Goal: Task Accomplishment & Management: Complete application form

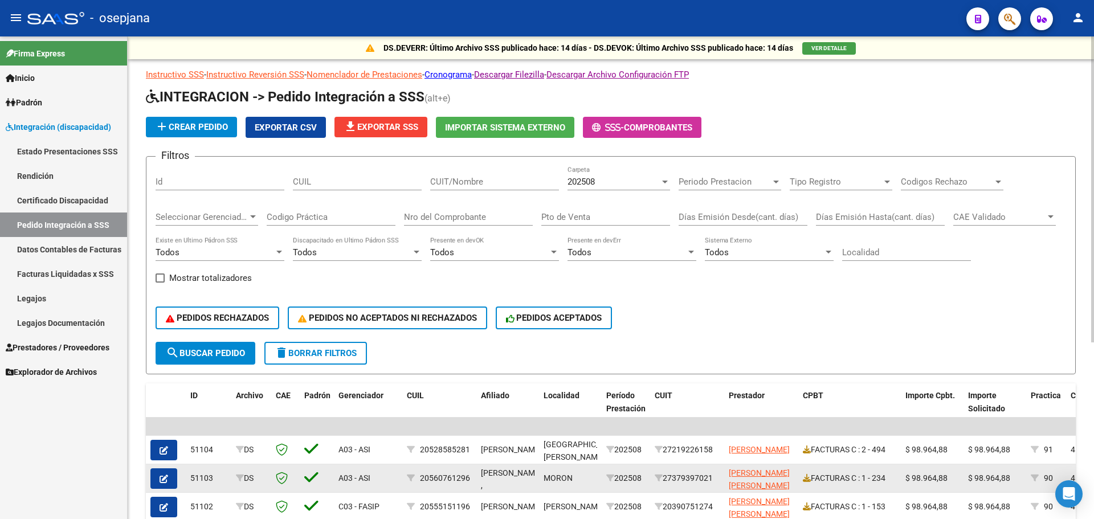
scroll to position [279, 0]
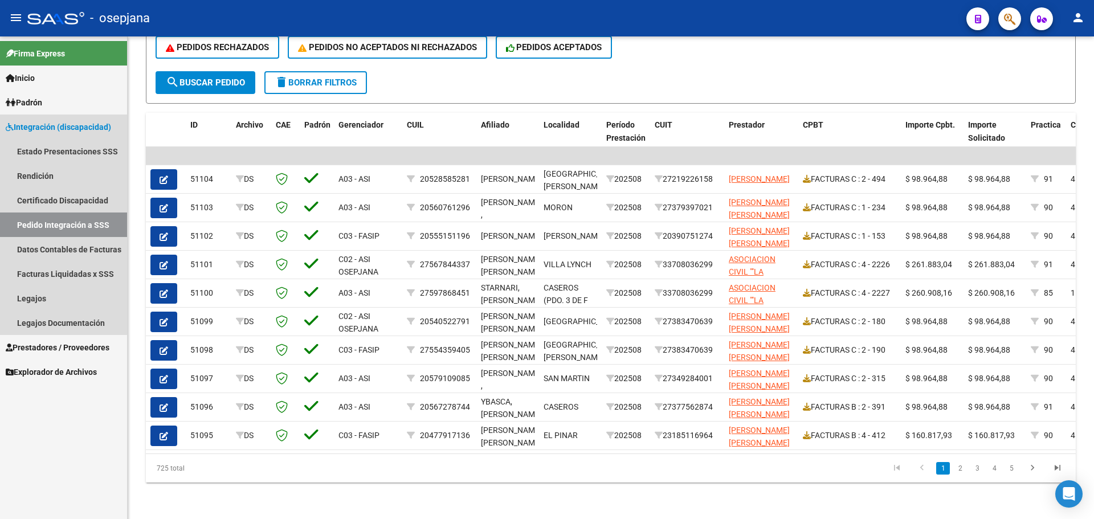
click at [35, 128] on span "Integración (discapacidad)" at bounding box center [58, 127] width 105 height 13
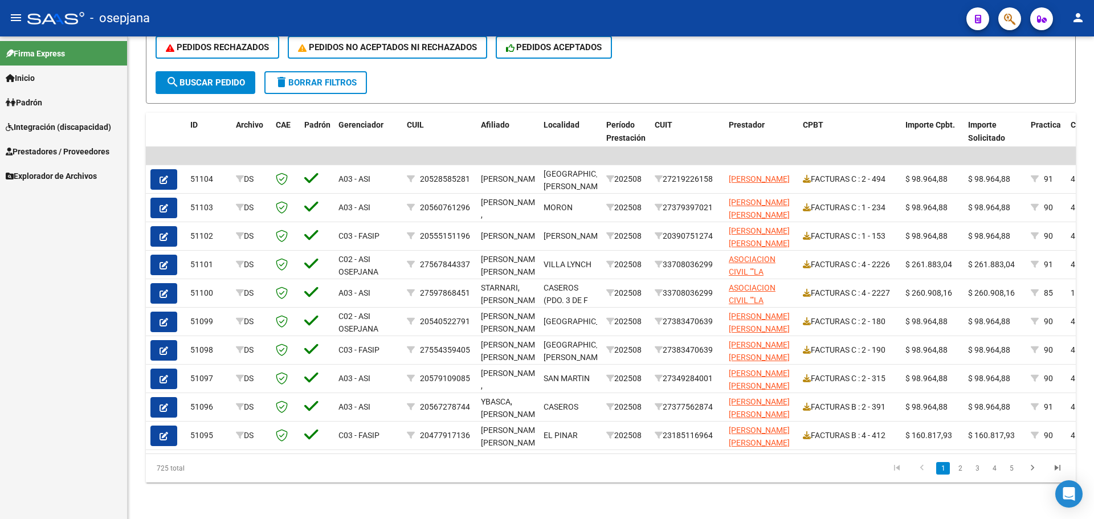
click at [35, 128] on span "Integración (discapacidad)" at bounding box center [58, 127] width 105 height 13
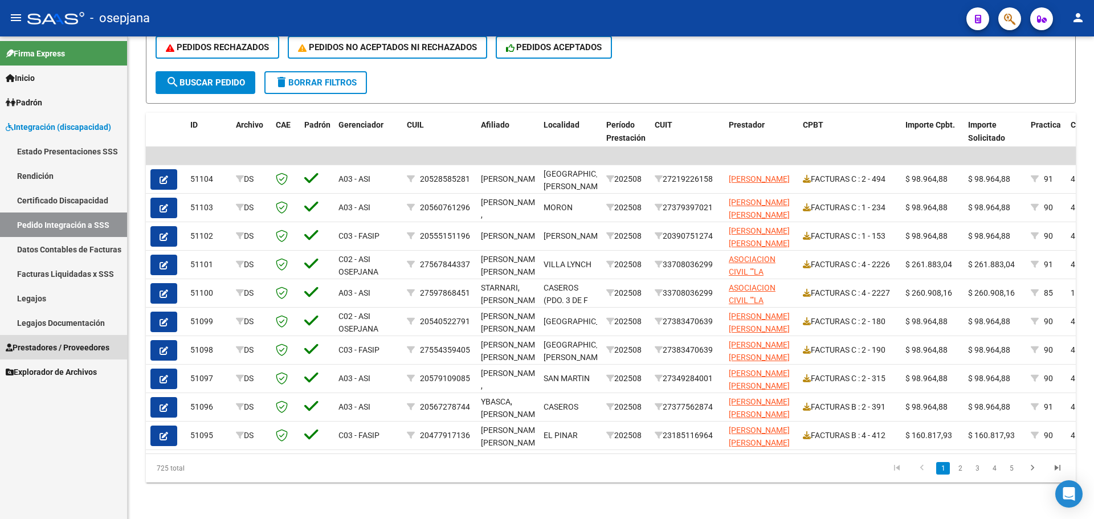
click at [42, 348] on span "Prestadores / Proveedores" at bounding box center [58, 347] width 104 height 13
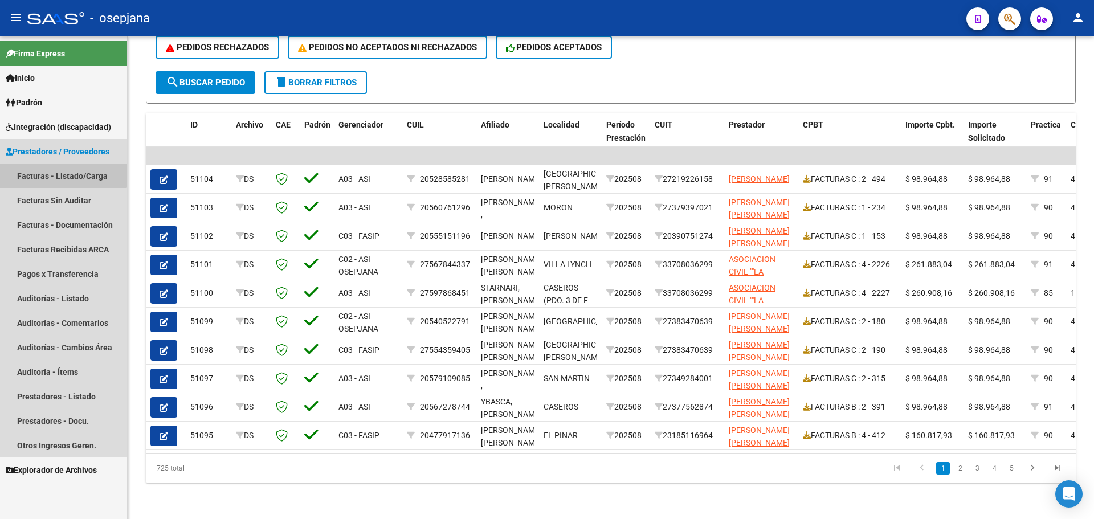
click at [53, 169] on link "Facturas - Listado/Carga" at bounding box center [63, 176] width 127 height 25
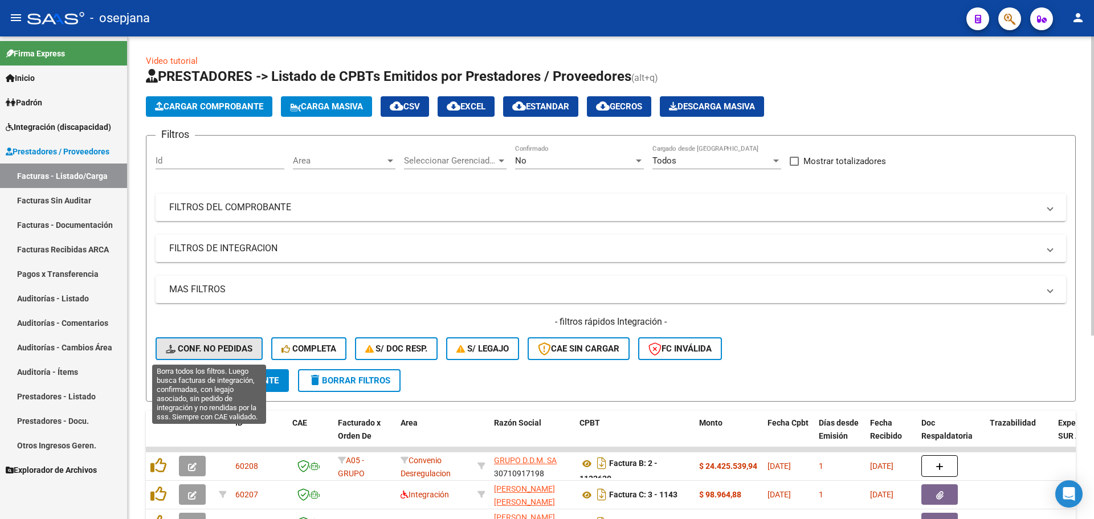
click at [227, 341] on button "Conf. no pedidas" at bounding box center [209, 348] width 107 height 23
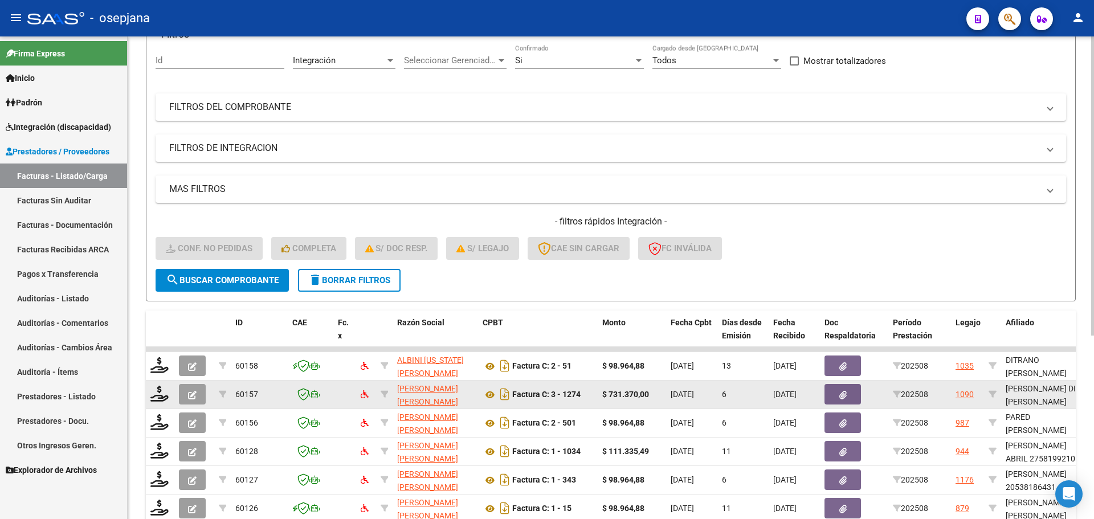
scroll to position [296, 0]
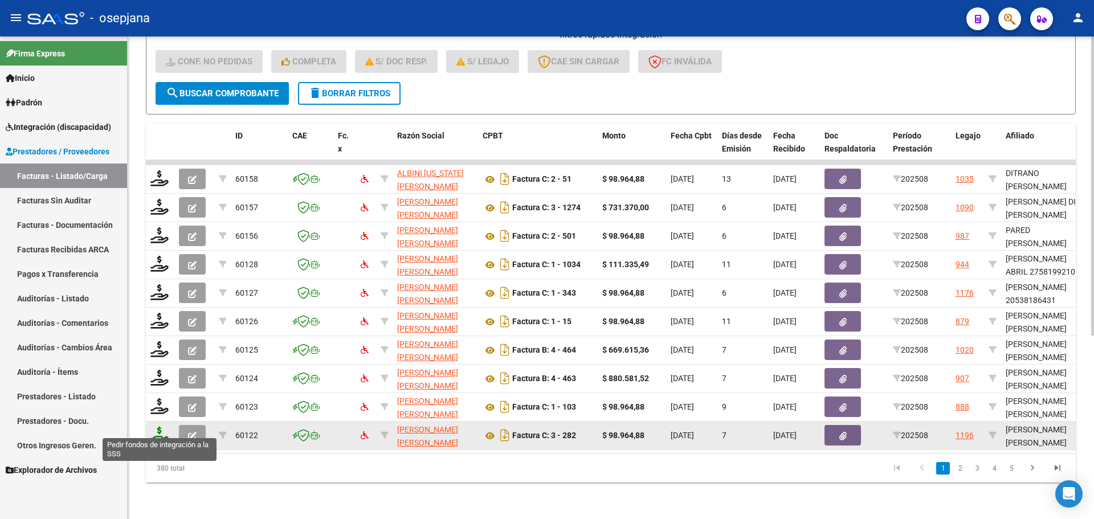
click at [161, 429] on icon at bounding box center [159, 435] width 18 height 16
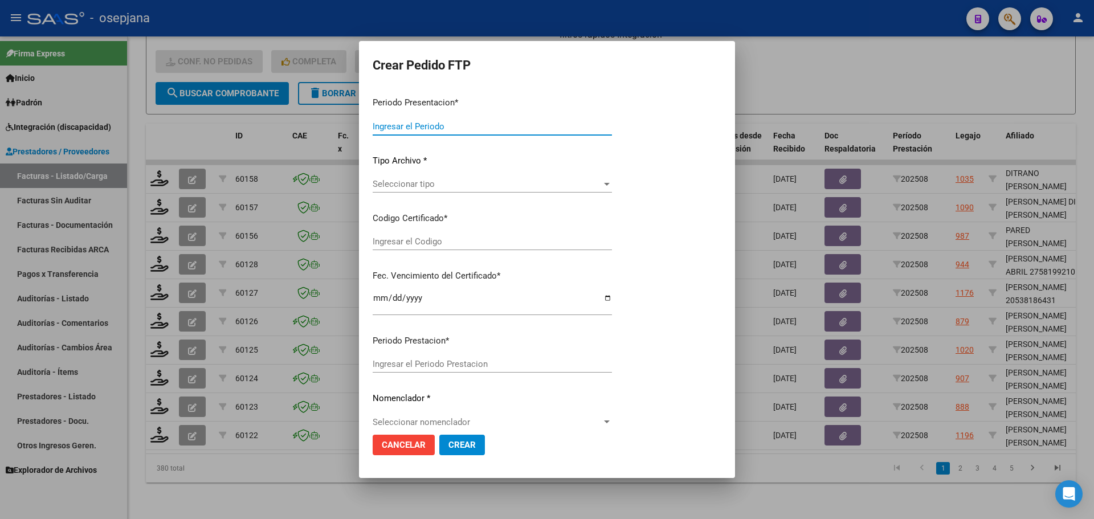
type input "202508"
type input "$ 98.964,88"
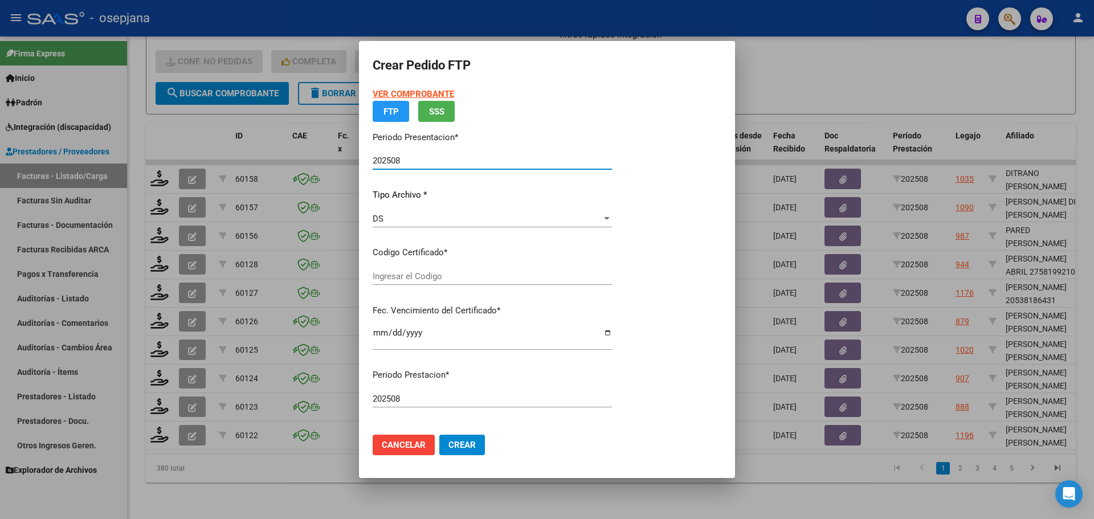
type input "ARG01000542104172021111720241117BUE342"
type input "[DATE]"
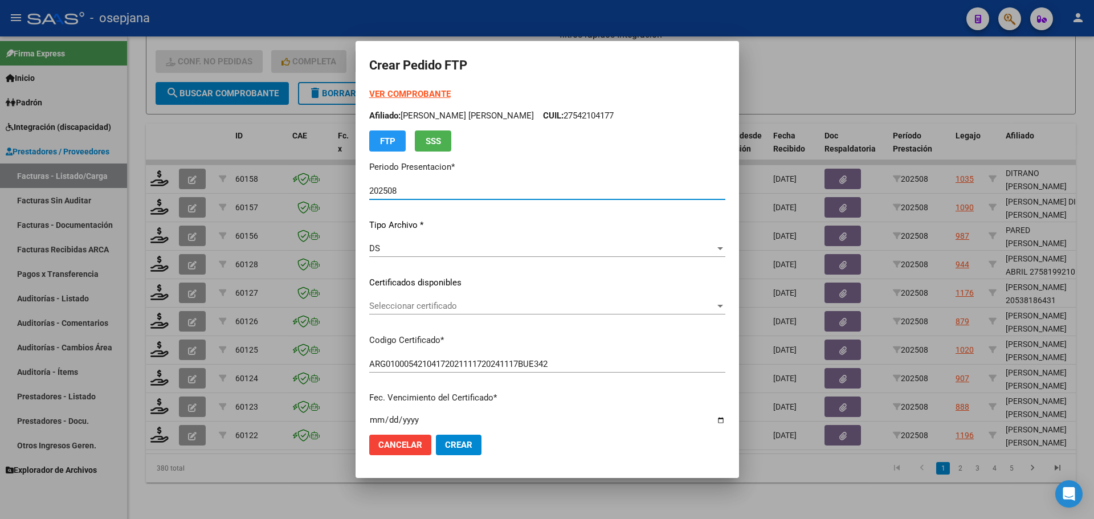
click at [410, 305] on span "Seleccionar certificado" at bounding box center [542, 306] width 346 height 10
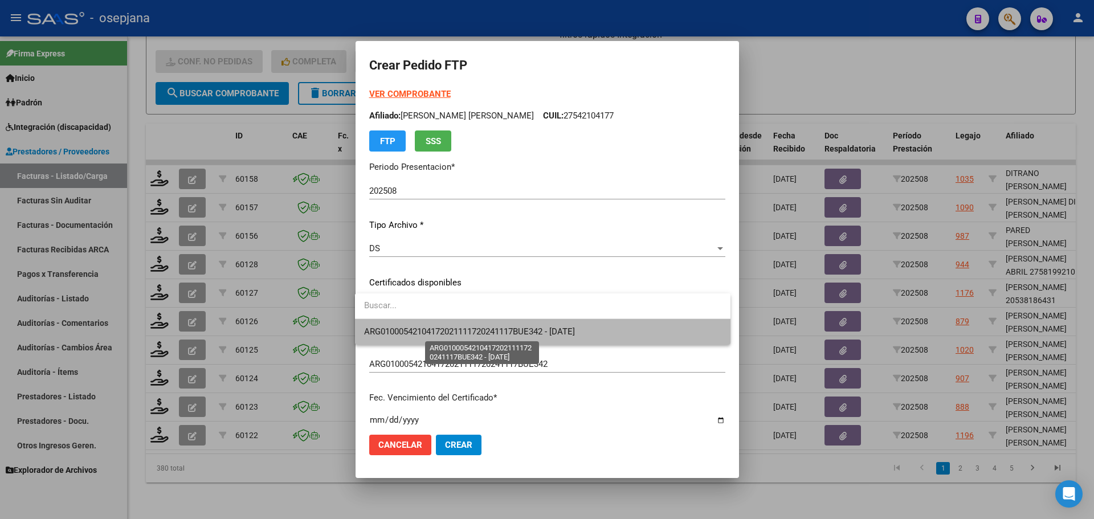
click at [419, 329] on span "ARG01000542104172021111720241117BUE342 - [DATE]" at bounding box center [469, 332] width 211 height 10
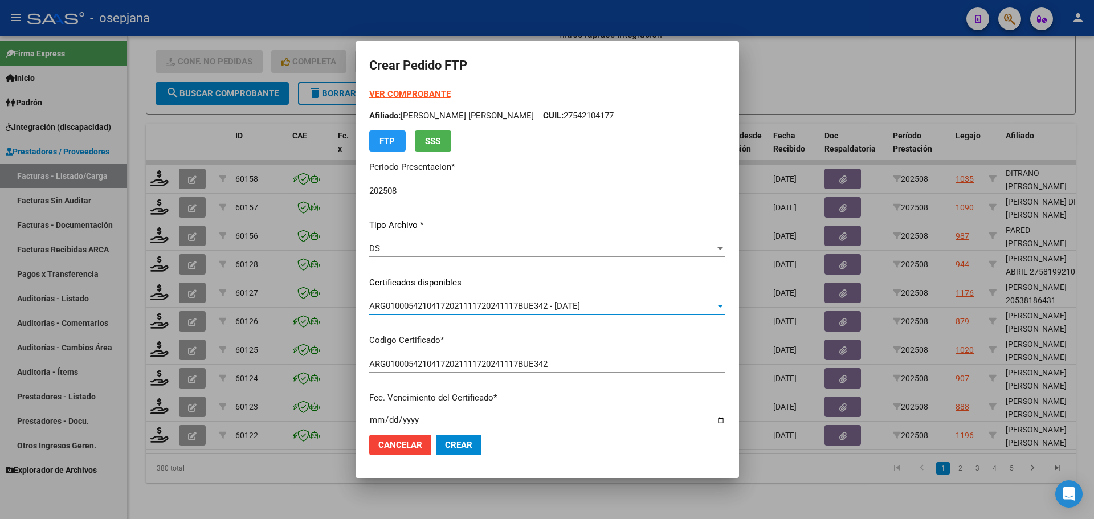
click at [413, 93] on strong "VER COMPROBANTE" at bounding box center [409, 94] width 81 height 10
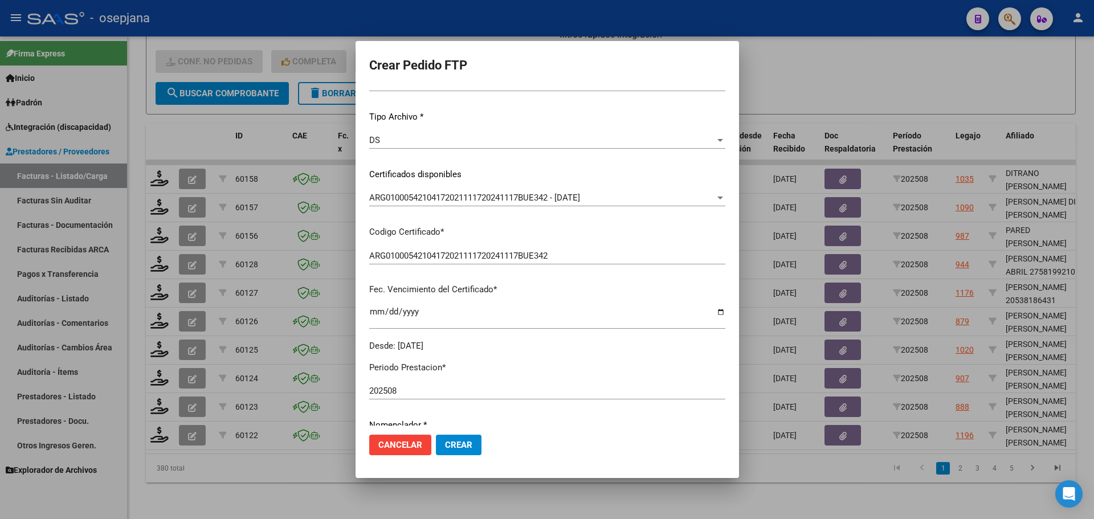
scroll to position [228, 0]
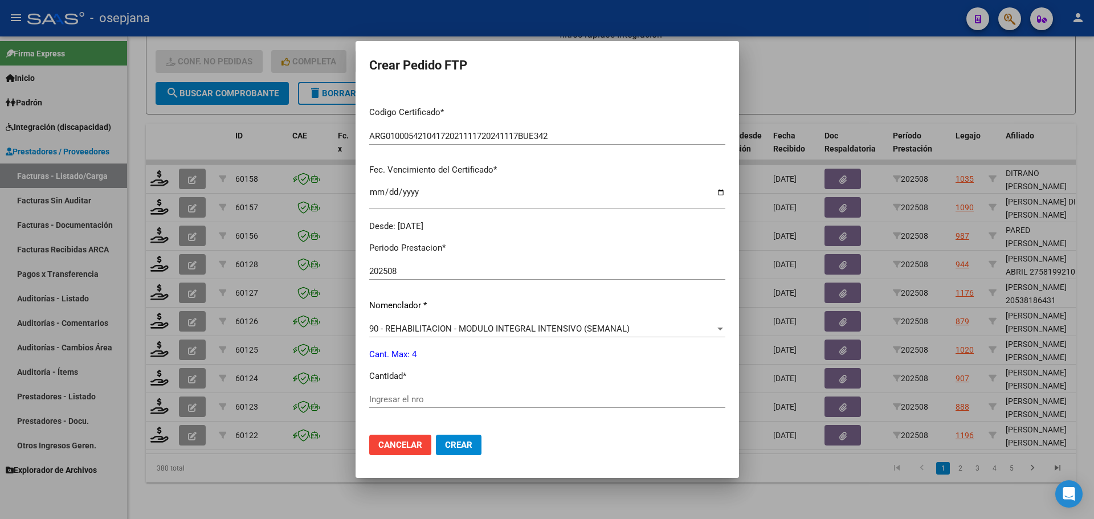
click at [379, 402] on input "Ingresar el nro" at bounding box center [547, 399] width 356 height 10
type input "4"
click at [463, 439] on mat-dialog-actions "Cancelar Crear" at bounding box center [547, 445] width 356 height 39
click at [462, 441] on span "Crear" at bounding box center [458, 445] width 27 height 10
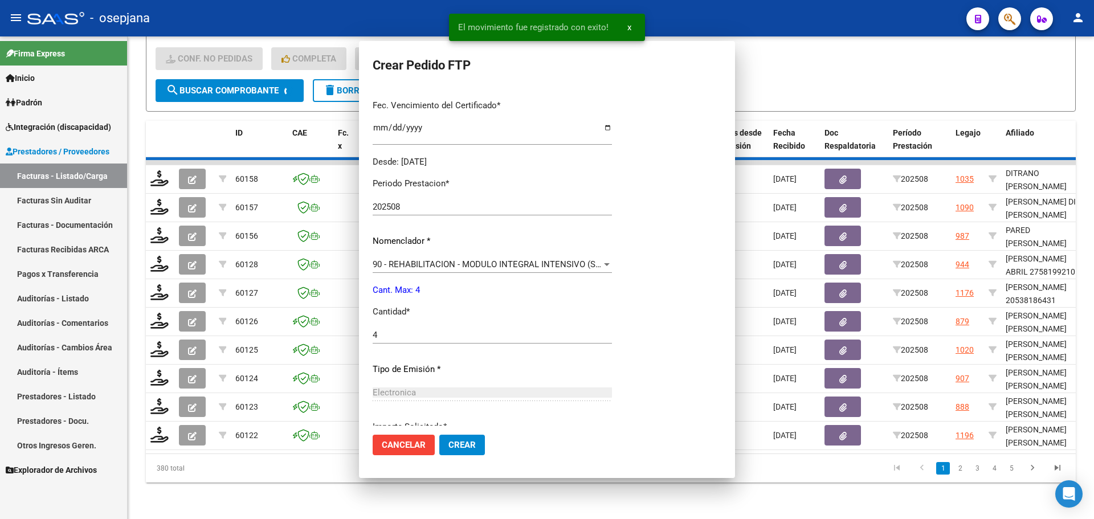
scroll to position [164, 0]
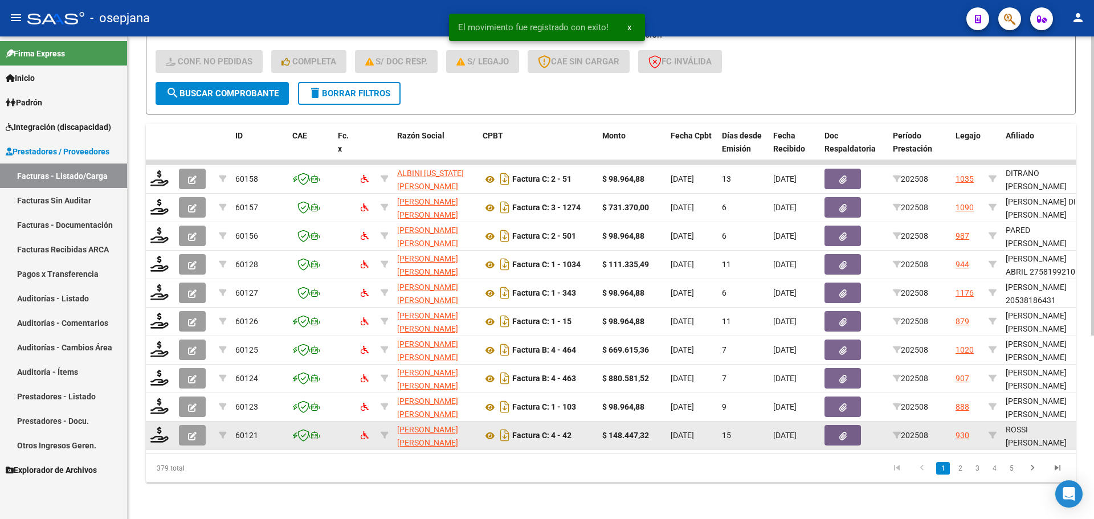
click at [156, 437] on datatable-body-cell at bounding box center [160, 436] width 28 height 28
click at [153, 427] on icon at bounding box center [159, 435] width 18 height 16
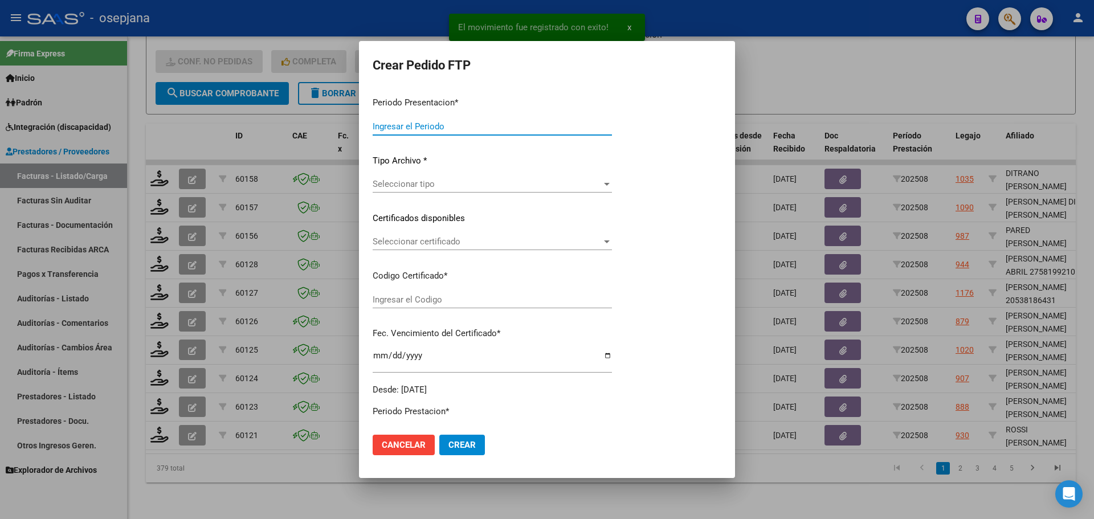
type input "202508"
type input "$ 148.447,32"
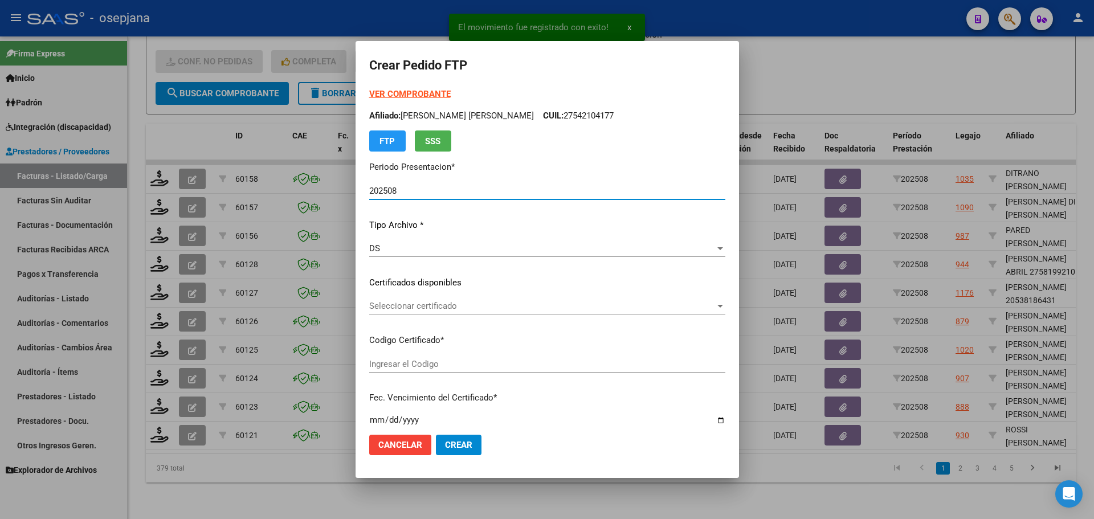
type input "ARG02000557557882025051220300512BSAS313"
type input "[DATE]"
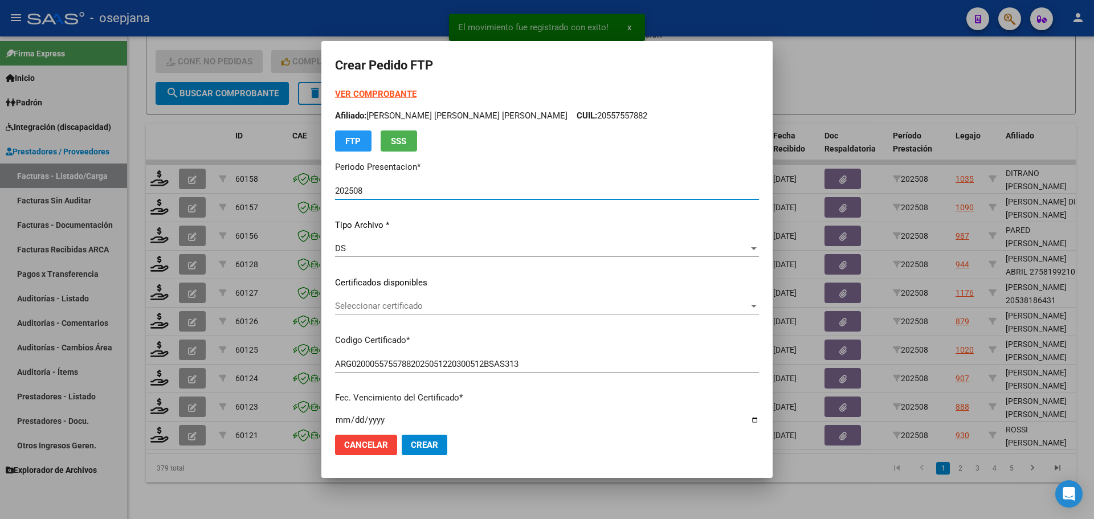
click at [431, 306] on span "Seleccionar certificado" at bounding box center [542, 306] width 414 height 10
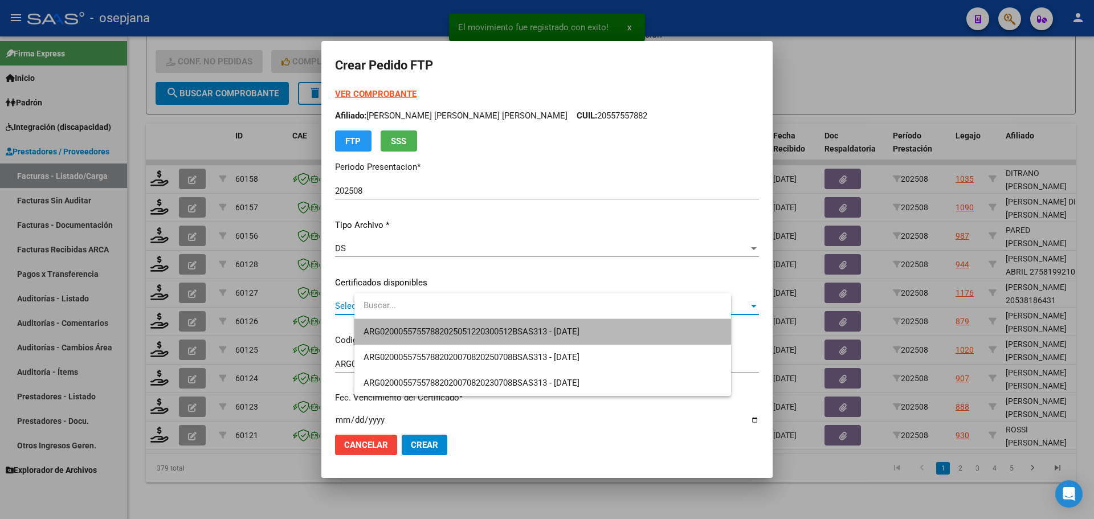
click at [435, 321] on span "ARG02000557557882025051220300512BSAS313 - [DATE]" at bounding box center [543, 332] width 358 height 26
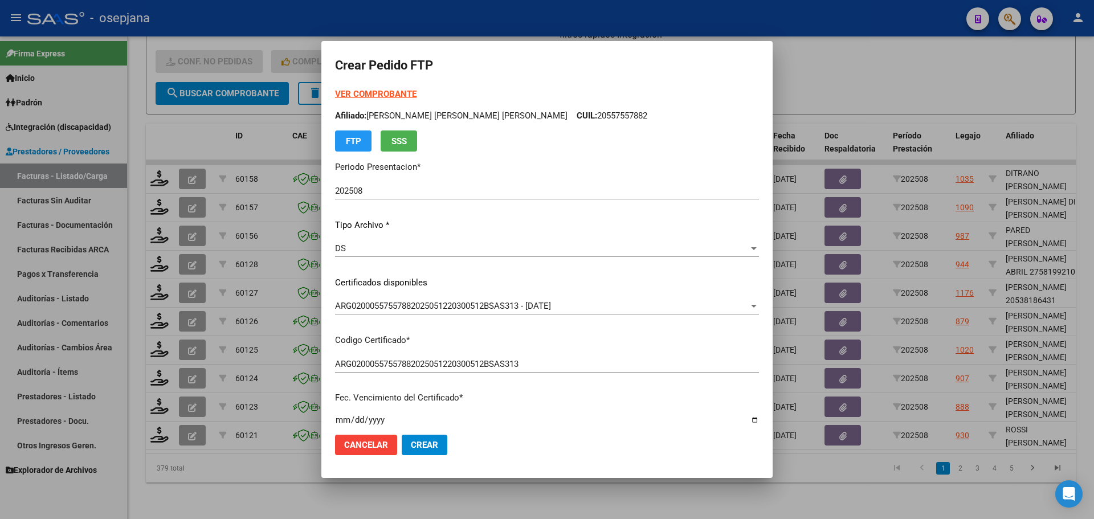
click at [417, 93] on strong "VER COMPROBANTE" at bounding box center [375, 94] width 81 height 10
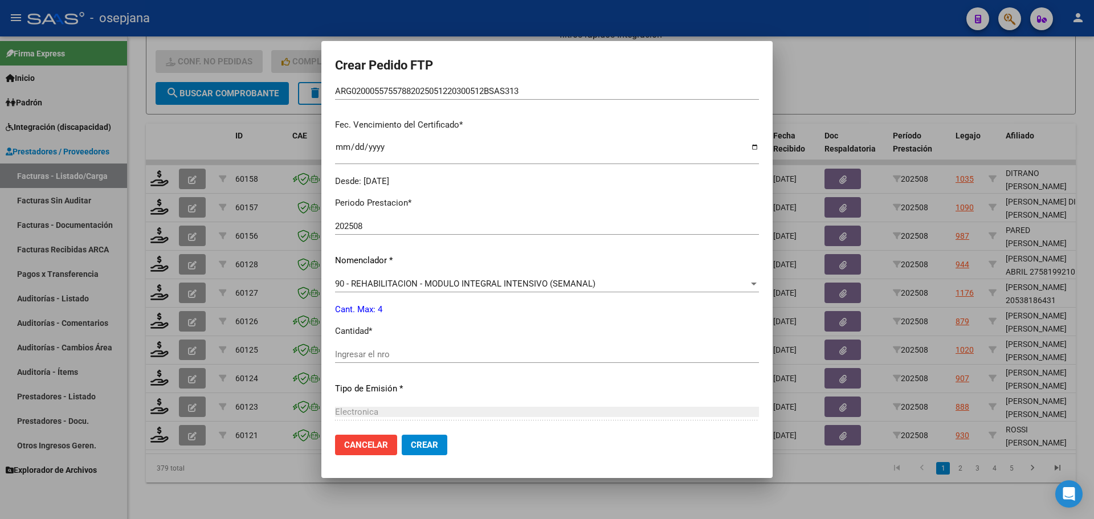
scroll to position [285, 0]
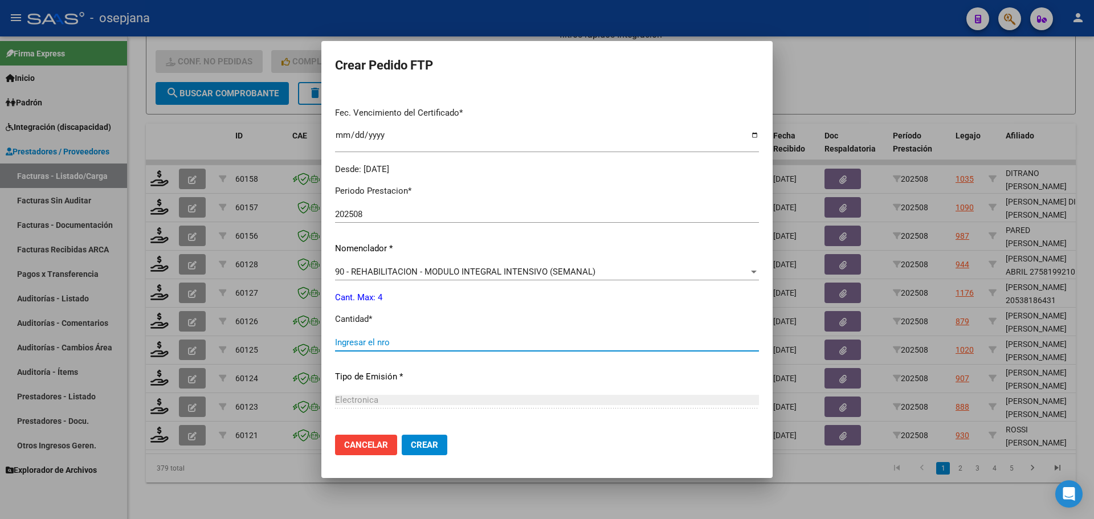
click at [380, 338] on input "Ingresar el nro" at bounding box center [547, 342] width 424 height 10
type input "4"
click at [438, 443] on span "Crear" at bounding box center [424, 445] width 27 height 10
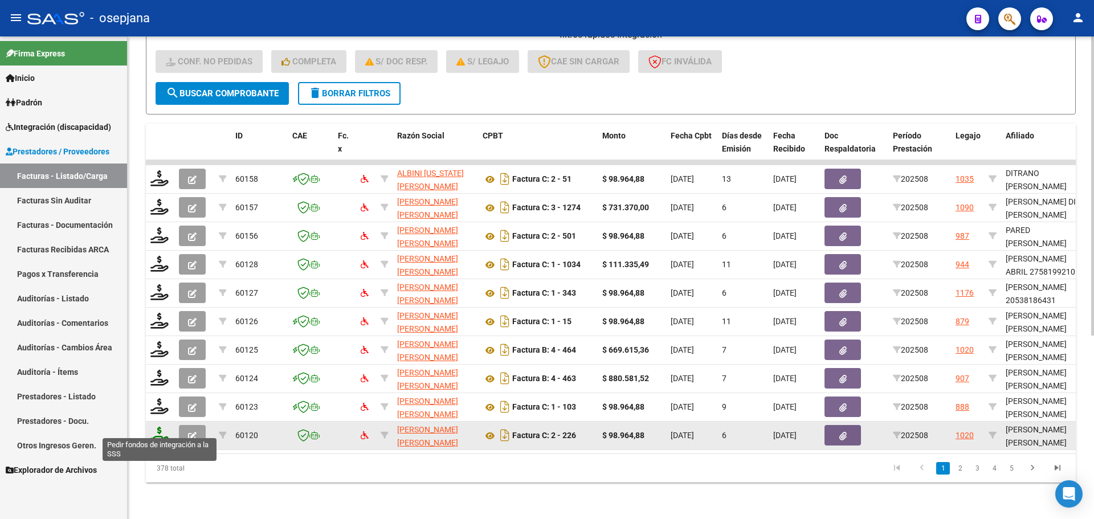
click at [162, 427] on icon at bounding box center [159, 435] width 18 height 16
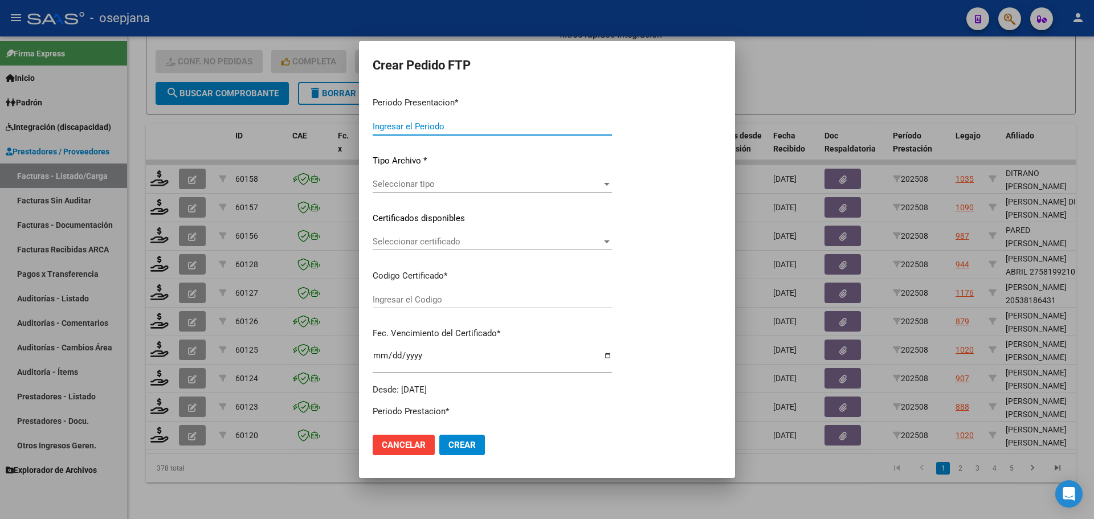
type input "202508"
type input "$ 98.964,88"
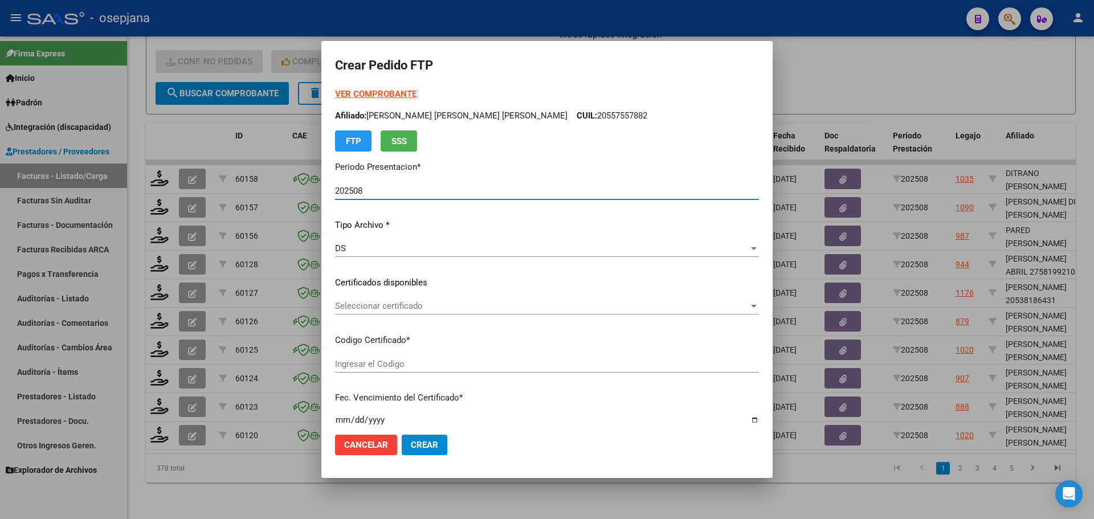
type input "ARG02000575555012023010420250104BSAS311"
type input "[DATE]"
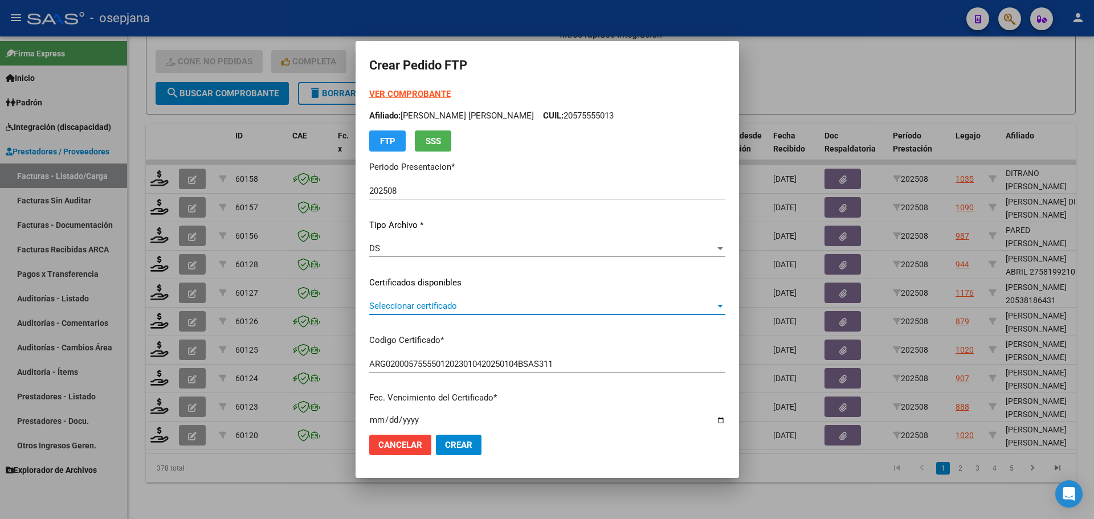
click at [446, 302] on span "Seleccionar certificado" at bounding box center [542, 306] width 346 height 10
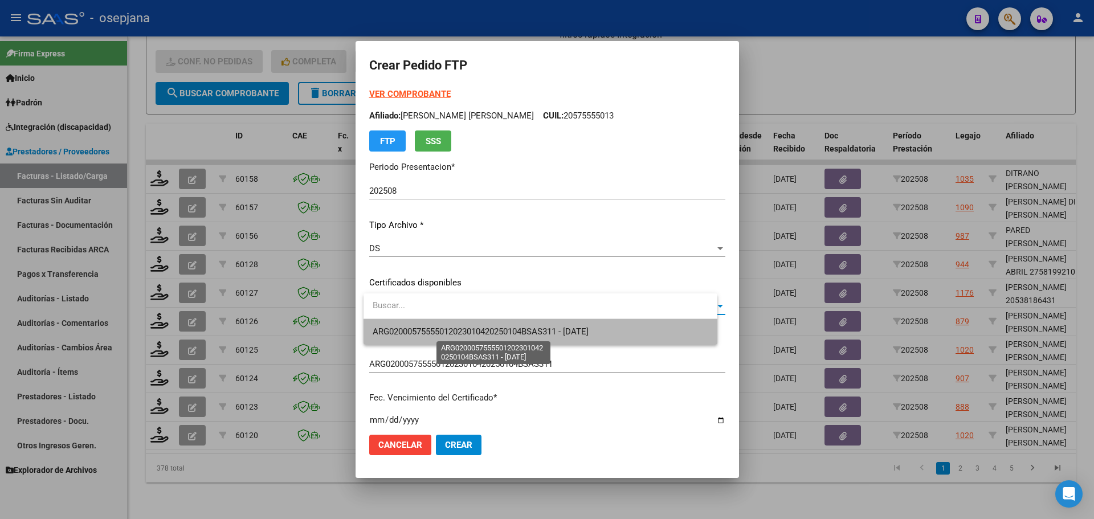
click at [450, 327] on span "ARG02000575555012023010420250104BSAS311 - [DATE]" at bounding box center [481, 332] width 216 height 10
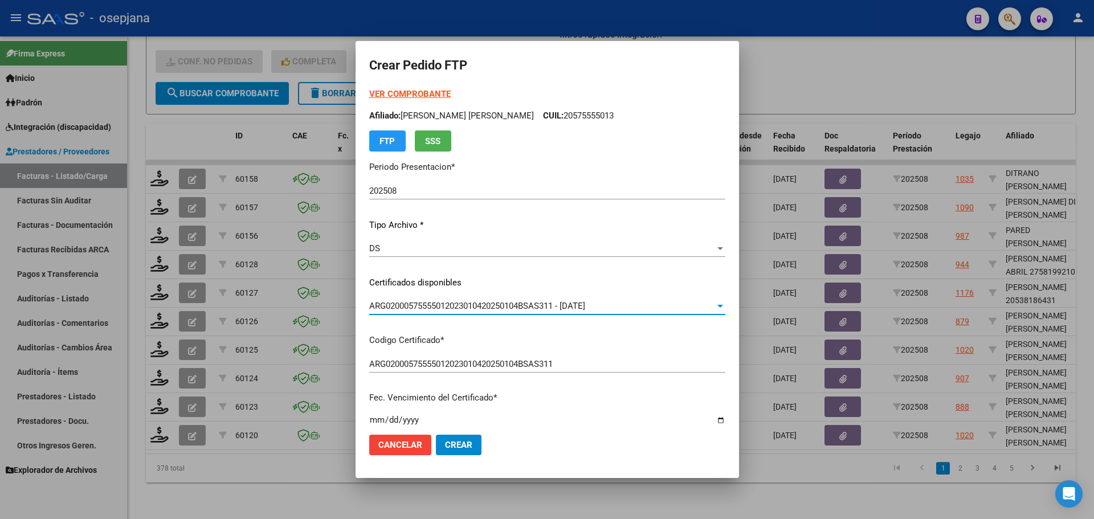
click at [419, 92] on strong "VER COMPROBANTE" at bounding box center [409, 94] width 81 height 10
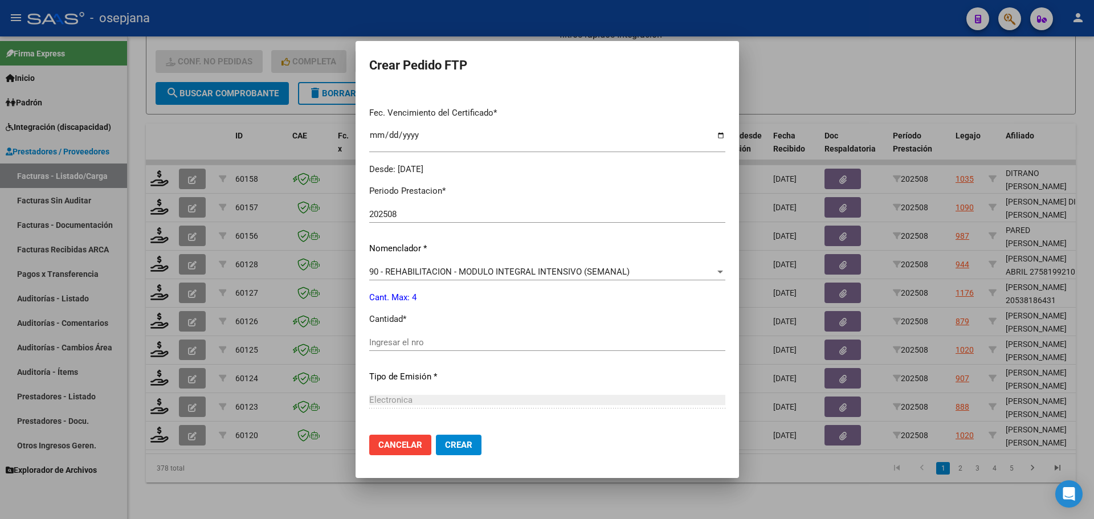
click at [406, 344] on input "Ingresar el nro" at bounding box center [547, 342] width 356 height 10
type input "4"
click at [481, 450] on button "Crear" at bounding box center [459, 445] width 46 height 21
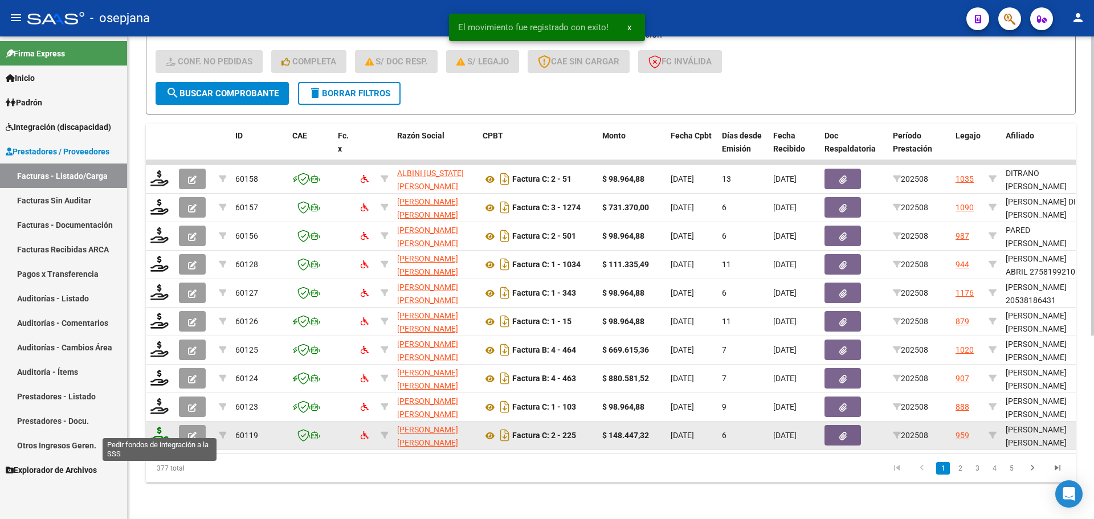
click at [155, 432] on icon at bounding box center [159, 435] width 18 height 16
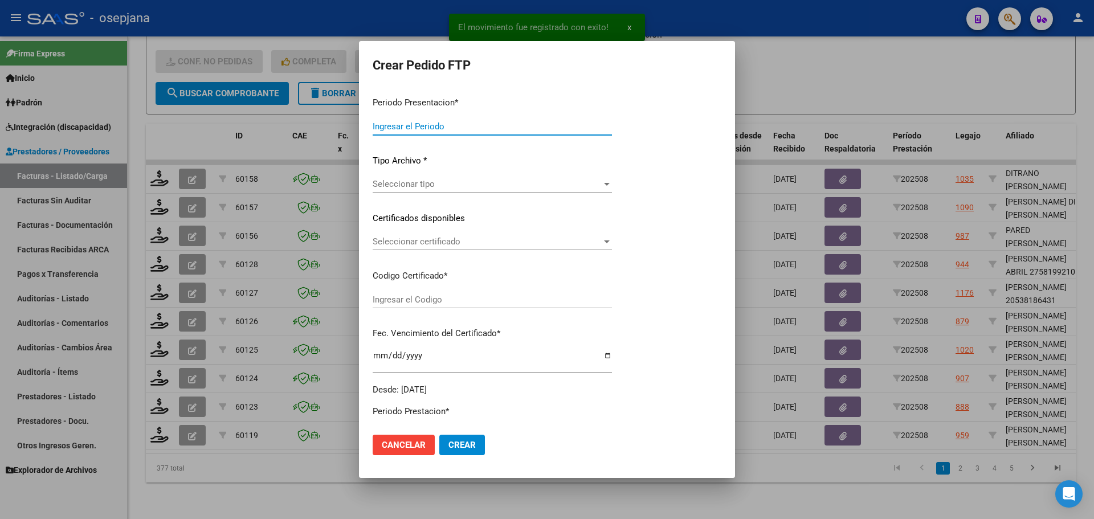
type input "202508"
type input "$ 148.447,32"
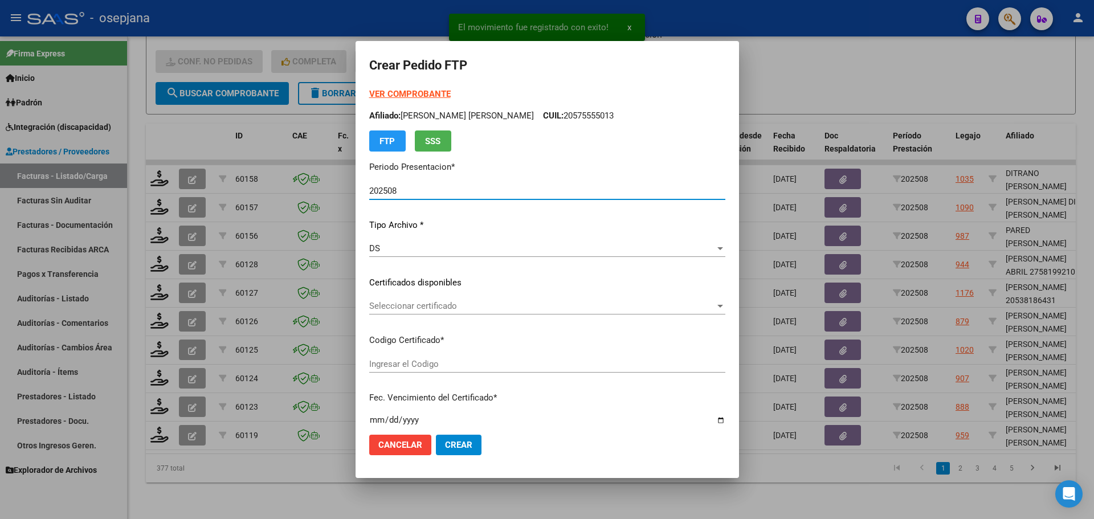
type input "ARG01000546679842022110420271104BSAS311"
type input "[DATE]"
click at [396, 303] on span "Seleccionar certificado" at bounding box center [542, 306] width 346 height 10
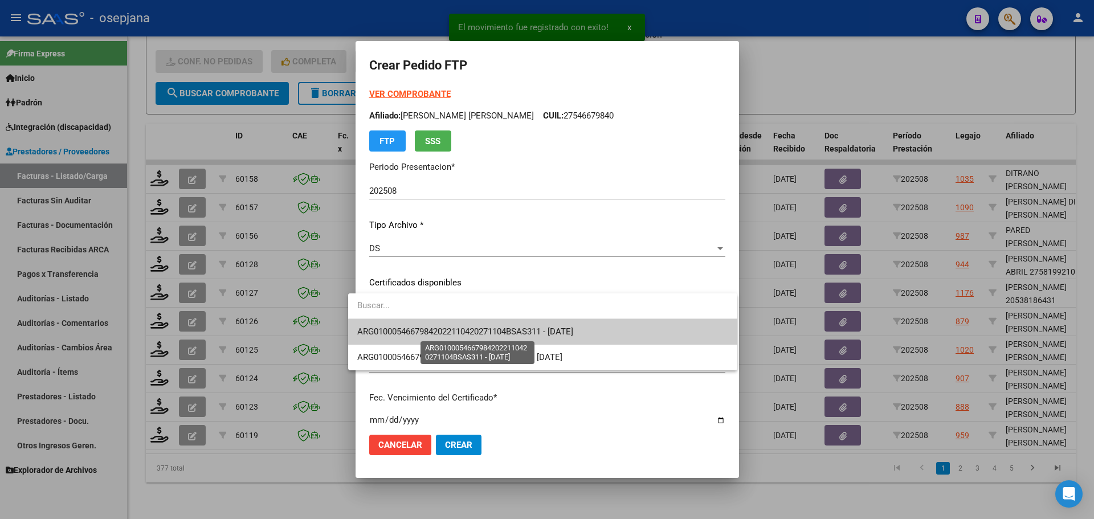
click at [412, 332] on span "ARG01000546679842022110420271104BSAS311 - [DATE]" at bounding box center [465, 332] width 216 height 10
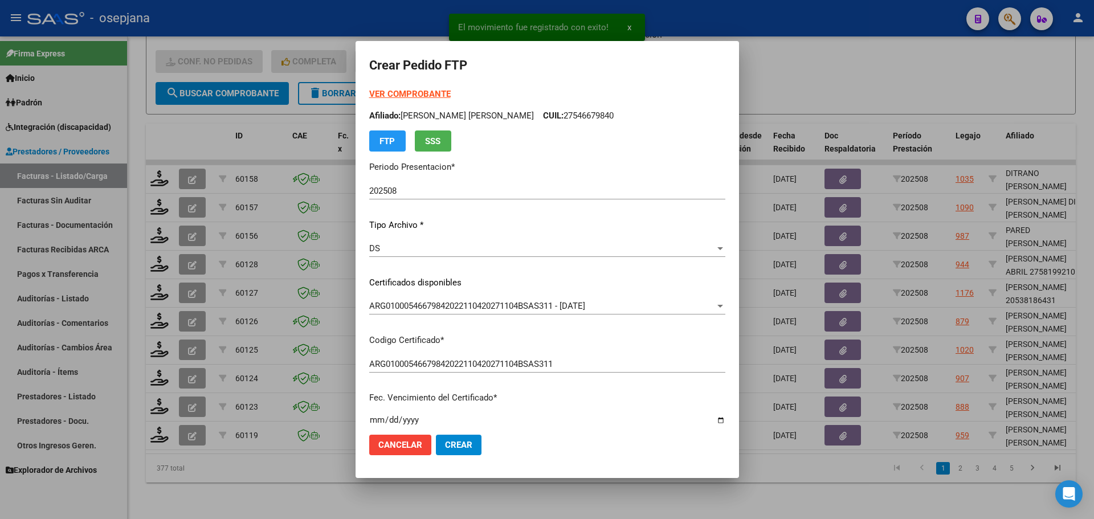
click at [404, 91] on strong "VER COMPROBANTE" at bounding box center [409, 94] width 81 height 10
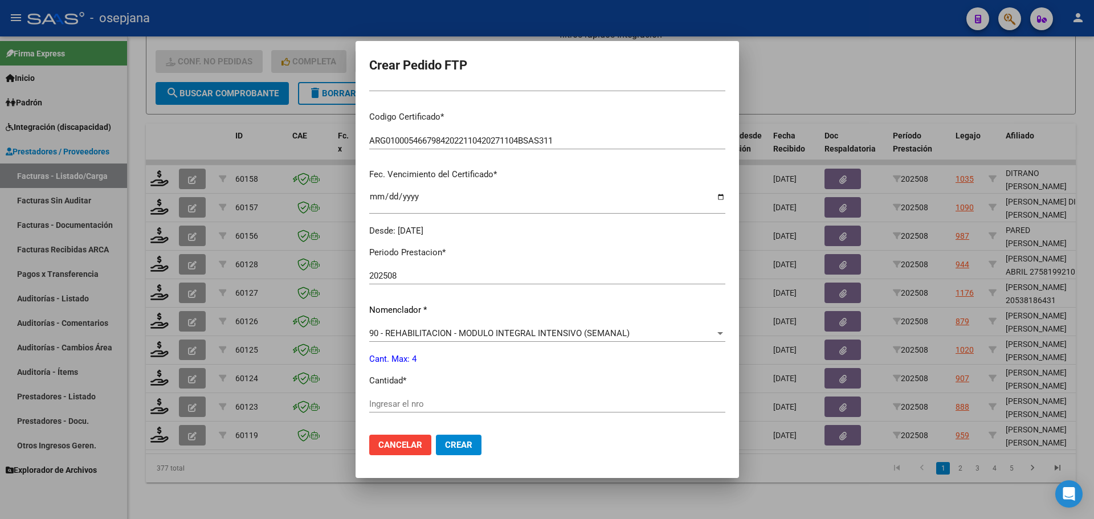
scroll to position [228, 0]
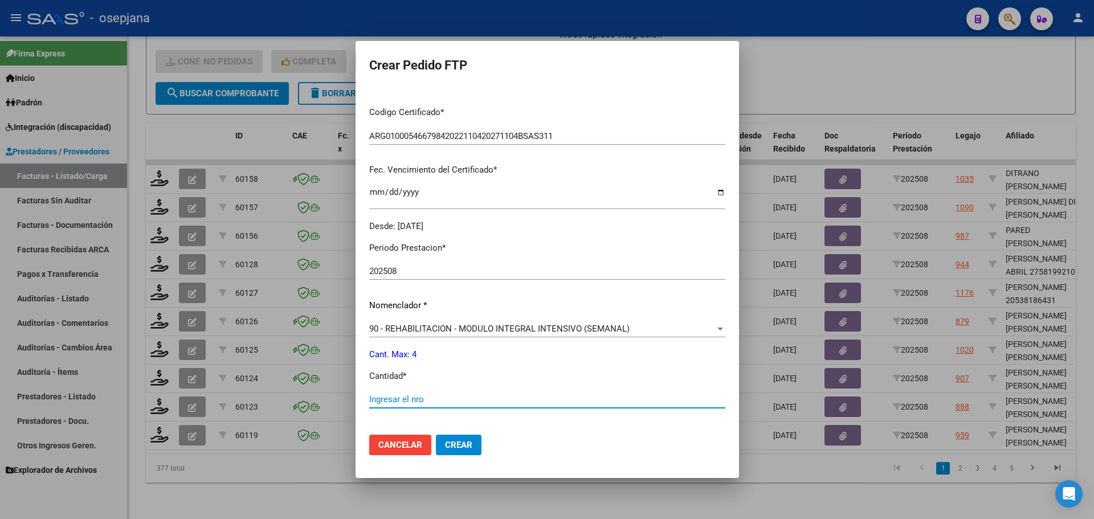
click at [373, 401] on input "Ingresar el nro" at bounding box center [547, 399] width 356 height 10
type input "4"
click at [451, 452] on button "Crear" at bounding box center [459, 445] width 46 height 21
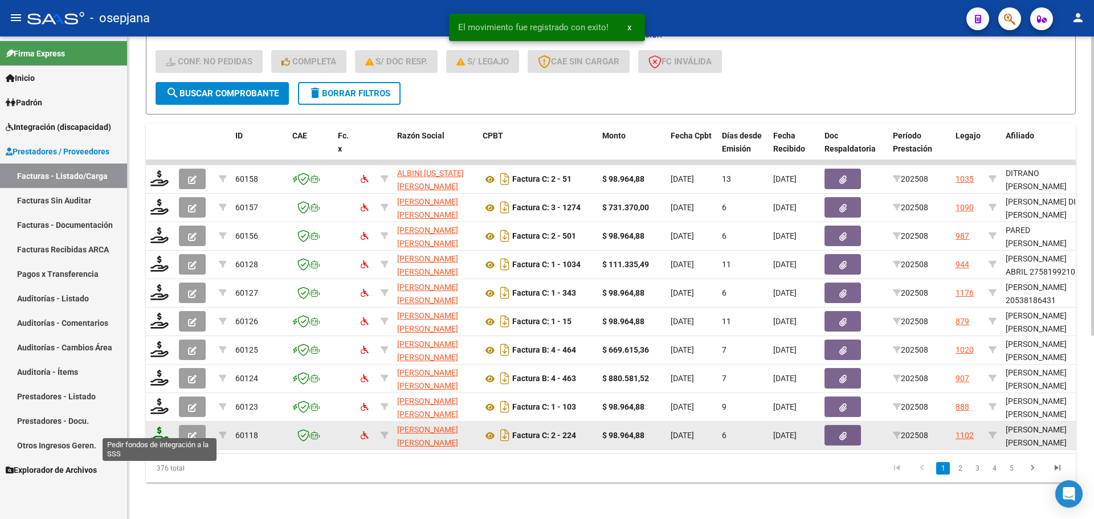
click at [160, 427] on icon at bounding box center [159, 435] width 18 height 16
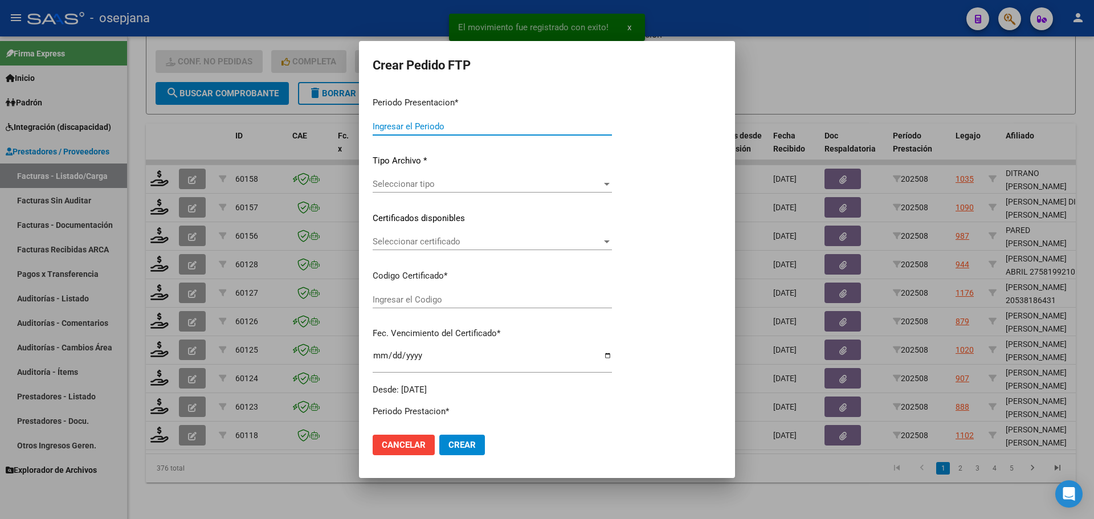
type input "202508"
type input "$ 98.964,88"
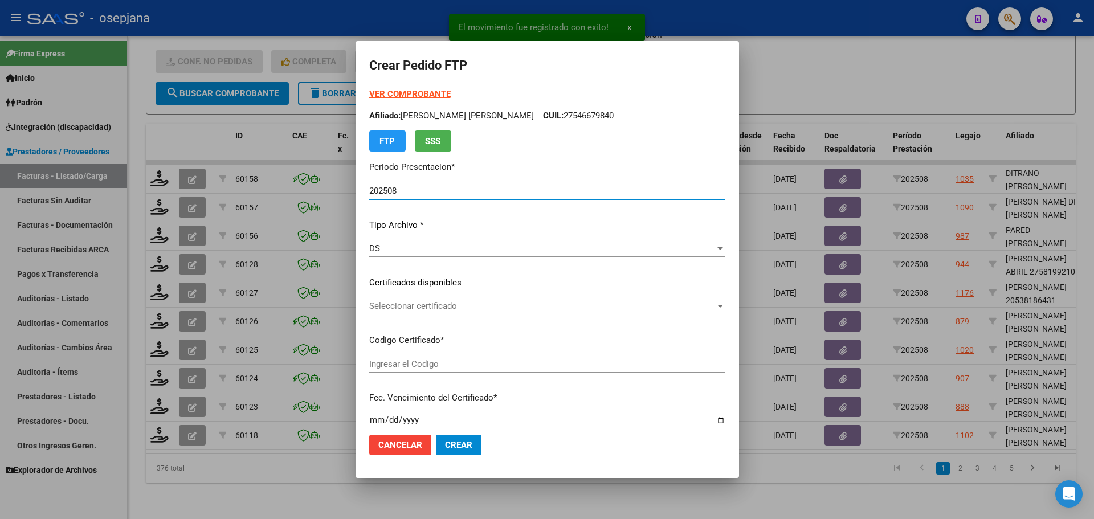
type input "ARG02000560761292025011520270115BSAS311"
type input "[DATE]"
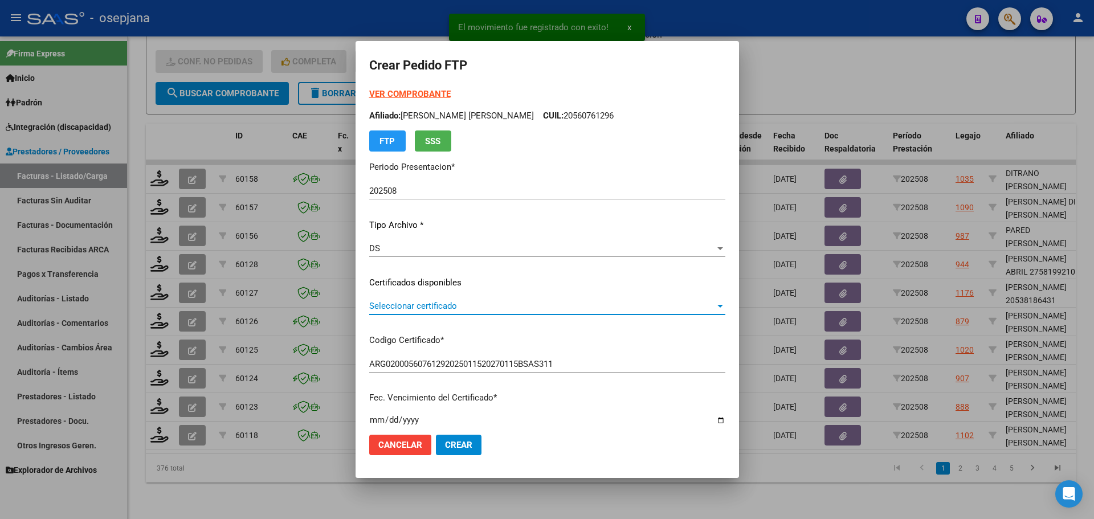
click at [433, 303] on span "Seleccionar certificado" at bounding box center [542, 306] width 346 height 10
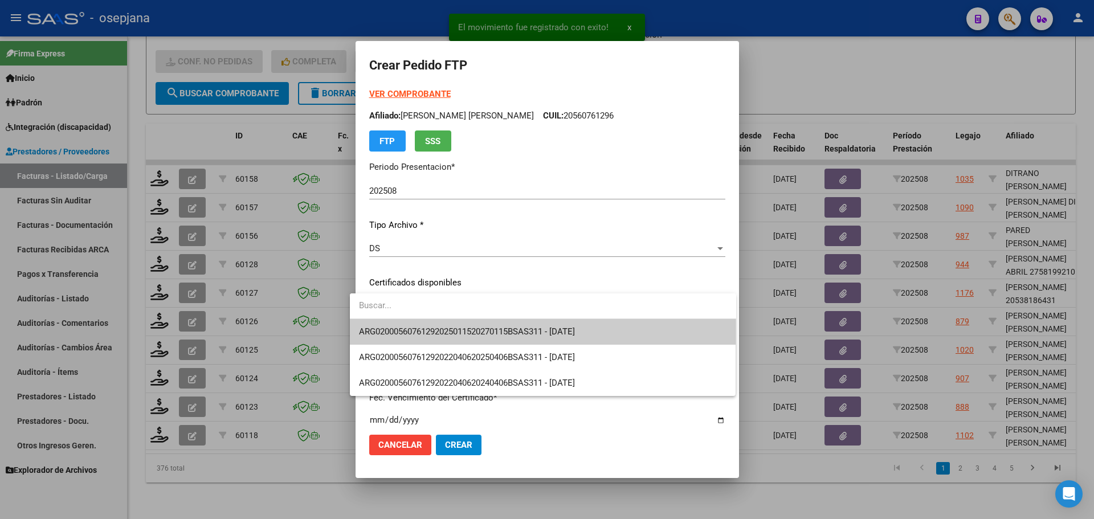
click at [442, 323] on span "ARG02000560761292025011520270115BSAS311 - [DATE]" at bounding box center [543, 332] width 368 height 26
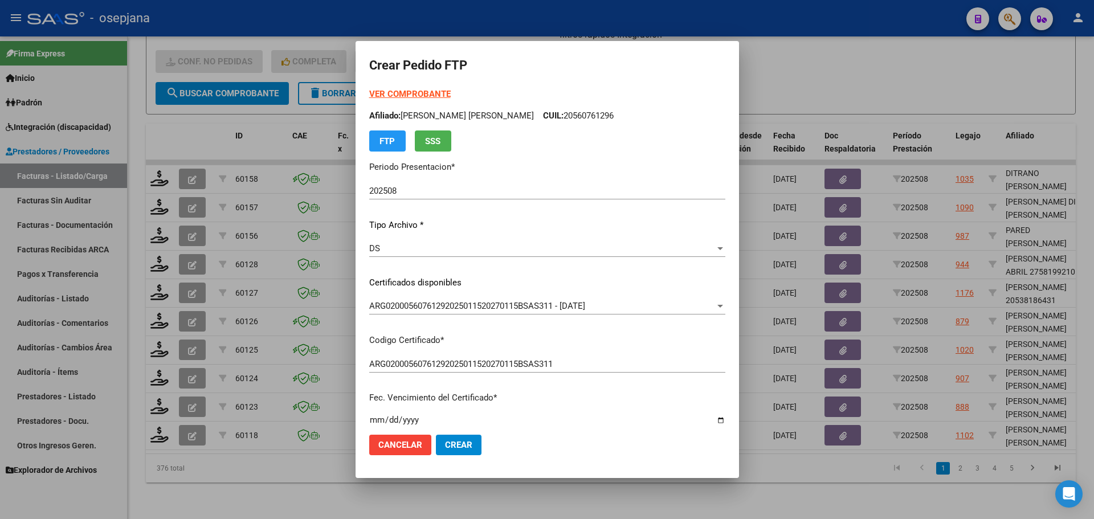
click at [408, 96] on strong "VER COMPROBANTE" at bounding box center [409, 94] width 81 height 10
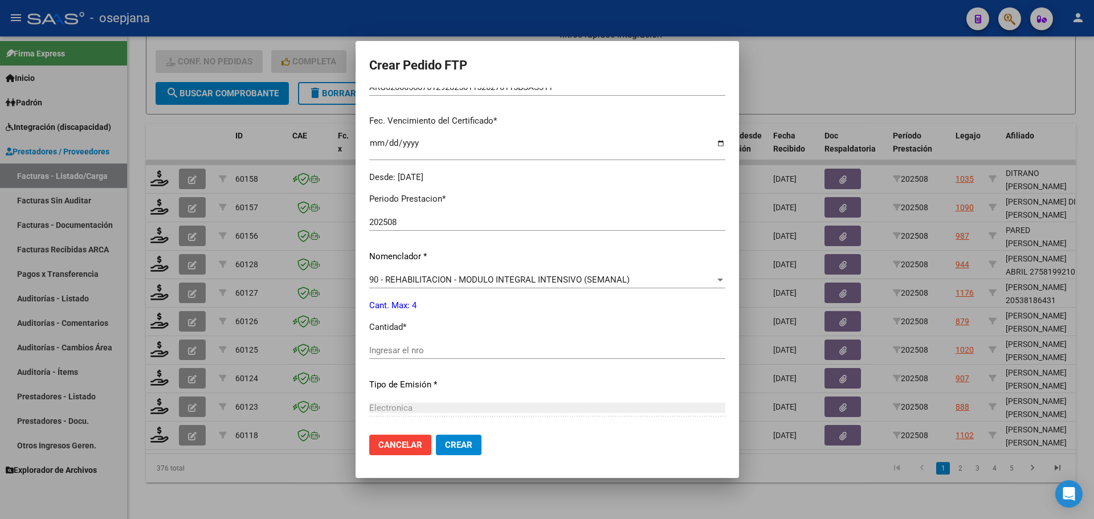
scroll to position [285, 0]
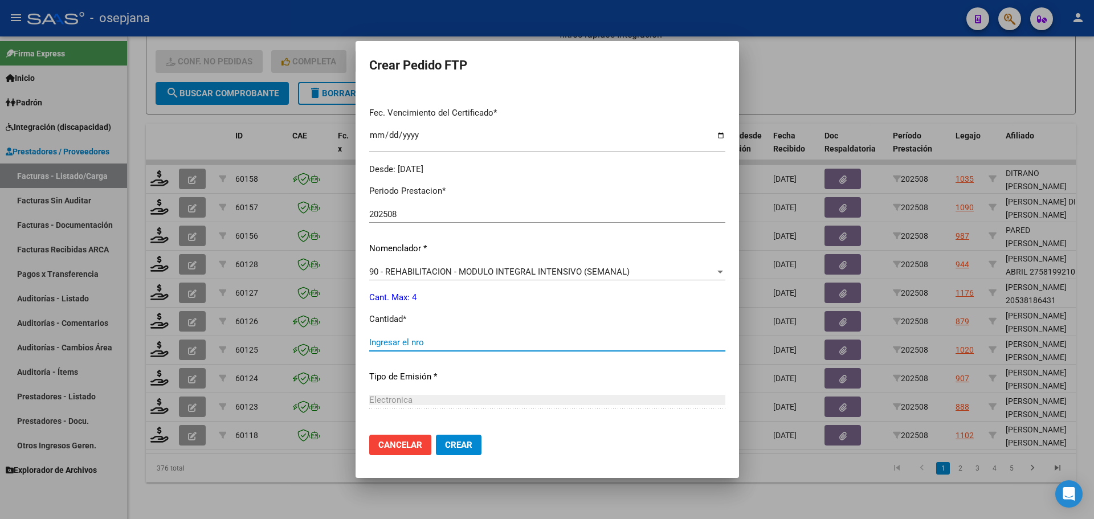
click at [397, 343] on input "Ingresar el nro" at bounding box center [547, 342] width 356 height 10
type input "4"
click at [453, 447] on span "Crear" at bounding box center [458, 445] width 27 height 10
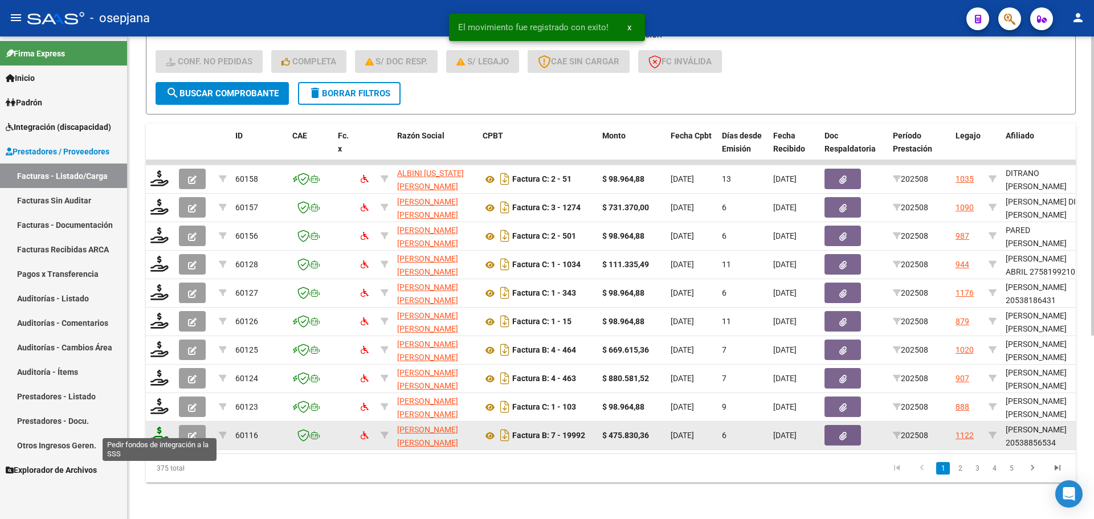
click at [156, 427] on icon at bounding box center [159, 435] width 18 height 16
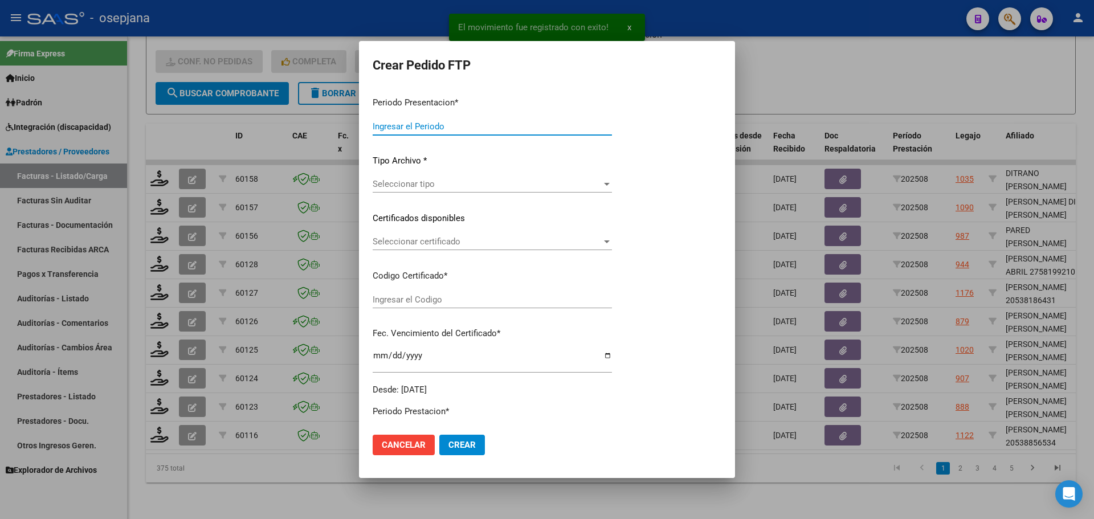
type input "202508"
type input "$ 475.830,36"
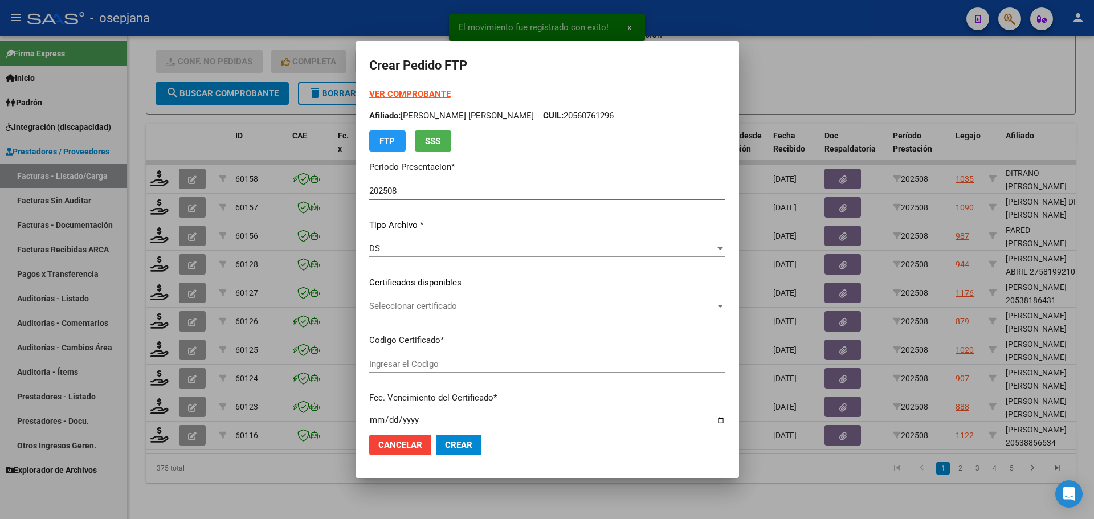
type input "ARG02000538856532024112820271128BSAS415"
type input "[DATE]"
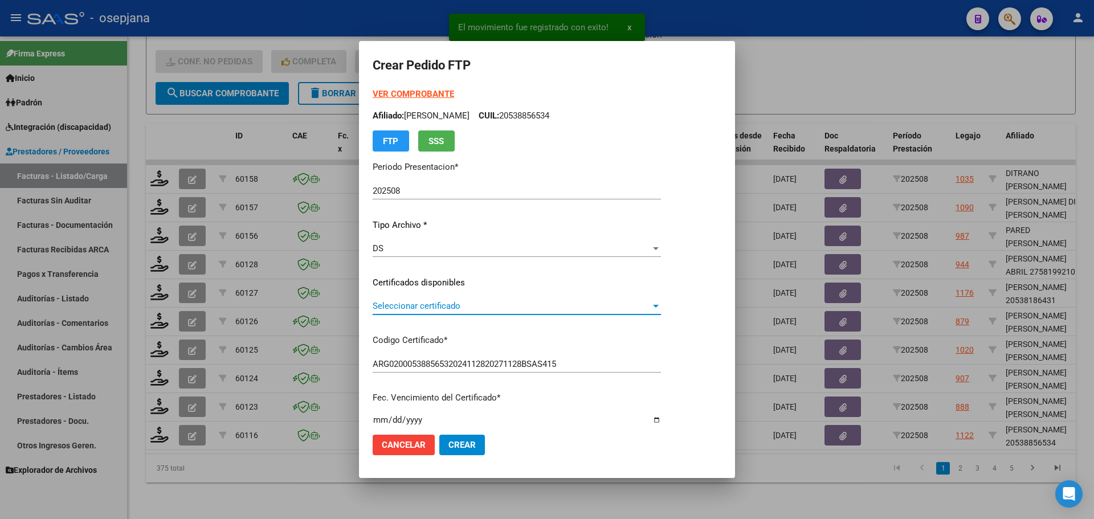
click at [399, 307] on span "Seleccionar certificado" at bounding box center [512, 306] width 278 height 10
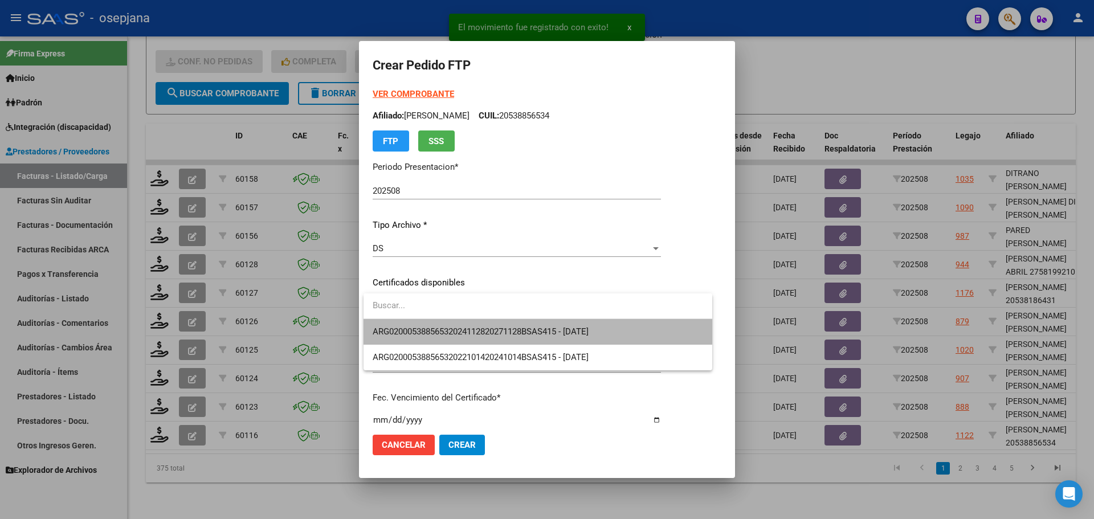
click at [402, 325] on span "ARG02000538856532024112820271128BSAS415 - [DATE]" at bounding box center [538, 332] width 331 height 26
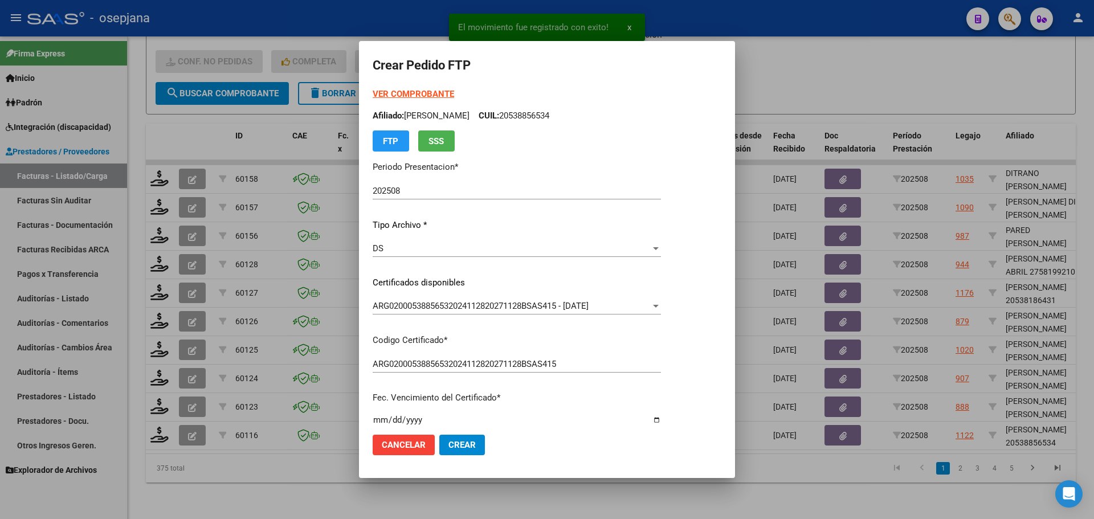
click at [418, 93] on strong "VER COMPROBANTE" at bounding box center [413, 94] width 81 height 10
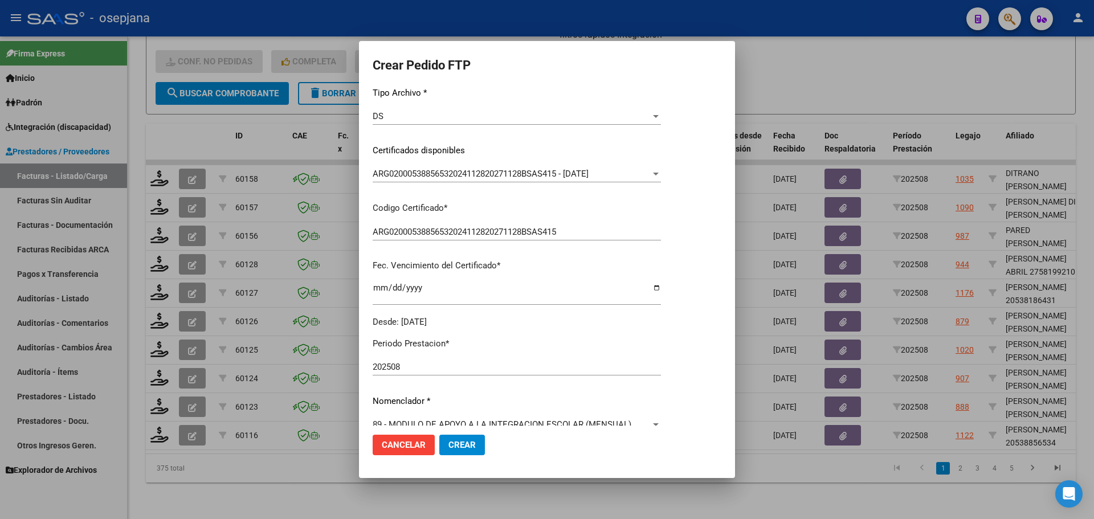
scroll to position [285, 0]
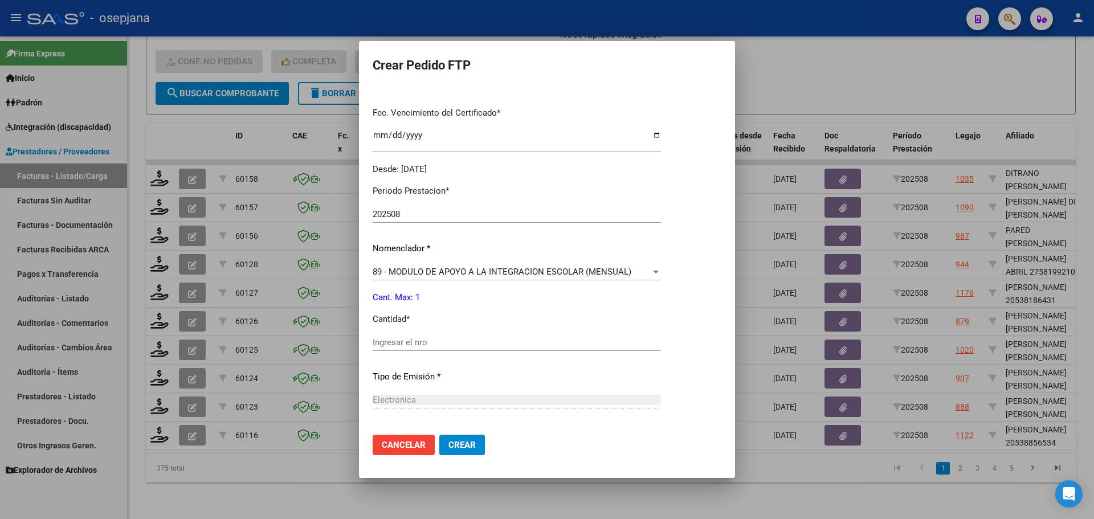
click at [404, 345] on input "Ingresar el nro" at bounding box center [517, 342] width 288 height 10
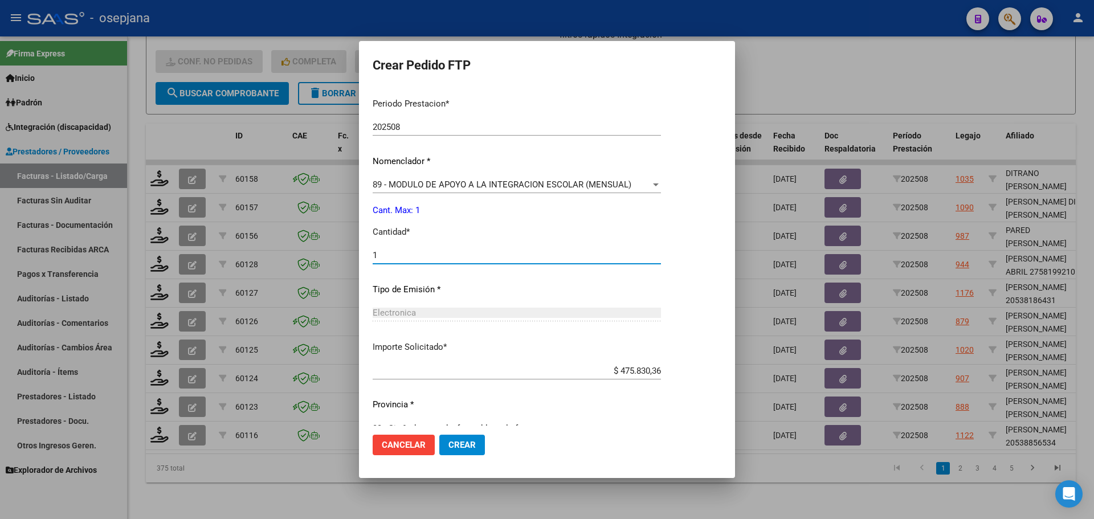
scroll to position [394, 0]
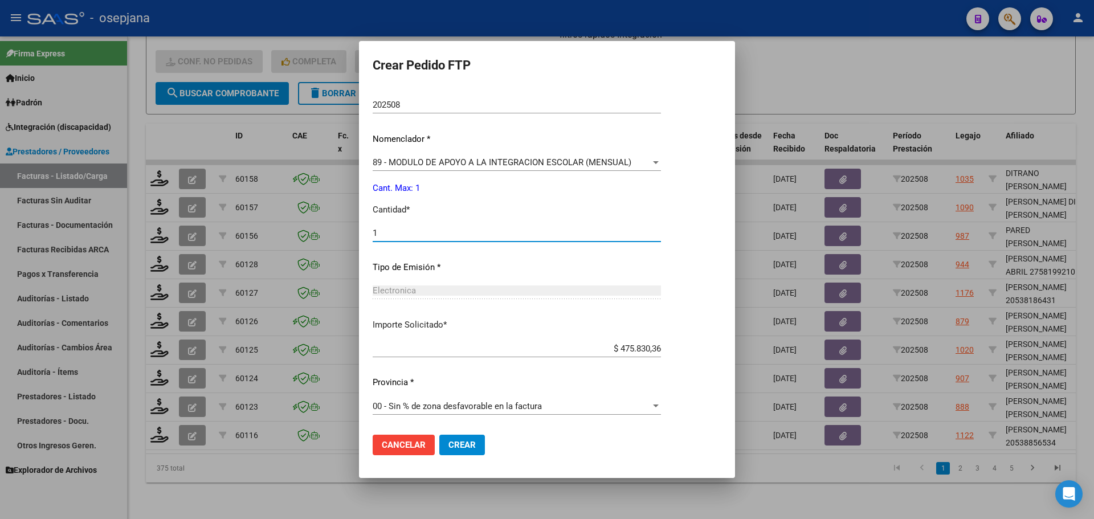
type input "1"
click at [464, 444] on span "Crear" at bounding box center [461, 445] width 27 height 10
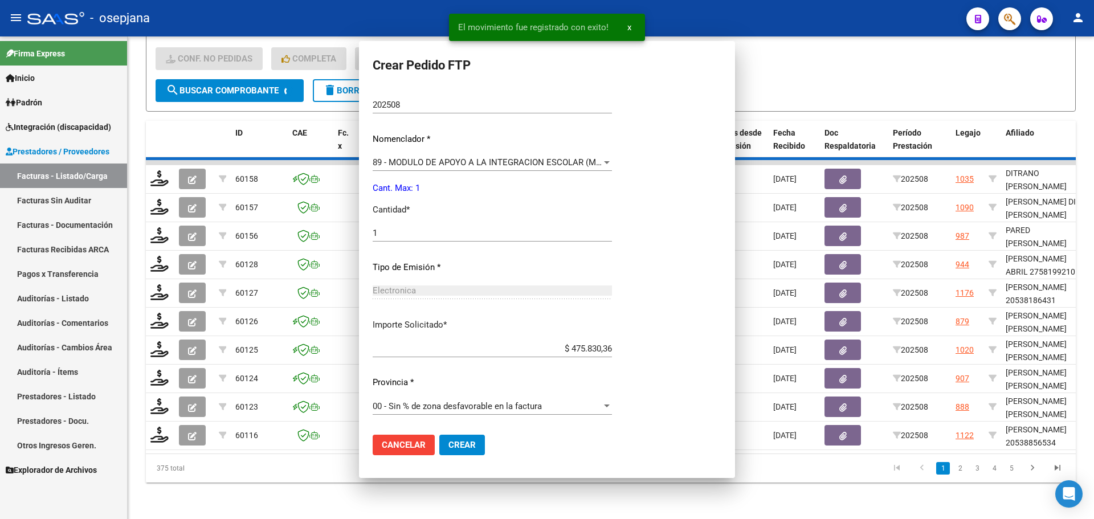
scroll to position [0, 0]
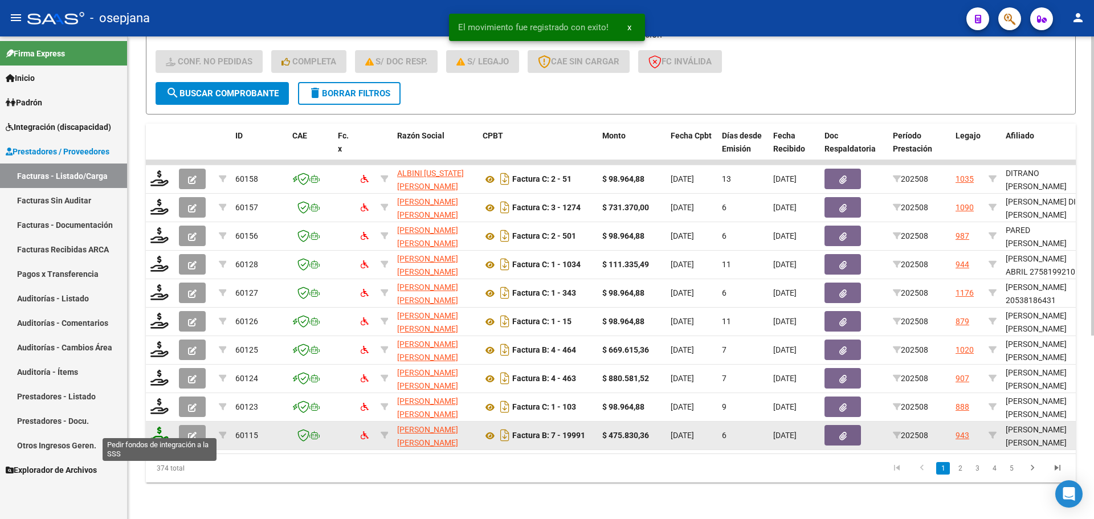
click at [160, 432] on icon at bounding box center [159, 435] width 18 height 16
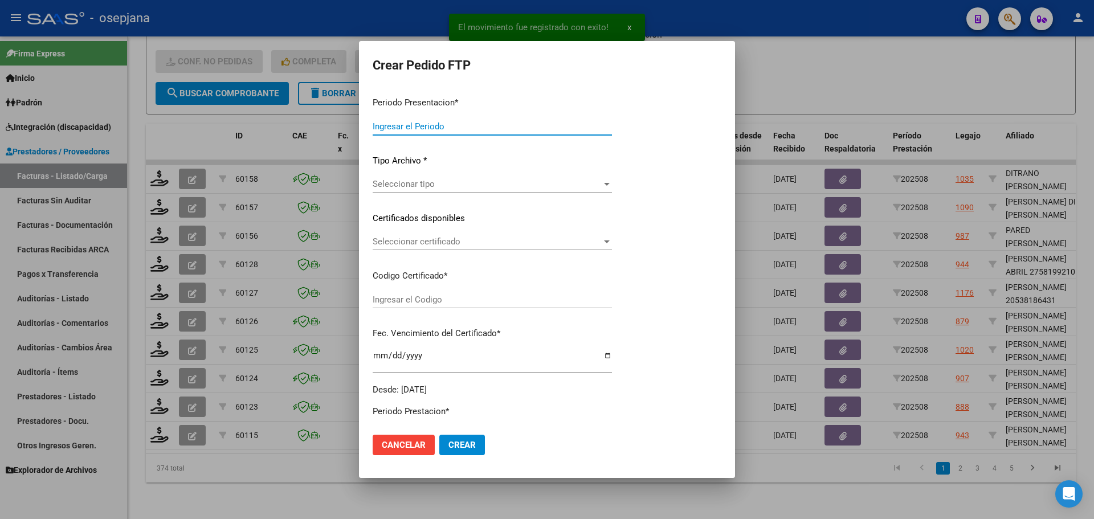
type input "202508"
type input "$ 475.830,36"
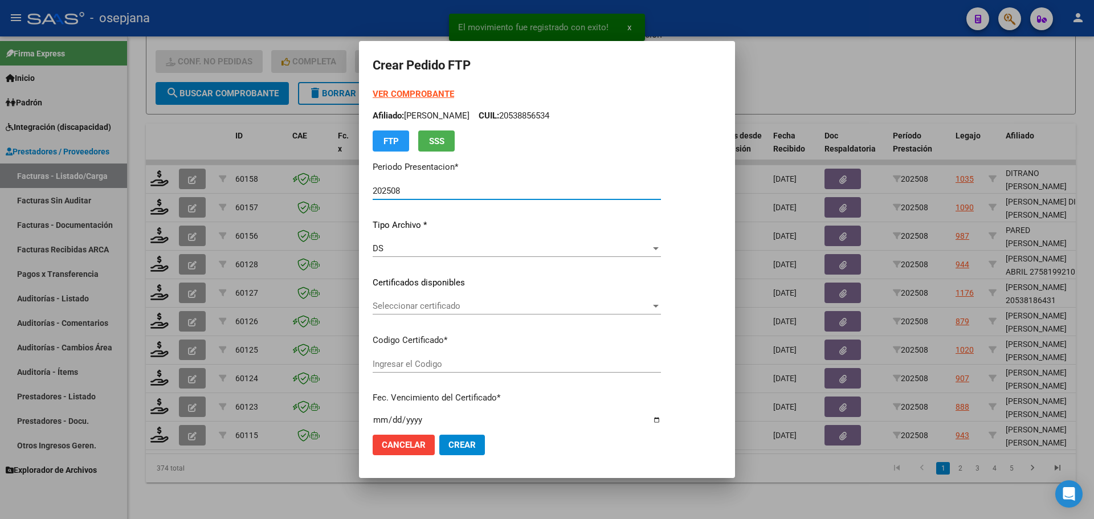
type input "ARG02000580606502023012720260127BSAS342"
type input "[DATE]"
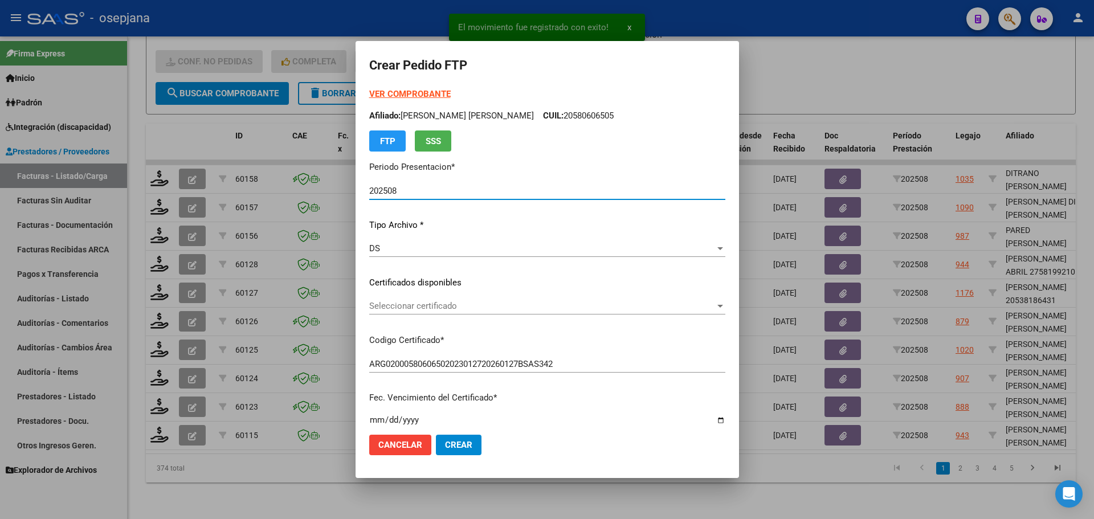
click at [436, 304] on span "Seleccionar certificado" at bounding box center [542, 306] width 346 height 10
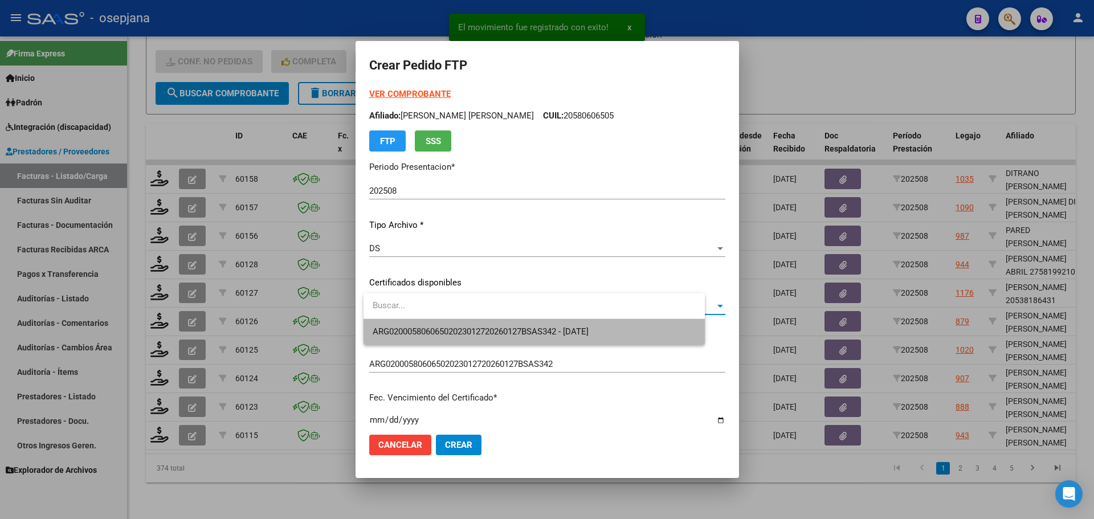
click at [450, 326] on span "ARG02000580606502023012720260127BSAS342 - [DATE]" at bounding box center [534, 332] width 323 height 26
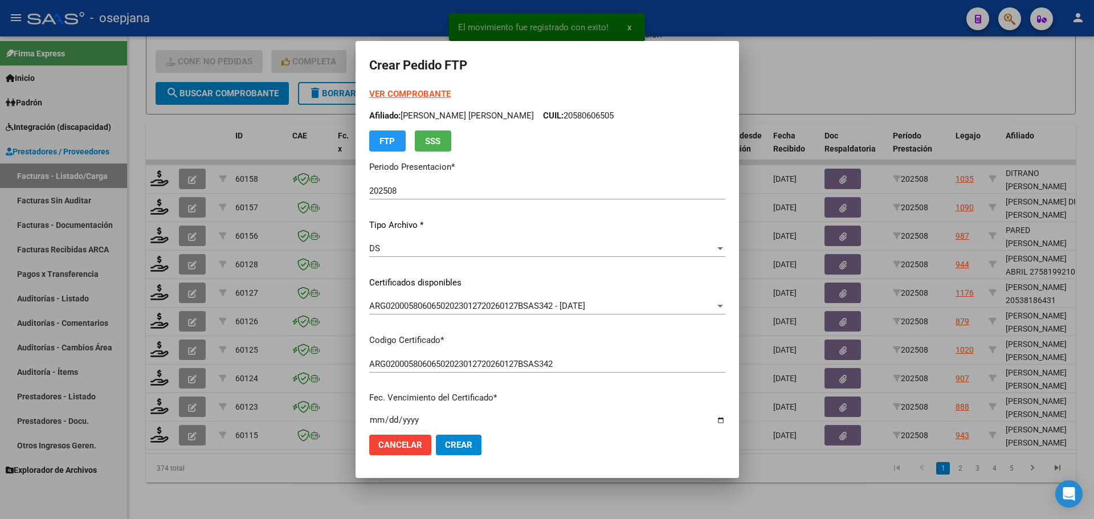
click at [418, 92] on strong "VER COMPROBANTE" at bounding box center [409, 94] width 81 height 10
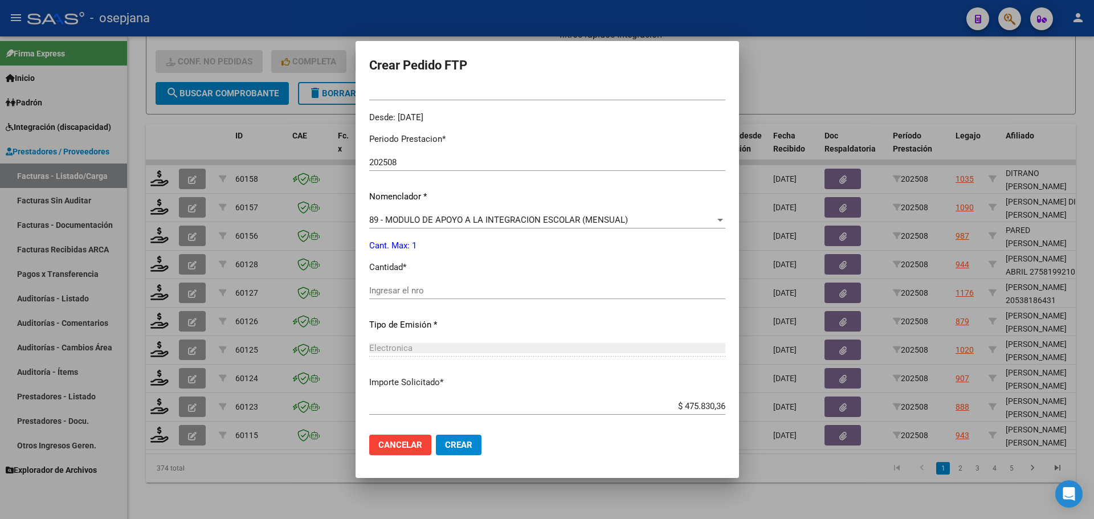
scroll to position [342, 0]
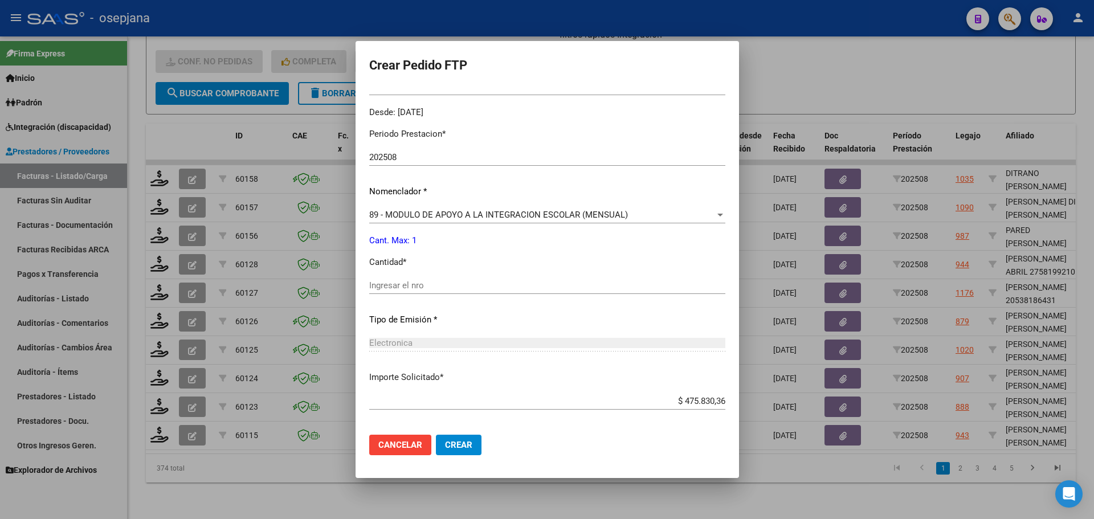
click at [405, 277] on div "Ingresar el nro" at bounding box center [547, 285] width 356 height 17
type input "1"
click at [478, 445] on button "Crear" at bounding box center [459, 445] width 46 height 21
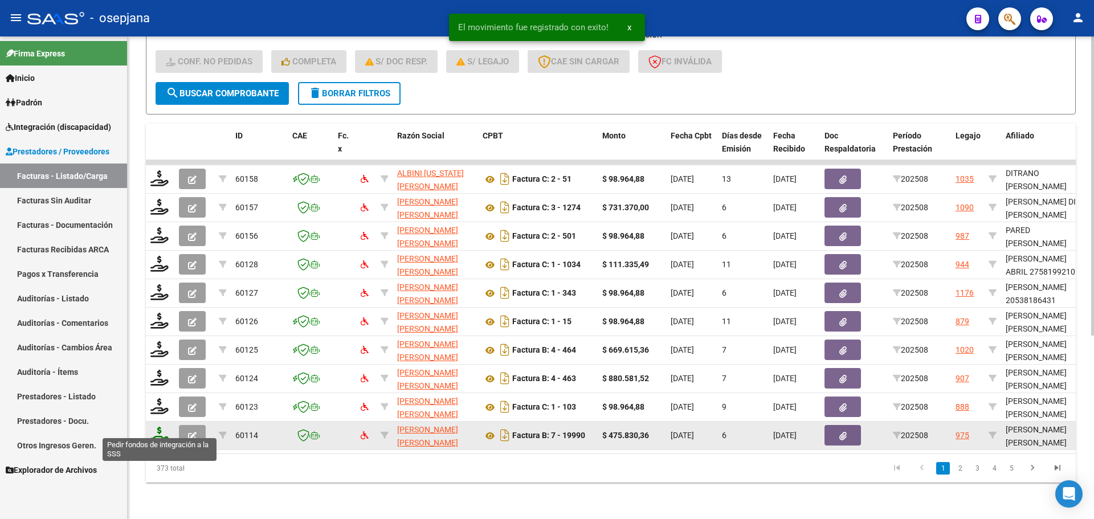
click at [162, 427] on icon at bounding box center [159, 435] width 18 height 16
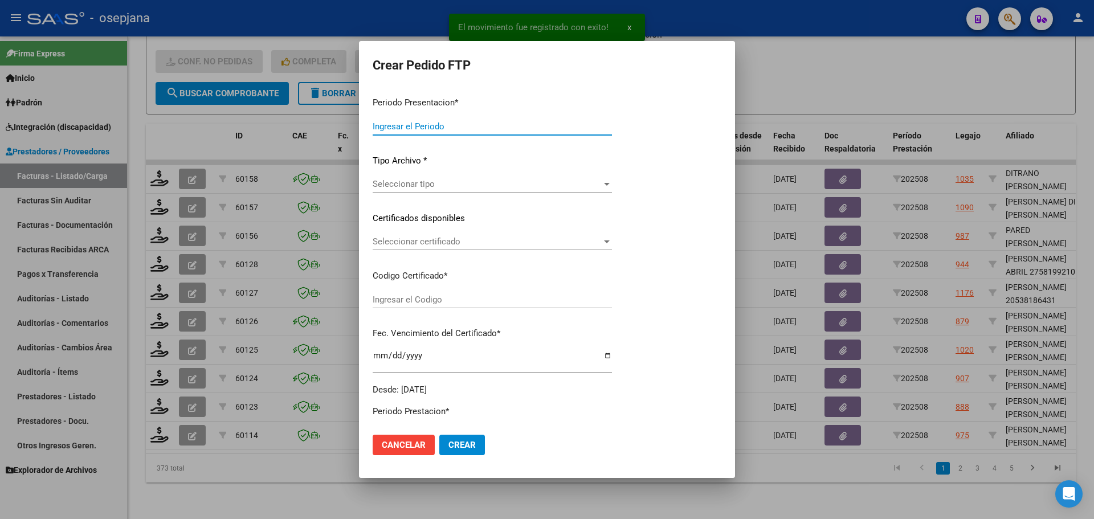
type input "202508"
type input "$ 475.830,36"
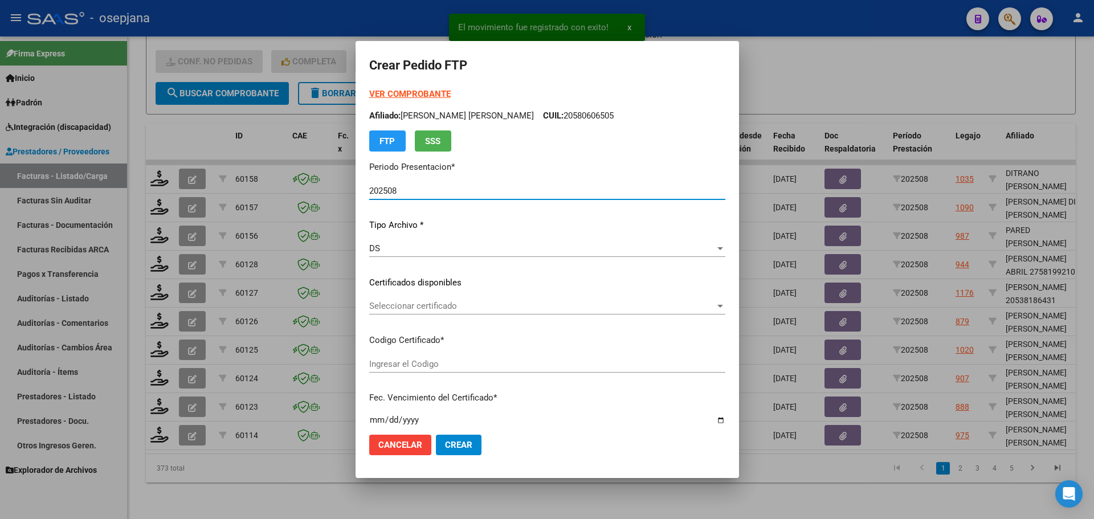
type input "E/T"
type input "[DATE]"
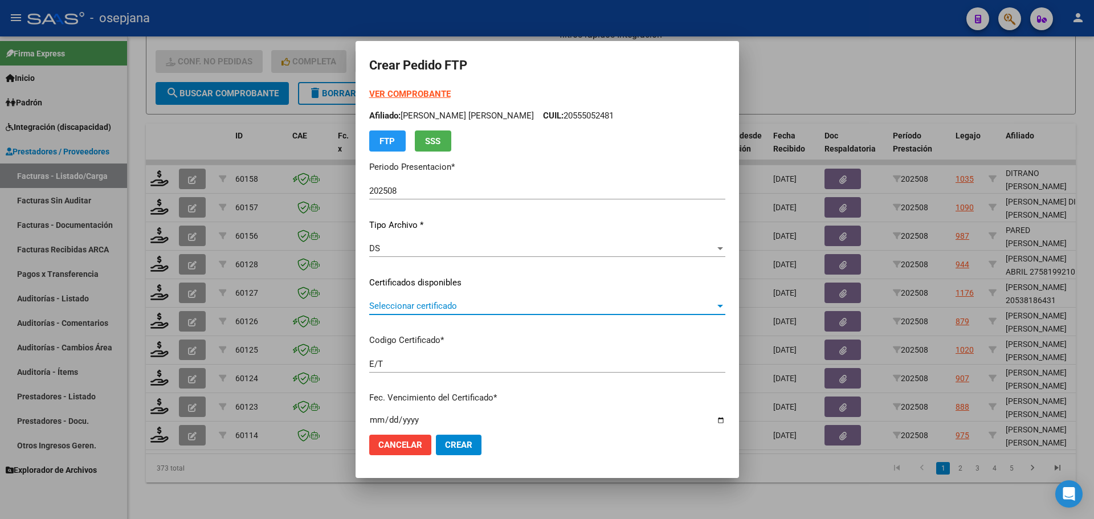
click at [423, 308] on span "Seleccionar certificado" at bounding box center [542, 306] width 346 height 10
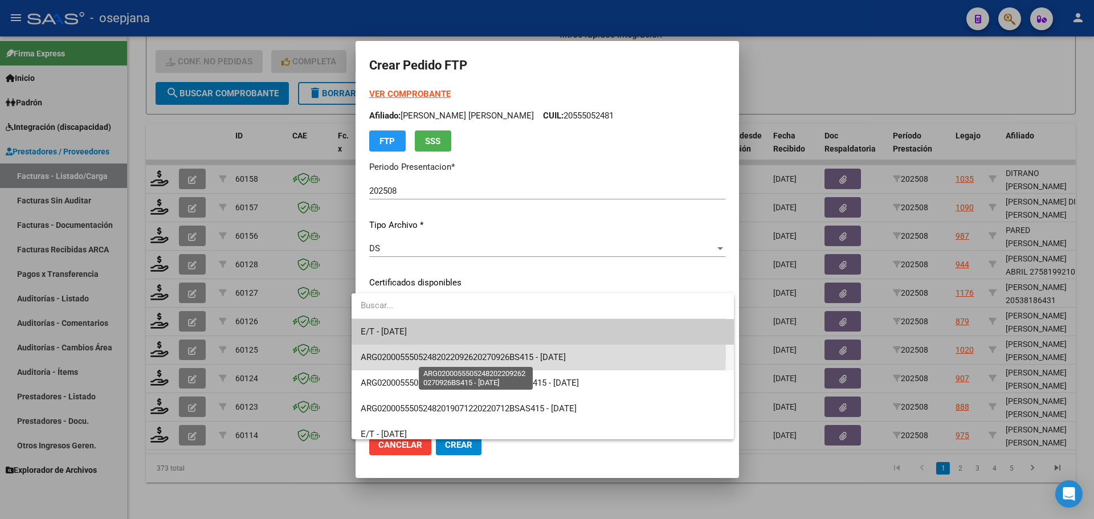
click at [434, 354] on span "ARG02000555052482022092620270926BS415 - [DATE]" at bounding box center [463, 357] width 205 height 10
type input "ARG02000555052482022092620270926BS415"
type input "[DATE]"
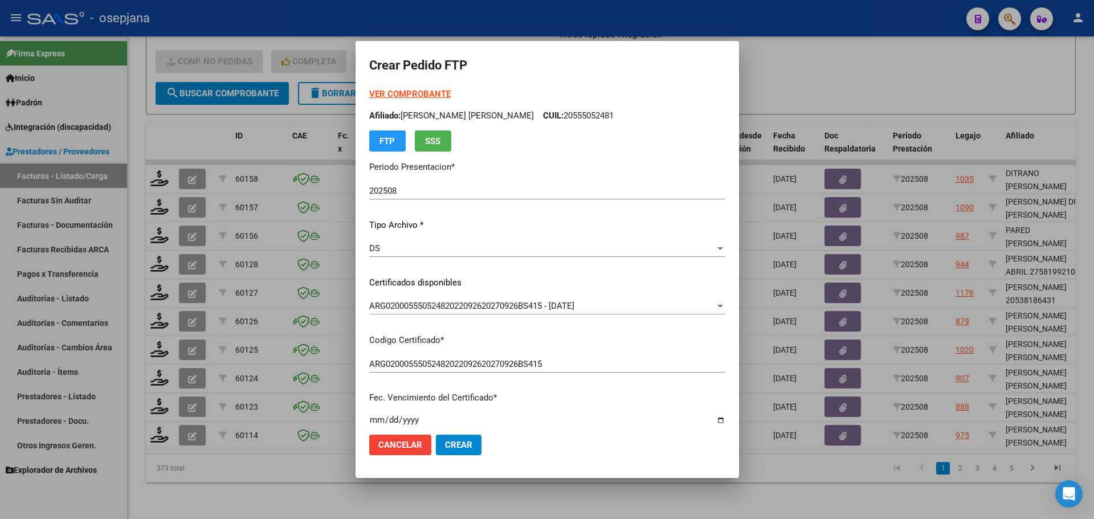
click at [417, 91] on strong "VER COMPROBANTE" at bounding box center [409, 94] width 81 height 10
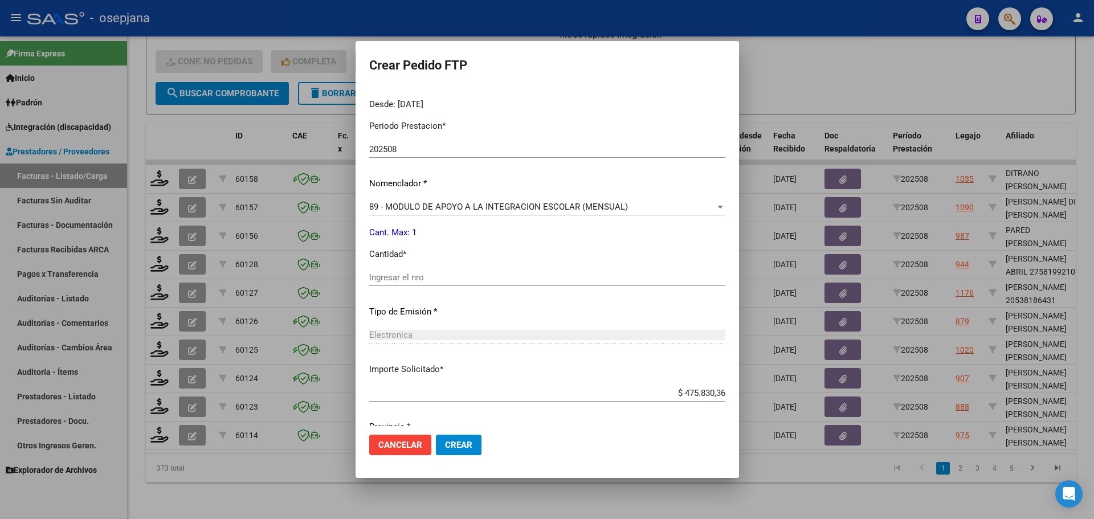
scroll to position [394, 0]
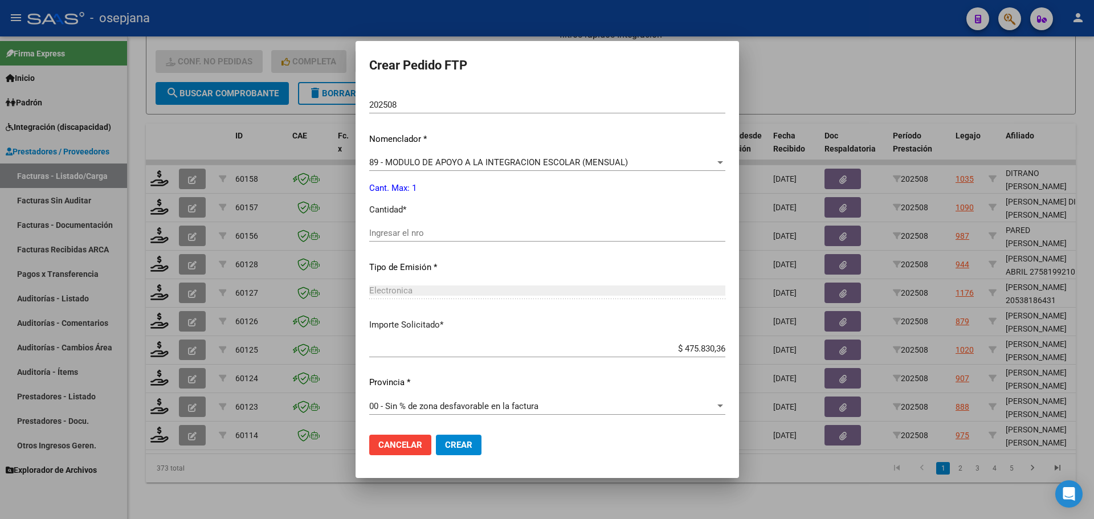
click at [421, 238] on input "Ingresar el nro" at bounding box center [547, 233] width 356 height 10
type input "1"
click at [448, 452] on button "Crear" at bounding box center [459, 445] width 46 height 21
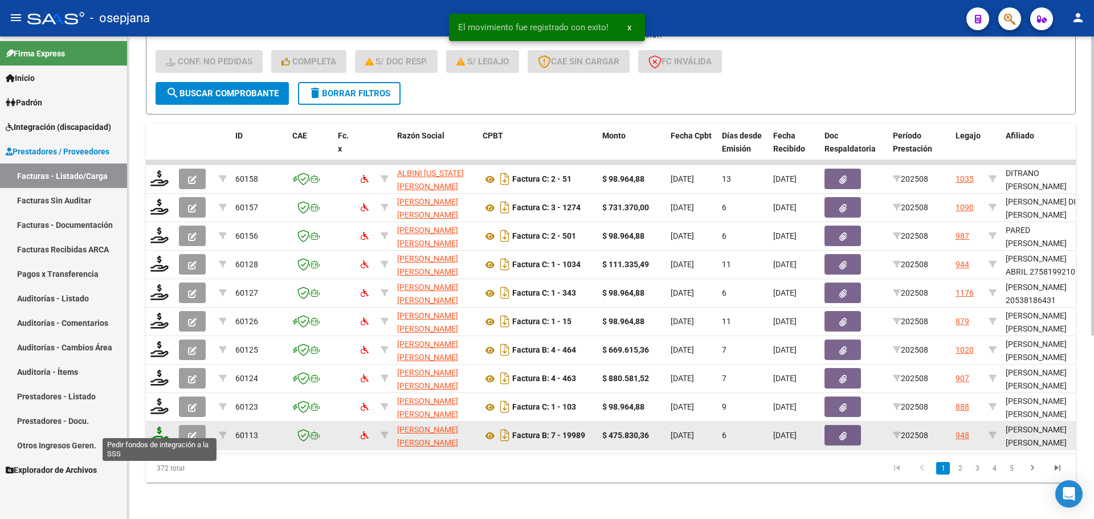
click at [157, 427] on icon at bounding box center [159, 435] width 18 height 16
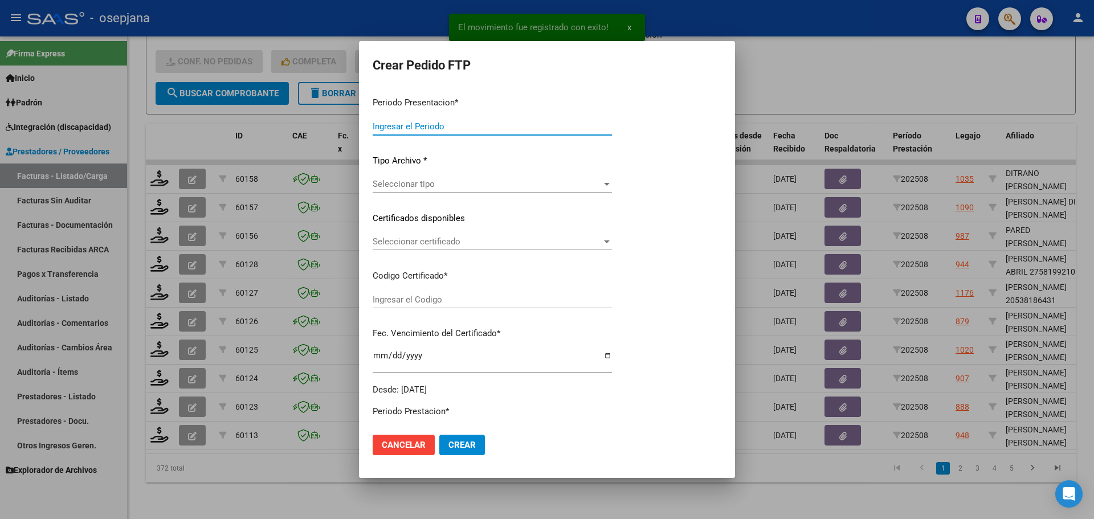
type input "202508"
type input "$ 475.830,36"
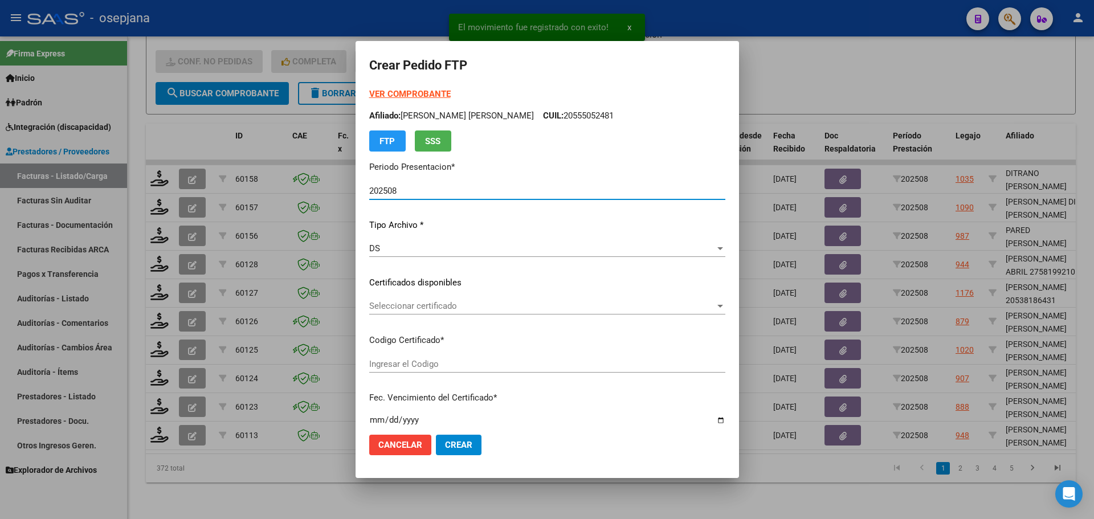
type input "ARG02000571803222024070320270703BSAS415"
type input "[DATE]"
click at [450, 304] on span "Seleccionar certificado" at bounding box center [542, 306] width 346 height 10
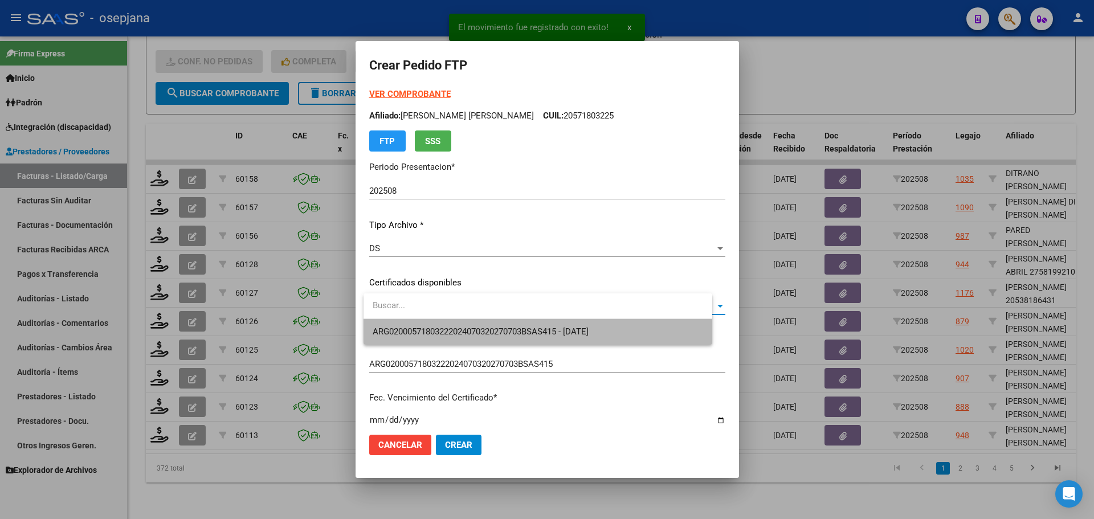
click at [459, 337] on span "ARG02000571803222024070320270703BSAS415 - [DATE]" at bounding box center [538, 332] width 331 height 26
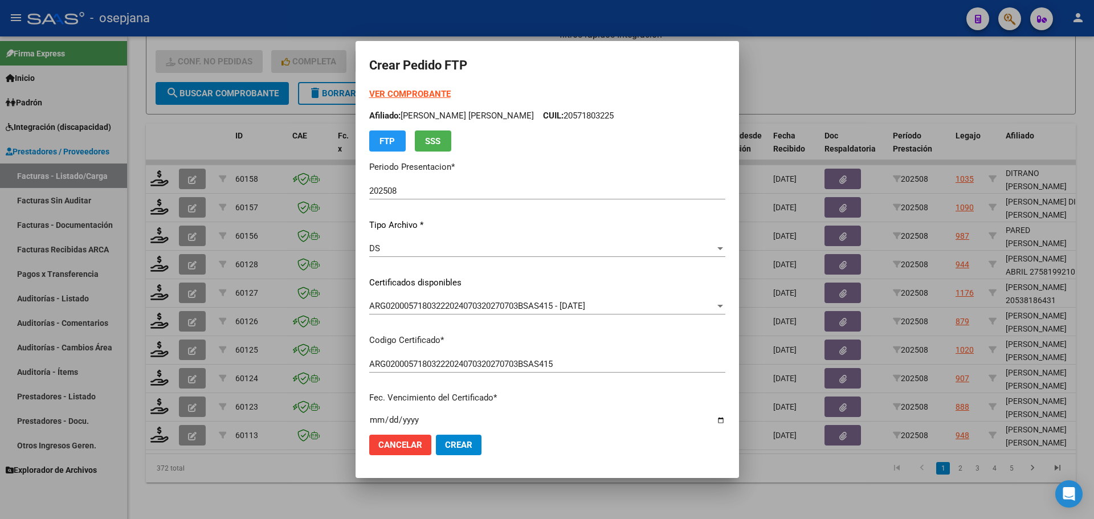
click at [441, 92] on strong "VER COMPROBANTE" at bounding box center [409, 94] width 81 height 10
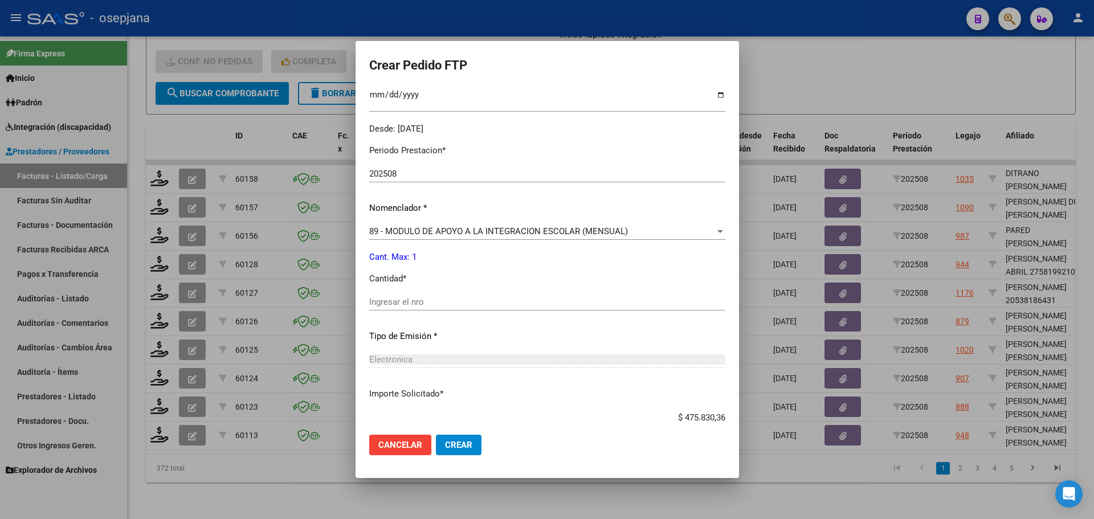
scroll to position [342, 0]
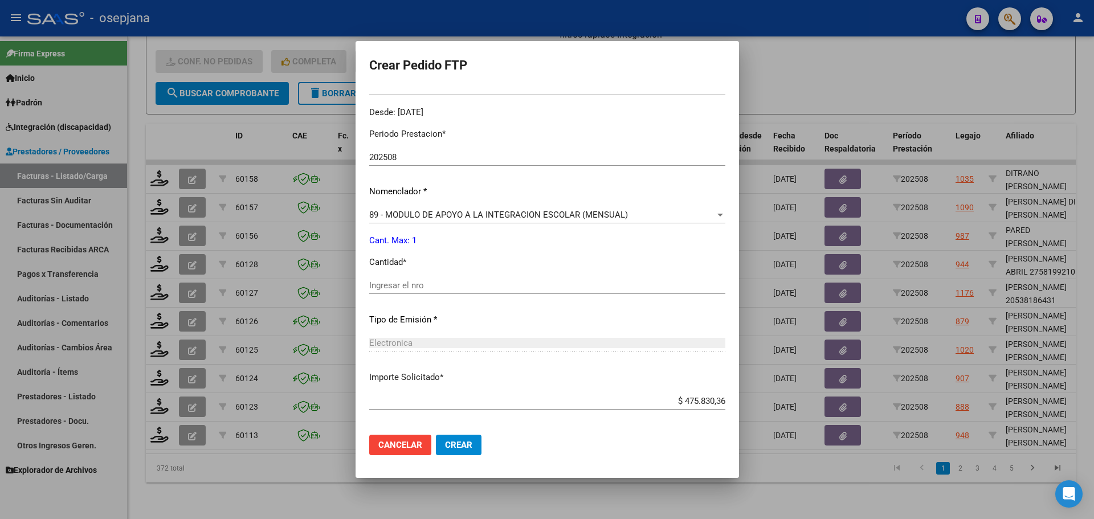
click at [397, 289] on input "Ingresar el nro" at bounding box center [547, 285] width 356 height 10
type input "1"
click at [472, 443] on span "Crear" at bounding box center [458, 445] width 27 height 10
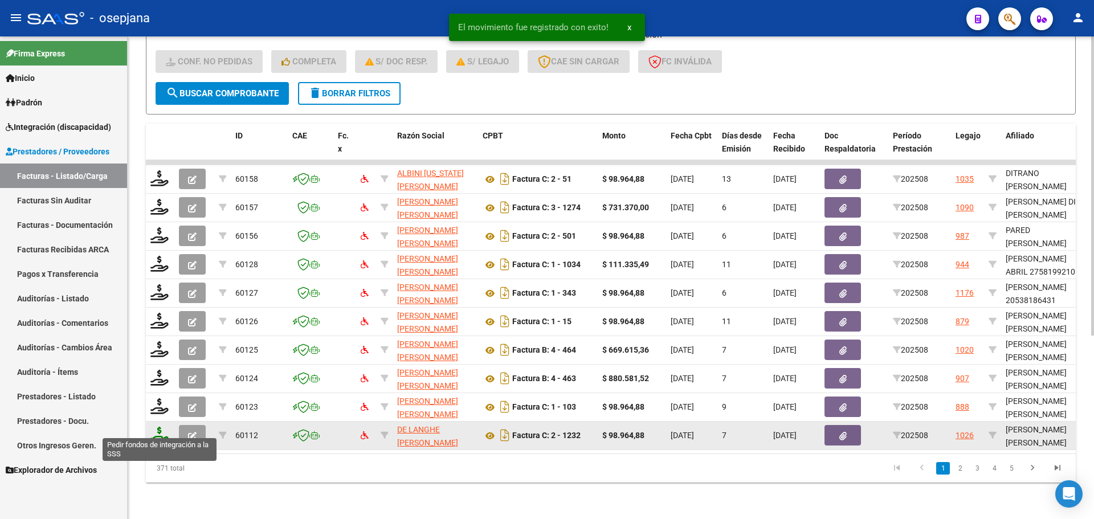
click at [160, 427] on icon at bounding box center [159, 435] width 18 height 16
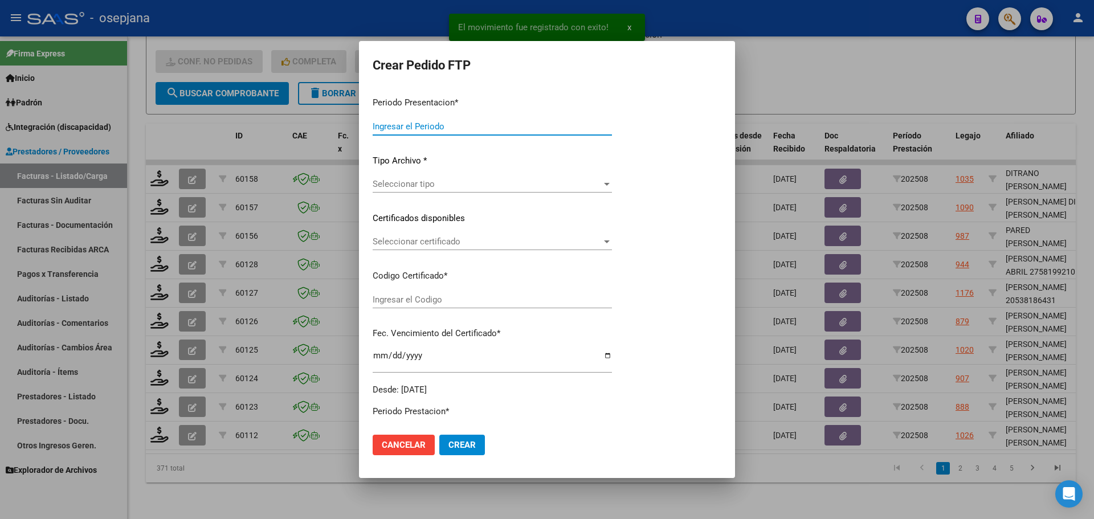
type input "202508"
type input "$ 98.964,88"
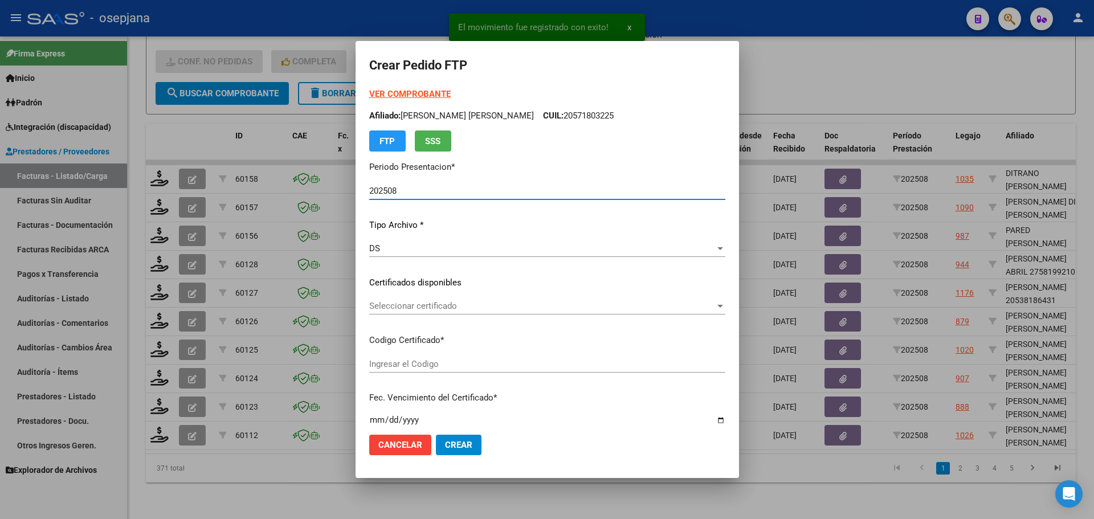
type input "ARG01000508657372025062520300625BSAS427"
type input "[DATE]"
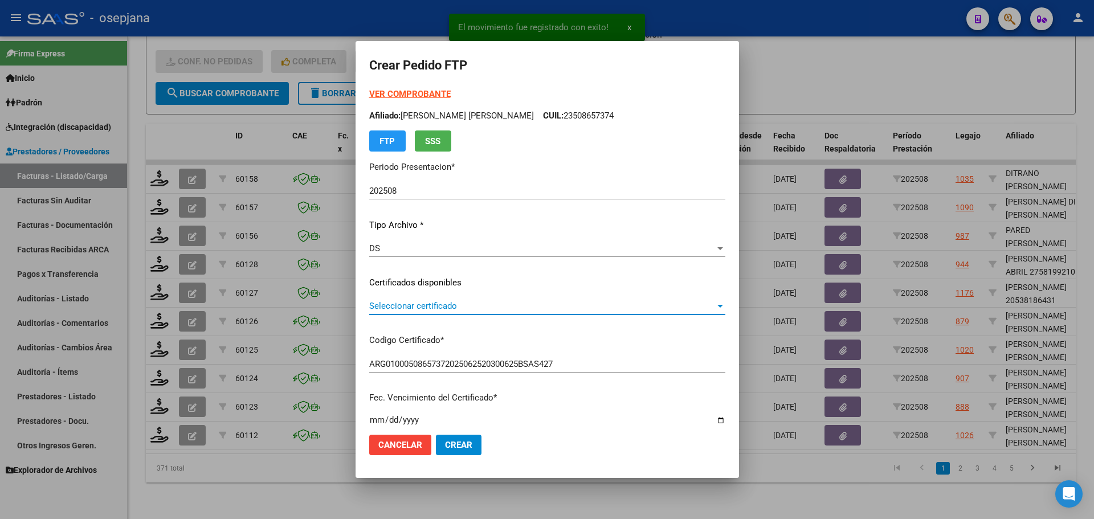
click at [430, 303] on span "Seleccionar certificado" at bounding box center [542, 306] width 346 height 10
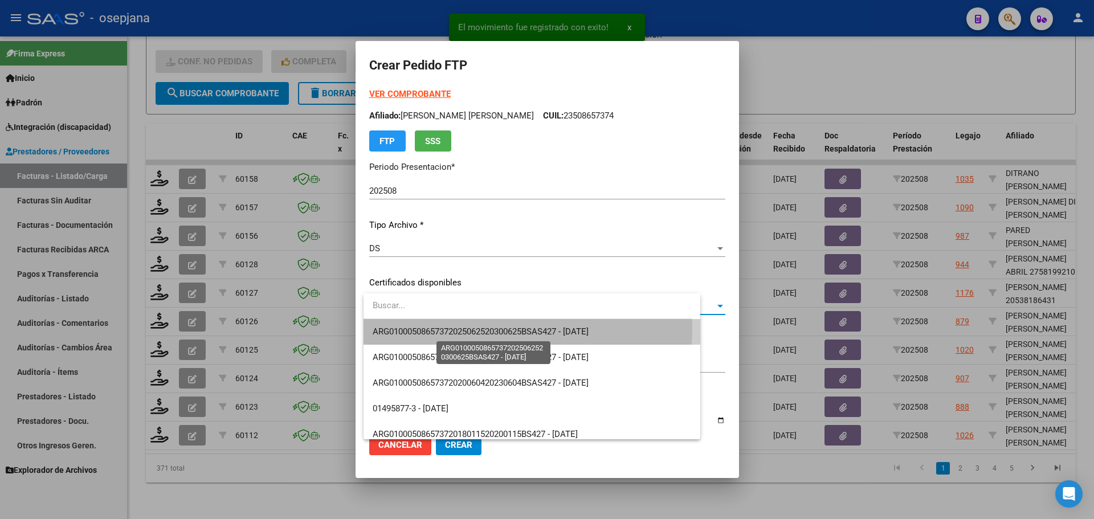
click at [432, 327] on span "ARG01000508657372025062520300625BSAS427 - [DATE]" at bounding box center [481, 332] width 216 height 10
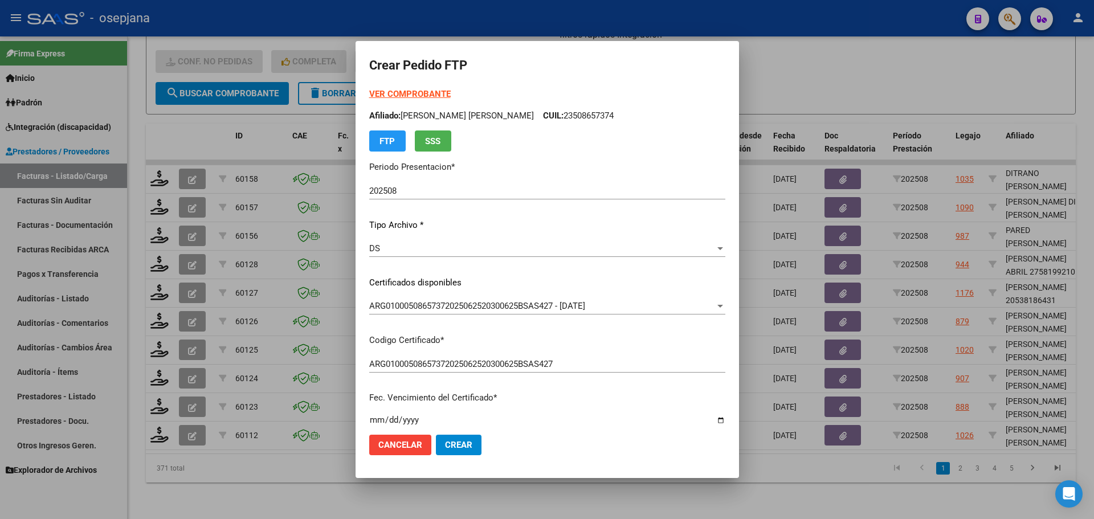
click at [431, 94] on strong "VER COMPROBANTE" at bounding box center [409, 94] width 81 height 10
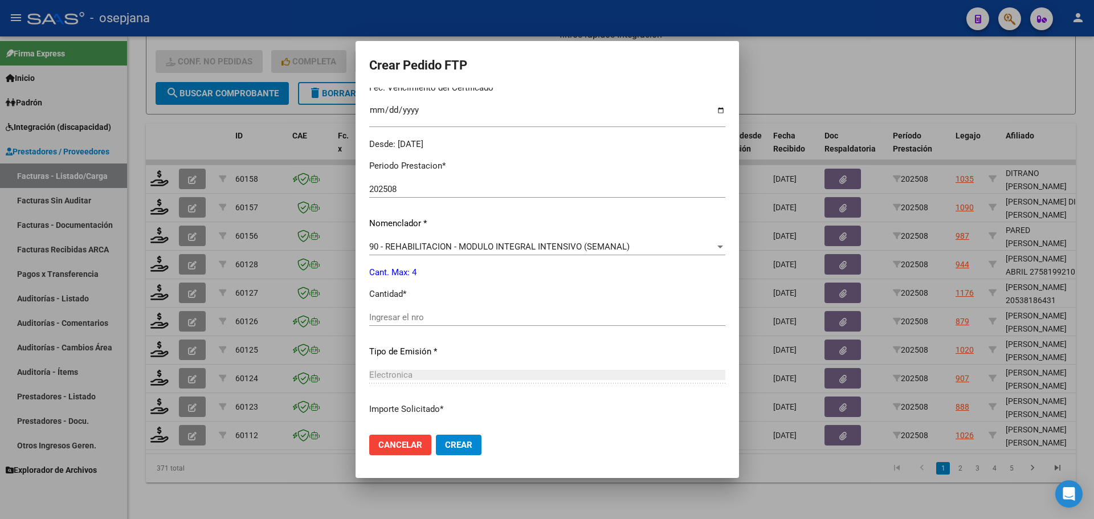
scroll to position [342, 0]
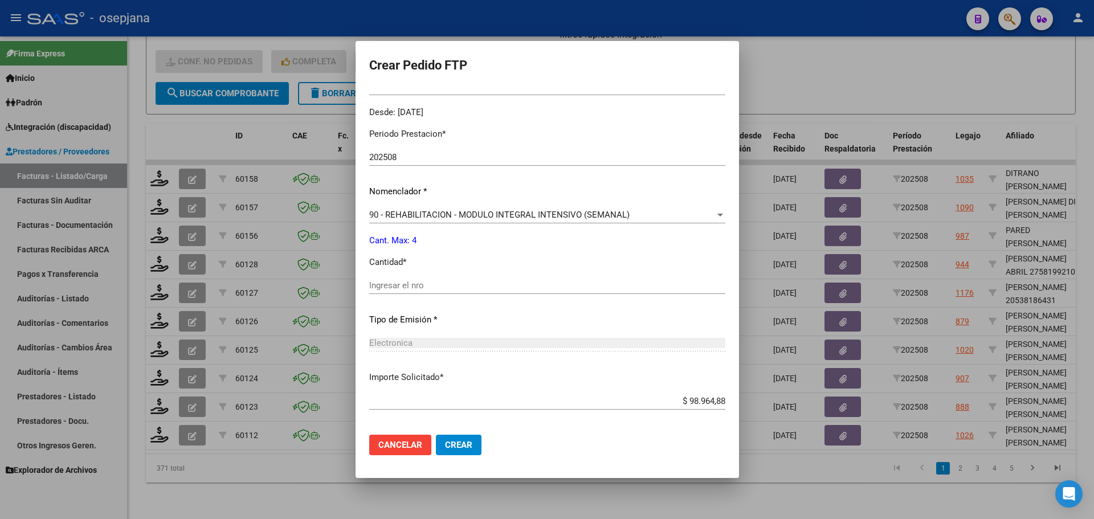
click at [404, 291] on div "Ingresar el nro" at bounding box center [547, 285] width 356 height 17
type input "4"
click at [472, 449] on span "Crear" at bounding box center [458, 445] width 27 height 10
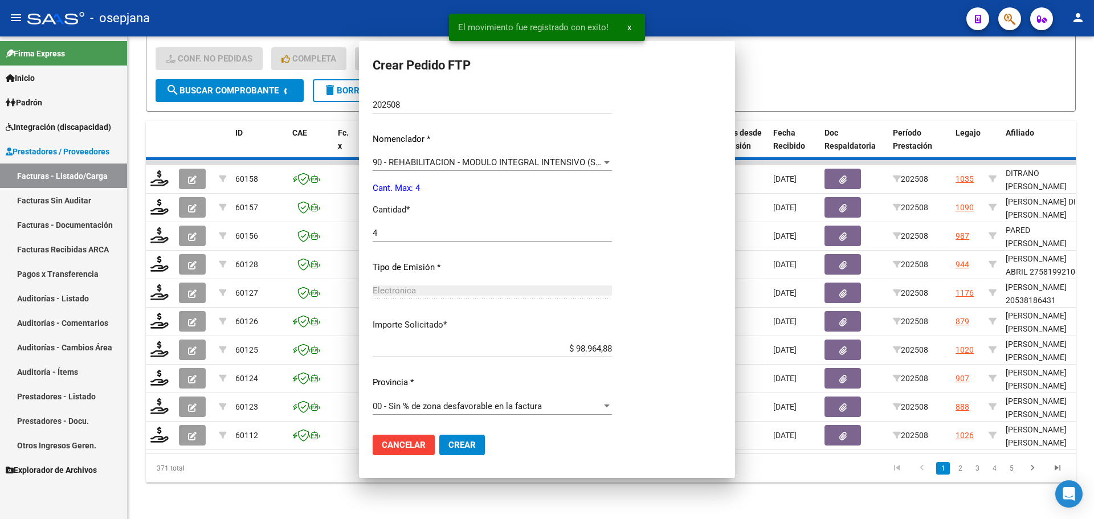
scroll to position [0, 0]
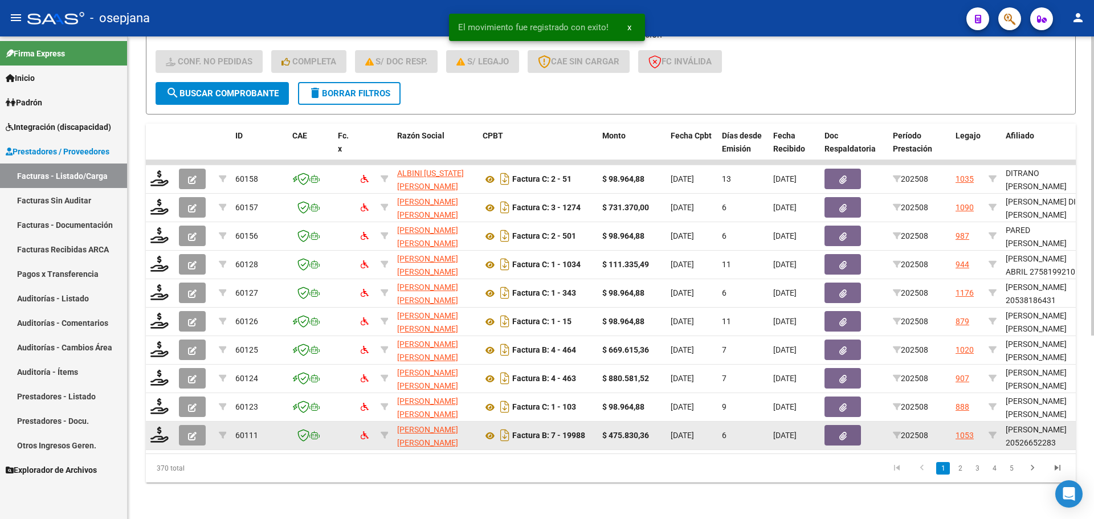
click at [160, 422] on datatable-body-cell at bounding box center [160, 436] width 28 height 28
click at [162, 427] on icon at bounding box center [159, 435] width 18 height 16
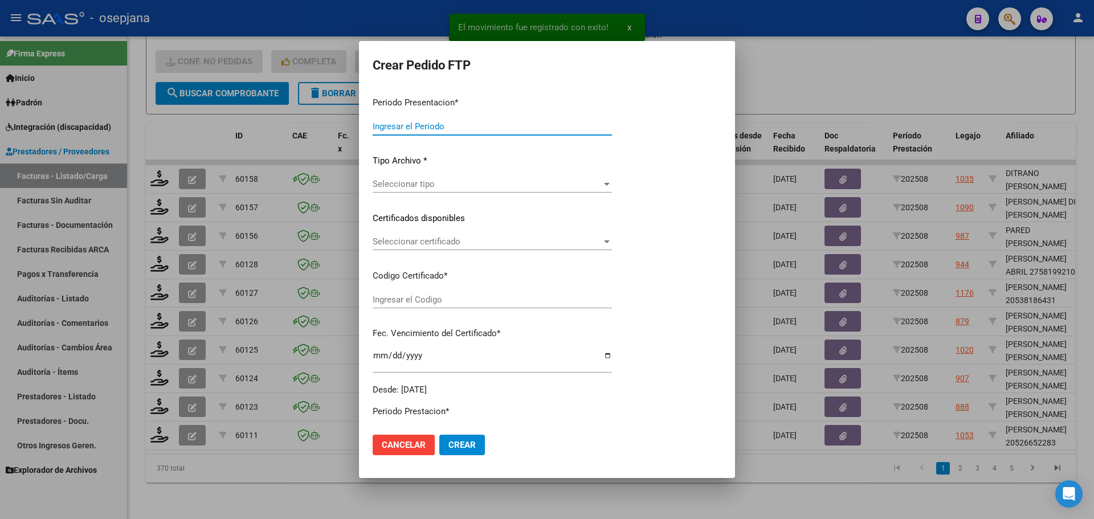
type input "202508"
type input "$ 475.830,36"
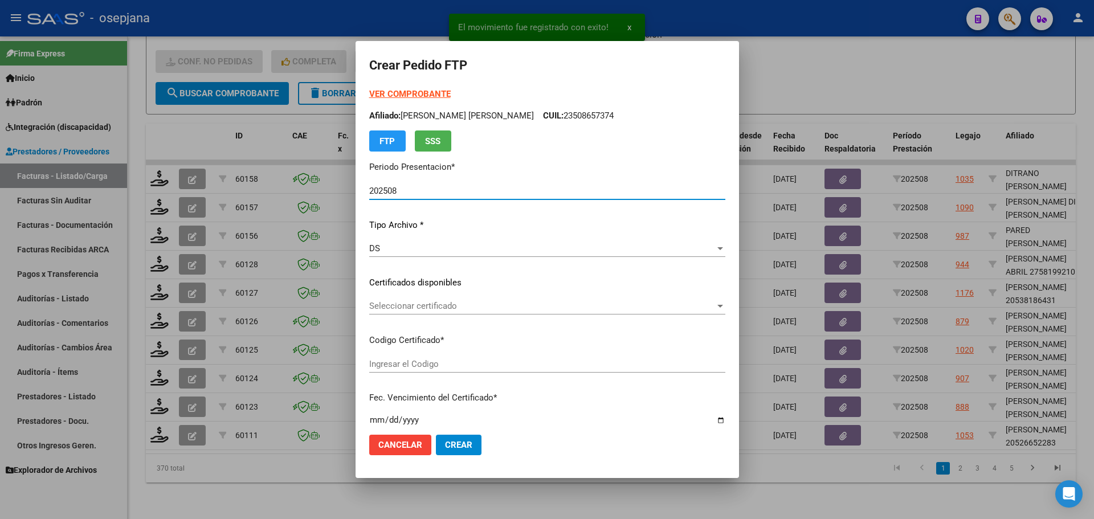
type input "ARG02000526652282022032820260328BSAS439"
type input "[DATE]"
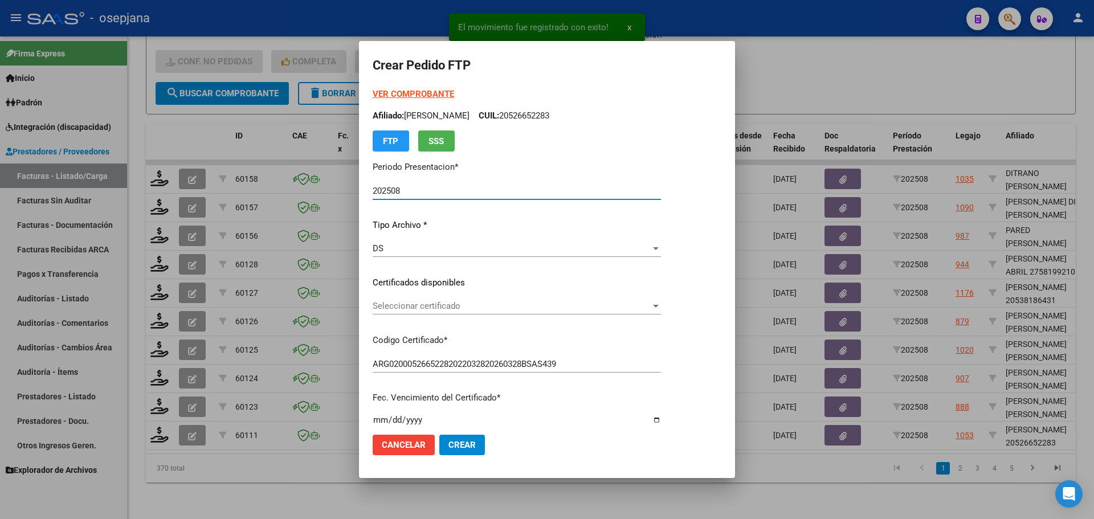
click at [471, 305] on span "Seleccionar certificado" at bounding box center [512, 306] width 278 height 10
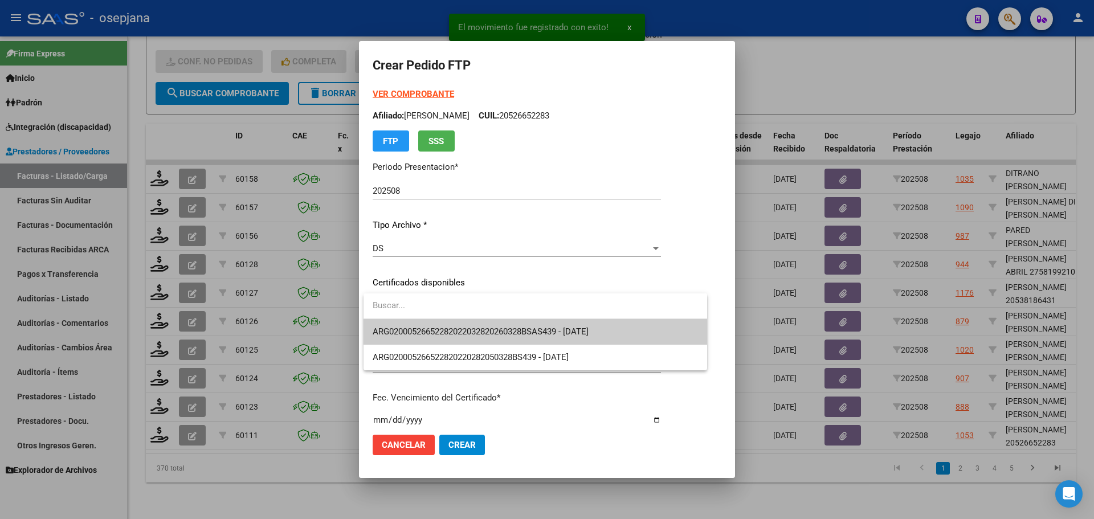
click at [480, 321] on span "ARG02000526652282022032820260328BSAS439 - [DATE]" at bounding box center [535, 332] width 325 height 26
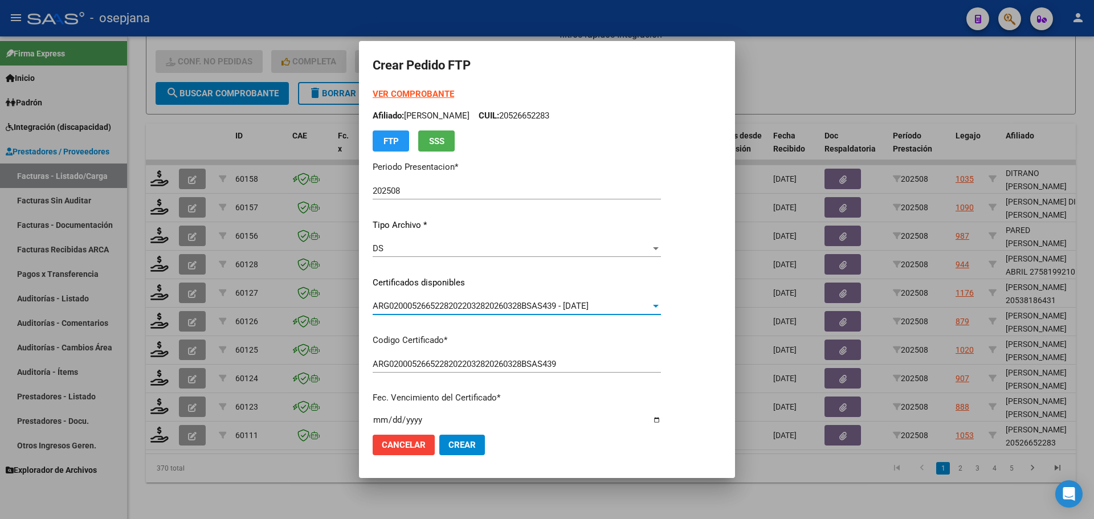
click at [435, 91] on strong "VER COMPROBANTE" at bounding box center [413, 94] width 81 height 10
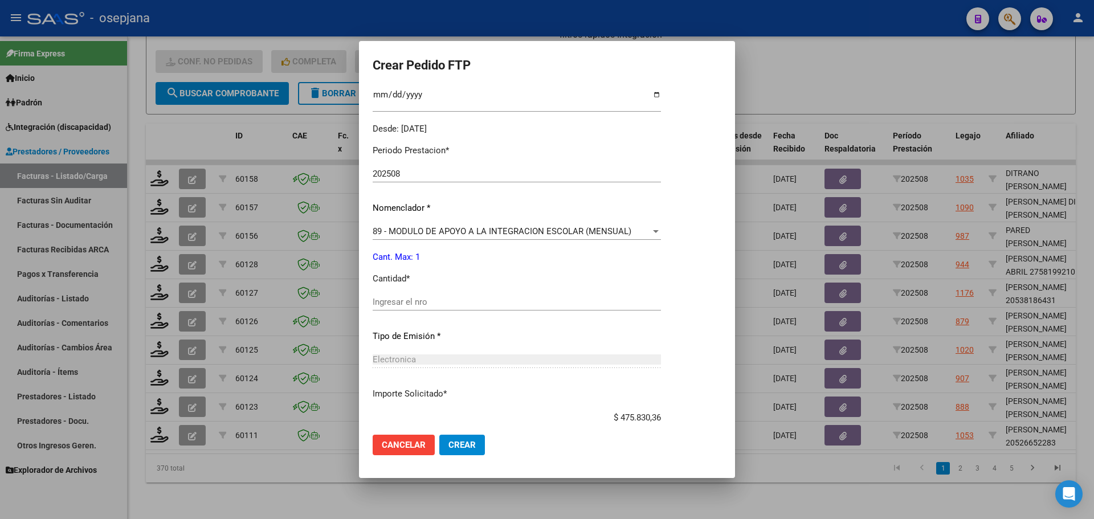
scroll to position [342, 0]
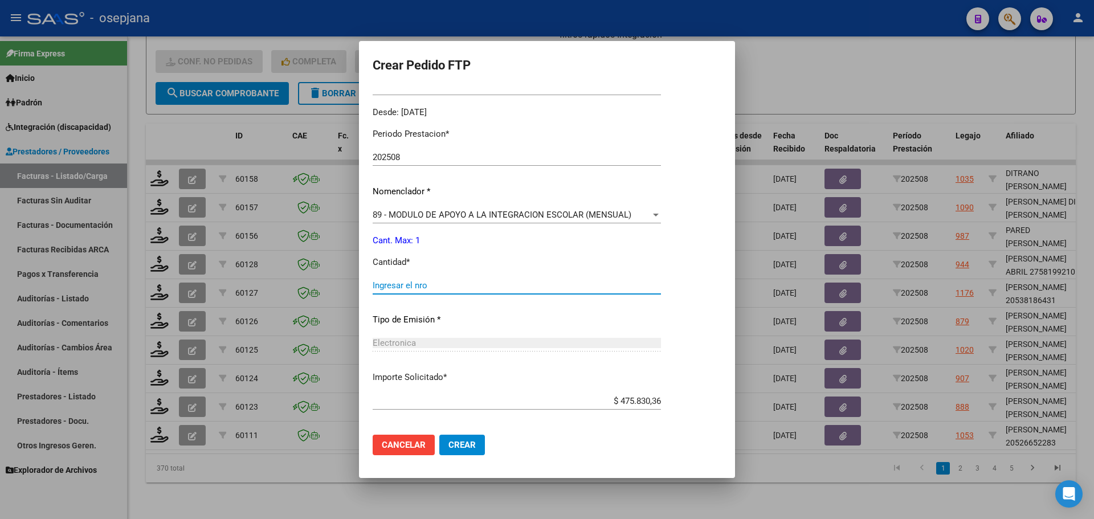
click at [422, 289] on input "Ingresar el nro" at bounding box center [517, 285] width 288 height 10
type input "1"
click at [467, 445] on span "Crear" at bounding box center [461, 445] width 27 height 10
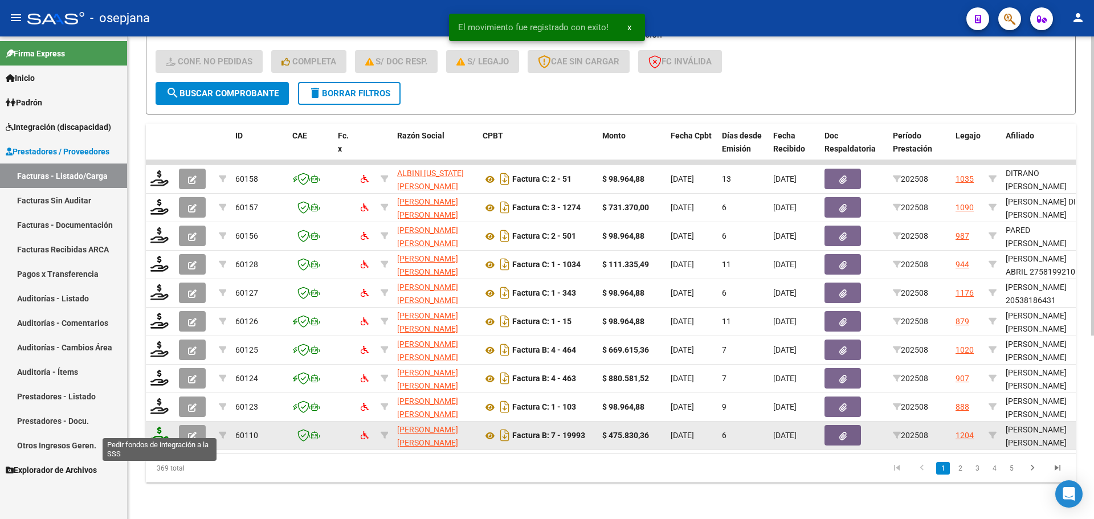
click at [157, 427] on icon at bounding box center [159, 435] width 18 height 16
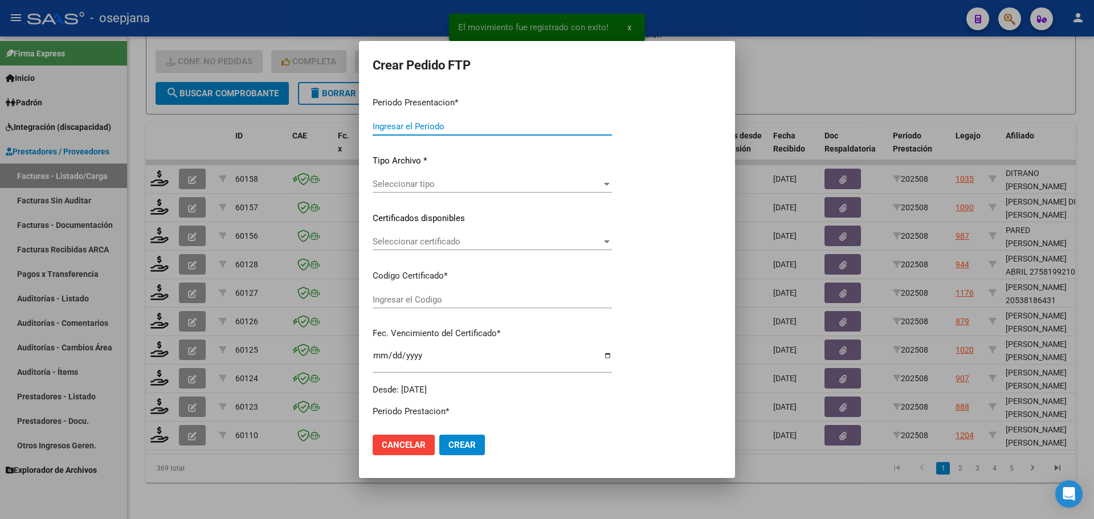
type input "202508"
type input "$ 475.830,36"
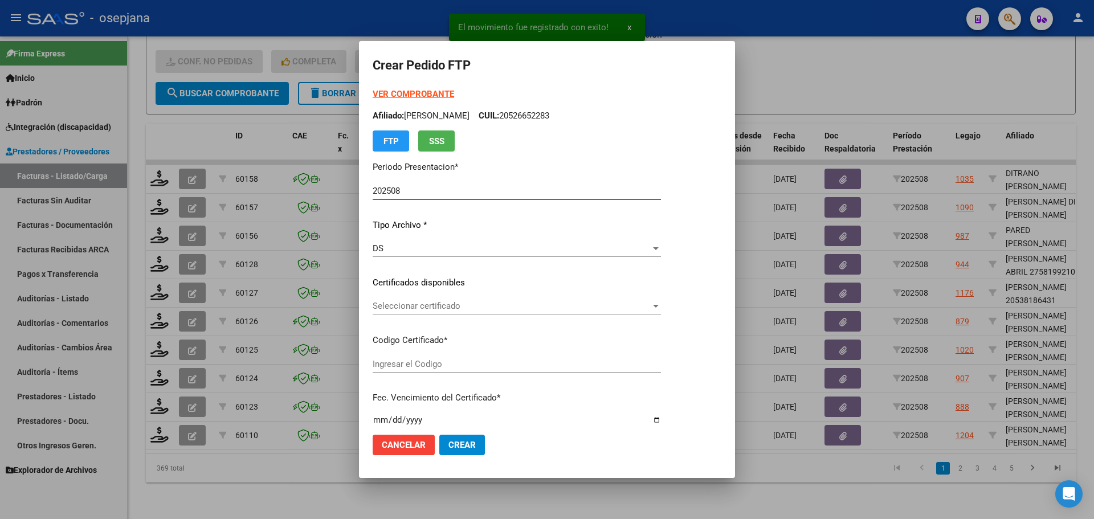
type input "ARG02000566392932023090620280906BUE352"
type input "[DATE]"
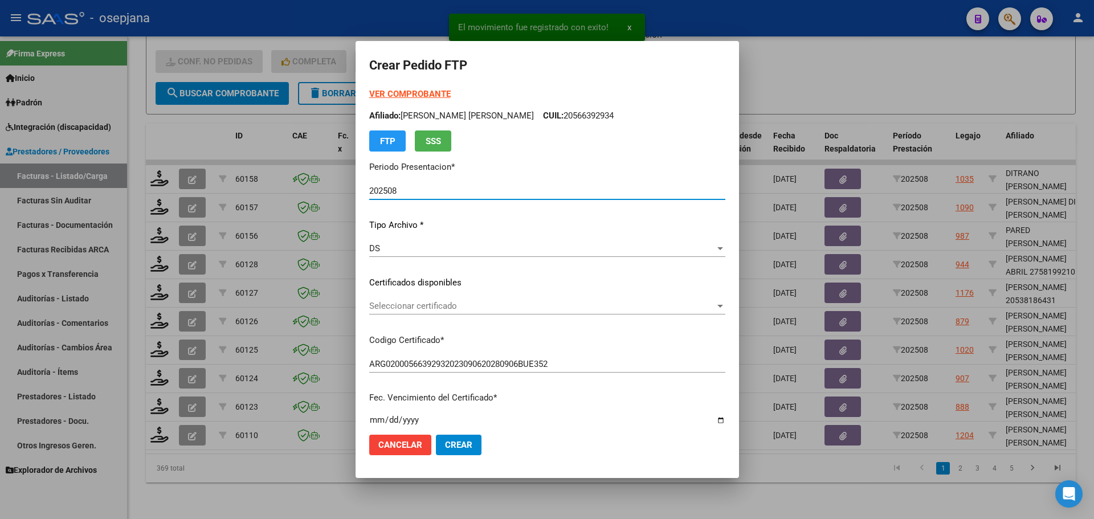
click at [420, 305] on span "Seleccionar certificado" at bounding box center [542, 306] width 346 height 10
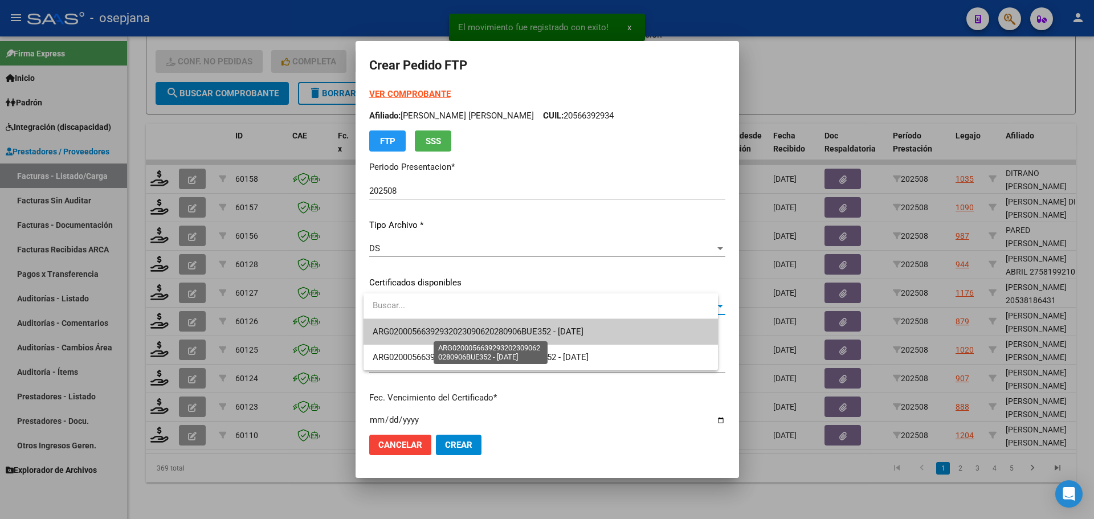
click at [415, 330] on span "ARG02000566392932023090620280906BUE352 - [DATE]" at bounding box center [478, 332] width 211 height 10
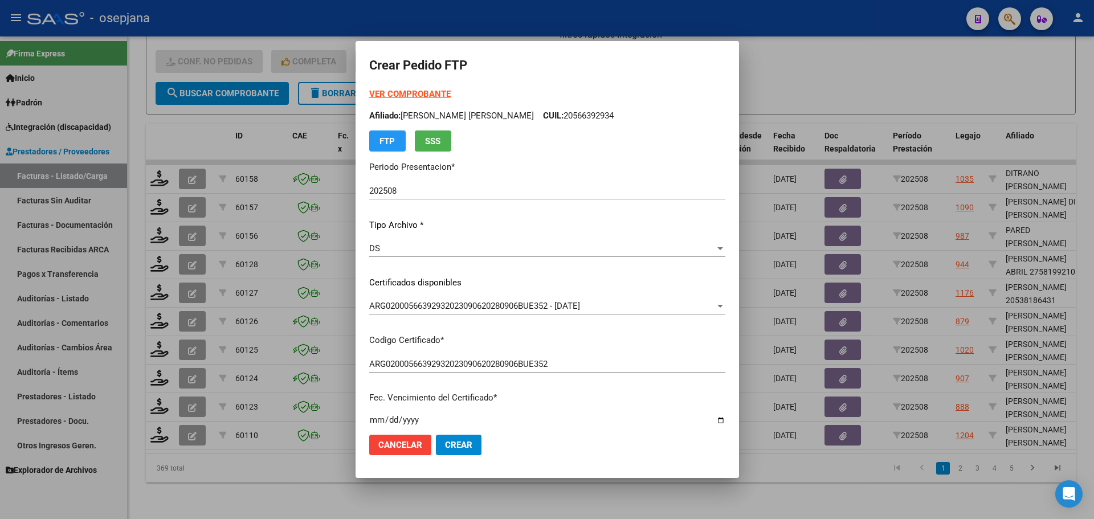
click at [429, 89] on strong "VER COMPROBANTE" at bounding box center [409, 94] width 81 height 10
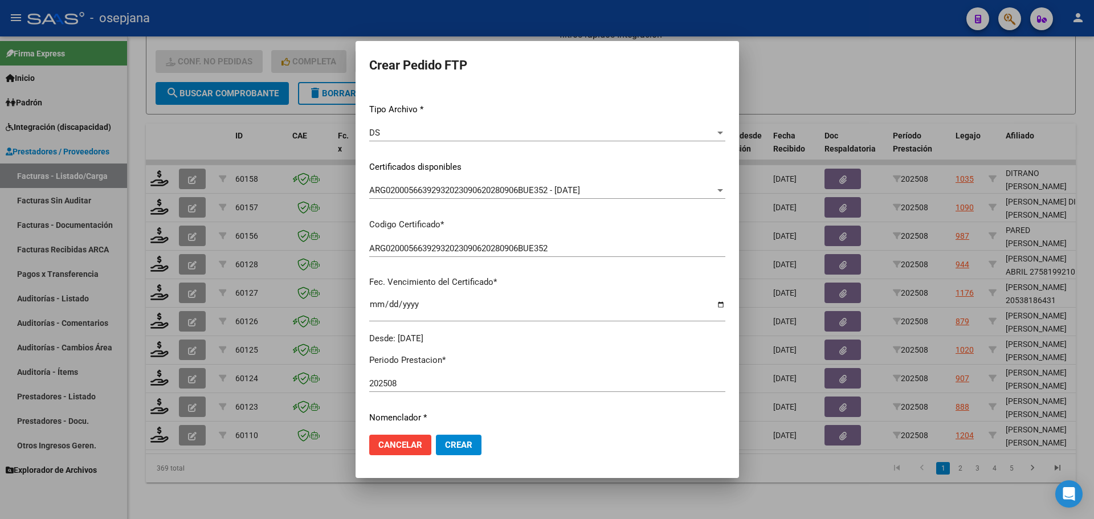
scroll to position [285, 0]
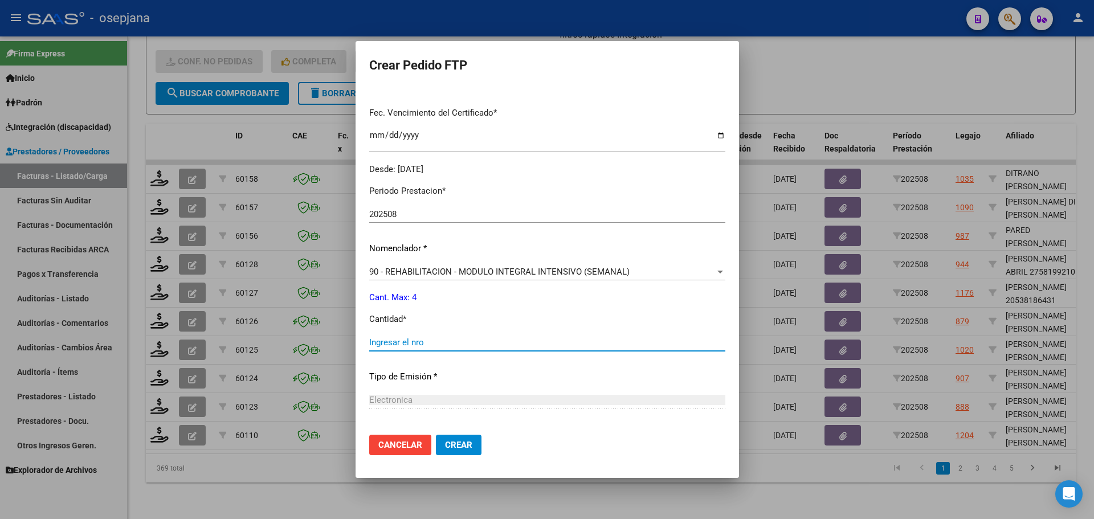
click at [407, 342] on input "Ingresar el nro" at bounding box center [547, 342] width 356 height 10
click at [436, 278] on div "90 - REHABILITACION - MODULO INTEGRAL INTENSIVO (SEMANAL) Seleccionar nomenclad…" at bounding box center [547, 271] width 356 height 17
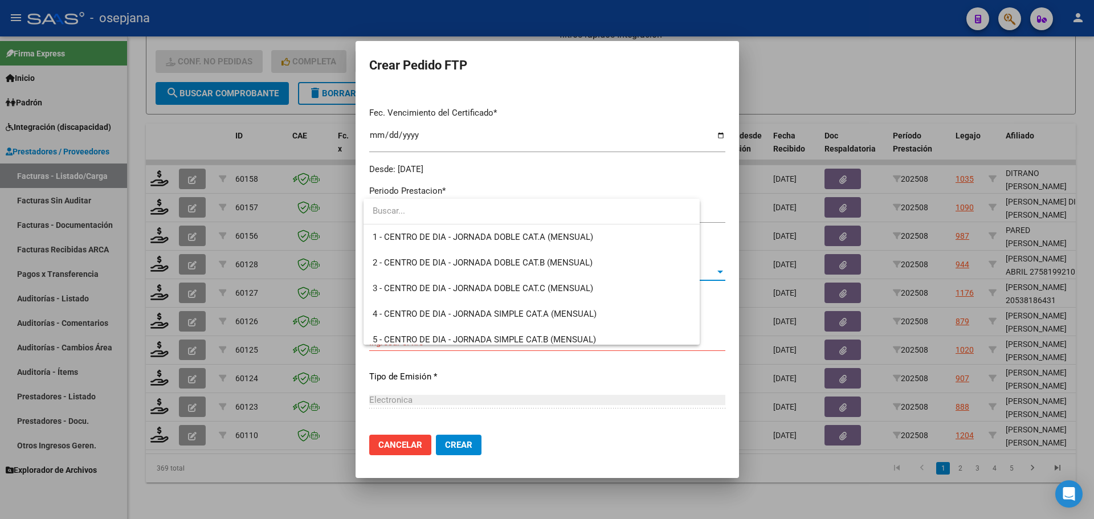
scroll to position [2248, 0]
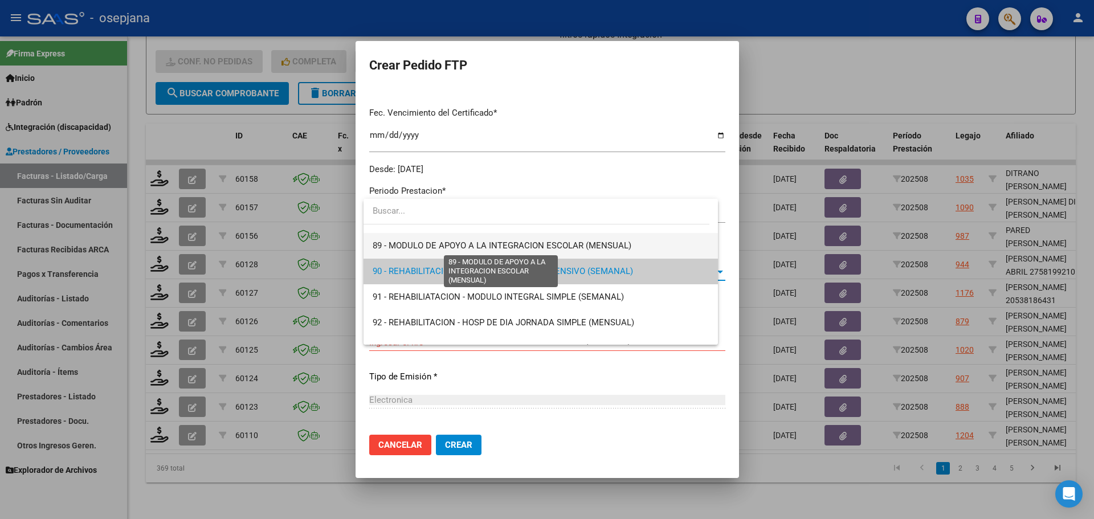
click at [442, 242] on span "89 - MODULO DE APOYO A LA INTEGRACION ESCOLAR (MENSUAL)" at bounding box center [502, 245] width 259 height 10
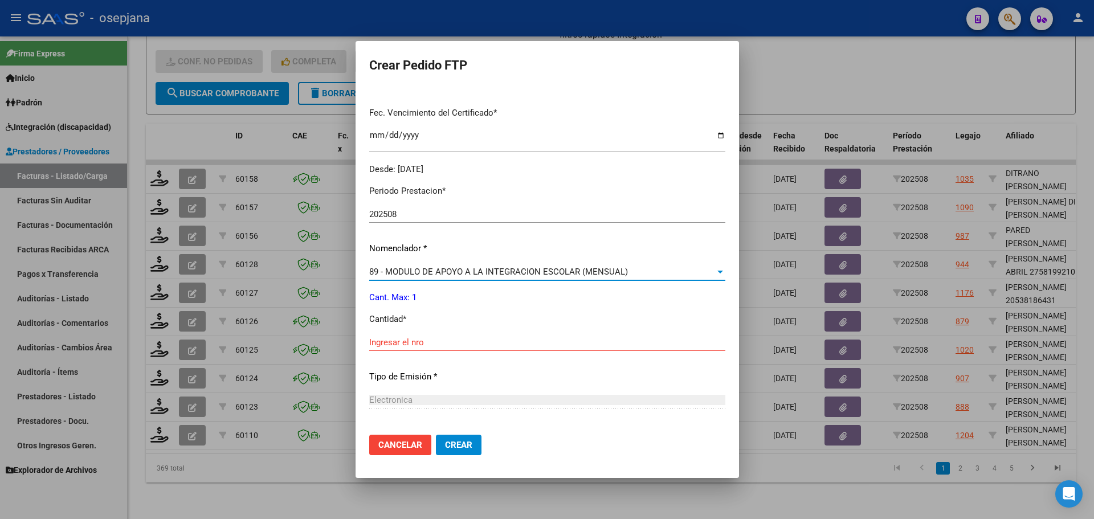
click at [415, 342] on input "Ingresar el nro" at bounding box center [547, 342] width 356 height 10
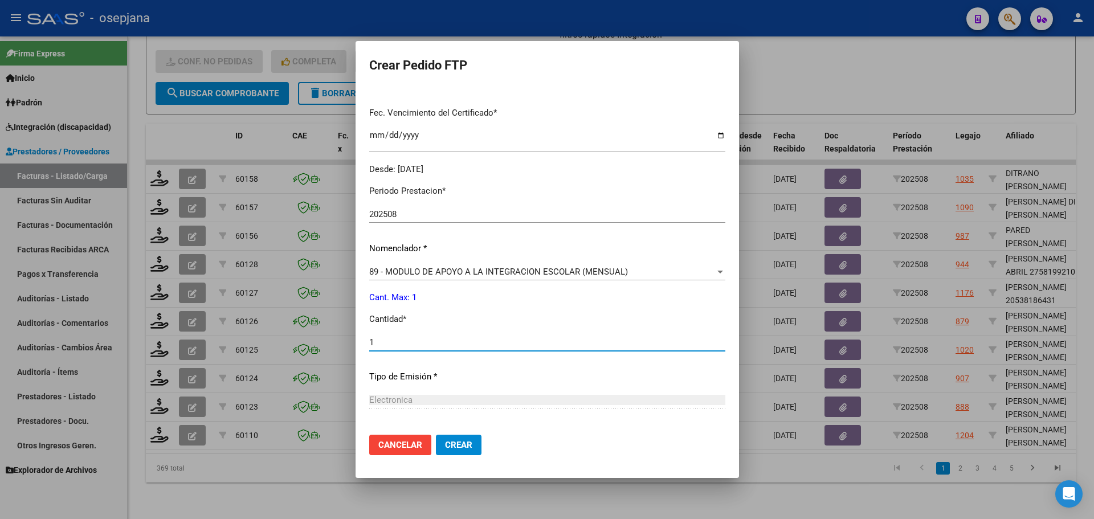
type input "1"
click at [455, 443] on span "Crear" at bounding box center [458, 445] width 27 height 10
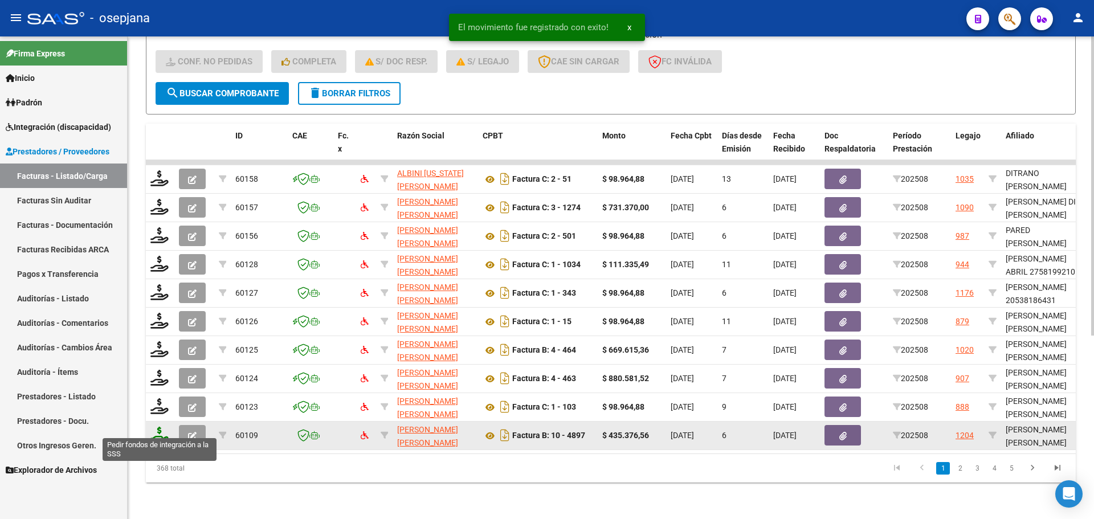
click at [159, 427] on icon at bounding box center [159, 435] width 18 height 16
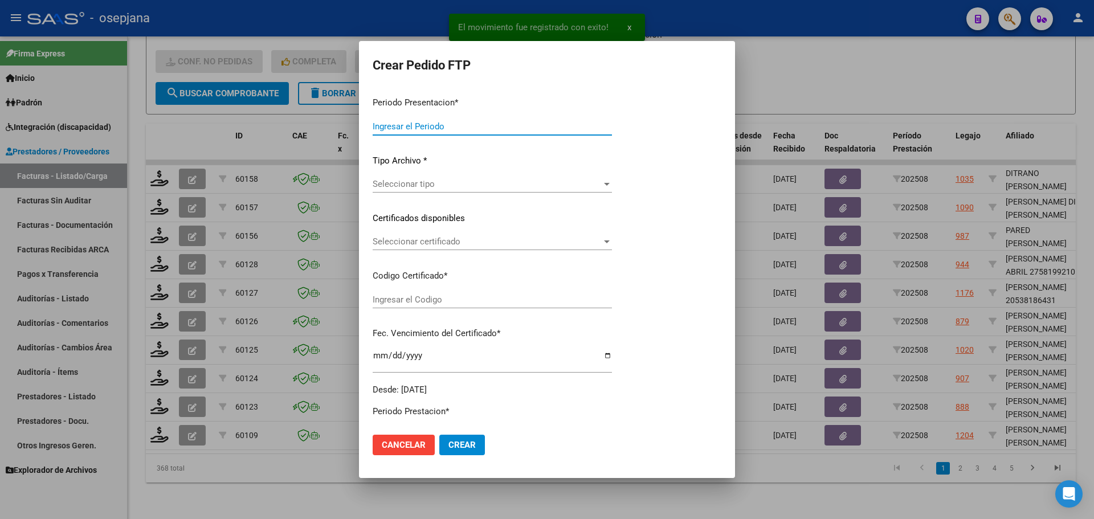
type input "202508"
type input "$ 435.376,56"
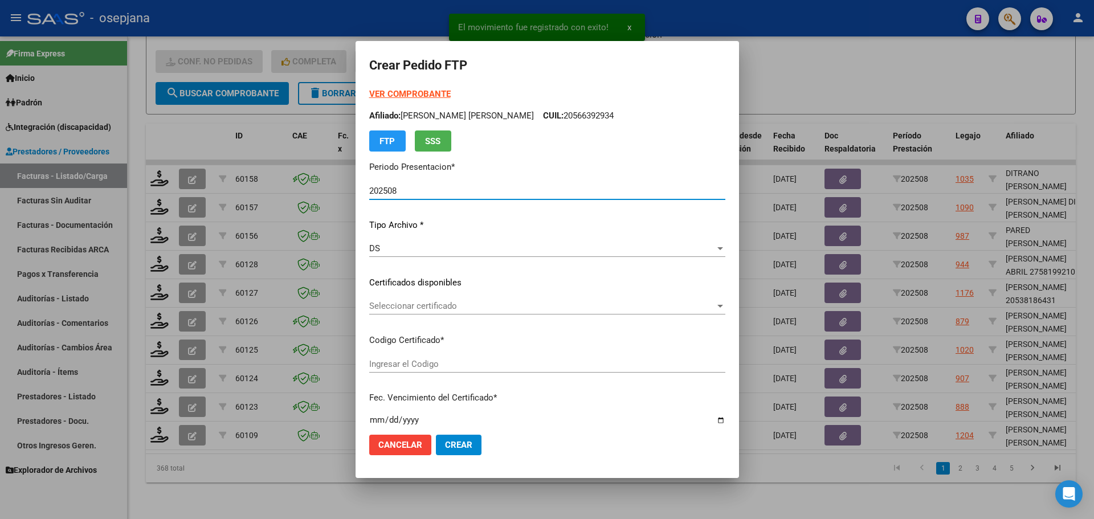
type input "ARG02000566392932023090620280906BUE352"
type input "[DATE]"
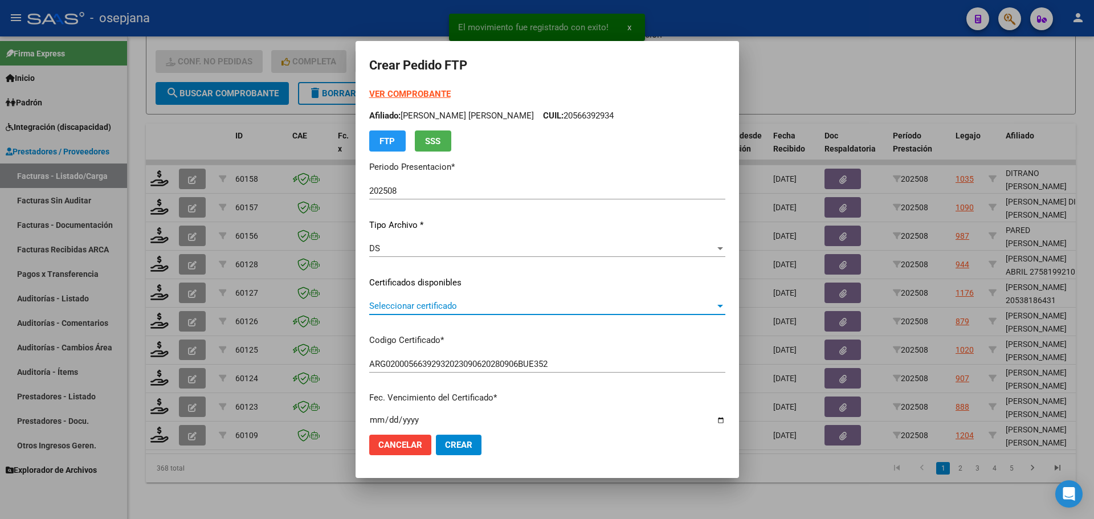
click at [482, 307] on span "Seleccionar certificado" at bounding box center [542, 306] width 346 height 10
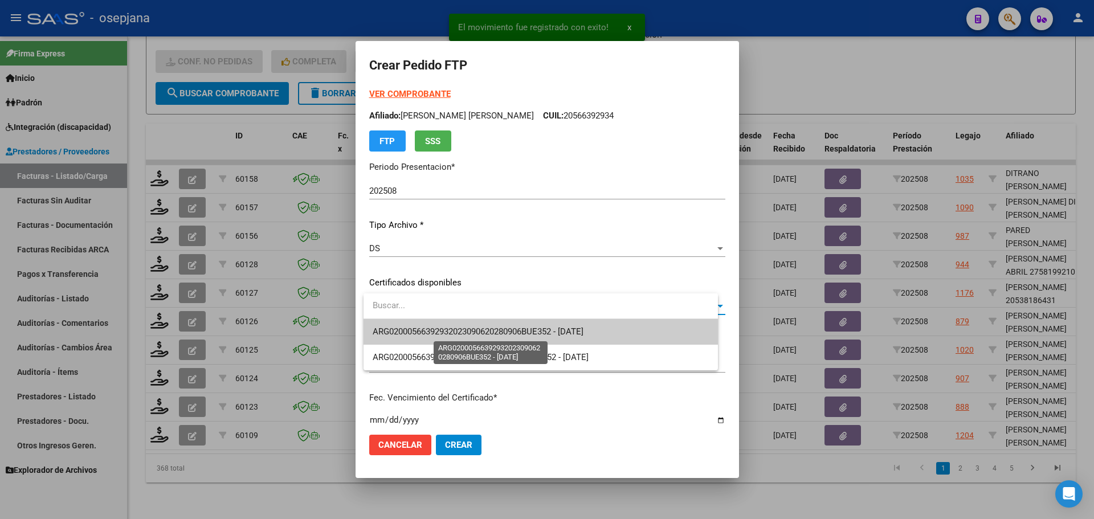
click at [487, 331] on span "ARG02000566392932023090620280906BUE352 - [DATE]" at bounding box center [478, 332] width 211 height 10
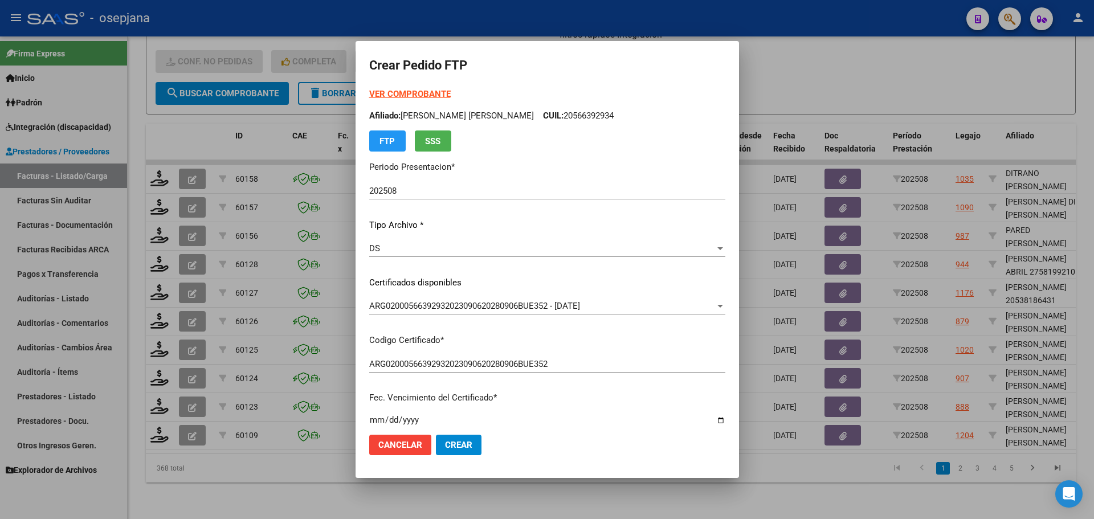
click at [432, 89] on strong "VER COMPROBANTE" at bounding box center [409, 94] width 81 height 10
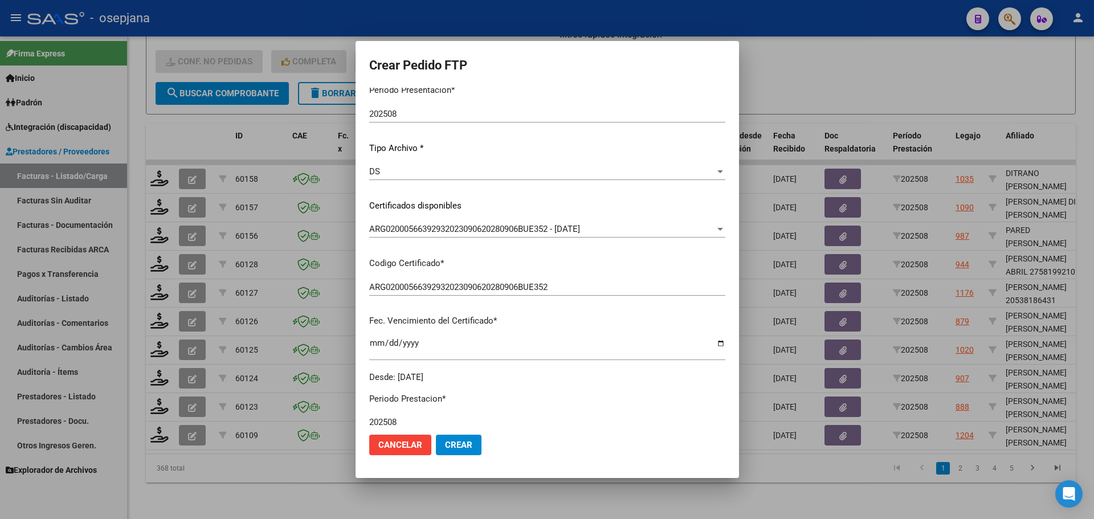
scroll to position [228, 0]
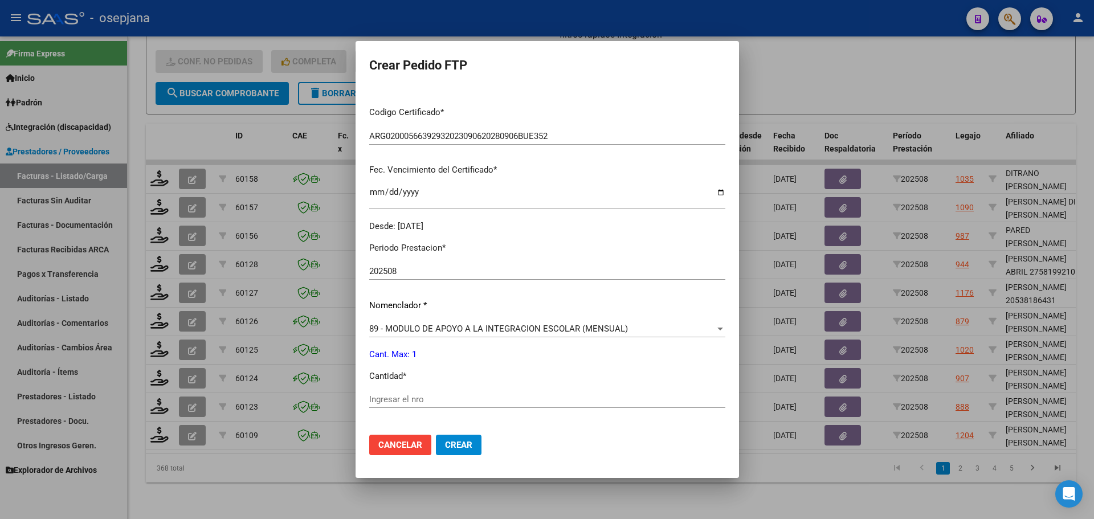
click at [427, 328] on span "89 - MODULO DE APOYO A LA INTEGRACION ESCOLAR (MENSUAL)" at bounding box center [498, 329] width 259 height 10
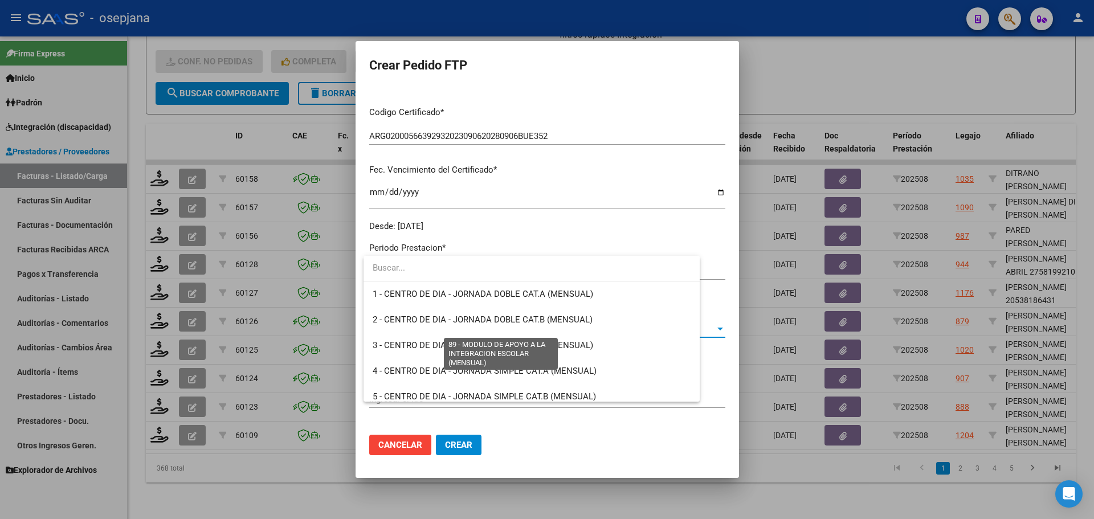
scroll to position [2222, 0]
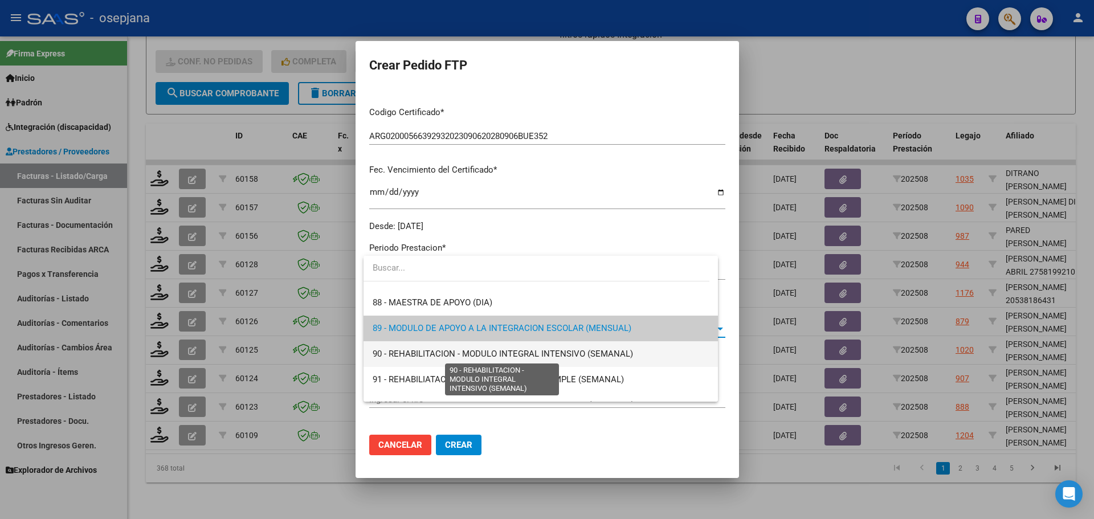
click at [431, 350] on span "90 - REHABILITACION - MODULO INTEGRAL INTENSIVO (SEMANAL)" at bounding box center [503, 354] width 260 height 10
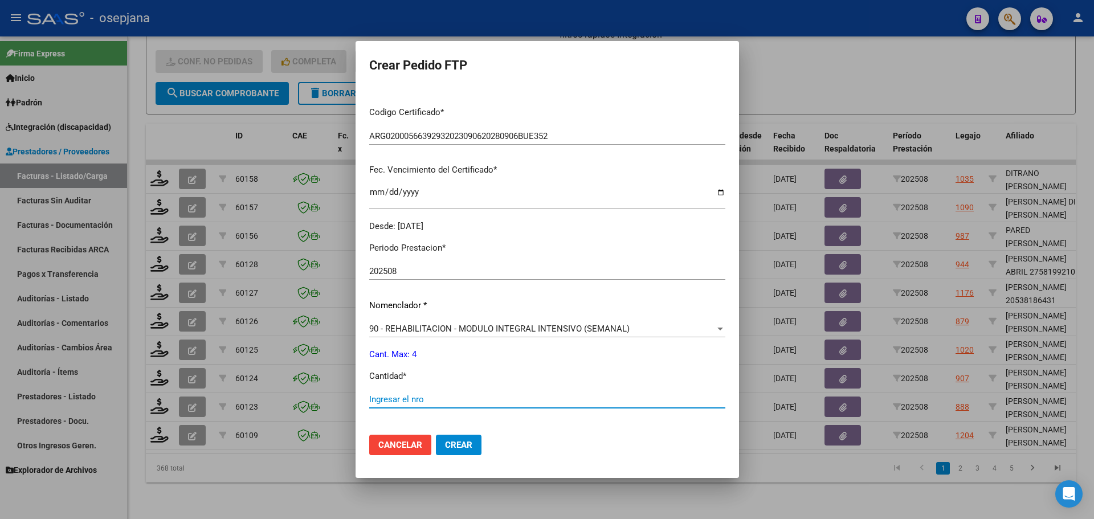
click at [427, 403] on input "Ingresar el nro" at bounding box center [547, 399] width 356 height 10
type input "4"
click at [472, 446] on span "Crear" at bounding box center [458, 445] width 27 height 10
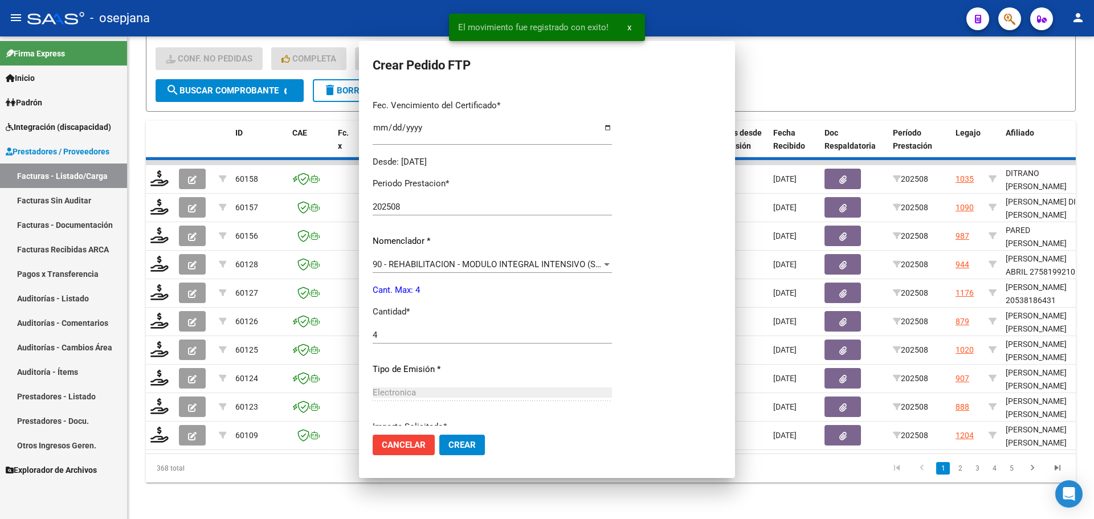
scroll to position [0, 0]
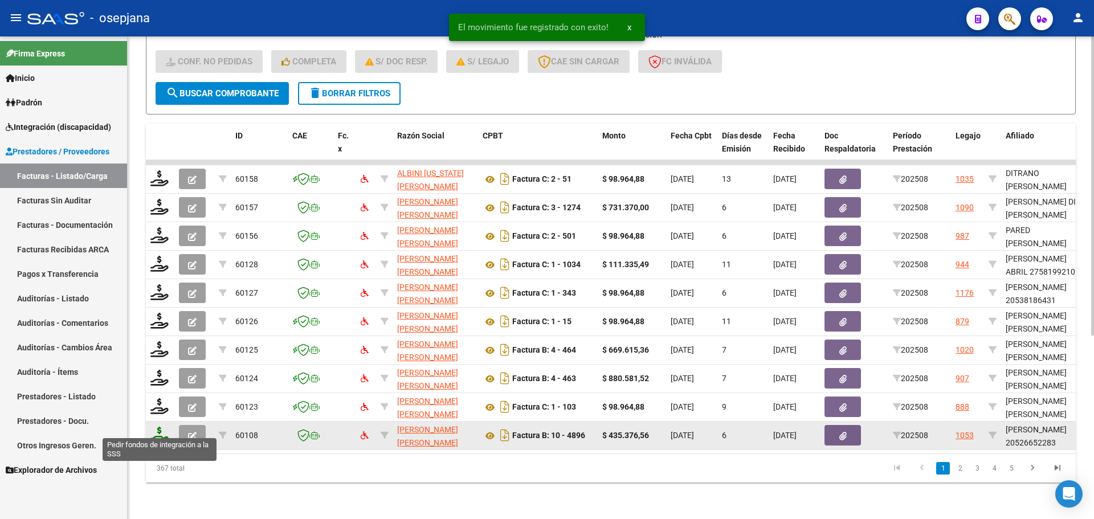
click at [160, 427] on icon at bounding box center [159, 435] width 18 height 16
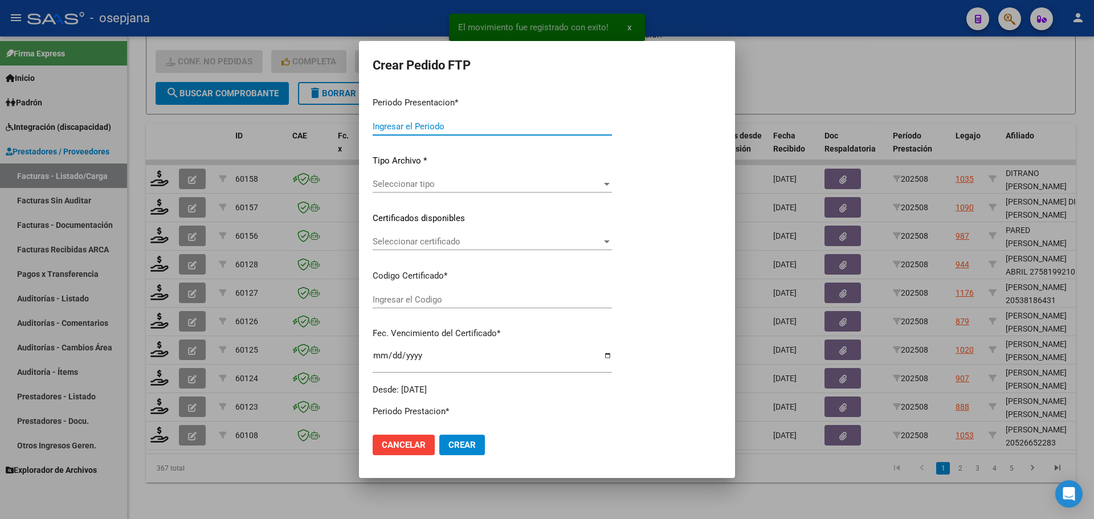
type input "202508"
type input "$ 435.376,56"
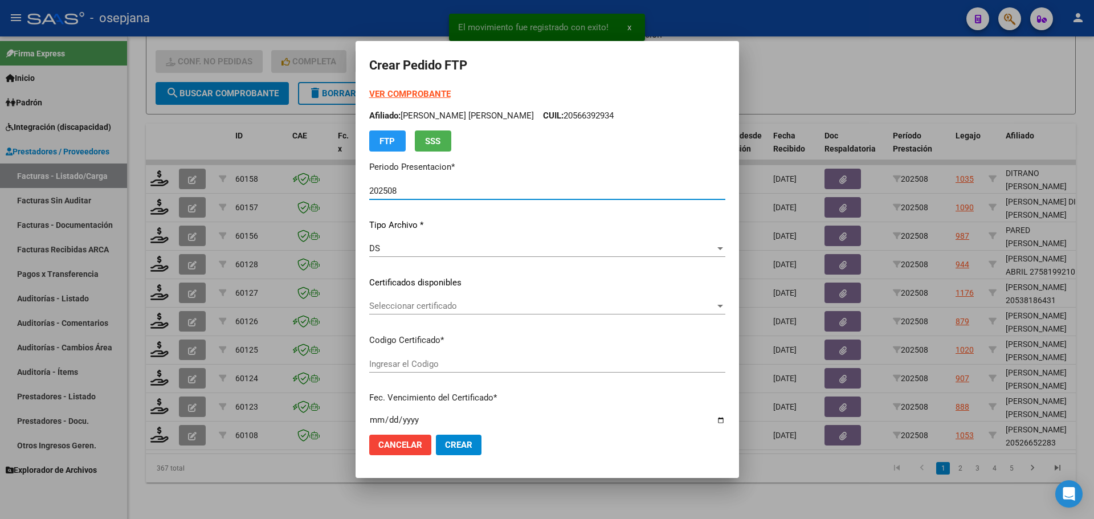
type input "ARG02000526652282022032820260328BSAS439"
type input "[DATE]"
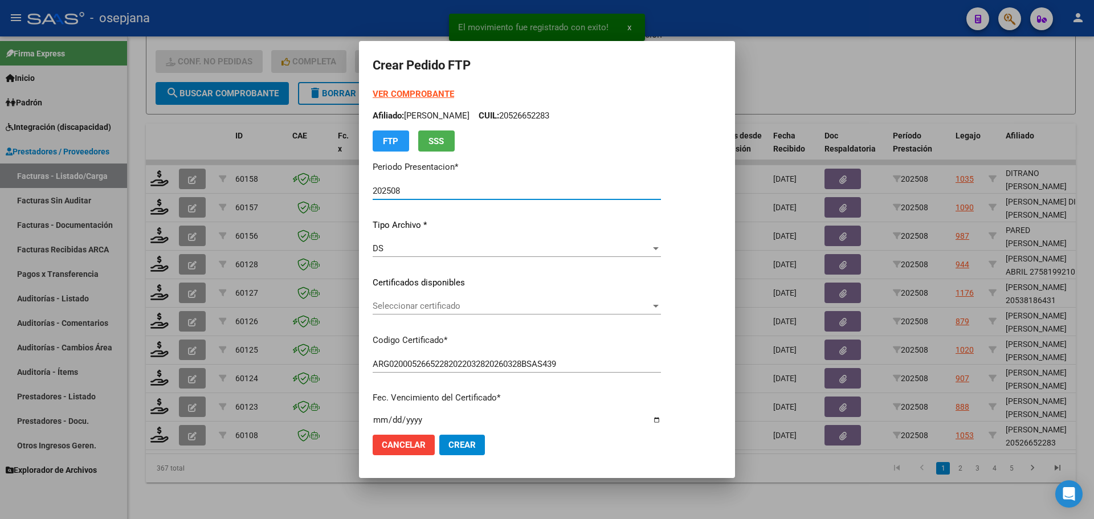
click at [430, 304] on span "Seleccionar certificado" at bounding box center [512, 306] width 278 height 10
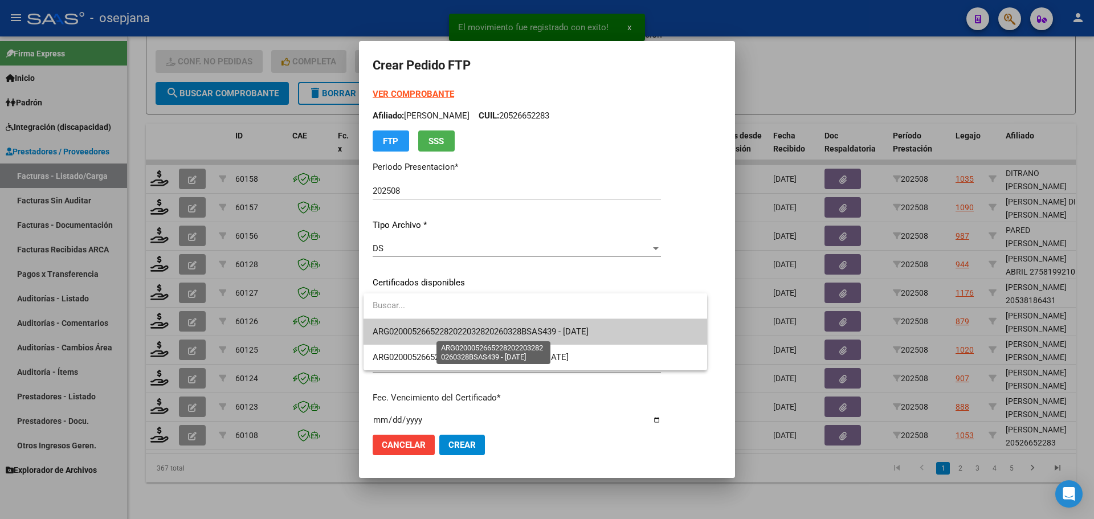
click at [439, 328] on span "ARG02000526652282022032820260328BSAS439 - [DATE]" at bounding box center [481, 332] width 216 height 10
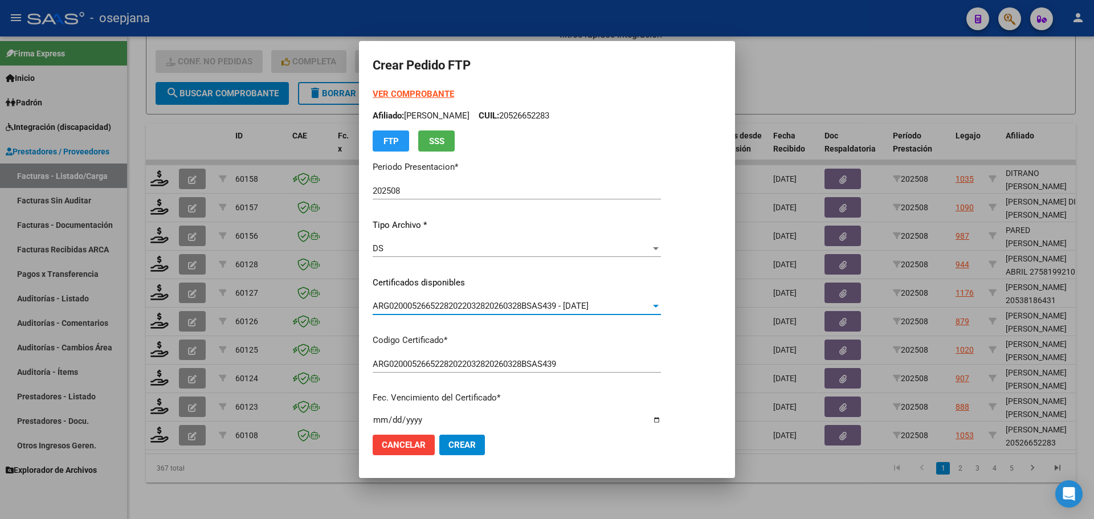
click at [420, 95] on strong "VER COMPROBANTE" at bounding box center [413, 94] width 81 height 10
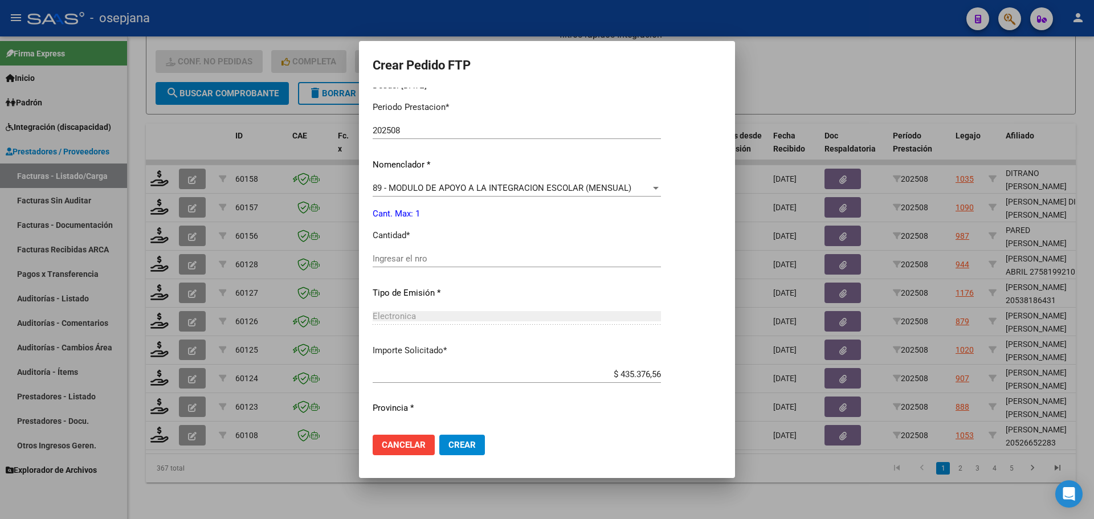
scroll to position [394, 0]
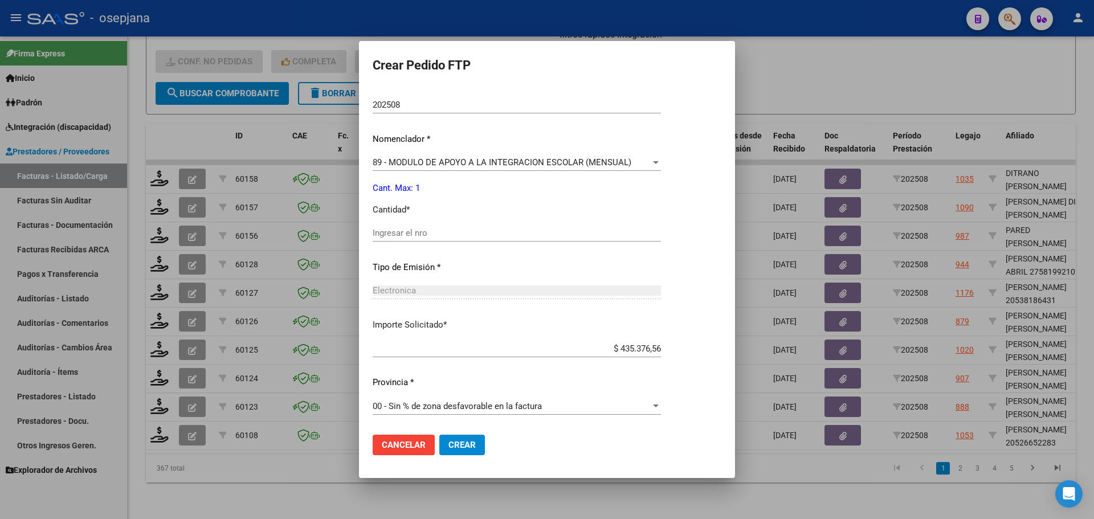
click at [447, 161] on span "89 - MODULO DE APOYO A LA INTEGRACION ESCOLAR (MENSUAL)" at bounding box center [502, 162] width 259 height 10
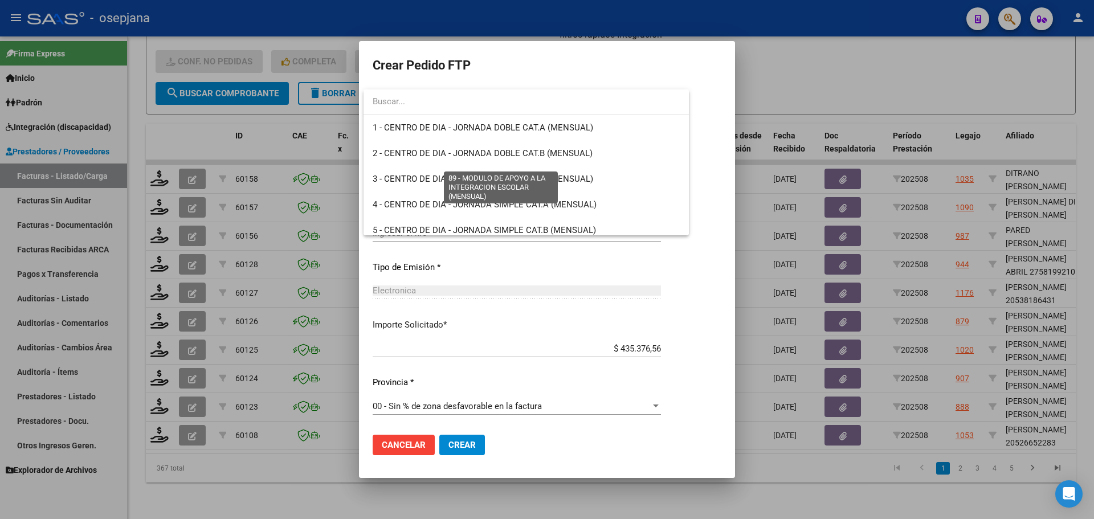
scroll to position [2222, 0]
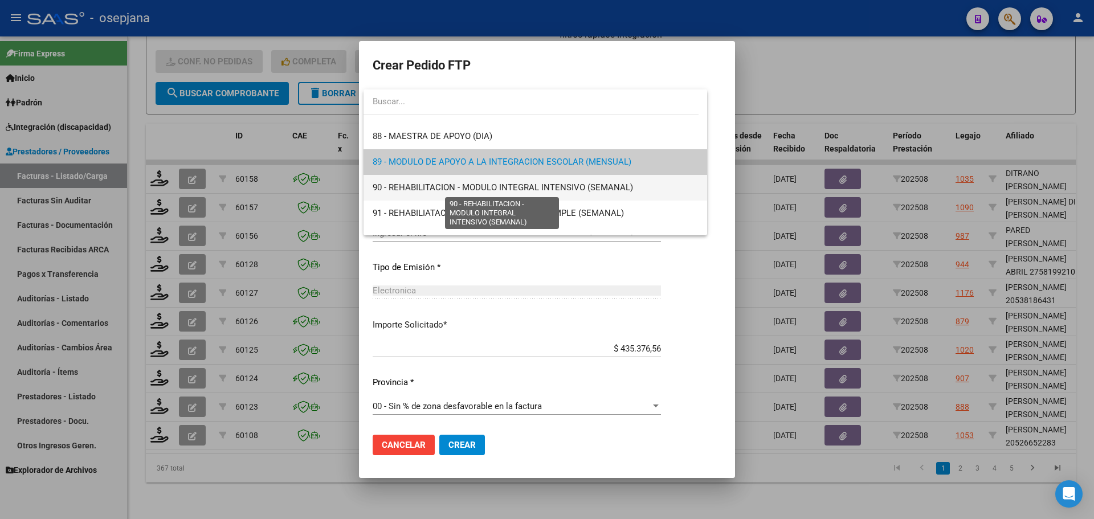
click at [435, 188] on span "90 - REHABILITACION - MODULO INTEGRAL INTENSIVO (SEMANAL)" at bounding box center [503, 187] width 260 height 10
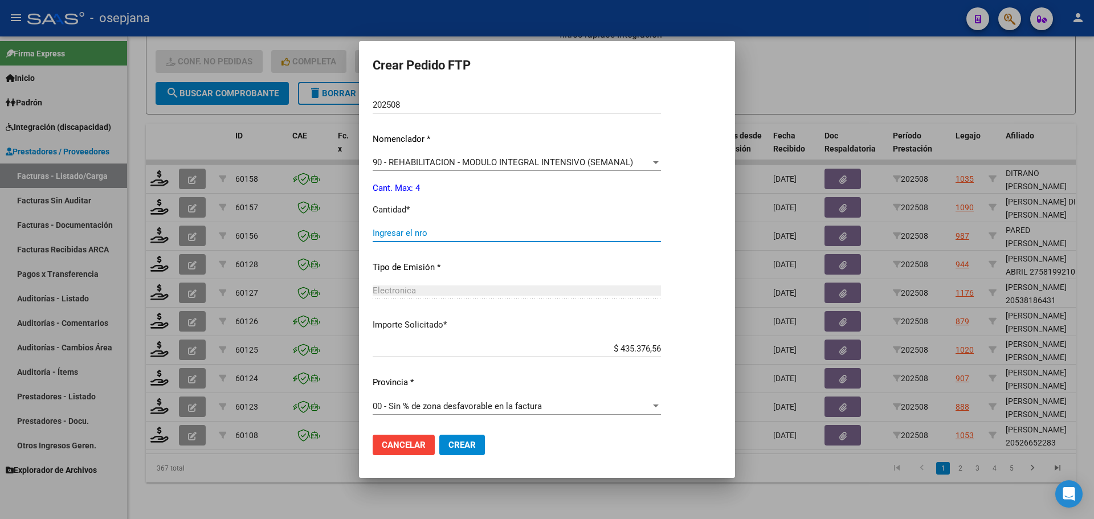
click at [431, 231] on input "Ingresar el nro" at bounding box center [517, 233] width 288 height 10
type input "4"
click at [463, 437] on button "Crear" at bounding box center [462, 445] width 46 height 21
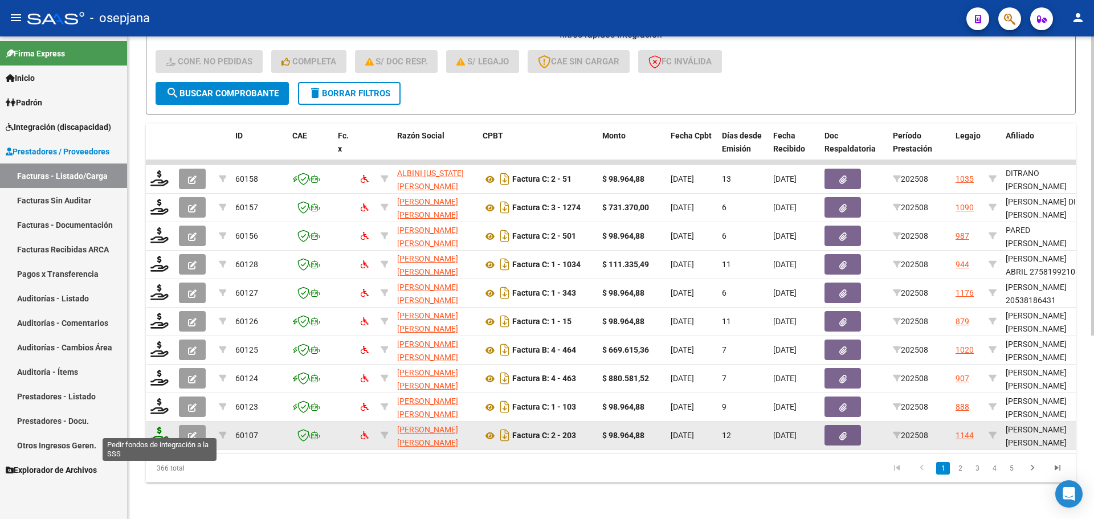
click at [154, 427] on icon at bounding box center [159, 435] width 18 height 16
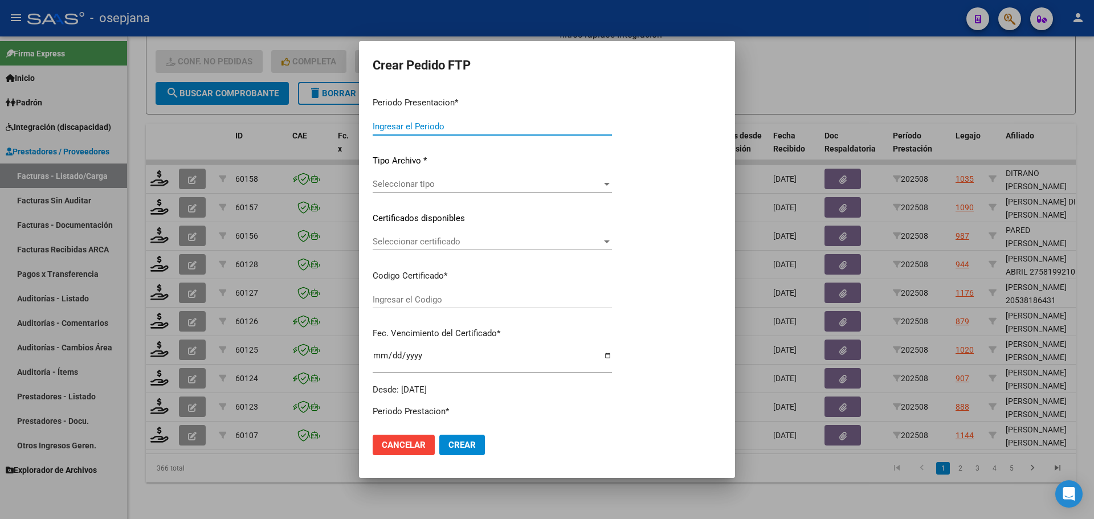
type input "202508"
type input "$ 98.964,88"
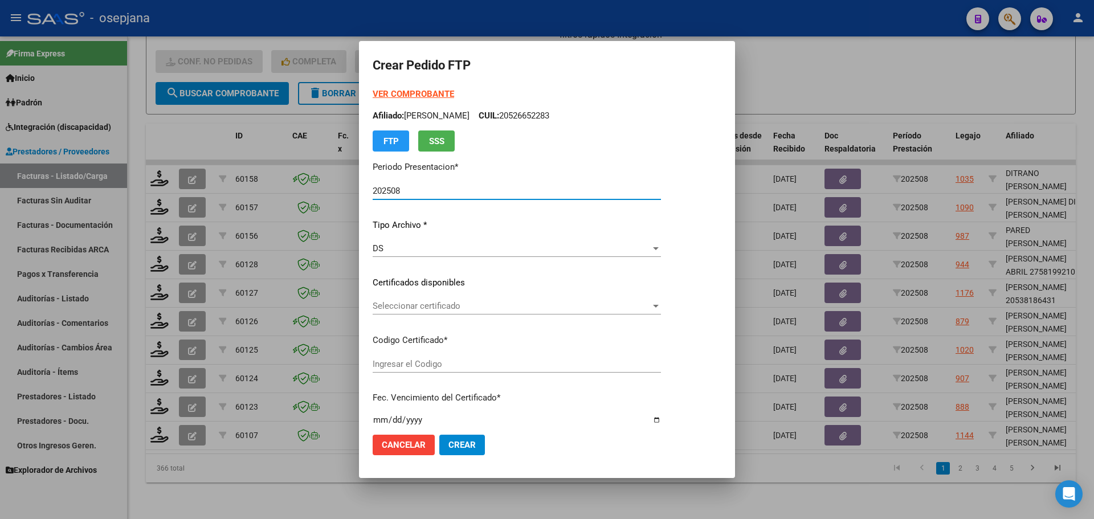
type input "ARG02000549604002022021820270218CND523"
type input "[DATE]"
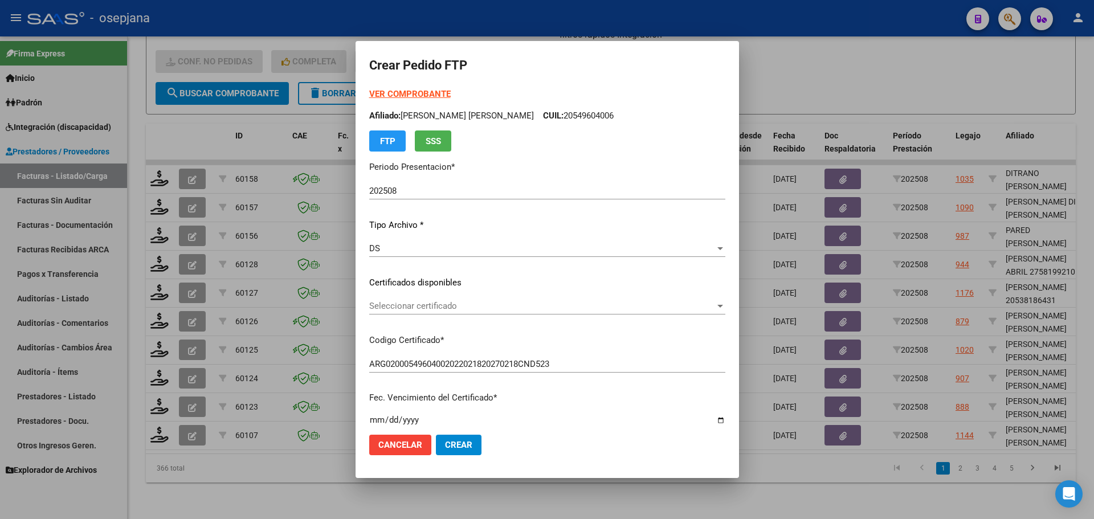
click at [422, 312] on div "Seleccionar certificado Seleccionar certificado" at bounding box center [547, 305] width 356 height 17
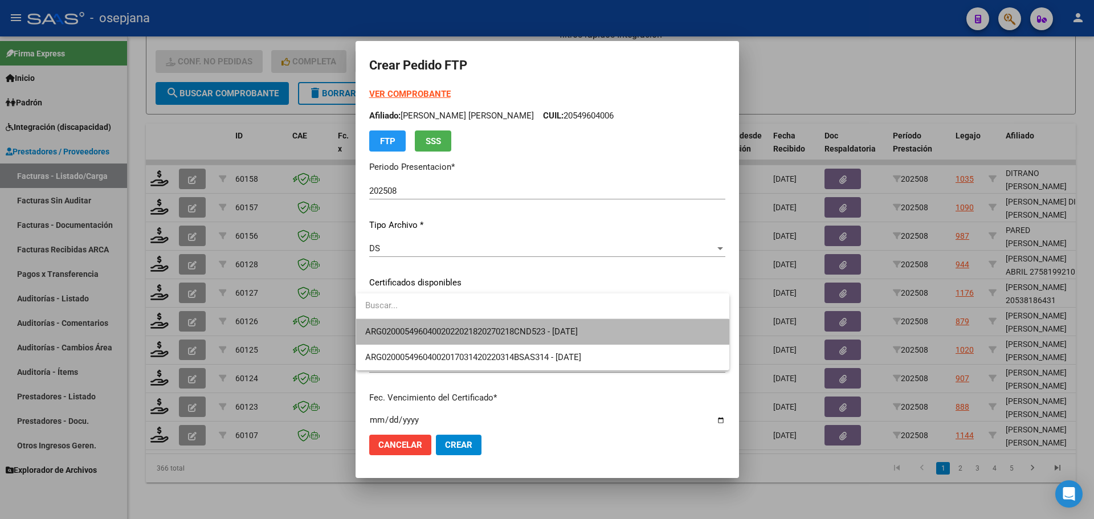
click at [422, 340] on span "ARG02000549604002022021820270218CND523 - [DATE]" at bounding box center [542, 332] width 354 height 26
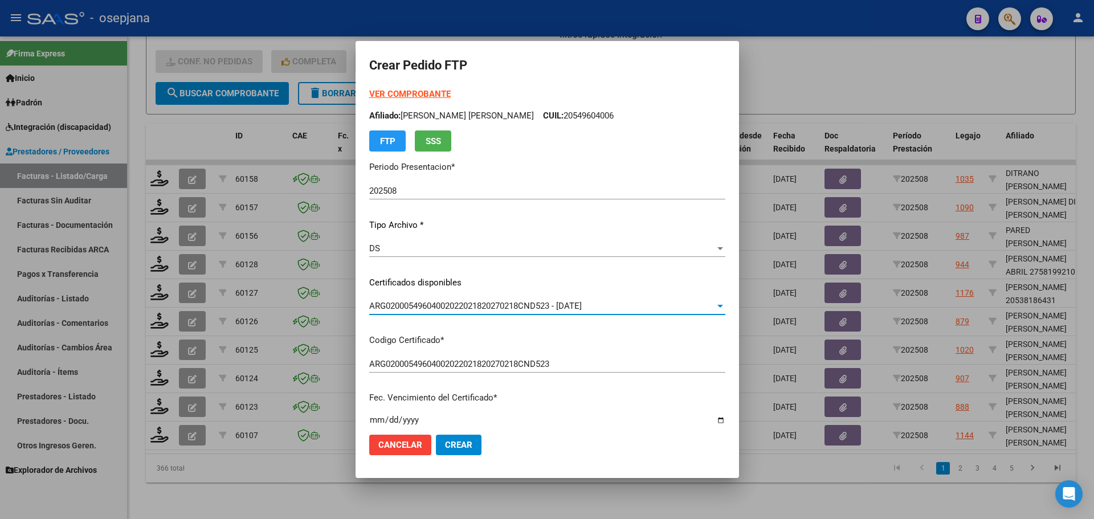
click at [400, 91] on strong "VER COMPROBANTE" at bounding box center [409, 94] width 81 height 10
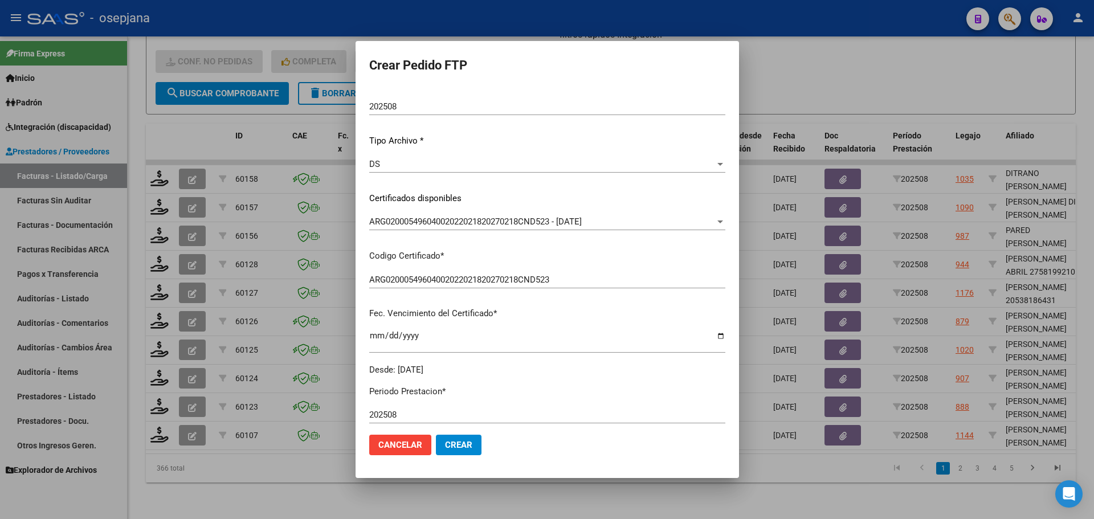
scroll to position [285, 0]
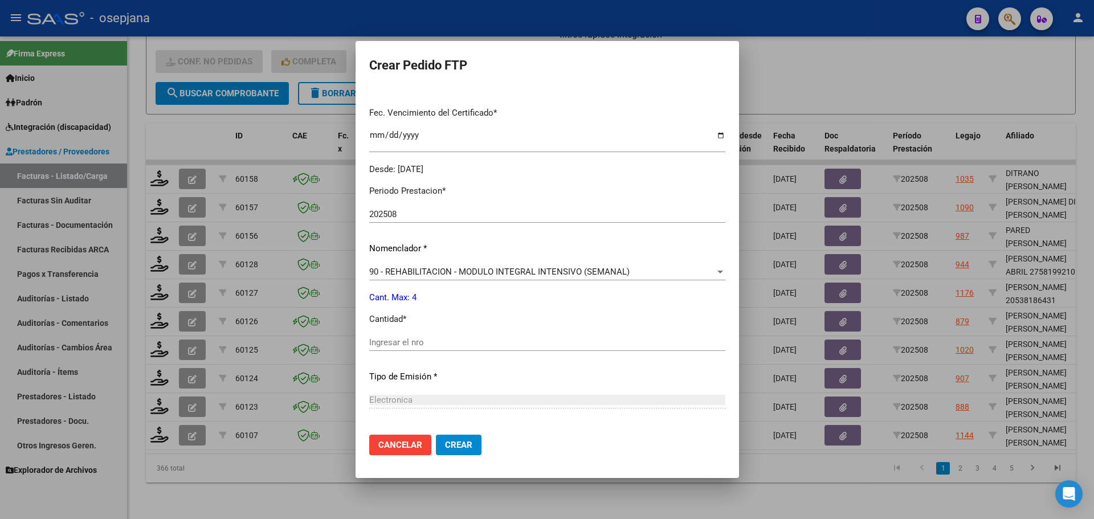
click at [391, 345] on input "Ingresar el nro" at bounding box center [547, 342] width 356 height 10
type input "4"
click at [444, 435] on button "Crear" at bounding box center [459, 445] width 46 height 21
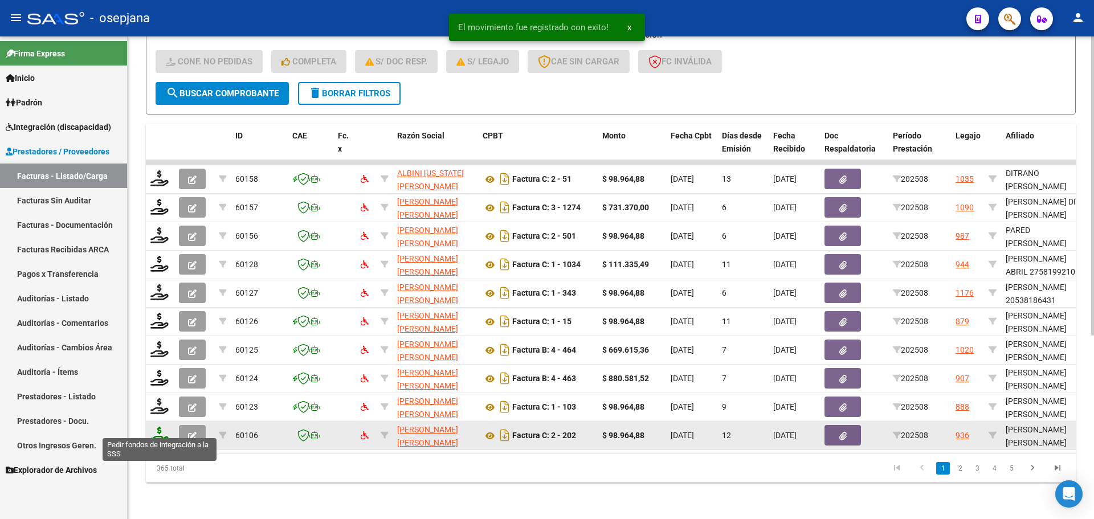
click at [160, 428] on icon at bounding box center [159, 435] width 18 height 16
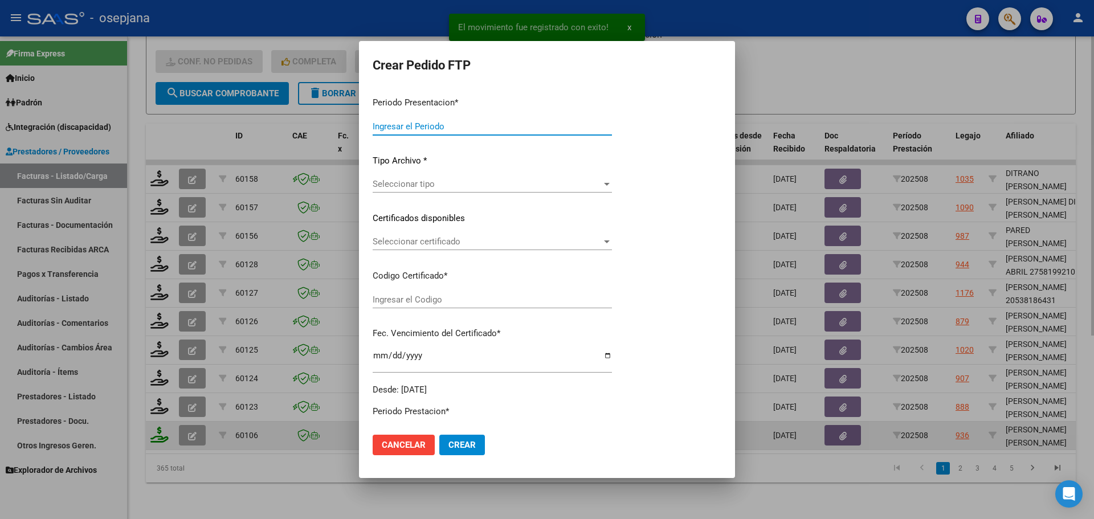
type input "202508"
type input "$ 98.964,88"
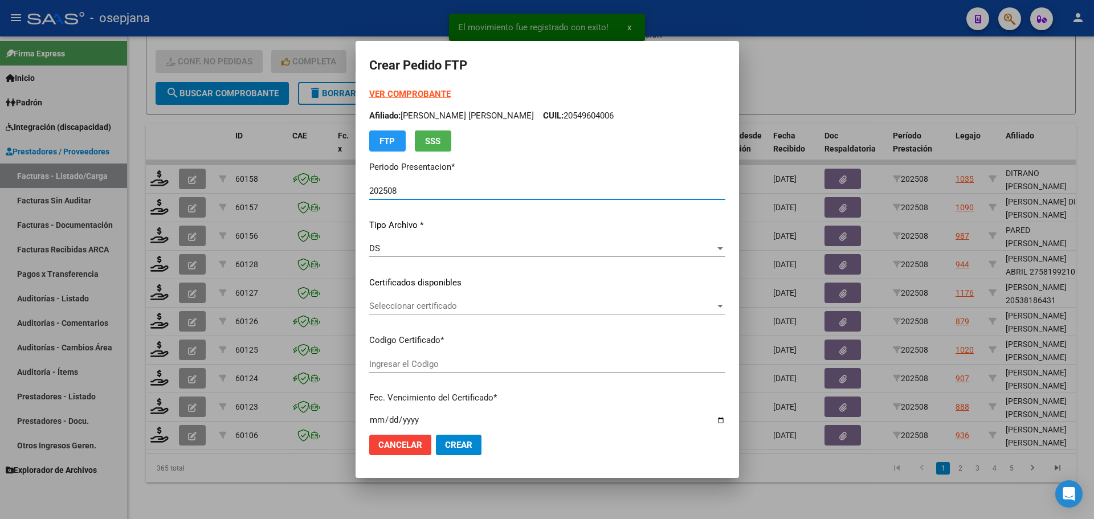
type input "ARG010005625926020230228-20280228BS314"
type input "[DATE]"
click at [446, 304] on span "Seleccionar certificado" at bounding box center [542, 306] width 346 height 10
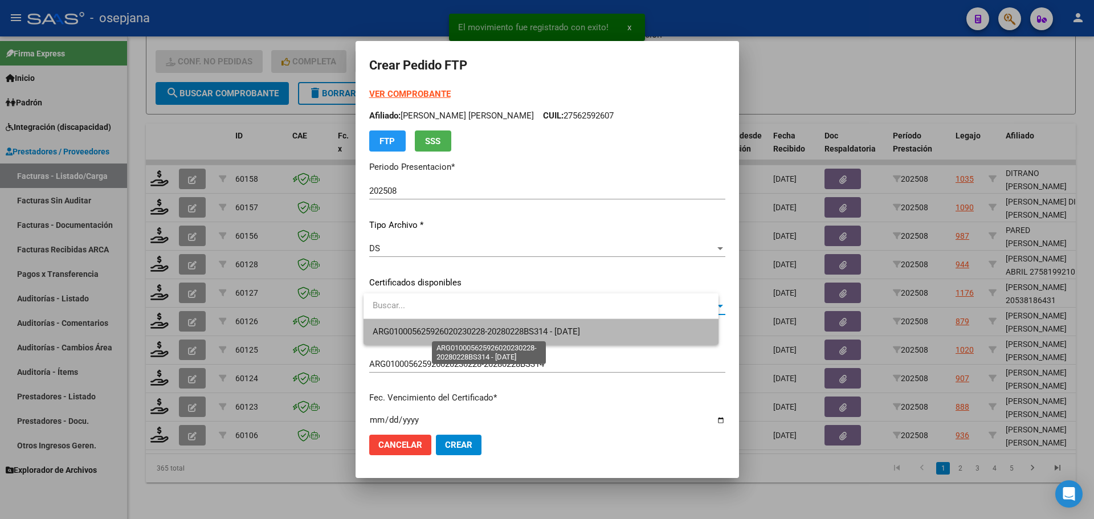
click at [455, 328] on span "ARG010005625926020230228-20280228BS314 - [DATE]" at bounding box center [476, 332] width 207 height 10
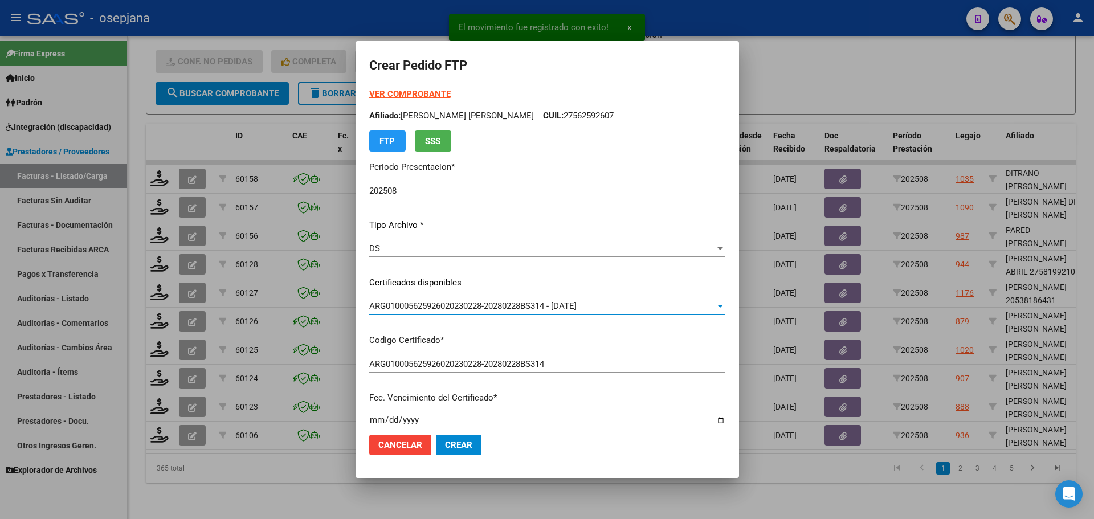
click at [427, 90] on strong "VER COMPROBANTE" at bounding box center [409, 94] width 81 height 10
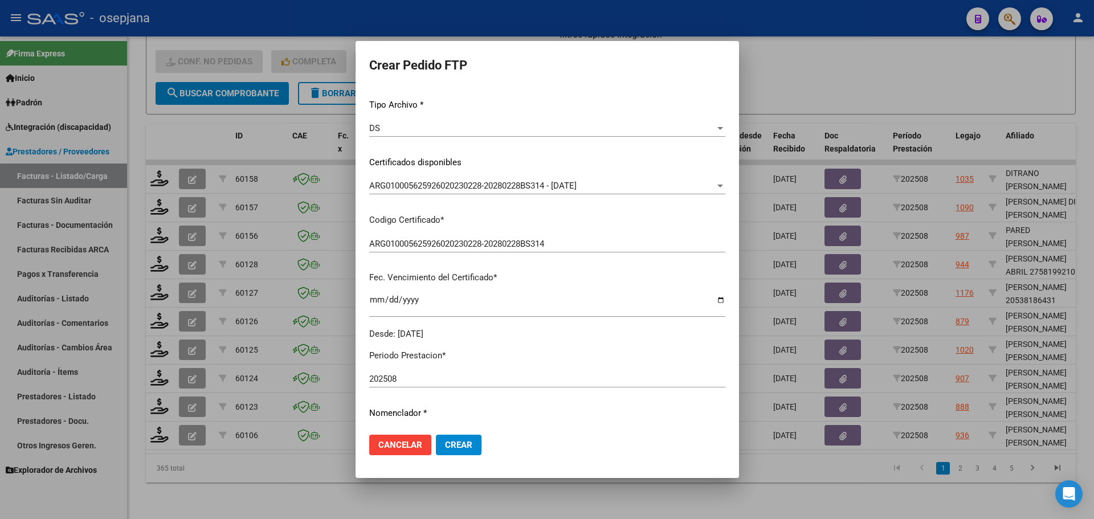
scroll to position [342, 0]
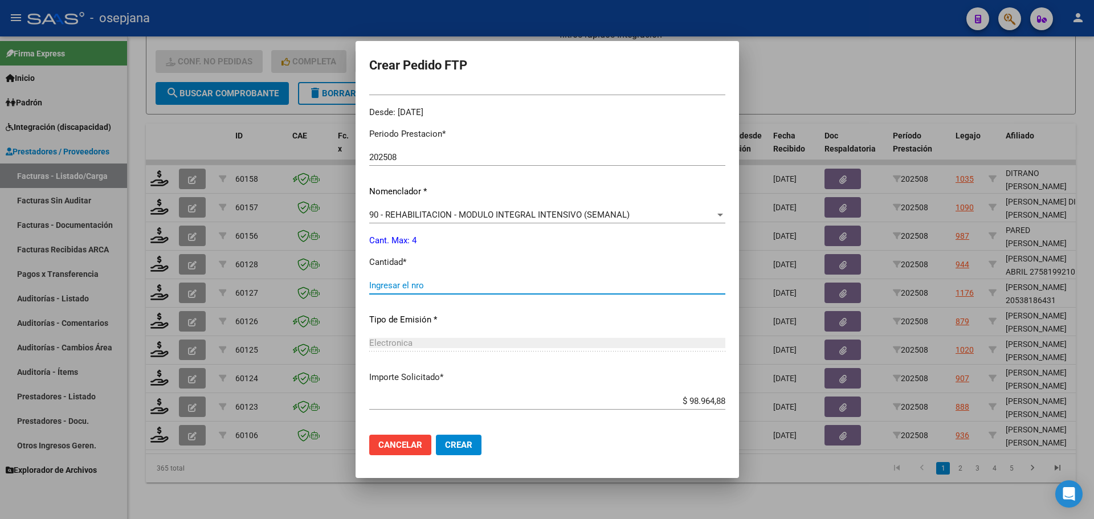
click at [401, 289] on input "Ingresar el nro" at bounding box center [547, 285] width 356 height 10
type input "4"
click at [473, 452] on button "Crear" at bounding box center [459, 445] width 46 height 21
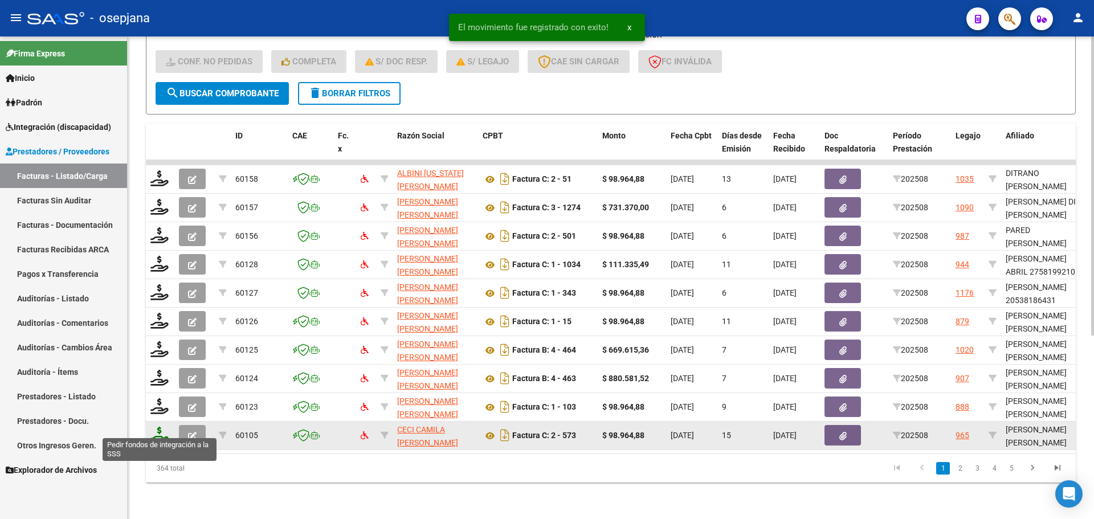
click at [153, 427] on icon at bounding box center [159, 435] width 18 height 16
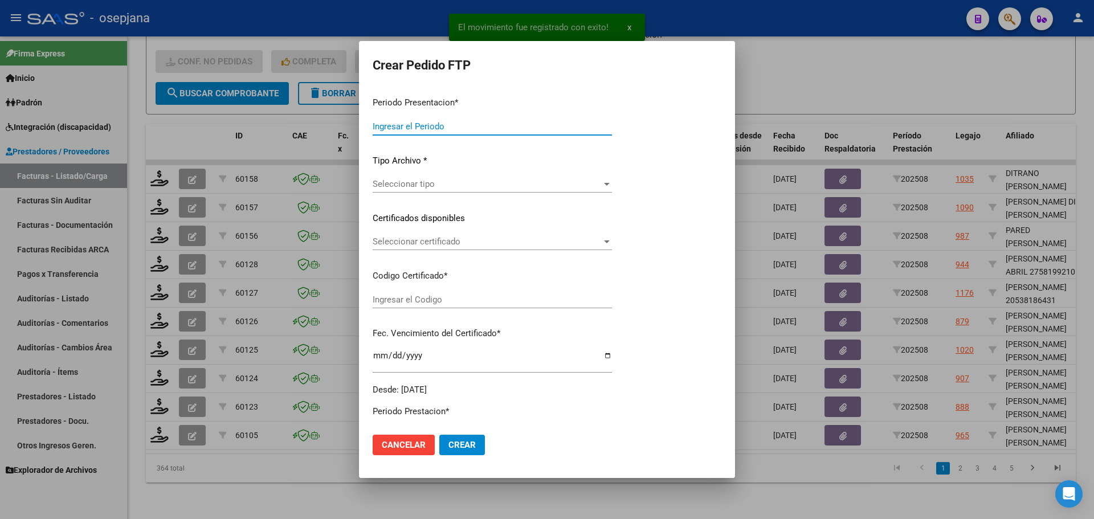
type input "202508"
type input "$ 98.964,88"
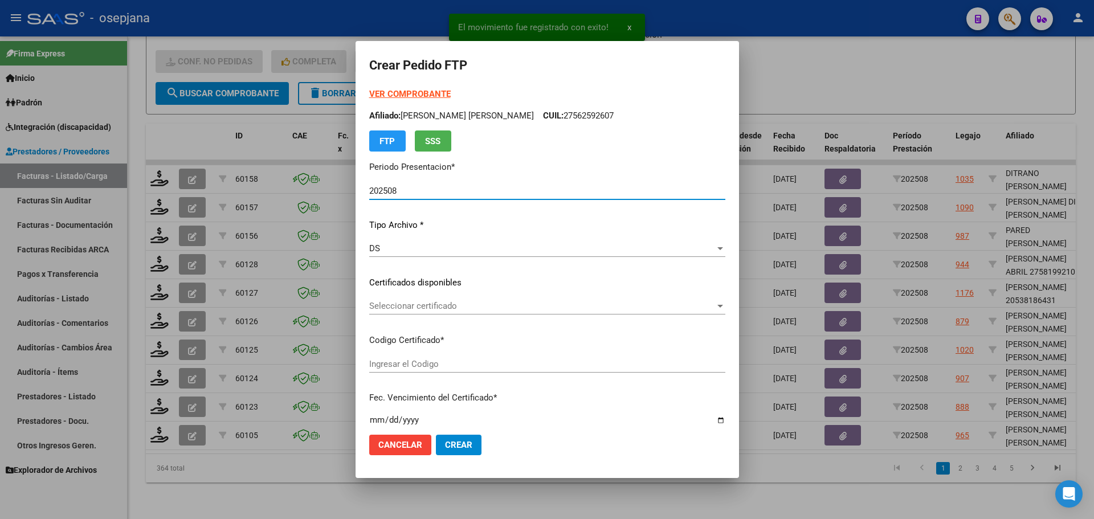
type input "ARG01000572393092025011620300116BSAS313"
type input "[DATE]"
click at [429, 305] on span "Seleccionar certificado" at bounding box center [542, 306] width 346 height 10
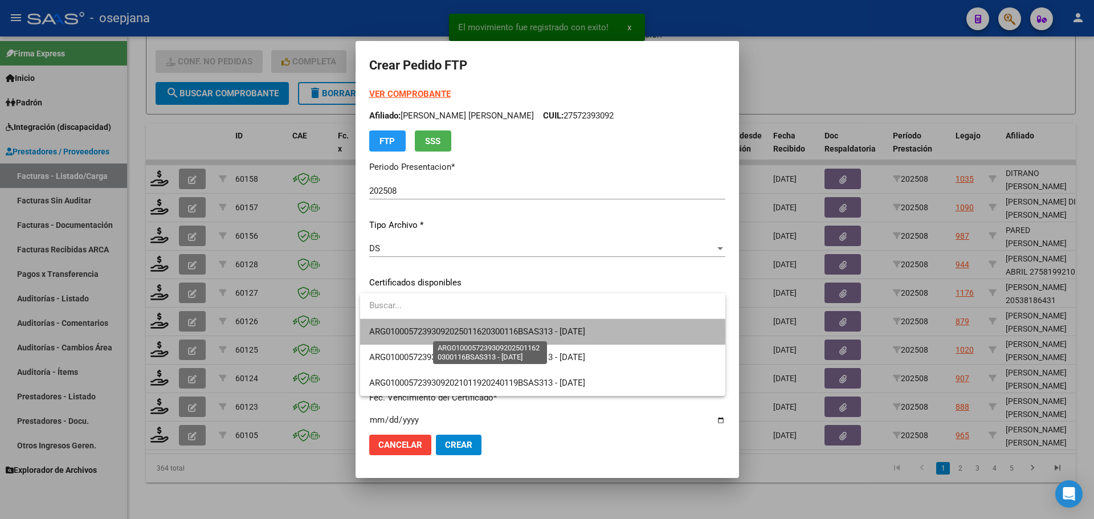
click at [429, 334] on span "ARG01000572393092025011620300116BSAS313 - [DATE]" at bounding box center [477, 332] width 216 height 10
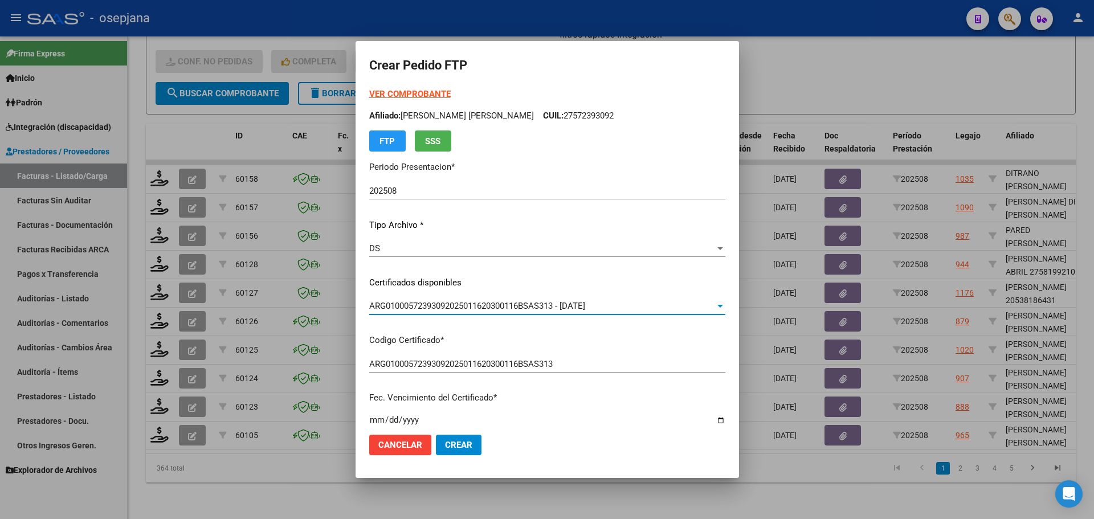
click at [411, 91] on strong "VER COMPROBANTE" at bounding box center [409, 94] width 81 height 10
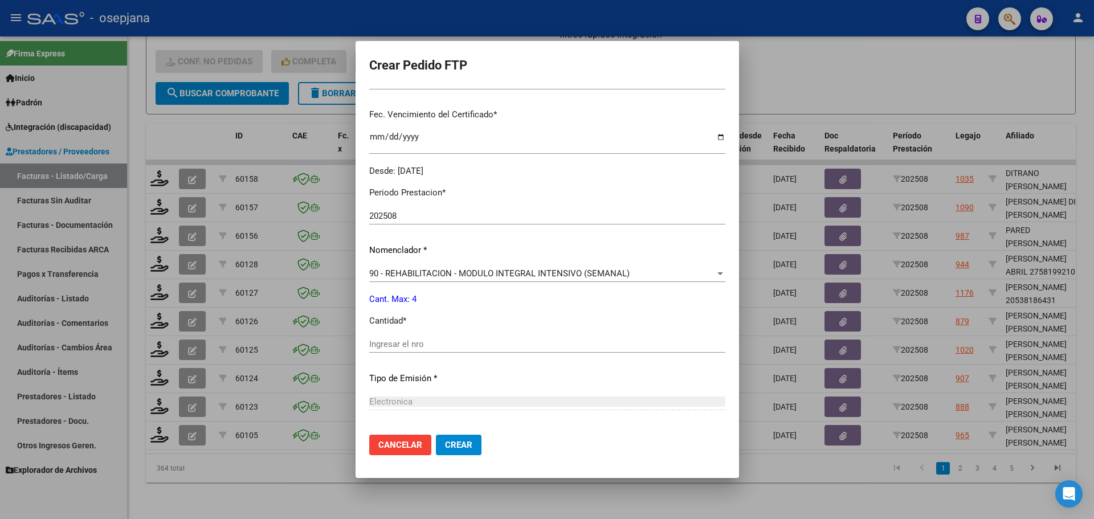
scroll to position [285, 0]
click at [401, 340] on input "Ingresar el nro" at bounding box center [547, 342] width 356 height 10
type input "4"
click at [454, 440] on span "Crear" at bounding box center [458, 445] width 27 height 10
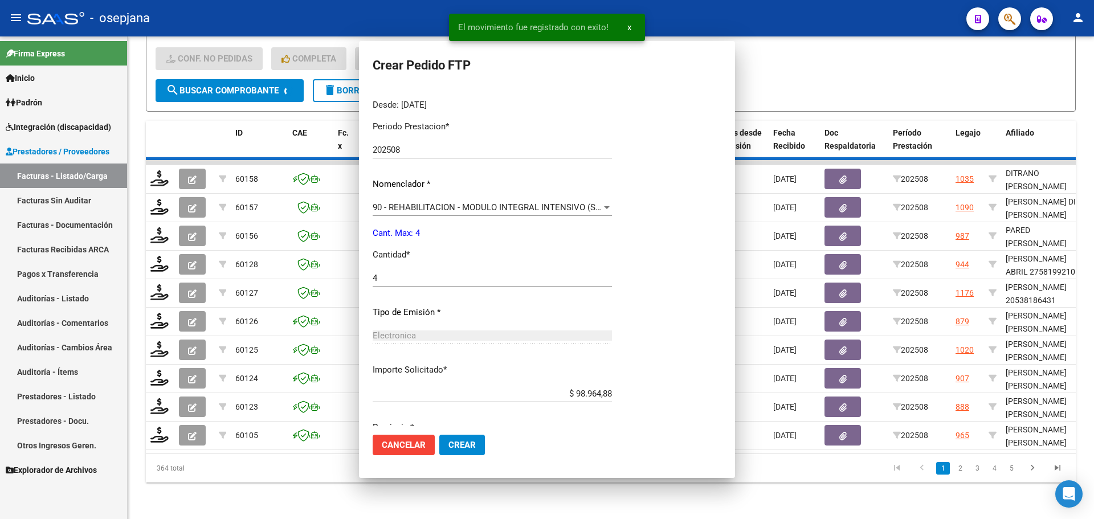
scroll to position [0, 0]
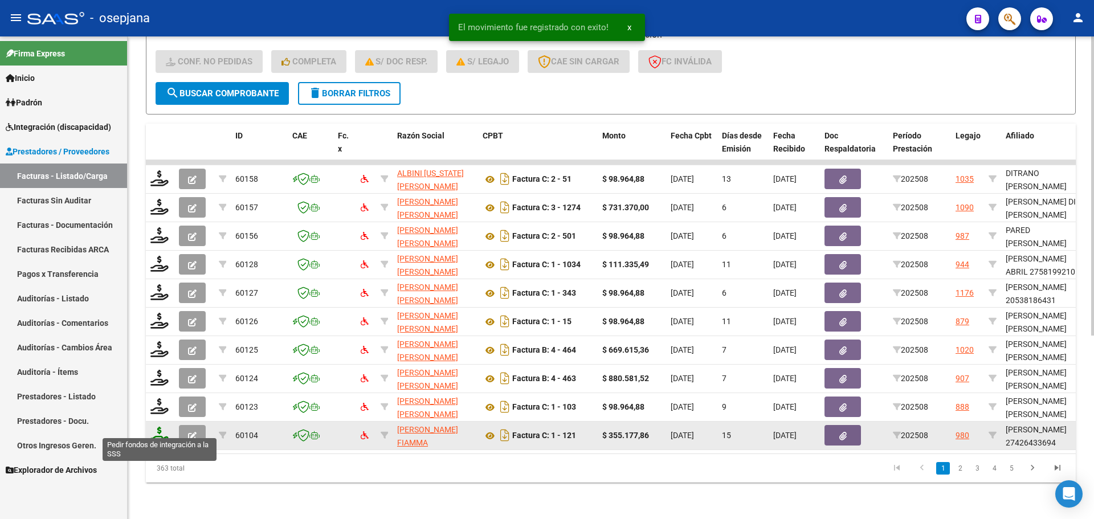
click at [156, 431] on icon at bounding box center [159, 435] width 18 height 16
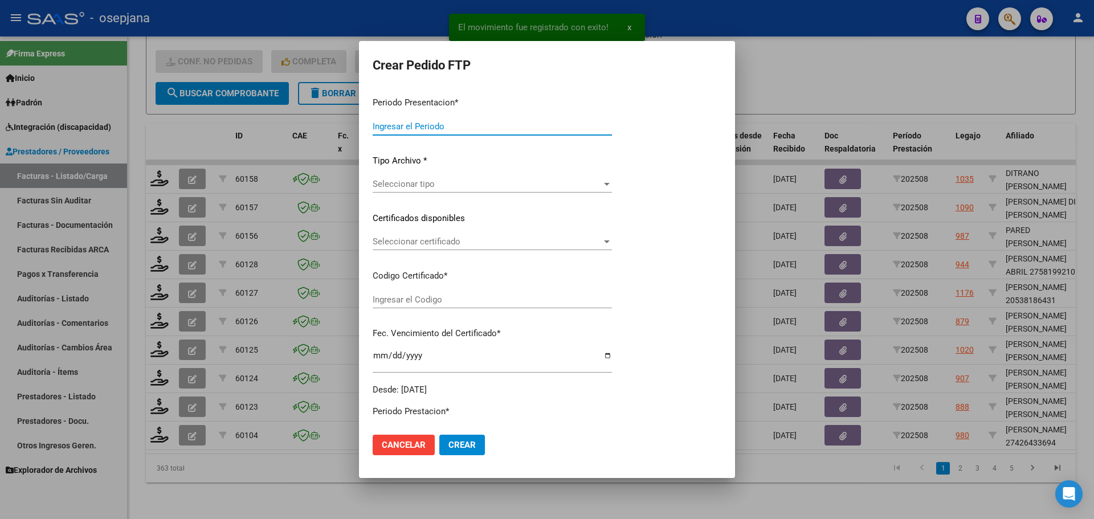
type input "202508"
type input "$ 355.177,86"
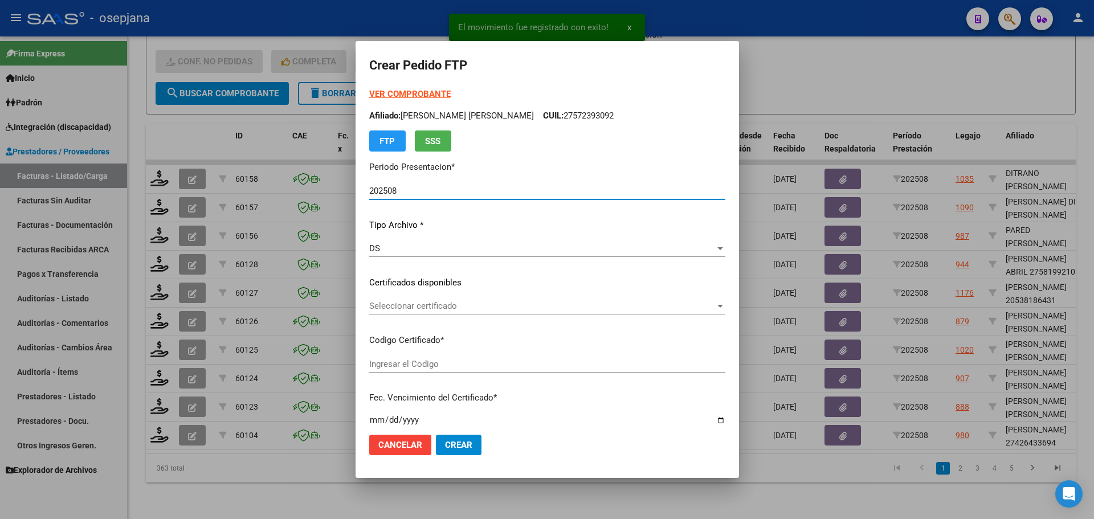
type input "01100230-2"
type input "[DATE]"
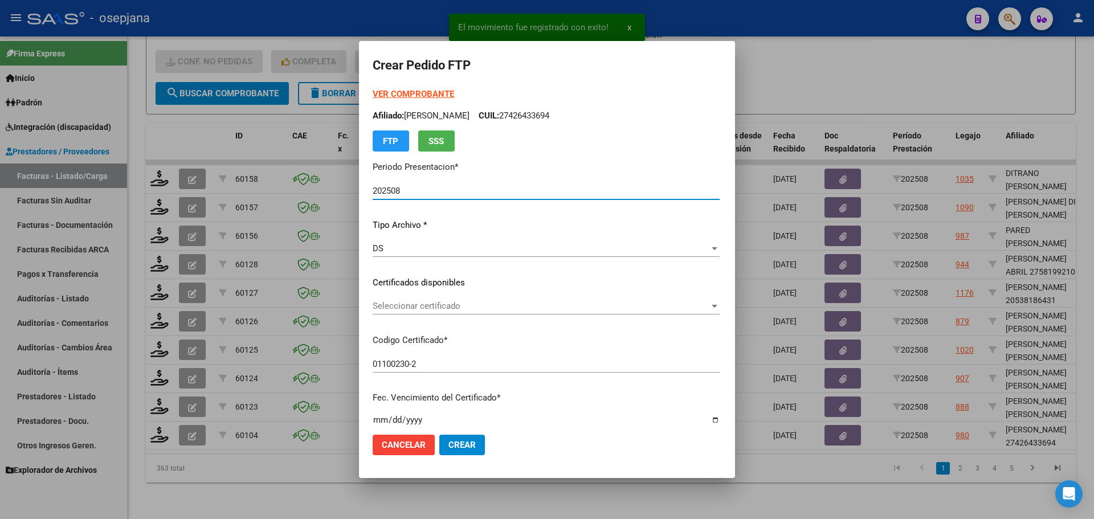
click at [455, 304] on span "Seleccionar certificado" at bounding box center [541, 306] width 337 height 10
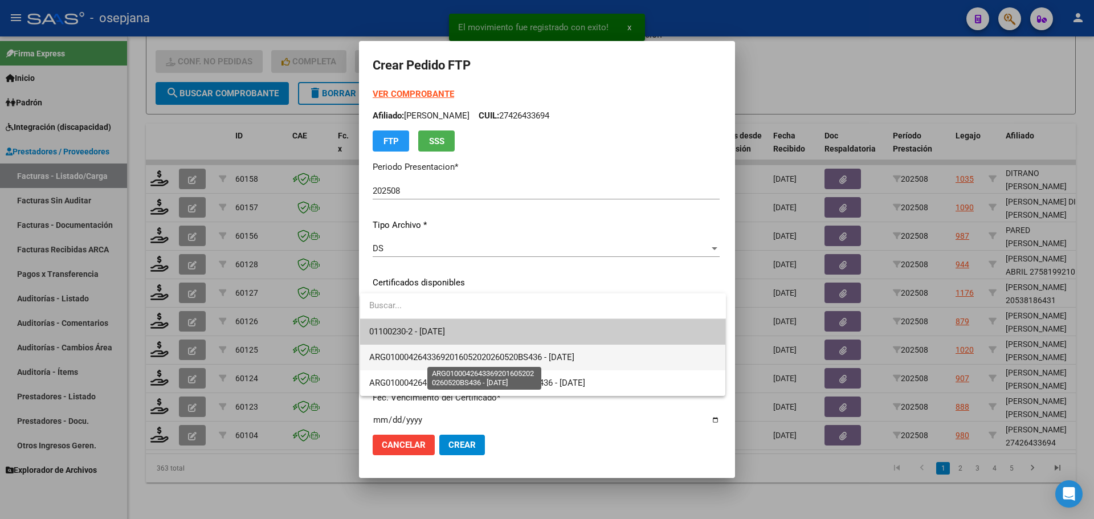
click at [459, 352] on span "ARG01000426433692016052020260520BS436 - [DATE]" at bounding box center [471, 357] width 205 height 10
type input "ARG01000426433692016052020260520BS436"
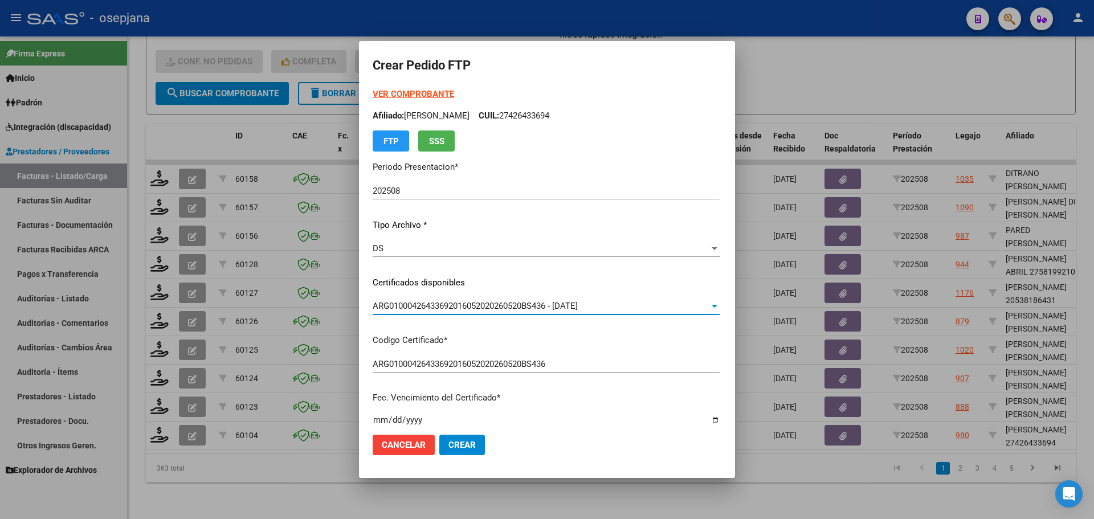
click at [417, 93] on strong "VER COMPROBANTE" at bounding box center [413, 94] width 81 height 10
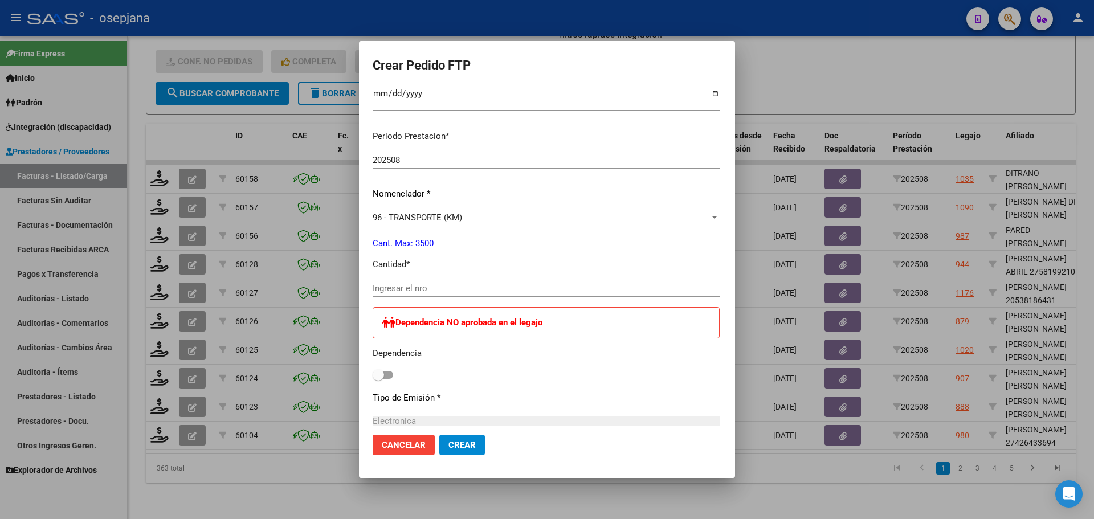
scroll to position [342, 0]
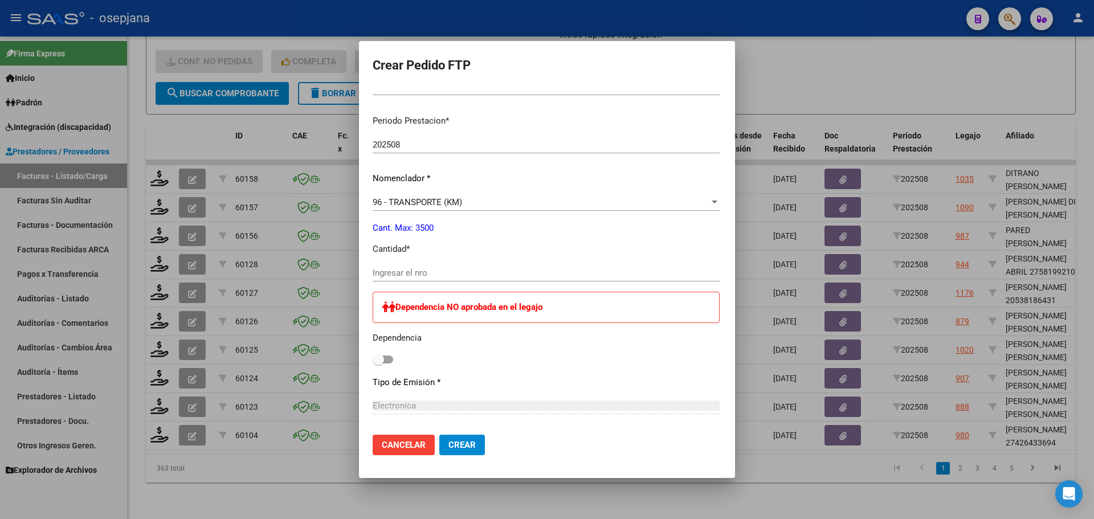
click at [402, 273] on input "Ingresar el nro" at bounding box center [546, 273] width 347 height 10
type input "656"
click at [465, 443] on span "Crear" at bounding box center [461, 445] width 27 height 10
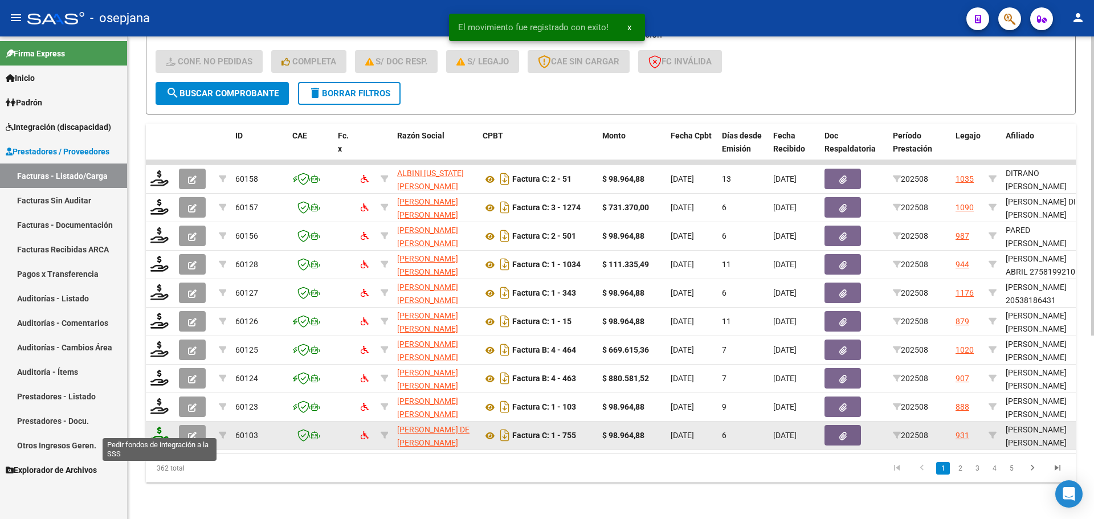
click at [157, 427] on icon at bounding box center [159, 435] width 18 height 16
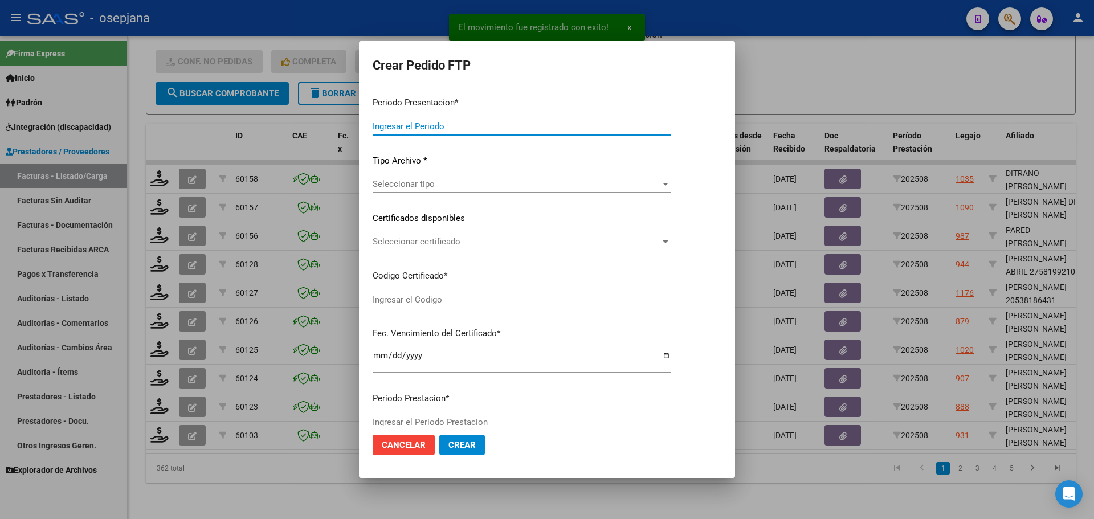
type input "202508"
type input "$ 98.964,88"
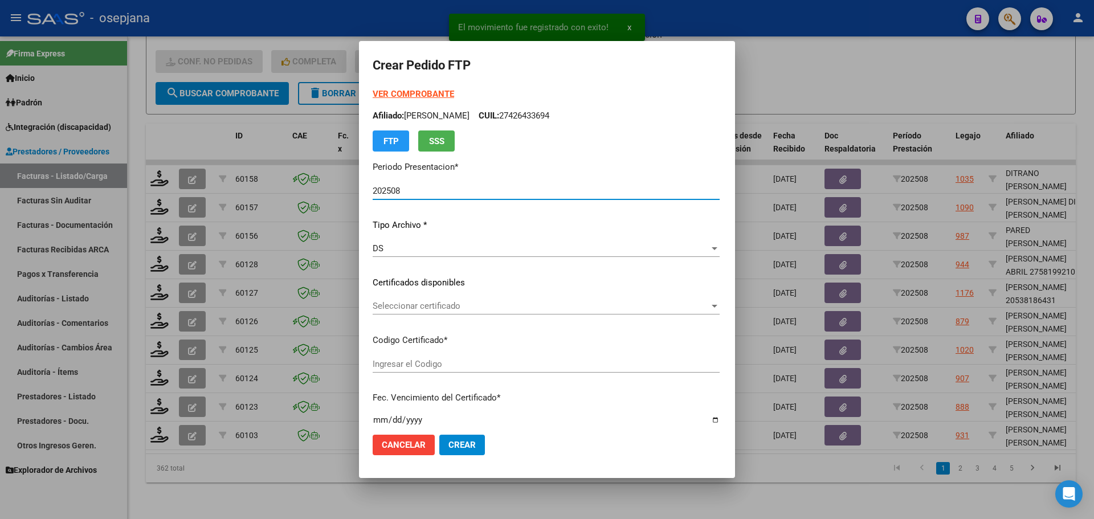
type input "ARG02000578886582024121620271216BSAS342"
type input "[DATE]"
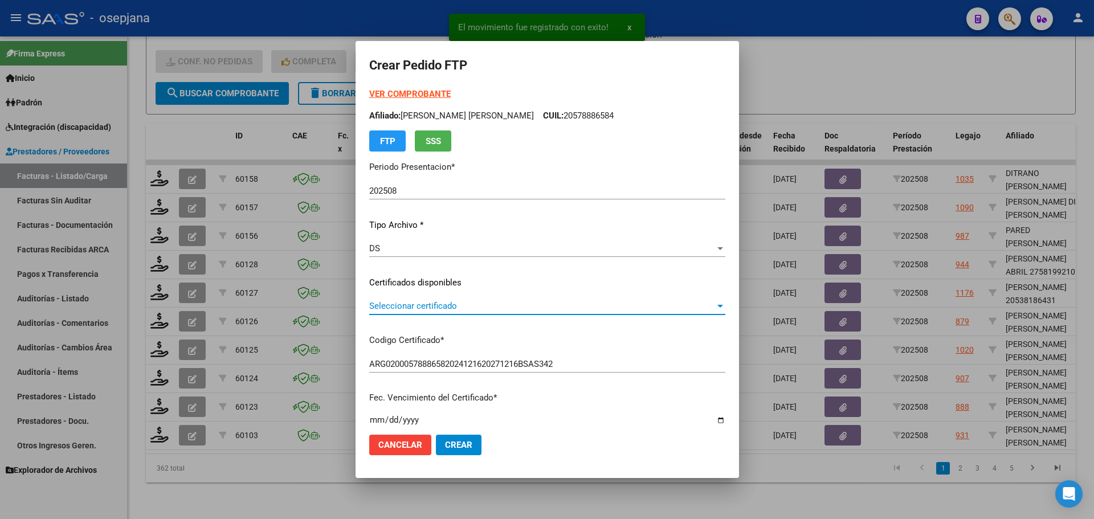
click at [447, 304] on span "Seleccionar certificado" at bounding box center [542, 306] width 346 height 10
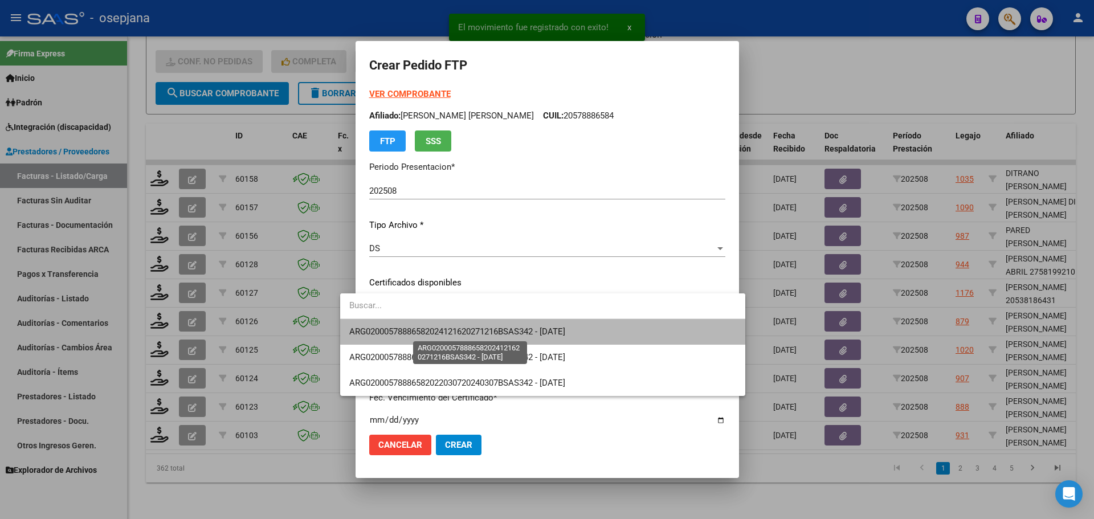
click at [449, 330] on span "ARG02000578886582024121620271216BSAS342 - [DATE]" at bounding box center [457, 332] width 216 height 10
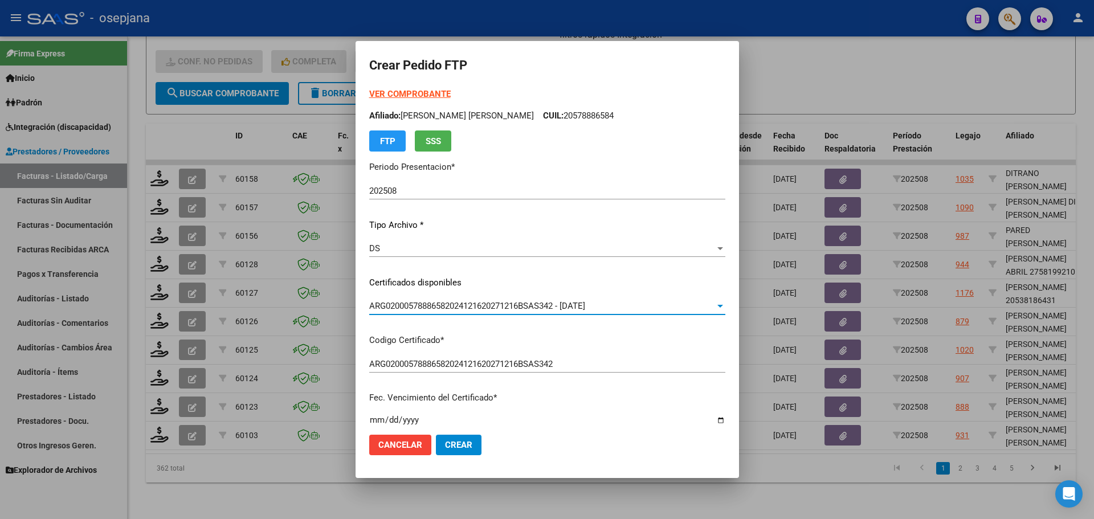
click at [409, 91] on strong "VER COMPROBANTE" at bounding box center [409, 94] width 81 height 10
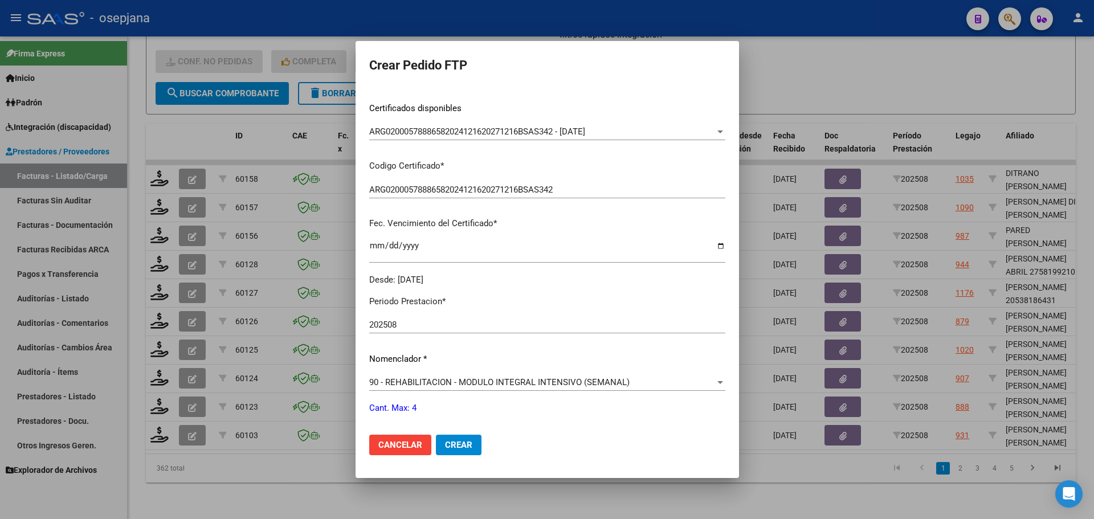
scroll to position [285, 0]
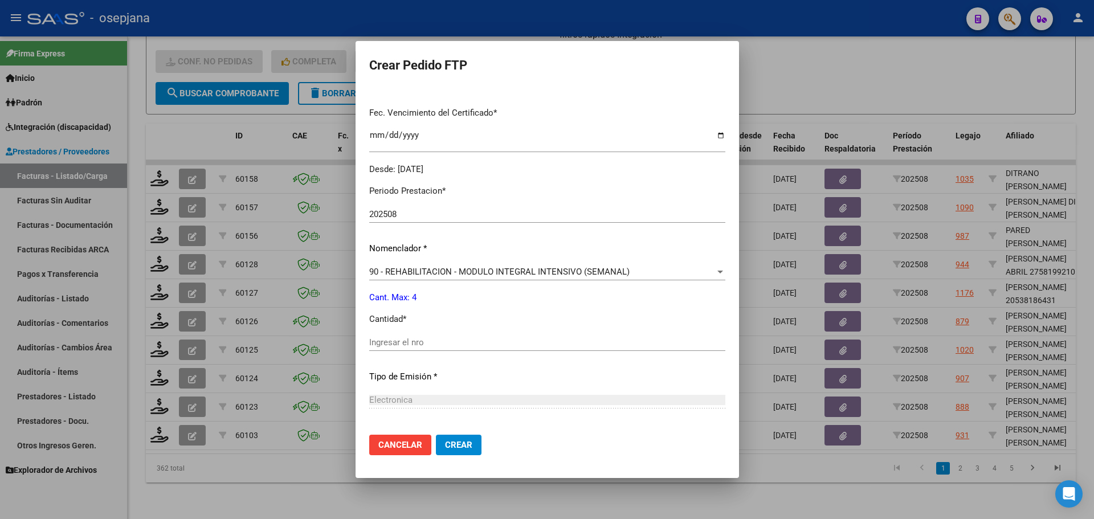
click at [375, 336] on div "Ingresar el nro" at bounding box center [547, 342] width 356 height 17
type input "4"
click at [446, 440] on span "Crear" at bounding box center [458, 445] width 27 height 10
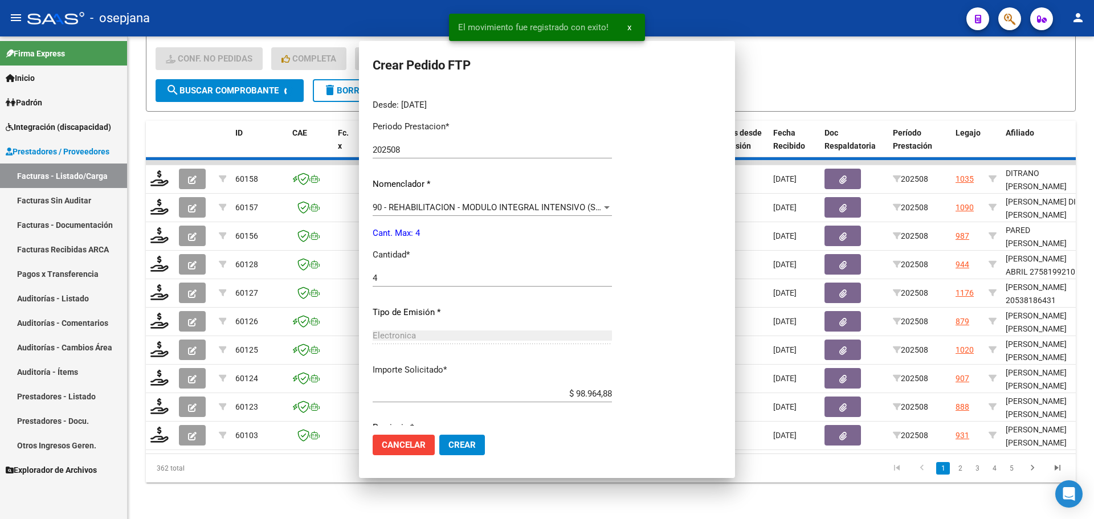
scroll to position [0, 0]
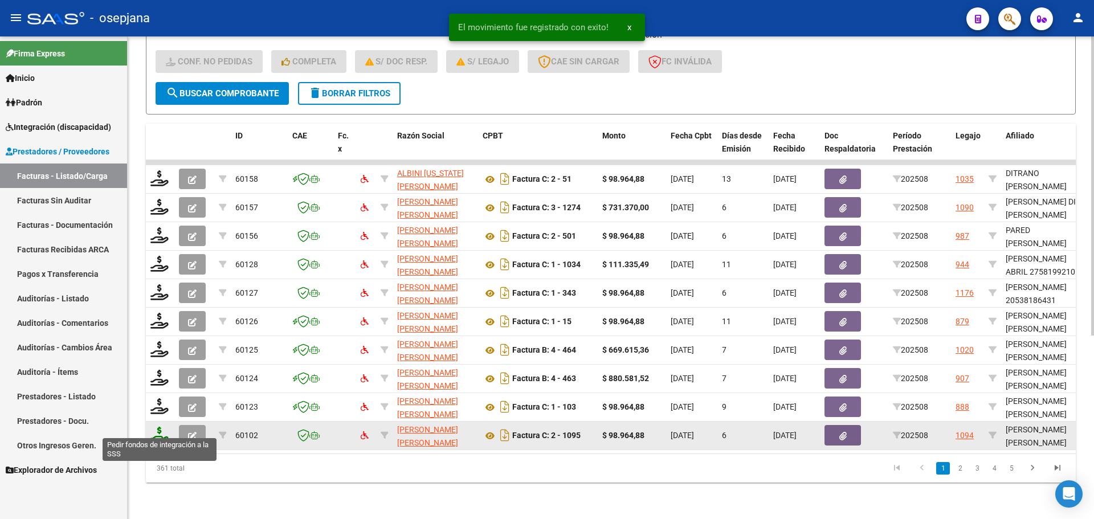
click at [158, 429] on icon at bounding box center [159, 435] width 18 height 16
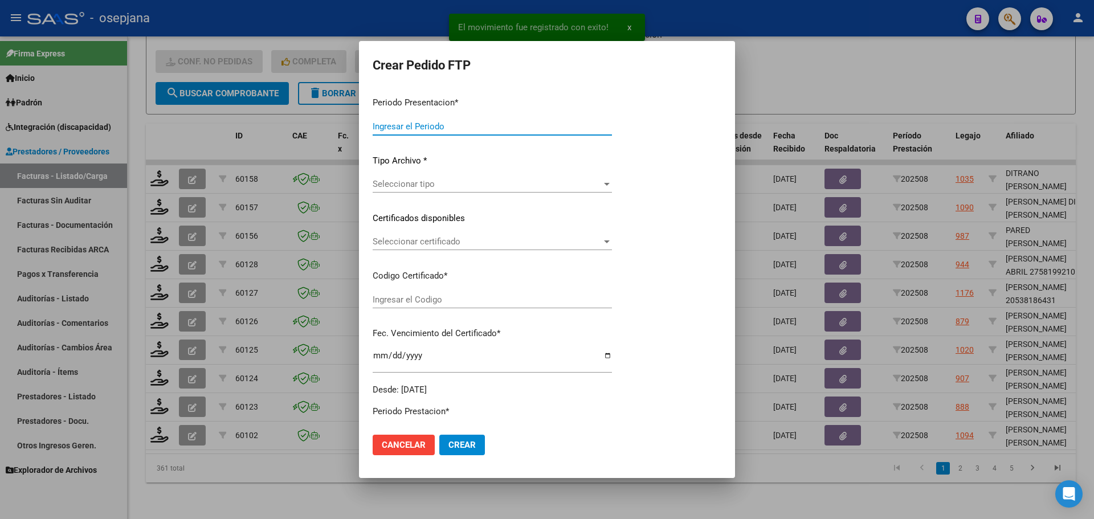
type input "202508"
type input "$ 98.964,88"
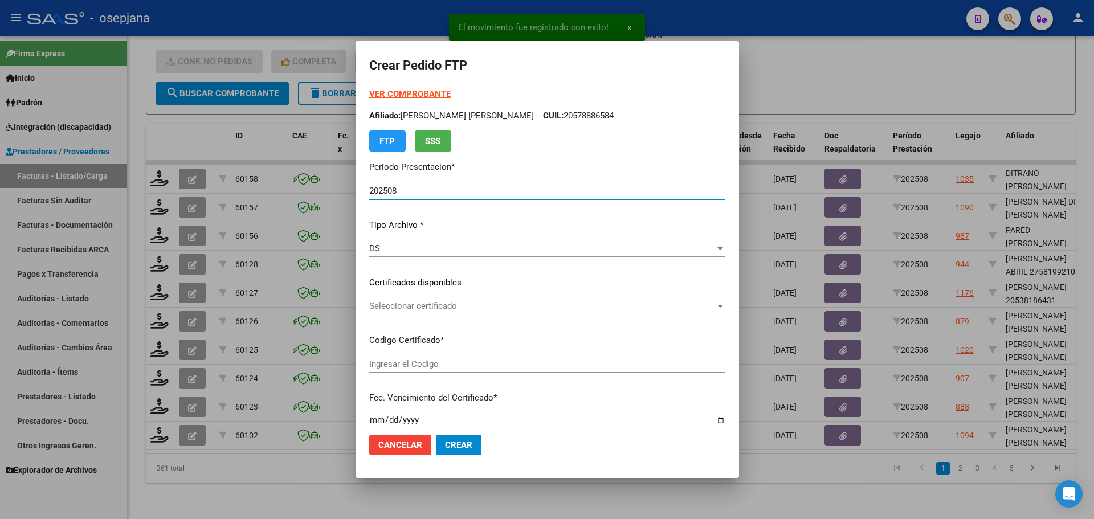
type input "ARG02000540424312020090320260903BSAS448"
type input "[DATE]"
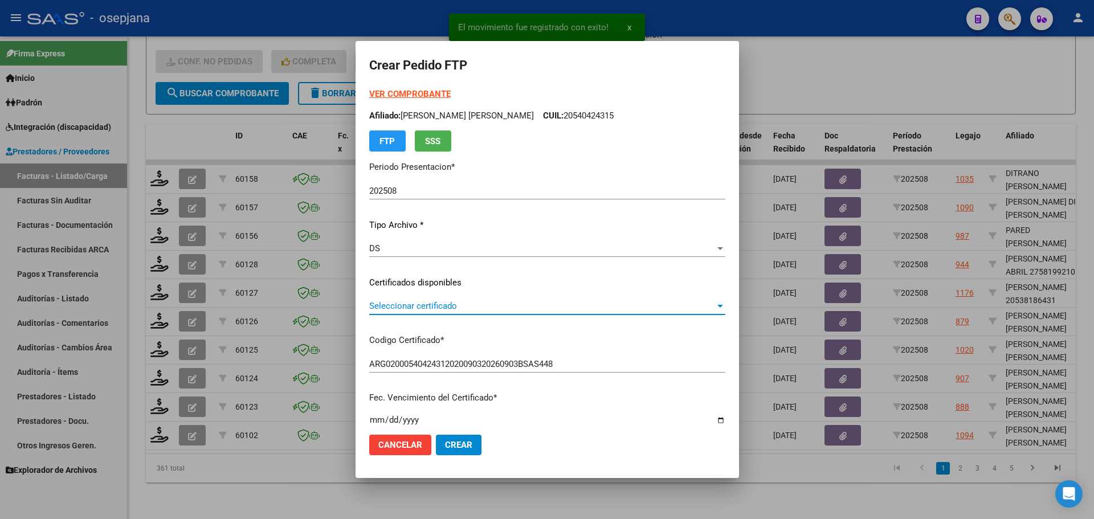
click at [430, 308] on span "Seleccionar certificado" at bounding box center [542, 306] width 346 height 10
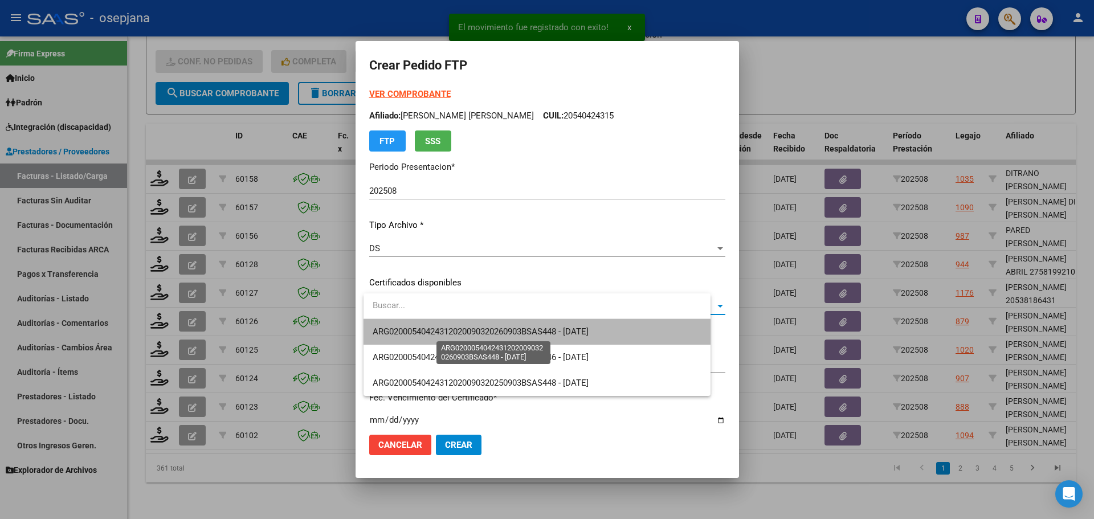
click at [436, 329] on span "ARG02000540424312020090320260903BSAS448 - [DATE]" at bounding box center [481, 332] width 216 height 10
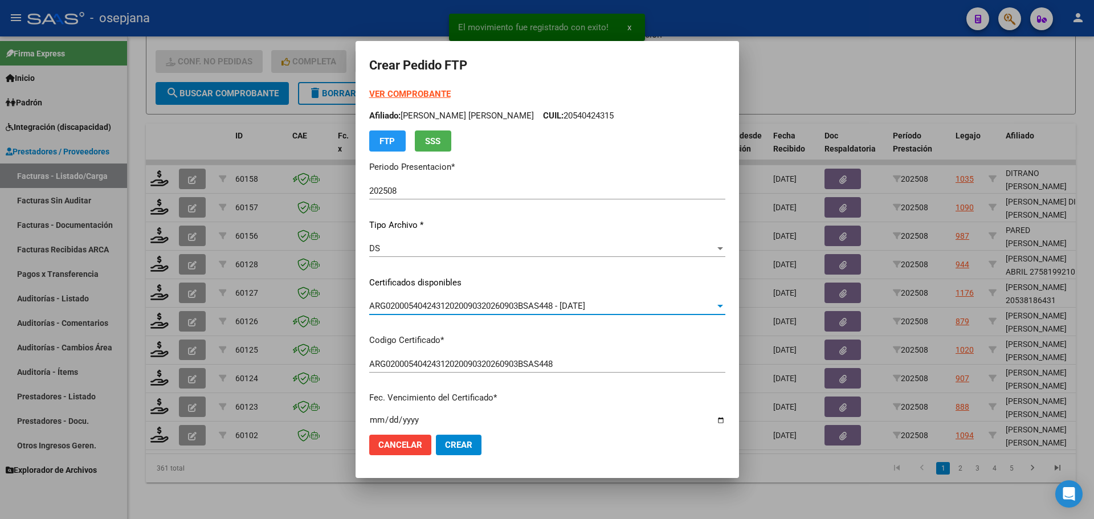
click at [409, 99] on strong "VER COMPROBANTE" at bounding box center [409, 94] width 81 height 10
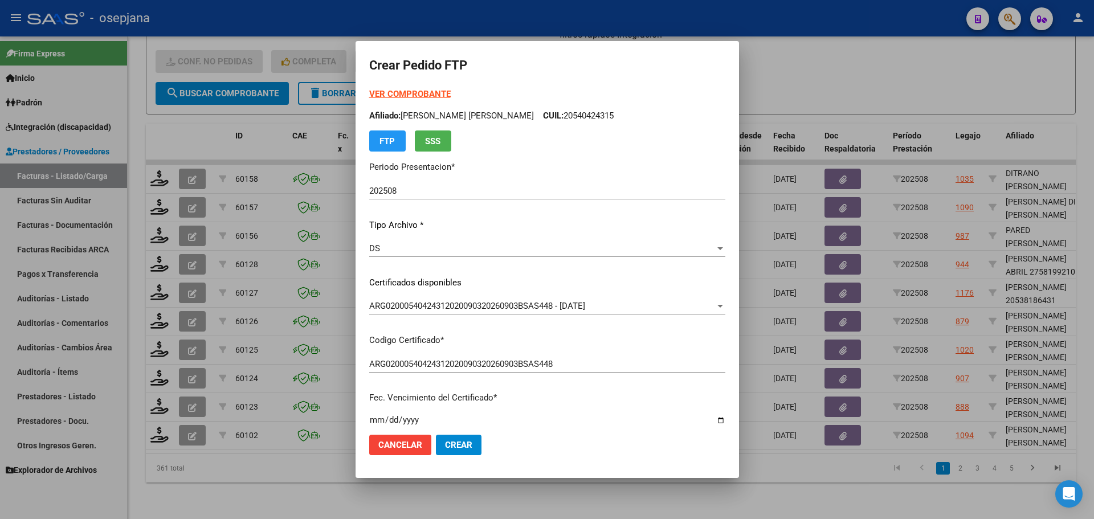
scroll to position [342, 0]
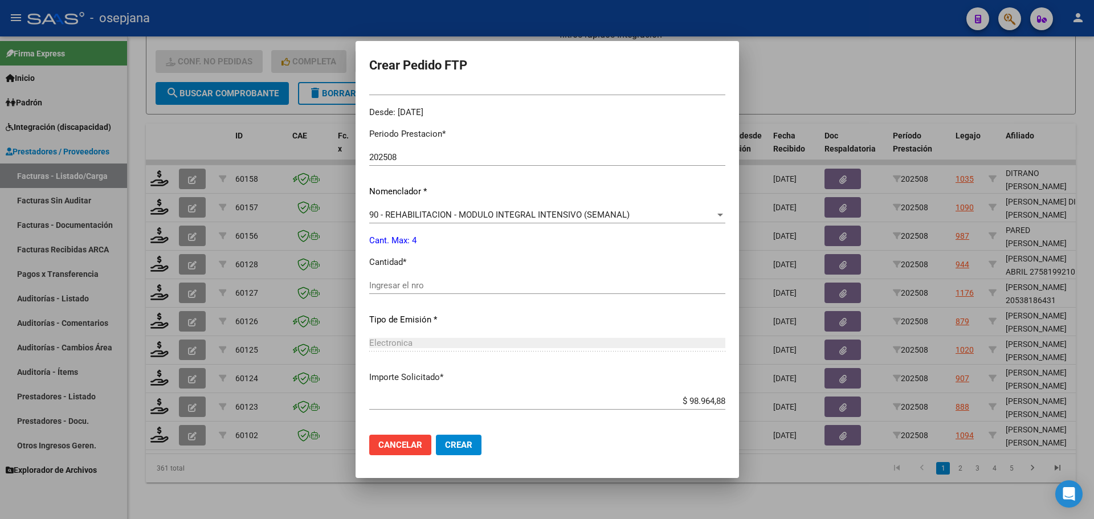
click at [401, 287] on input "Ingresar el nro" at bounding box center [547, 285] width 356 height 10
type input "4"
click at [472, 450] on span "Crear" at bounding box center [458, 445] width 27 height 10
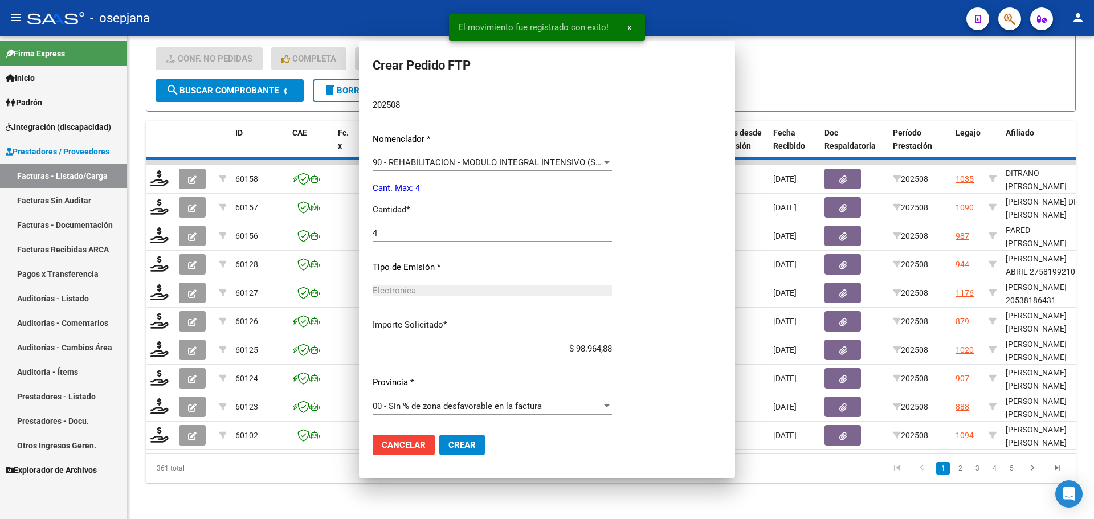
scroll to position [0, 0]
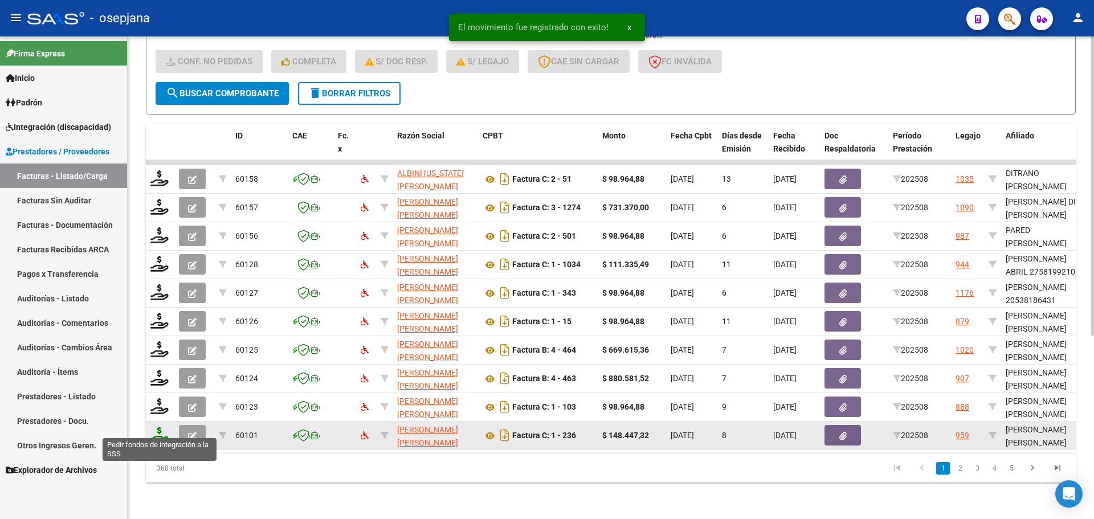
click at [164, 427] on icon at bounding box center [159, 435] width 18 height 16
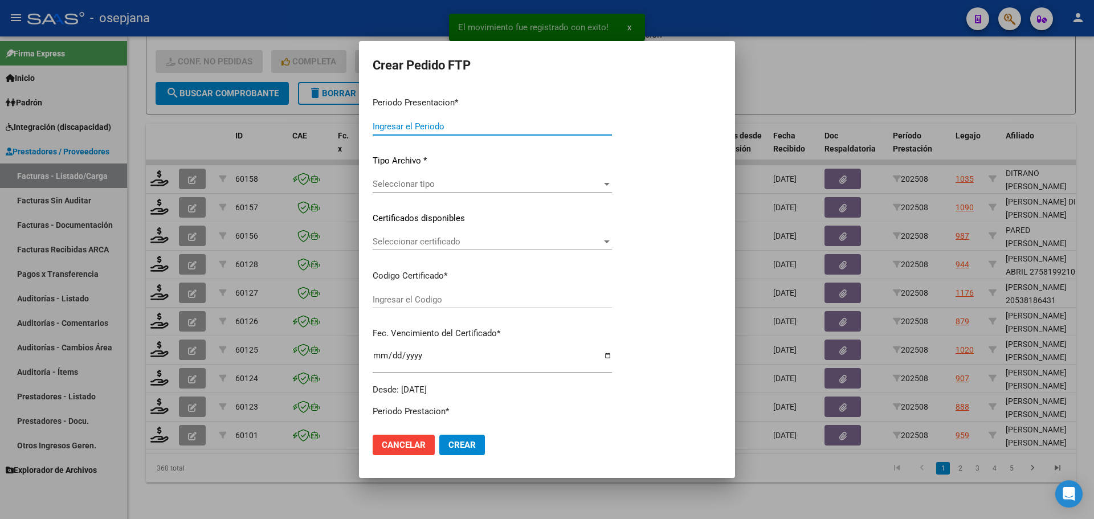
type input "202508"
type input "$ 148.447,32"
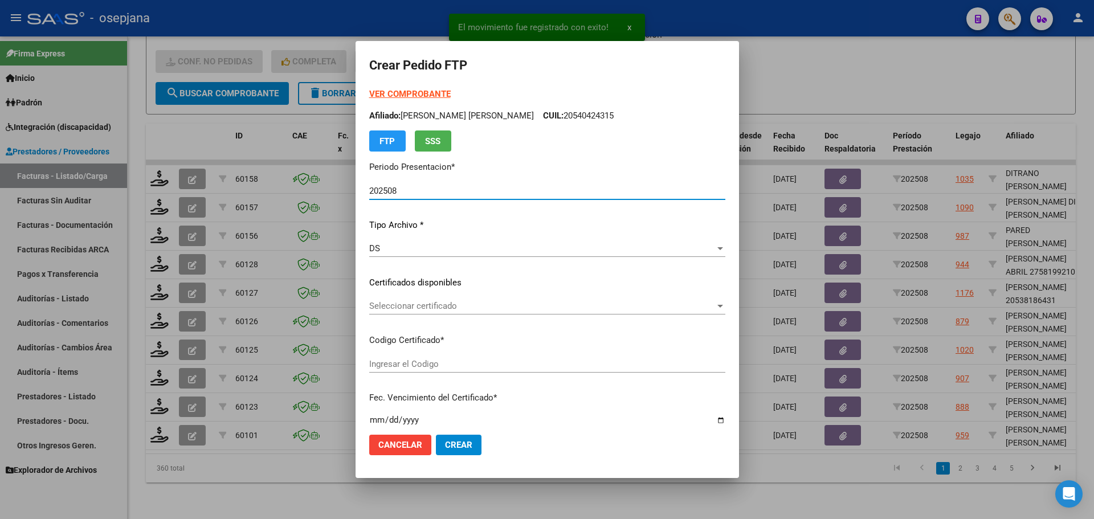
type input "ARG01000546679842022110420271104BSAS311"
type input "[DATE]"
click at [469, 306] on span "Seleccionar certificado" at bounding box center [542, 306] width 346 height 10
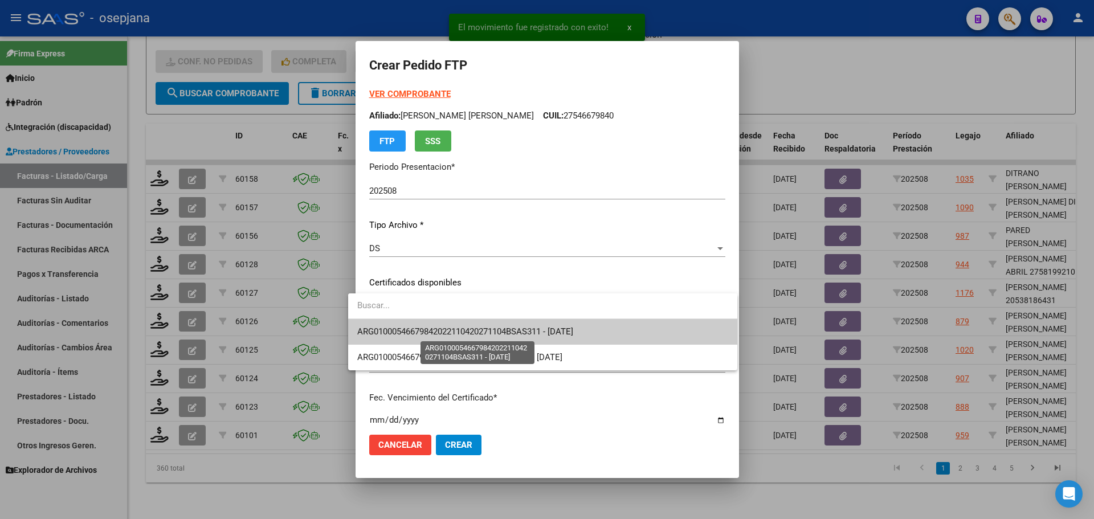
click at [475, 329] on span "ARG01000546679842022110420271104BSAS311 - [DATE]" at bounding box center [465, 332] width 216 height 10
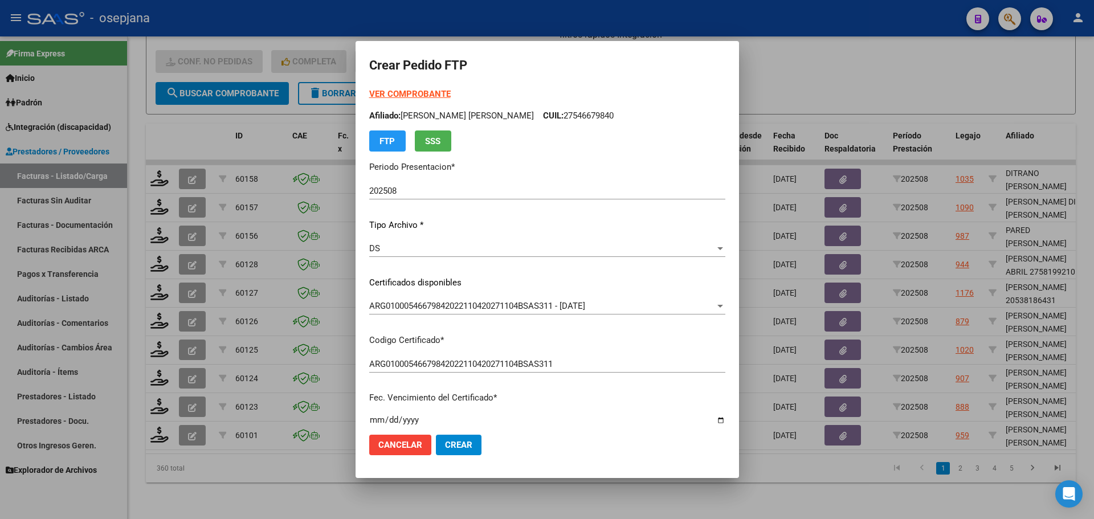
click at [411, 95] on strong "VER COMPROBANTE" at bounding box center [409, 94] width 81 height 10
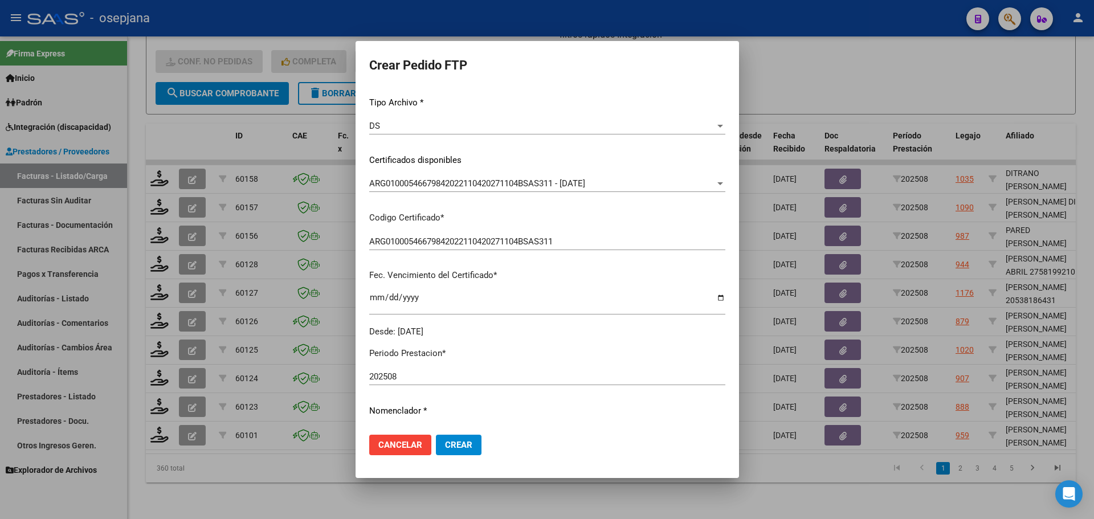
scroll to position [285, 0]
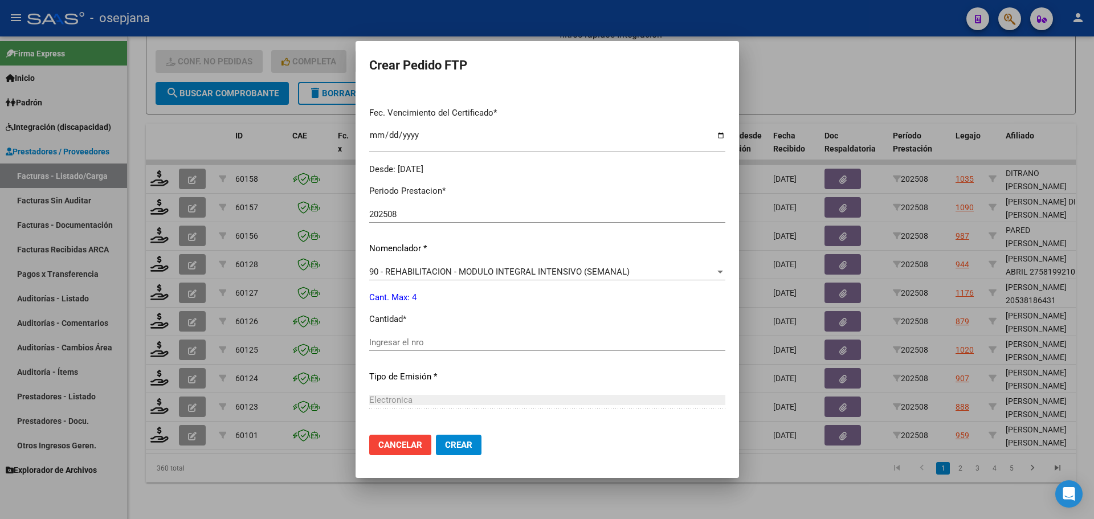
click at [374, 341] on input "Ingresar el nro" at bounding box center [547, 342] width 356 height 10
type input "4"
click at [452, 448] on span "Crear" at bounding box center [458, 445] width 27 height 10
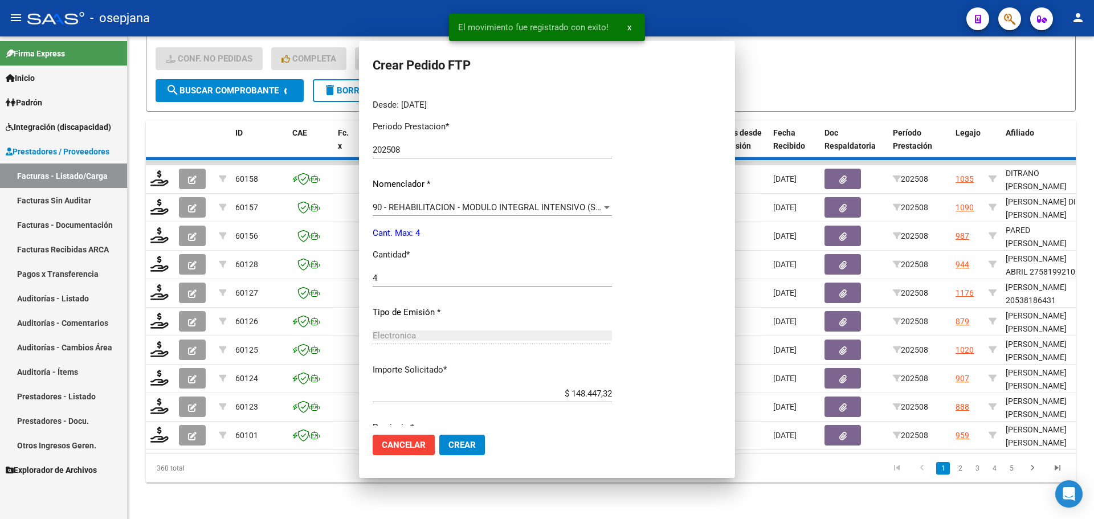
scroll to position [221, 0]
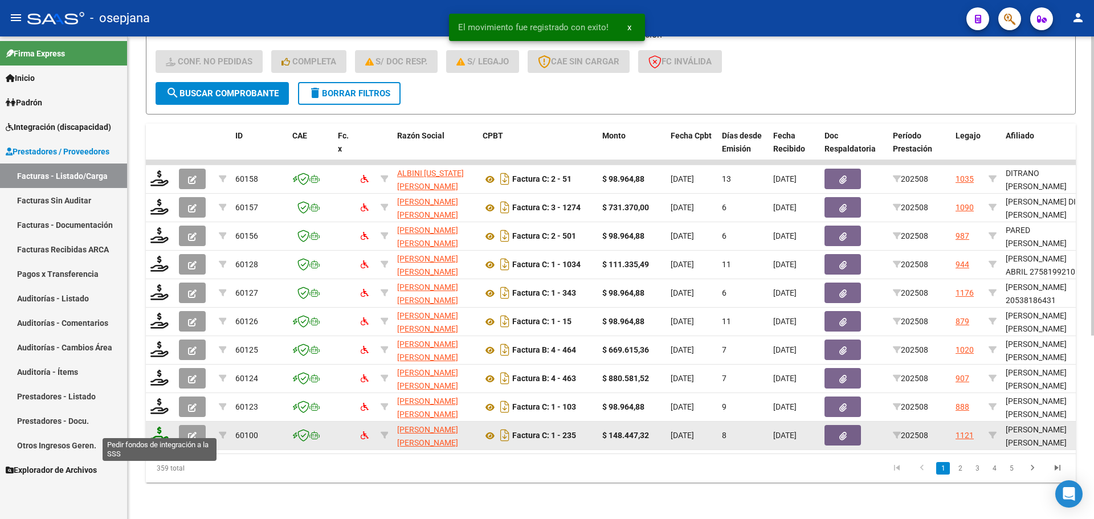
click at [157, 428] on icon at bounding box center [159, 435] width 18 height 16
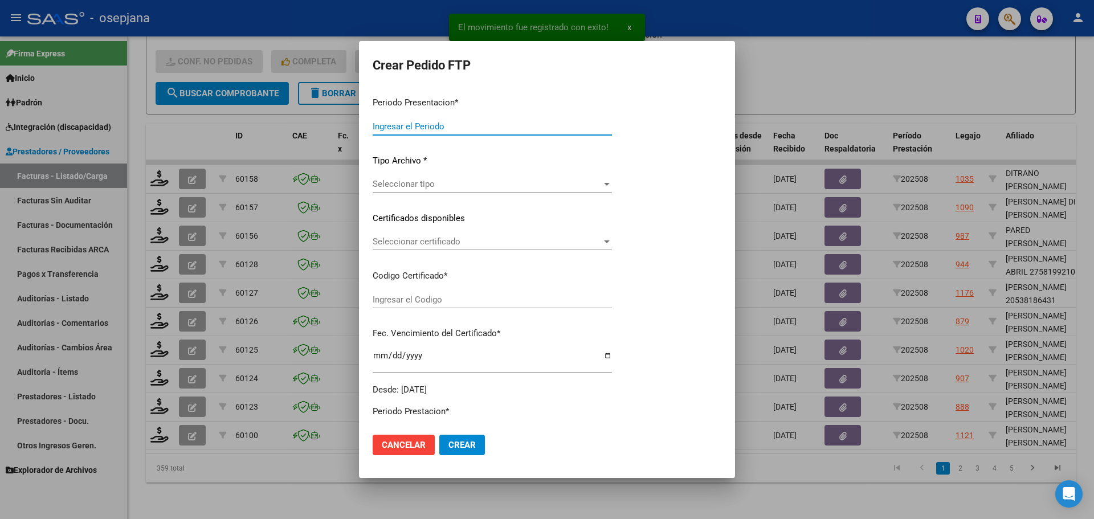
type input "202508"
type input "$ 148.447,32"
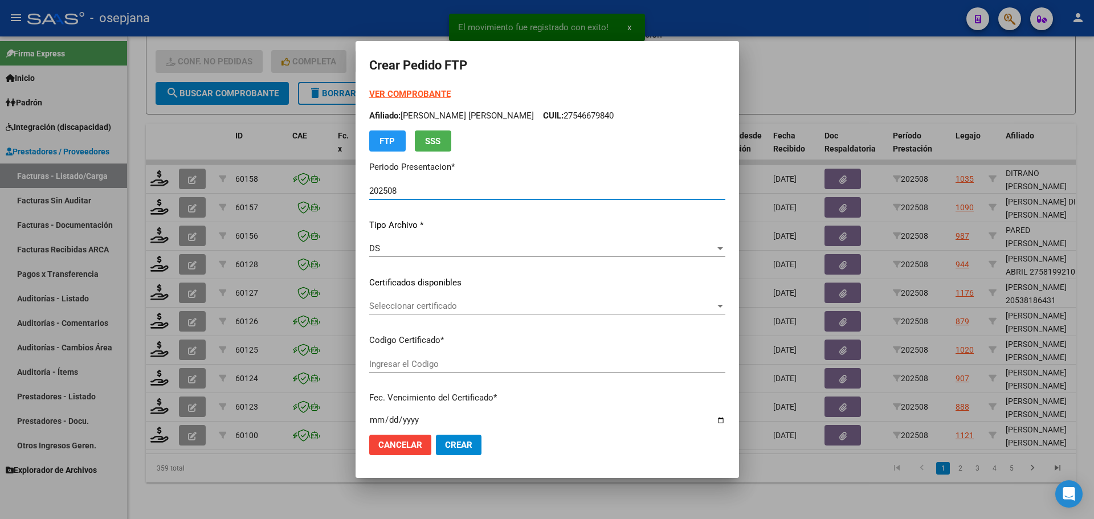
type input "ARG01000574720732025010820300108BSAS311"
type input "[DATE]"
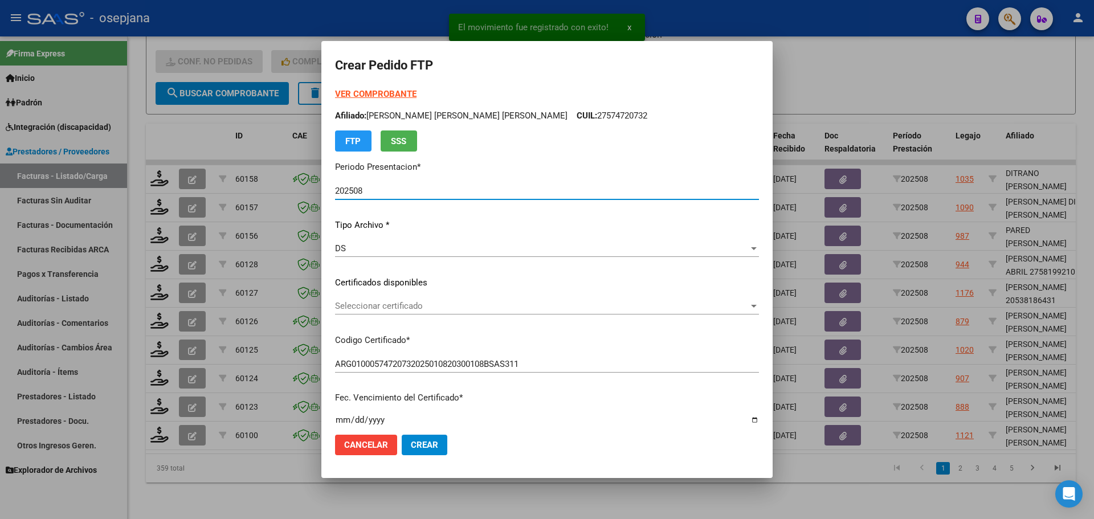
click at [474, 305] on span "Seleccionar certificado" at bounding box center [542, 306] width 414 height 10
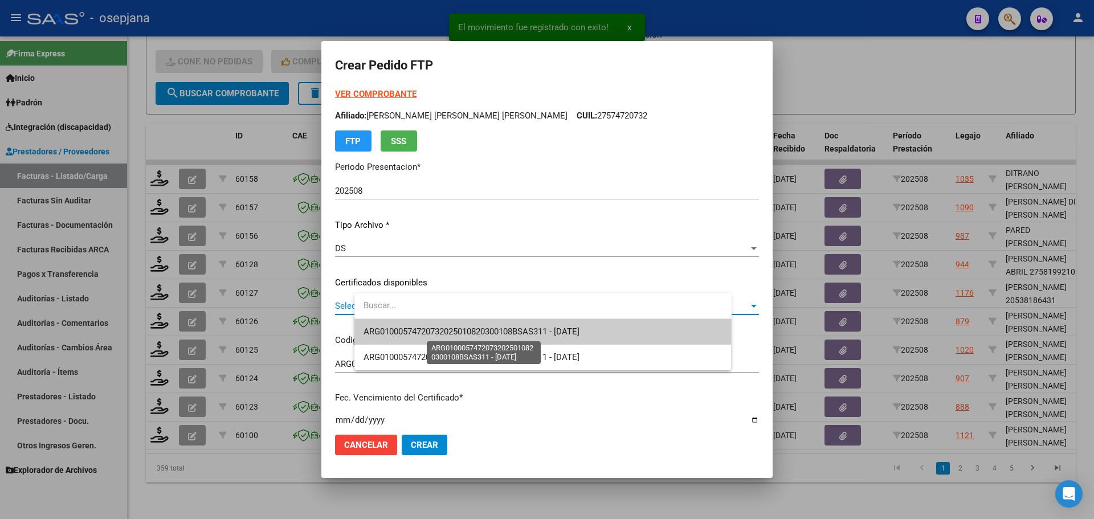
click at [479, 332] on span "ARG01000574720732025010820300108BSAS311 - [DATE]" at bounding box center [472, 332] width 216 height 10
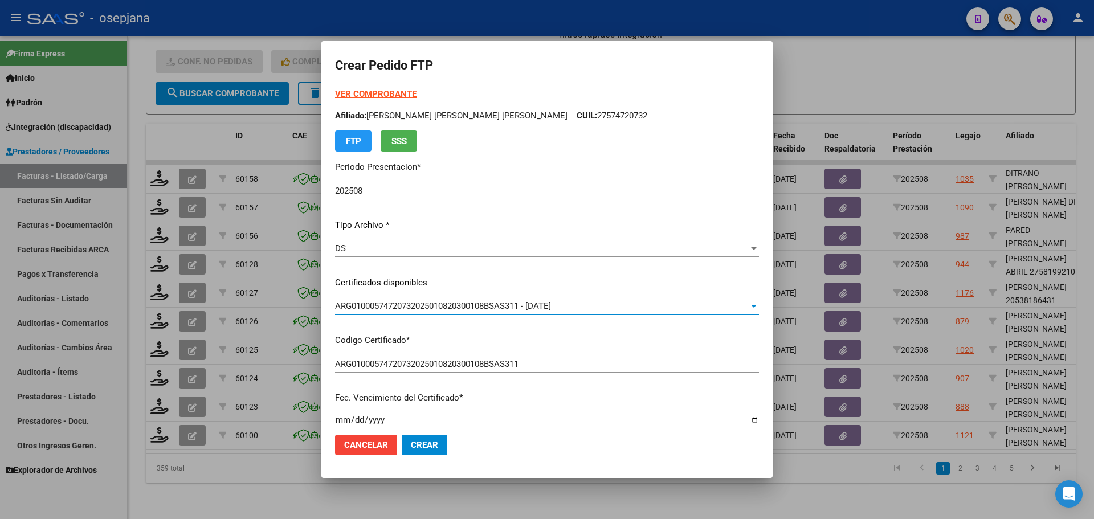
click at [422, 88] on div "VER COMPROBANTE ARCA [PERSON_NAME] Afiliado: [PERSON_NAME] [PERSON_NAME] [PERSO…" at bounding box center [547, 120] width 424 height 64
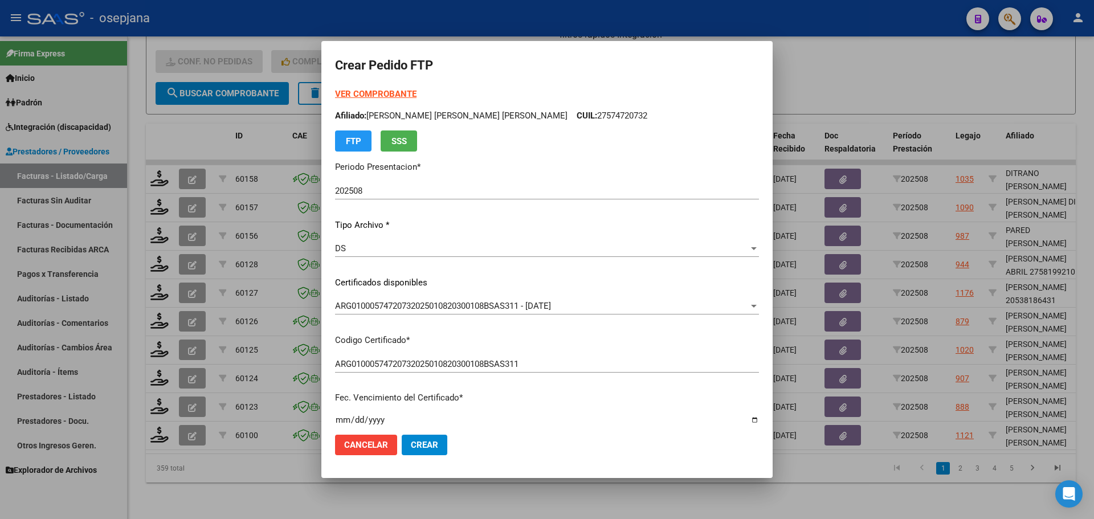
click at [417, 91] on strong "VER COMPROBANTE" at bounding box center [375, 94] width 81 height 10
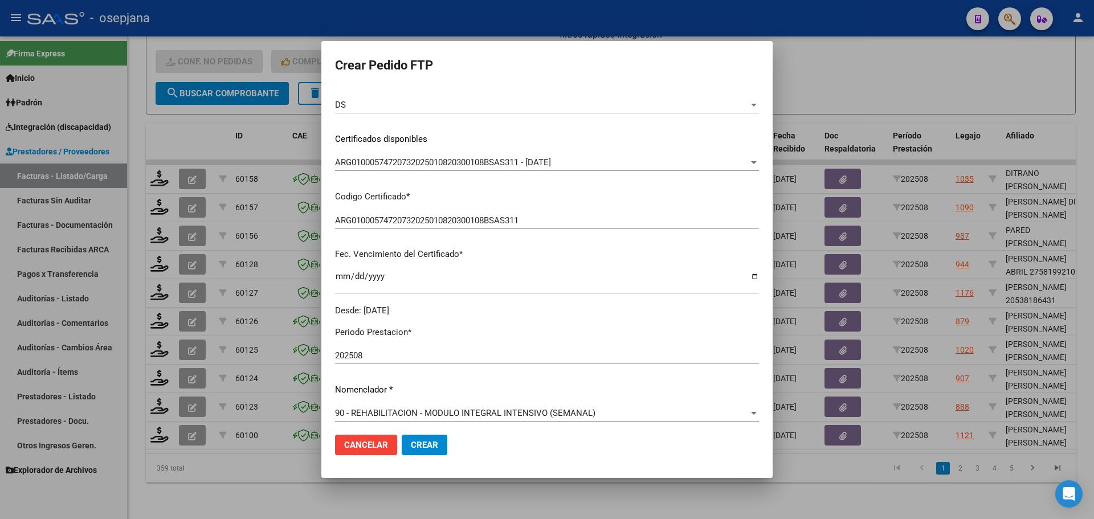
scroll to position [394, 0]
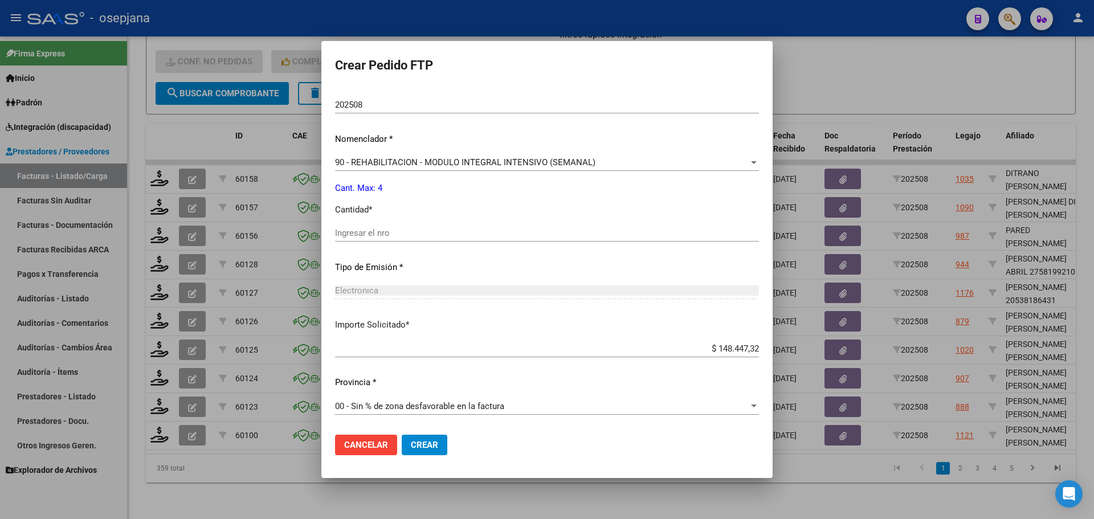
click at [393, 221] on div "Periodo Prestacion * 202508 Ingresar el Periodo Prestacion Nomenclador * 90 - R…" at bounding box center [547, 246] width 424 height 359
drag, startPoint x: 393, startPoint y: 221, endPoint x: 397, endPoint y: 227, distance: 7.3
click at [397, 227] on div "Periodo Prestacion * 202508 Ingresar el Periodo Prestacion Nomenclador * 90 - R…" at bounding box center [547, 246] width 424 height 359
click at [397, 227] on div "Ingresar el nro" at bounding box center [547, 233] width 424 height 17
type input "4"
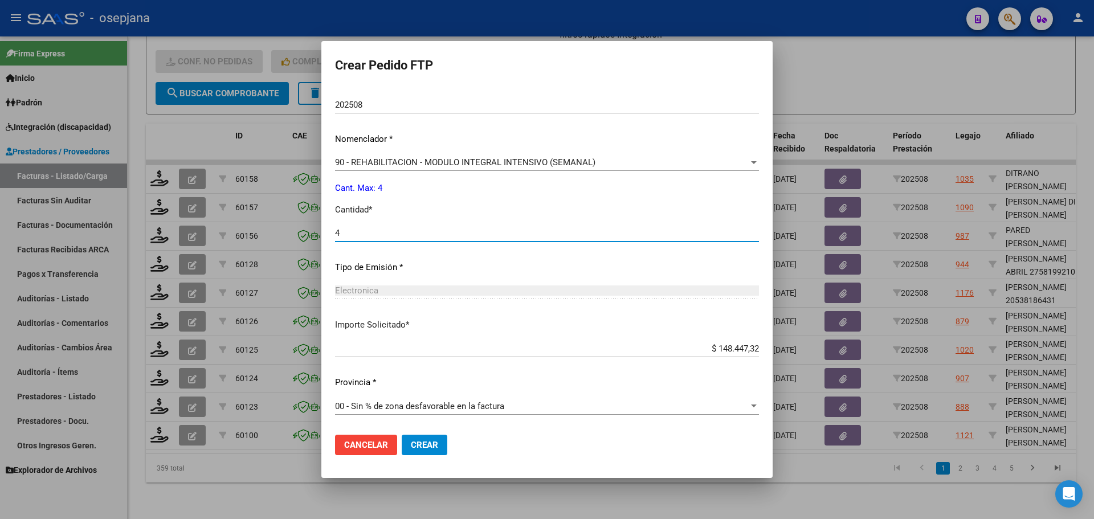
click at [438, 447] on span "Crear" at bounding box center [424, 445] width 27 height 10
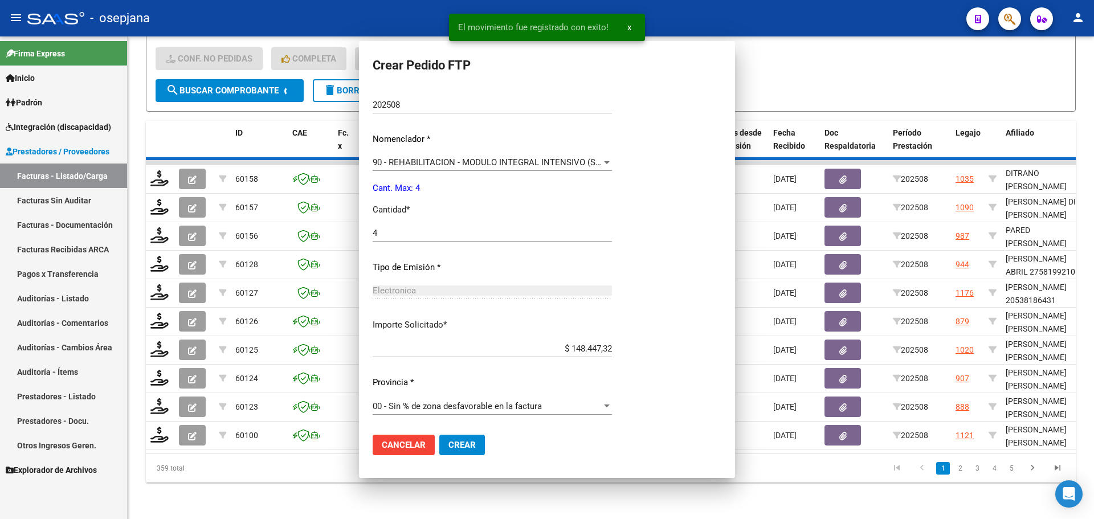
scroll to position [0, 0]
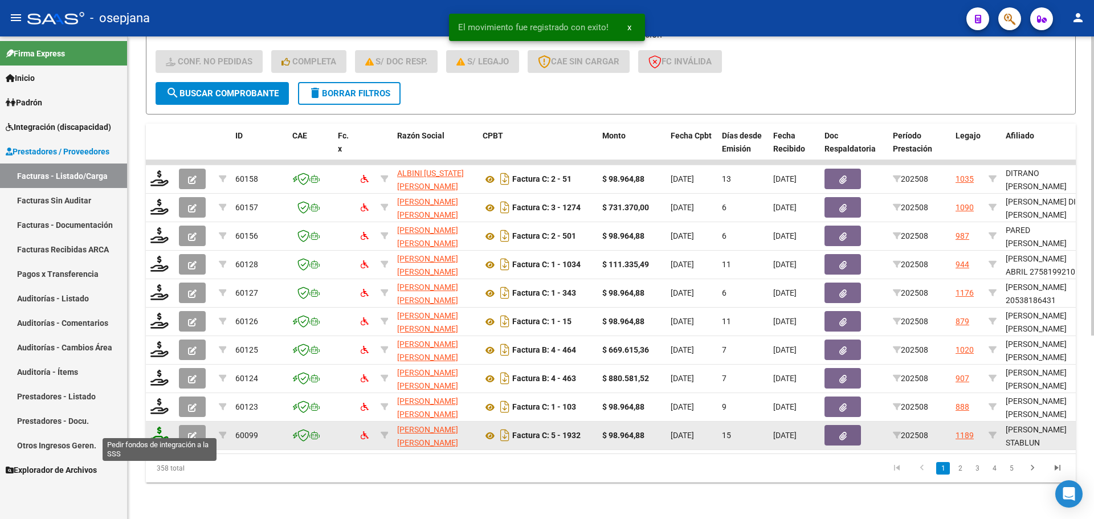
click at [162, 427] on icon at bounding box center [159, 435] width 18 height 16
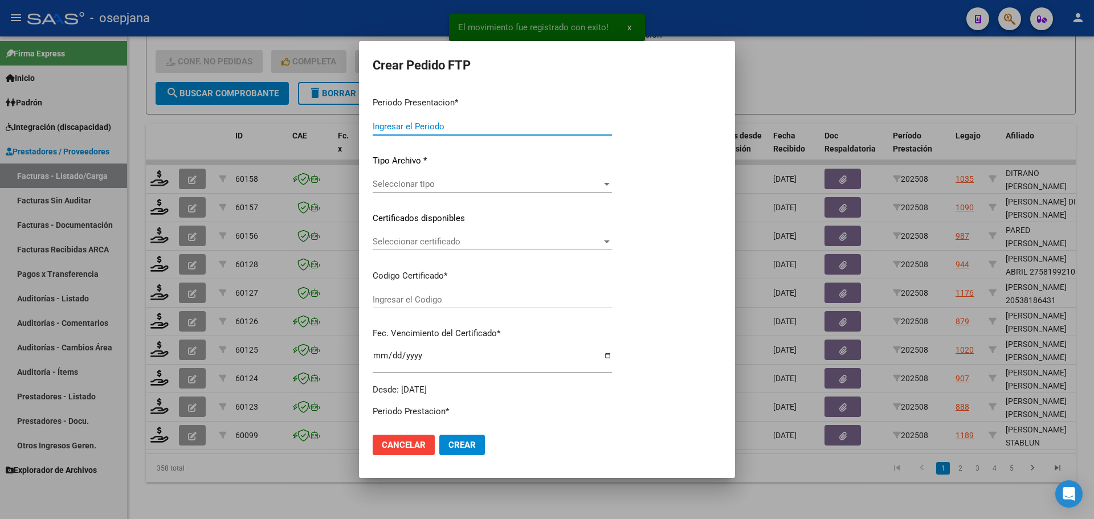
type input "202508"
type input "$ 98.964,88"
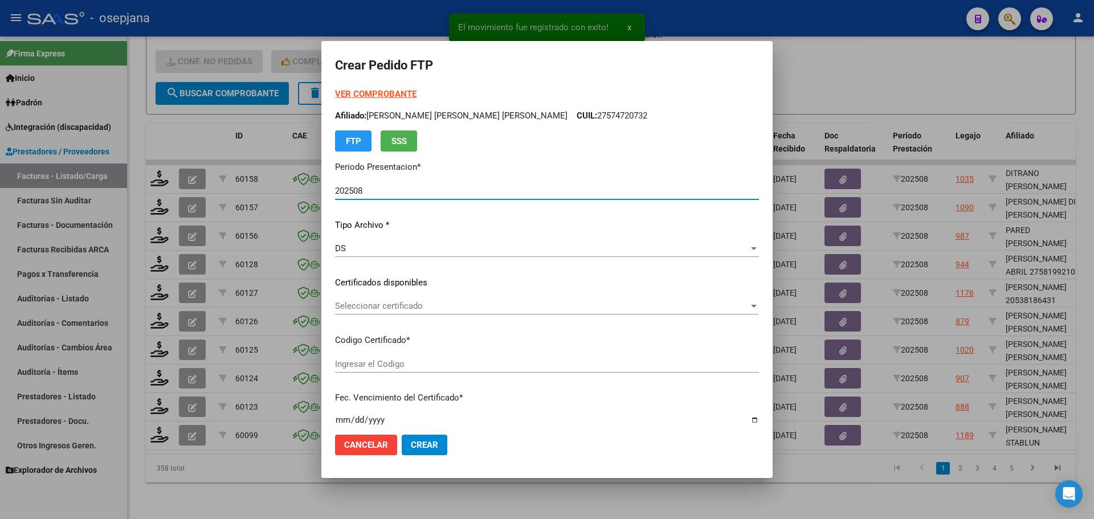
type input "ARG01000554337382025020420300204BSAS427"
type input "[DATE]"
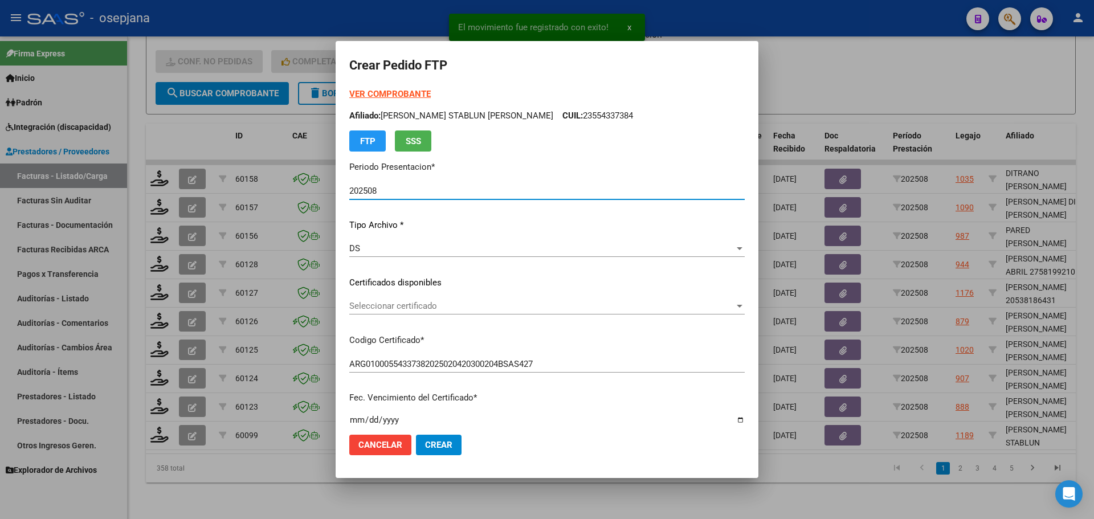
click at [458, 300] on div "Seleccionar certificado Seleccionar certificado" at bounding box center [546, 305] width 395 height 17
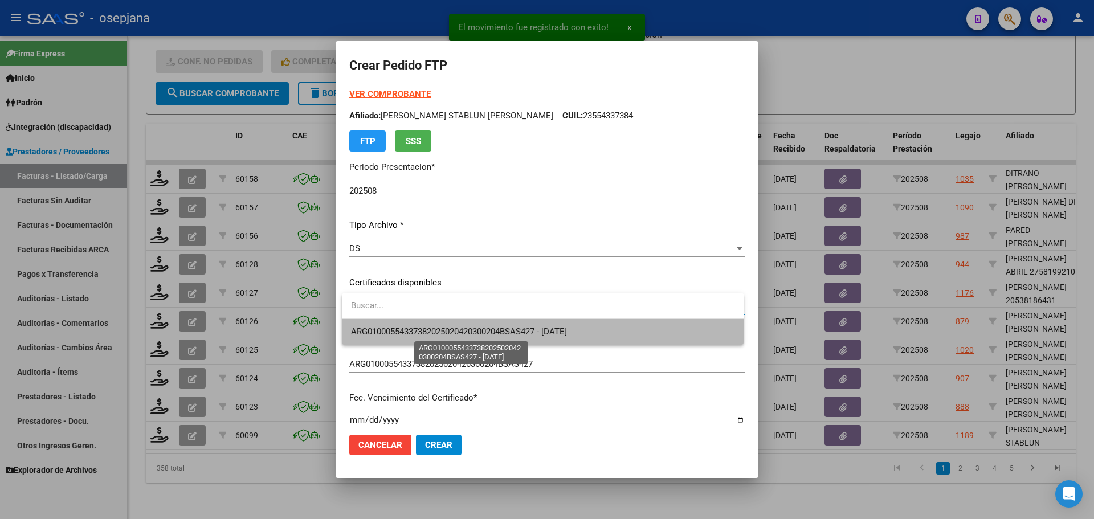
click at [467, 329] on span "ARG01000554337382025020420300204BSAS427 - [DATE]" at bounding box center [459, 332] width 216 height 10
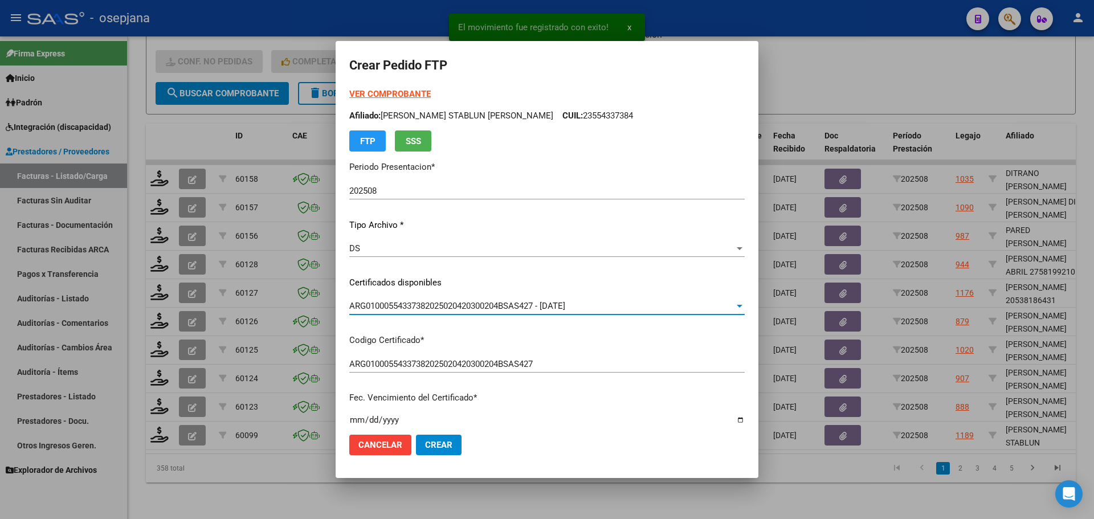
click at [422, 95] on strong "VER COMPROBANTE" at bounding box center [389, 94] width 81 height 10
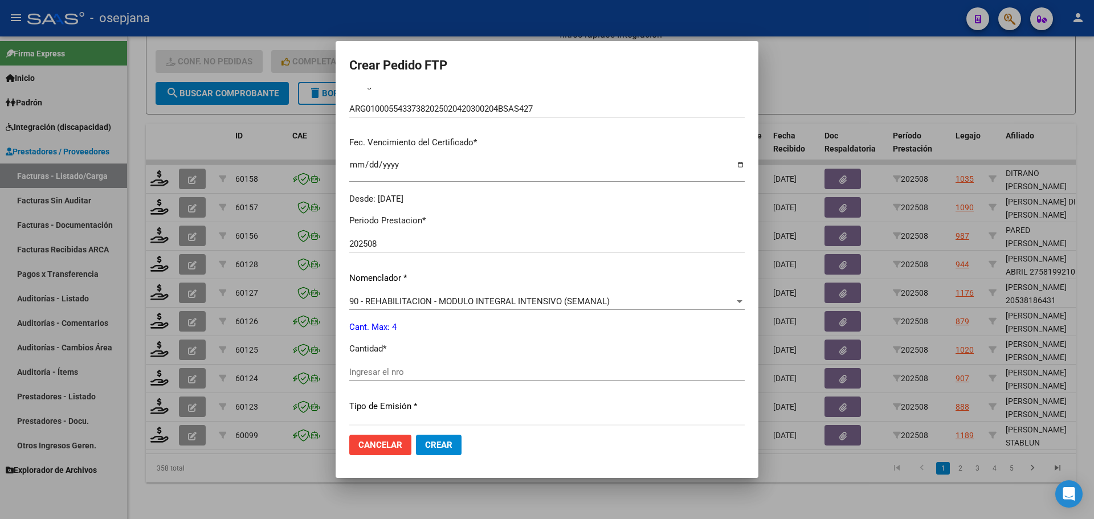
scroll to position [285, 0]
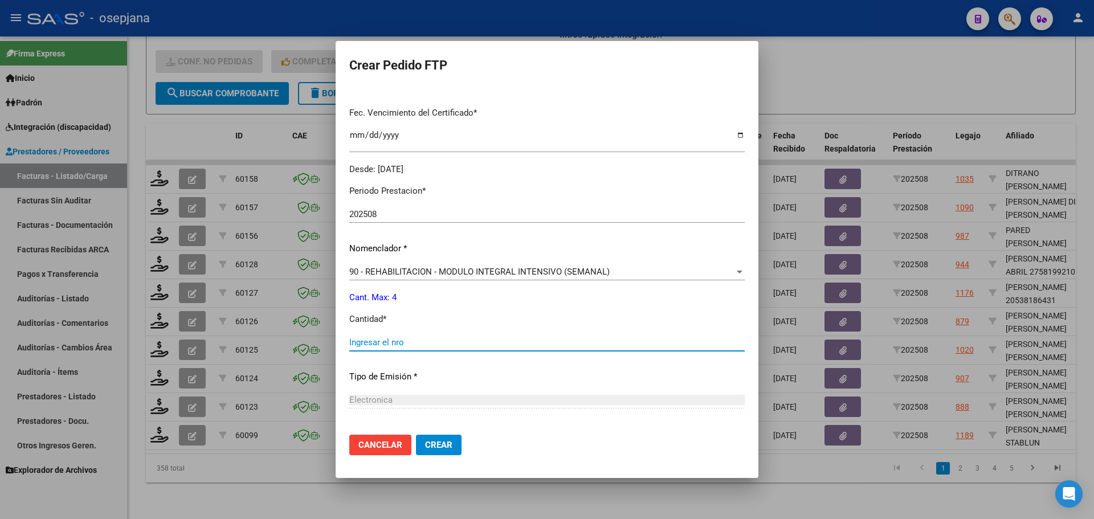
click at [366, 341] on input "Ingresar el nro" at bounding box center [546, 342] width 395 height 10
type input "4"
click at [438, 440] on span "Crear" at bounding box center [438, 445] width 27 height 10
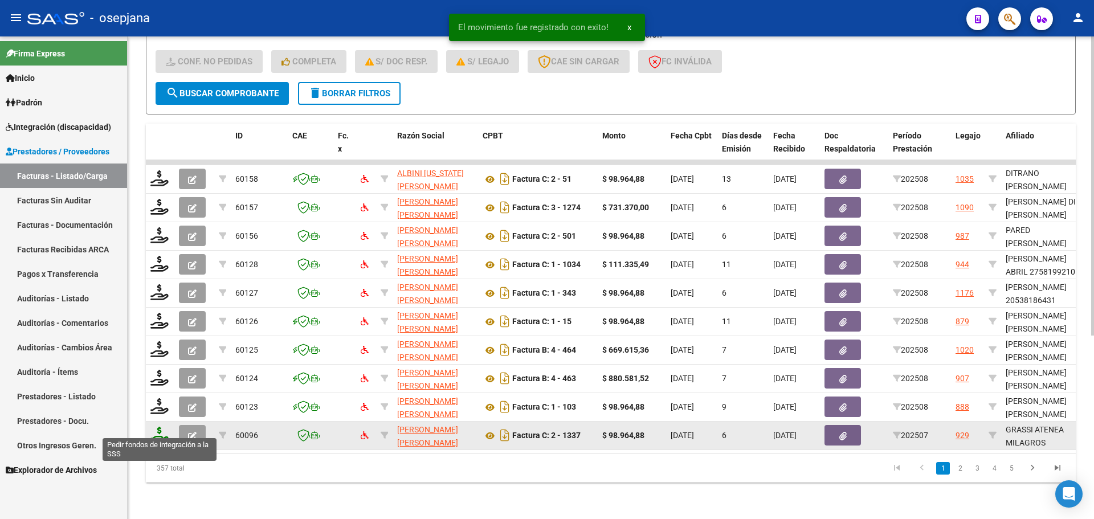
click at [158, 427] on icon at bounding box center [159, 435] width 18 height 16
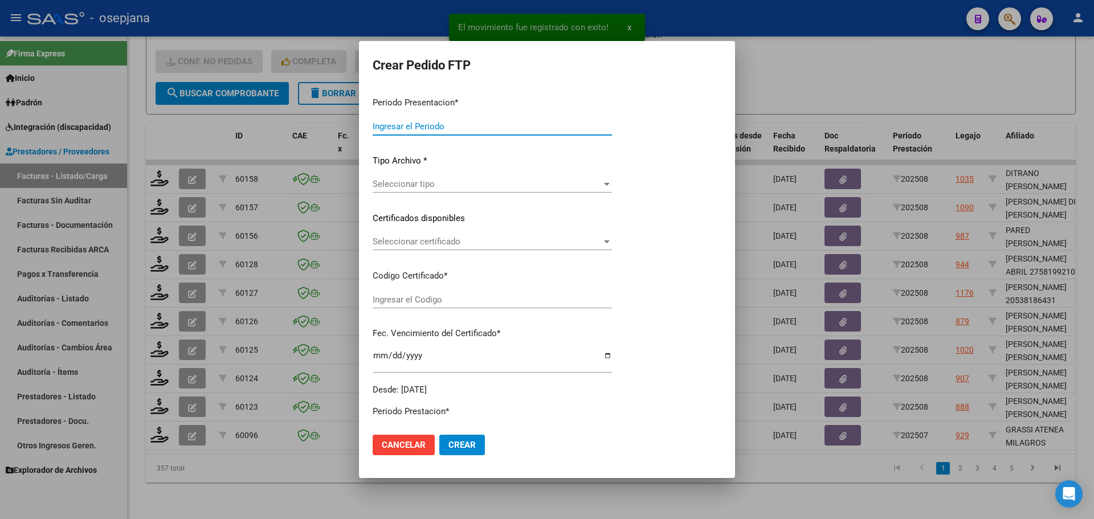
type input "202508"
type input "202507"
type input "$ 98.964,88"
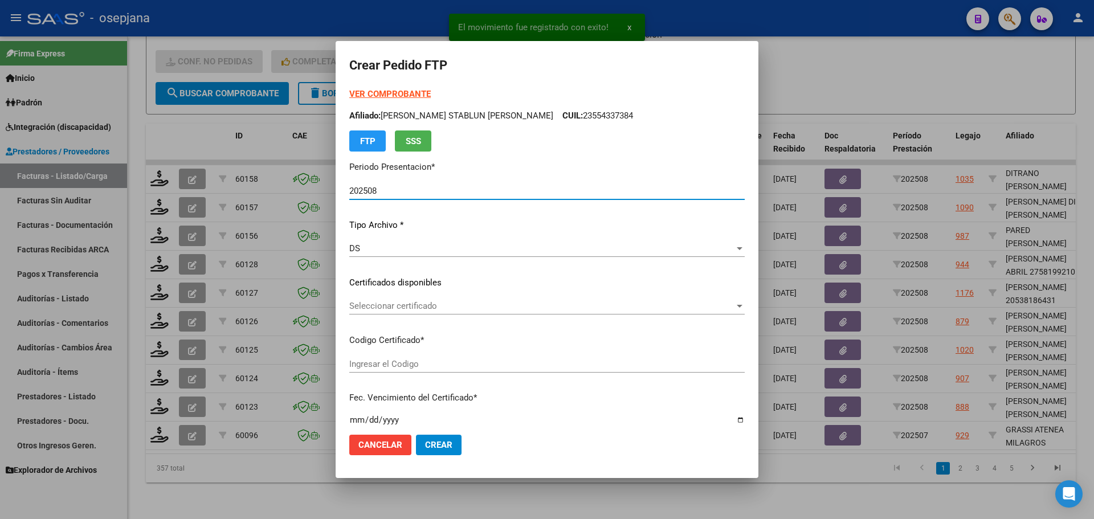
type input "ARG01000589233612023082420250824BS313"
type input "[DATE]"
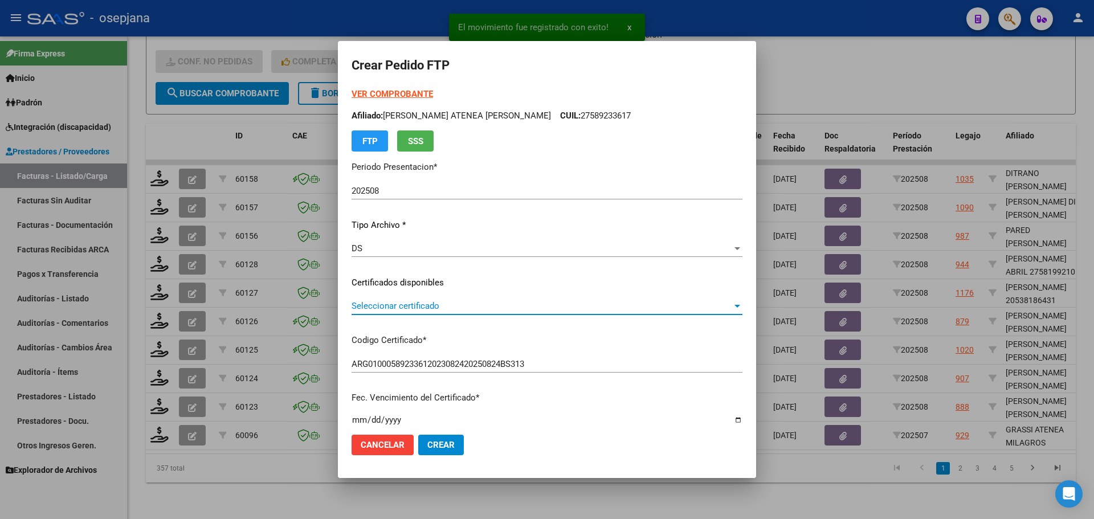
click at [429, 309] on span "Seleccionar certificado" at bounding box center [542, 306] width 381 height 10
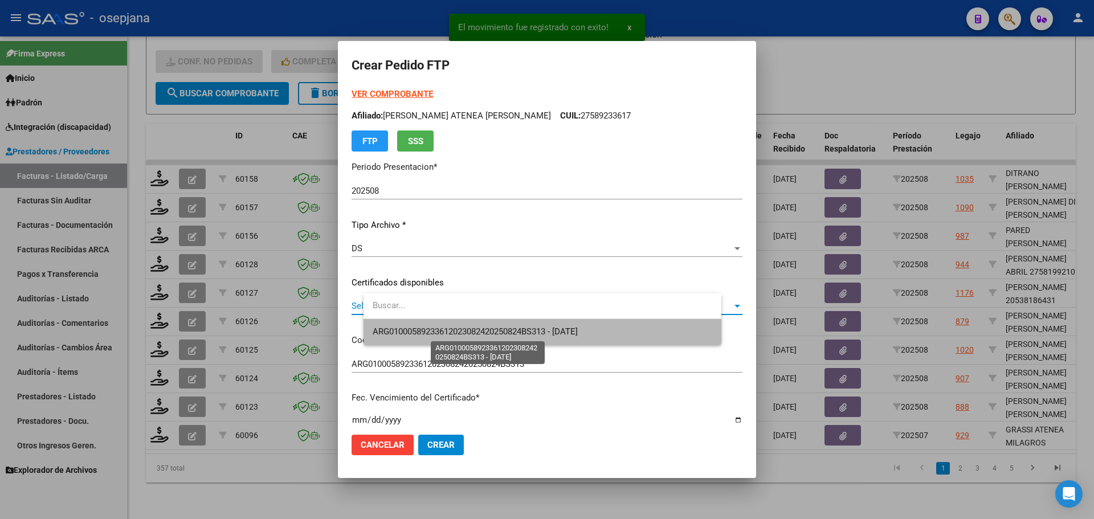
click at [431, 329] on span "ARG01000589233612023082420250824BS313 - [DATE]" at bounding box center [475, 332] width 205 height 10
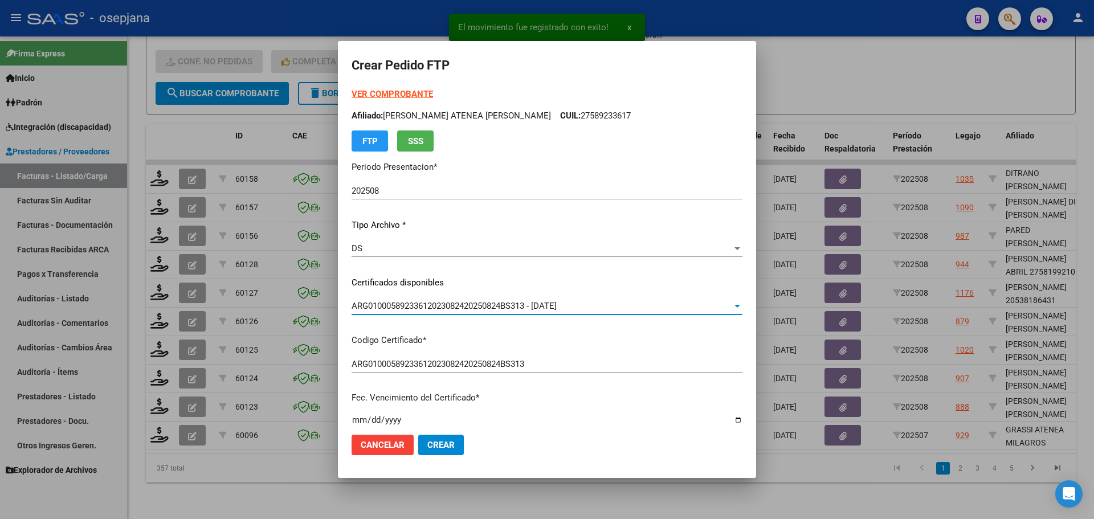
click at [427, 92] on strong "VER COMPROBANTE" at bounding box center [392, 94] width 81 height 10
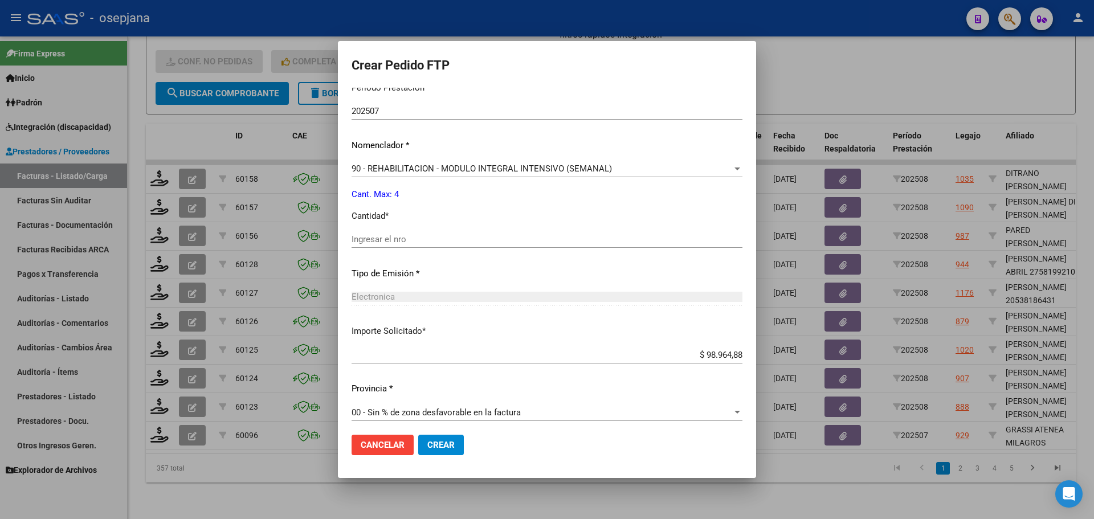
scroll to position [394, 0]
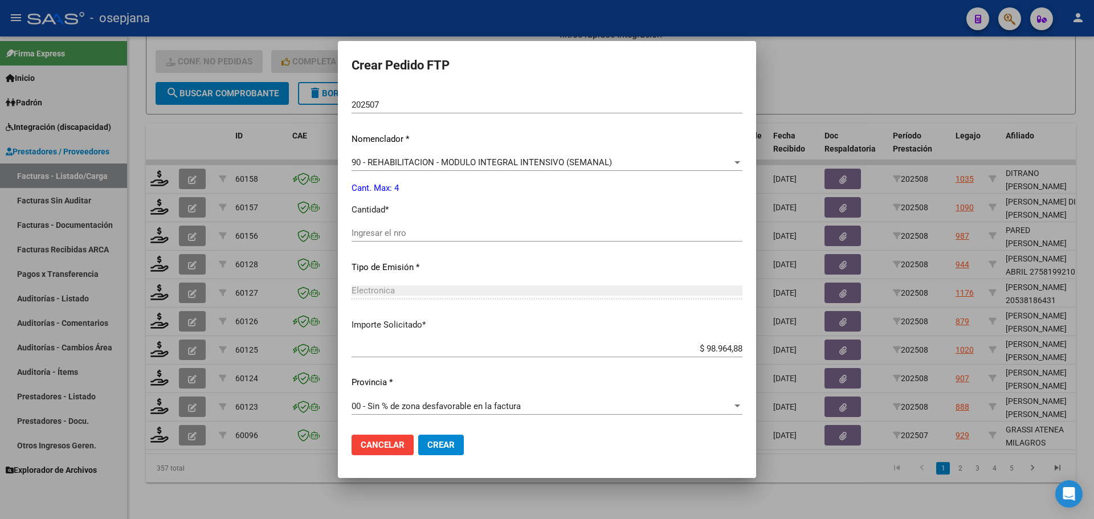
click at [404, 242] on div "Ingresar el nro" at bounding box center [547, 233] width 391 height 17
type input "4"
click at [454, 450] on button "Crear" at bounding box center [441, 445] width 46 height 21
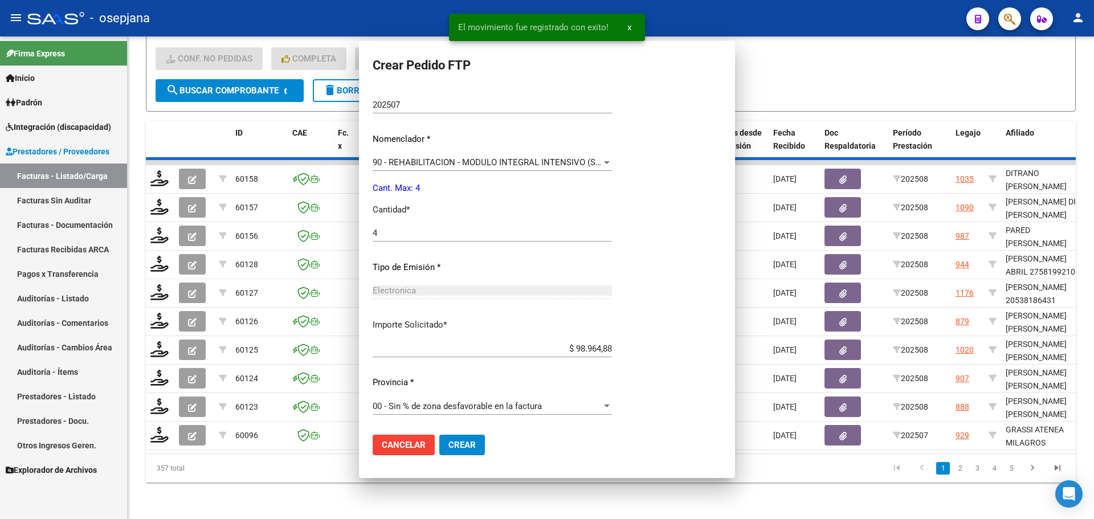
scroll to position [330, 0]
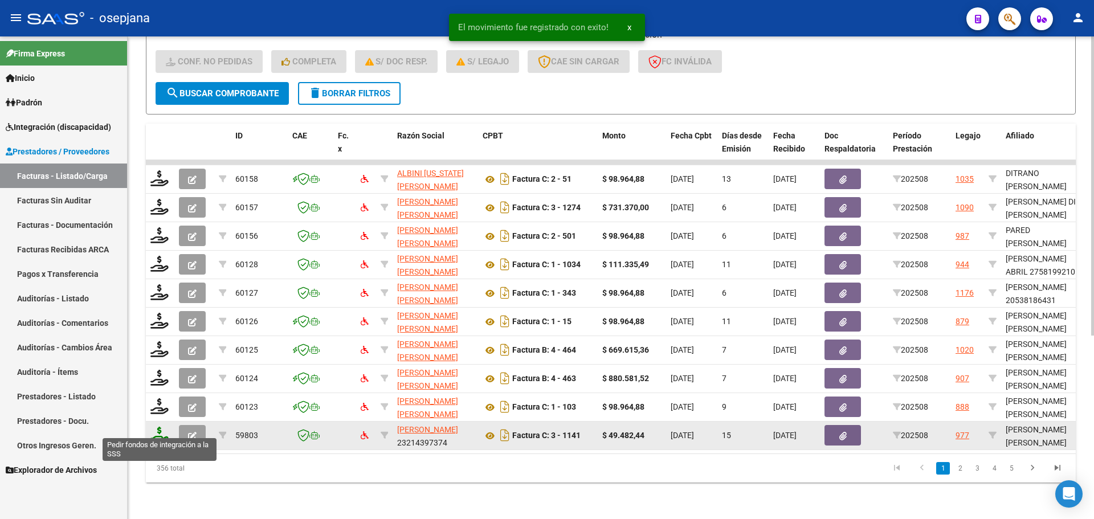
click at [163, 427] on icon at bounding box center [159, 435] width 18 height 16
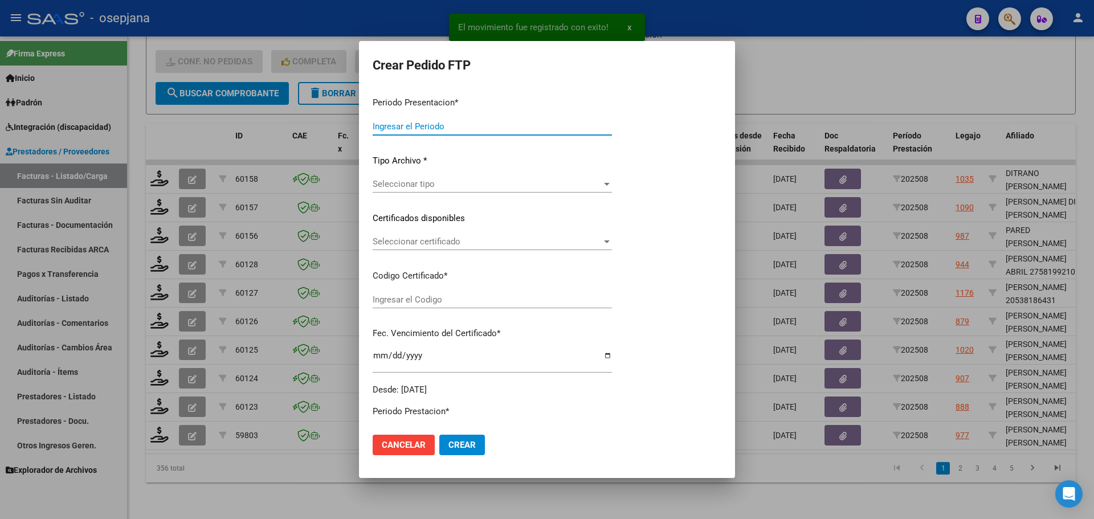
type input "202508"
type input "$ 49.482,44"
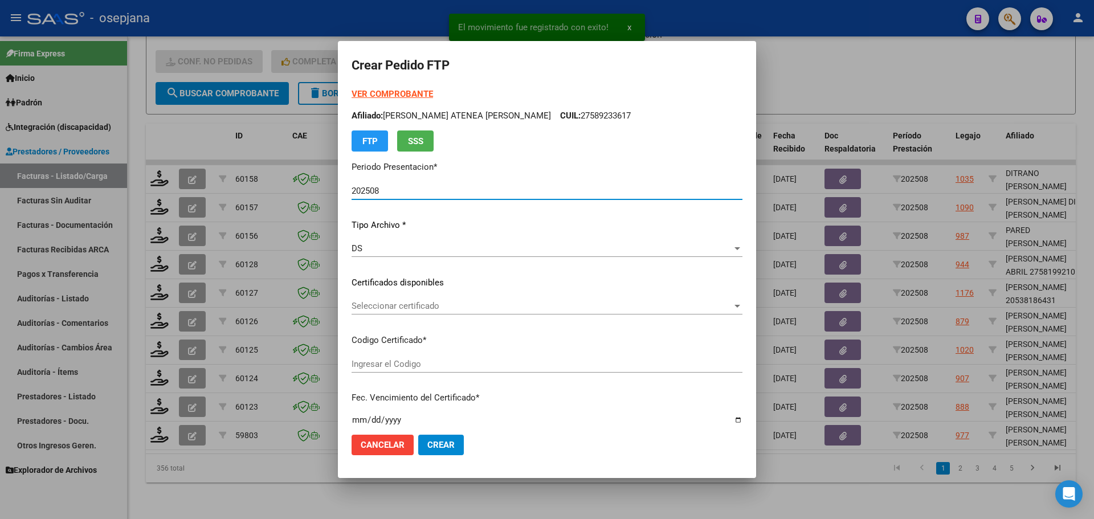
type input "E/T"
type input "[DATE]"
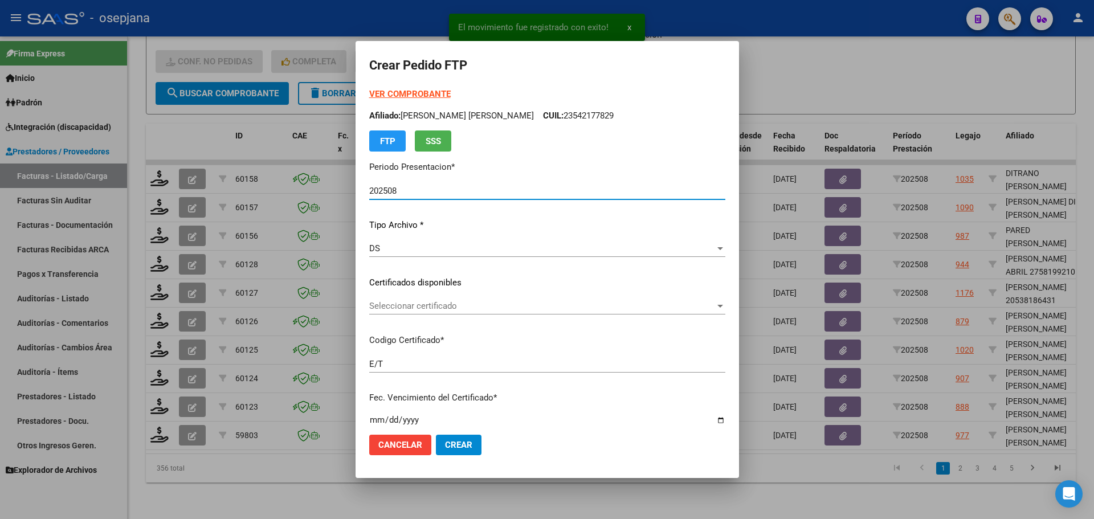
click at [482, 307] on span "Seleccionar certificado" at bounding box center [542, 306] width 346 height 10
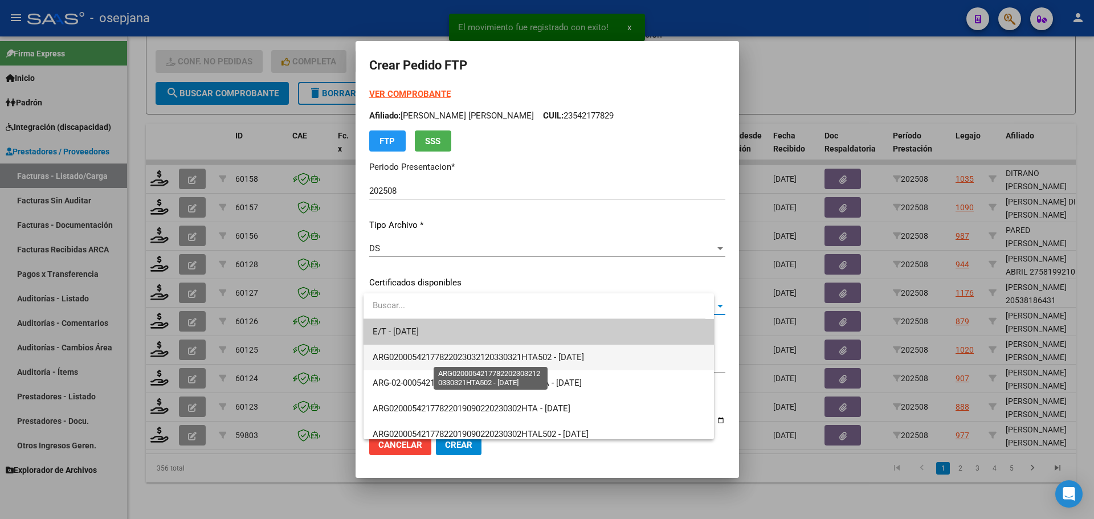
click at [490, 356] on span "ARG02000542177822023032120330321HTA502 - [DATE]" at bounding box center [478, 357] width 211 height 10
type input "ARG02000542177822023032120330321HTA502"
type input "[DATE]"
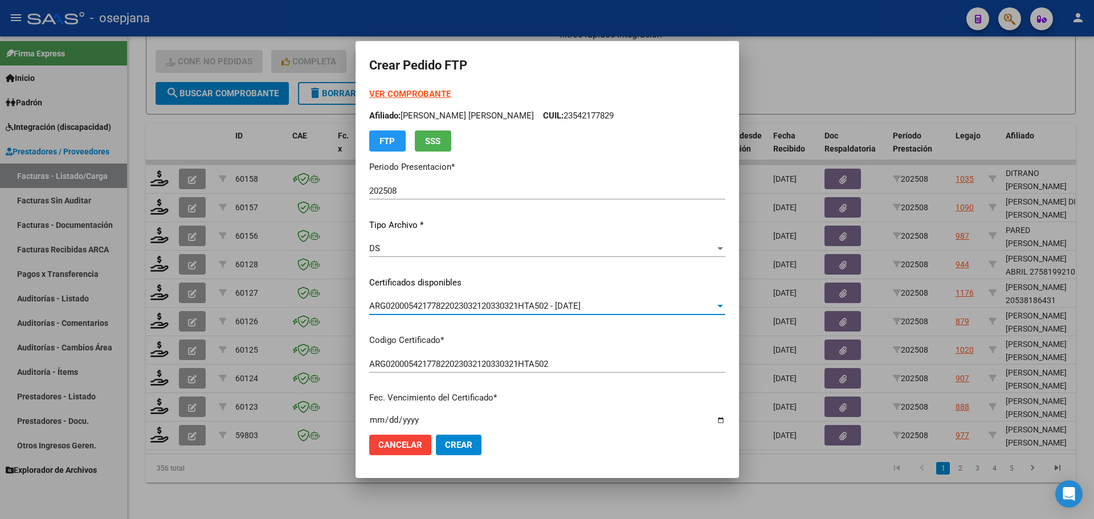
click at [434, 95] on strong "VER COMPROBANTE" at bounding box center [409, 94] width 81 height 10
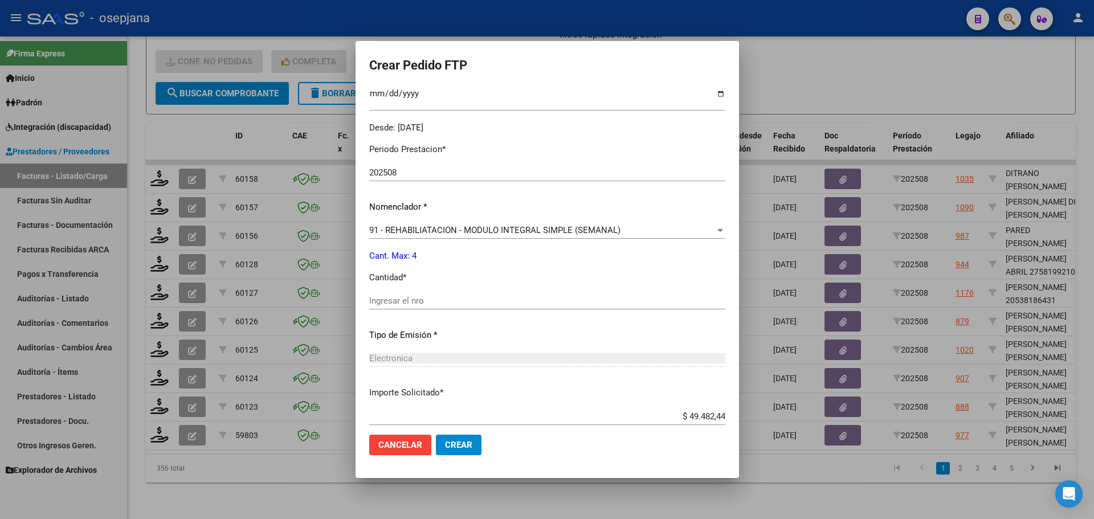
scroll to position [342, 0]
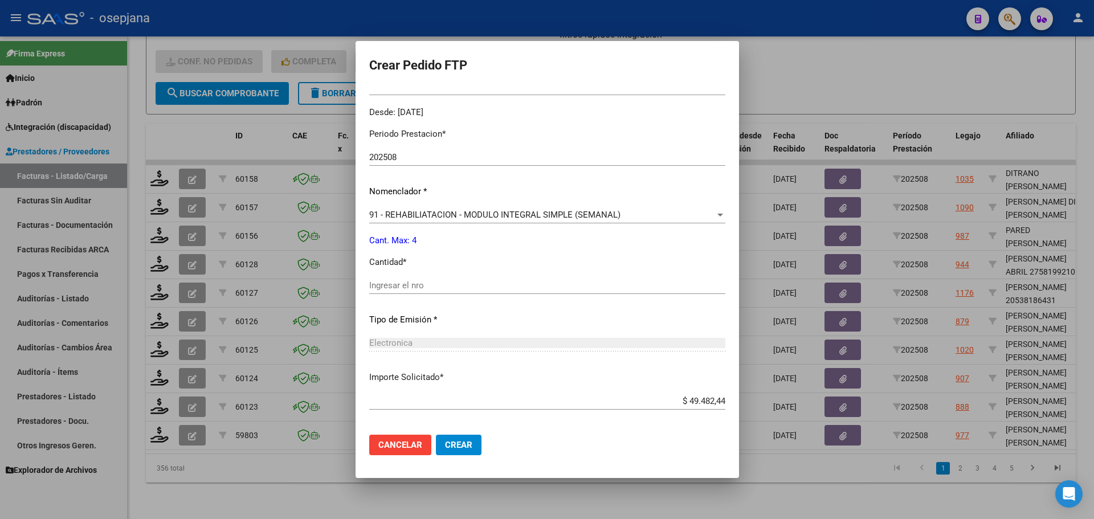
click at [412, 280] on input "Ingresar el nro" at bounding box center [547, 285] width 356 height 10
type input "4"
click at [459, 440] on span "Crear" at bounding box center [458, 445] width 27 height 10
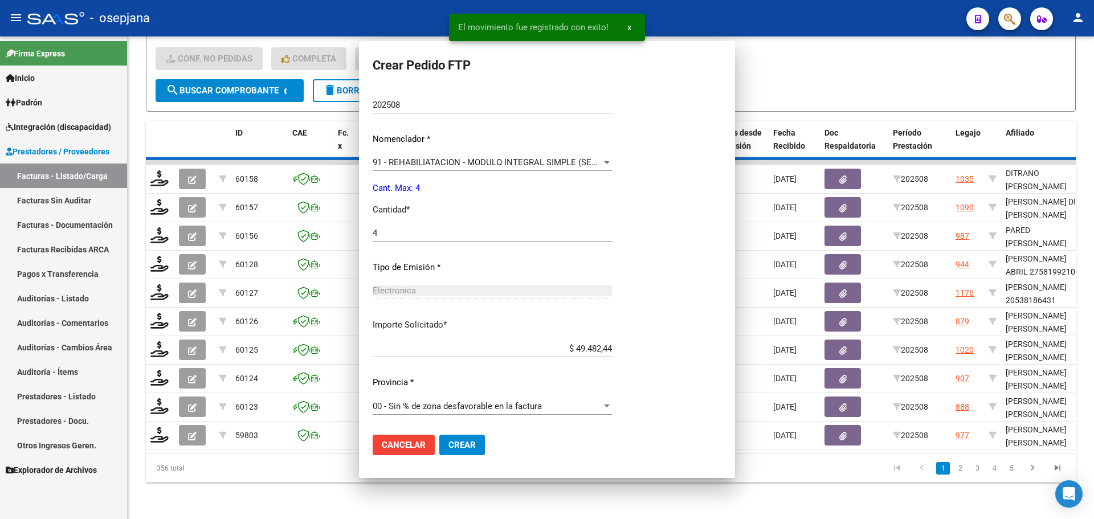
scroll to position [278, 0]
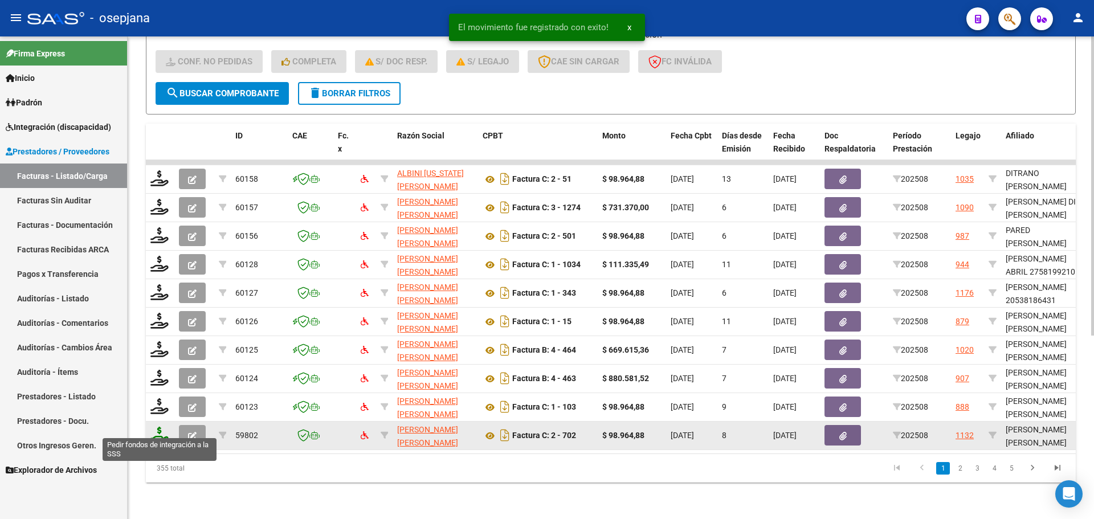
click at [162, 427] on icon at bounding box center [159, 435] width 18 height 16
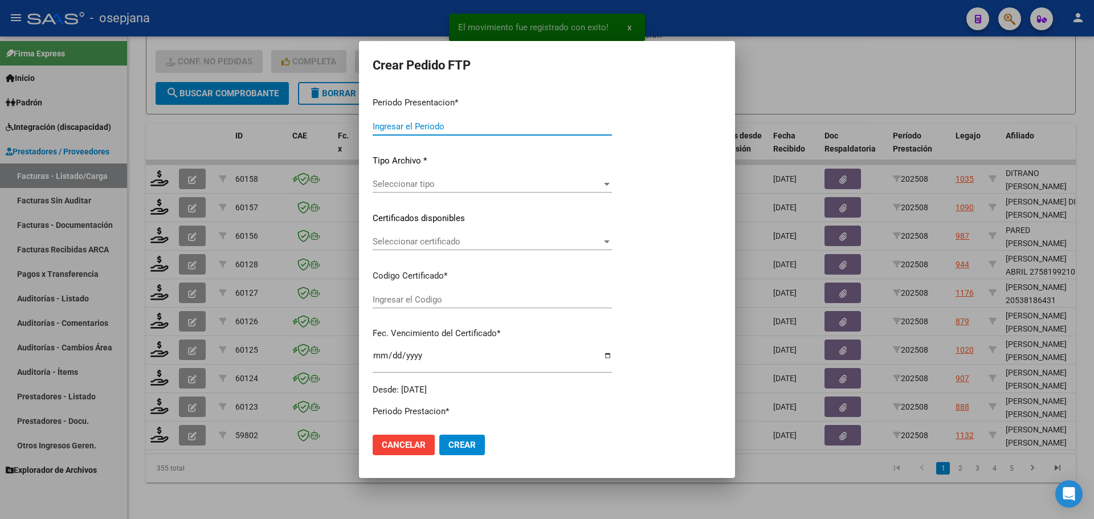
type input "202508"
type input "$ 98.964,88"
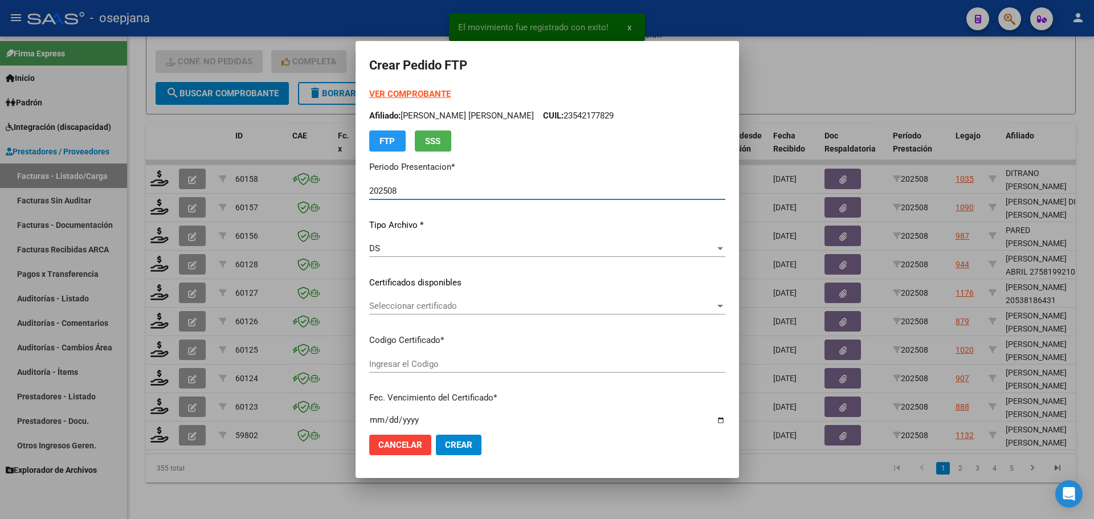
type input "ARG02000549588262021012920260129BSAS313"
type input "[DATE]"
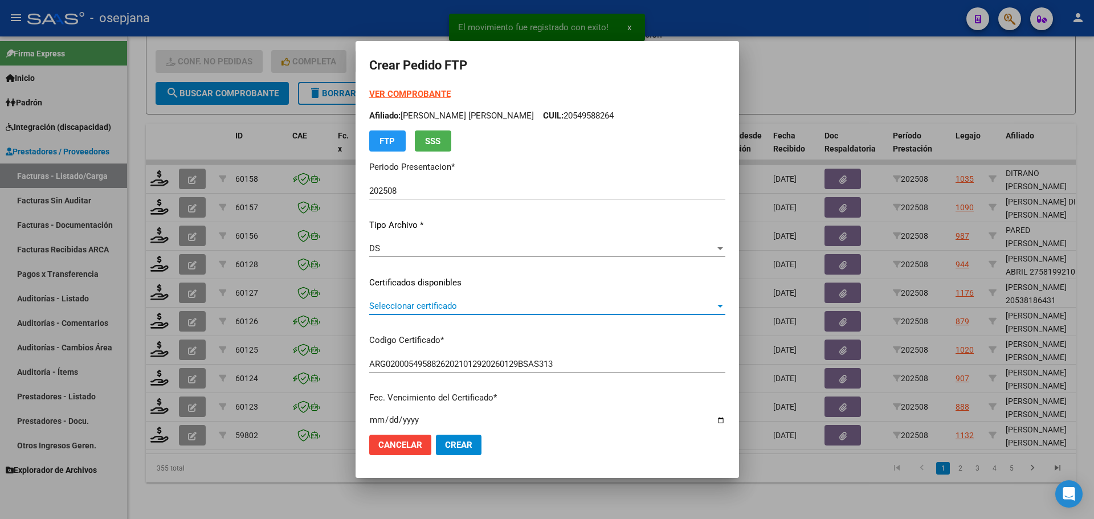
click at [398, 301] on span "Seleccionar certificado" at bounding box center [542, 306] width 346 height 10
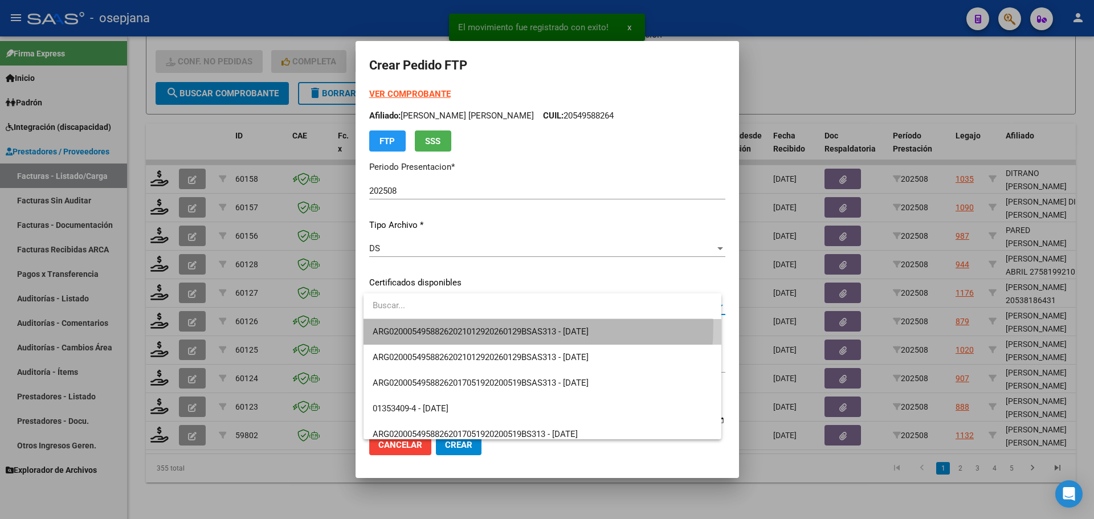
click at [402, 323] on span "ARG02000549588262021012920260129BSAS313 - [DATE]" at bounding box center [543, 332] width 340 height 26
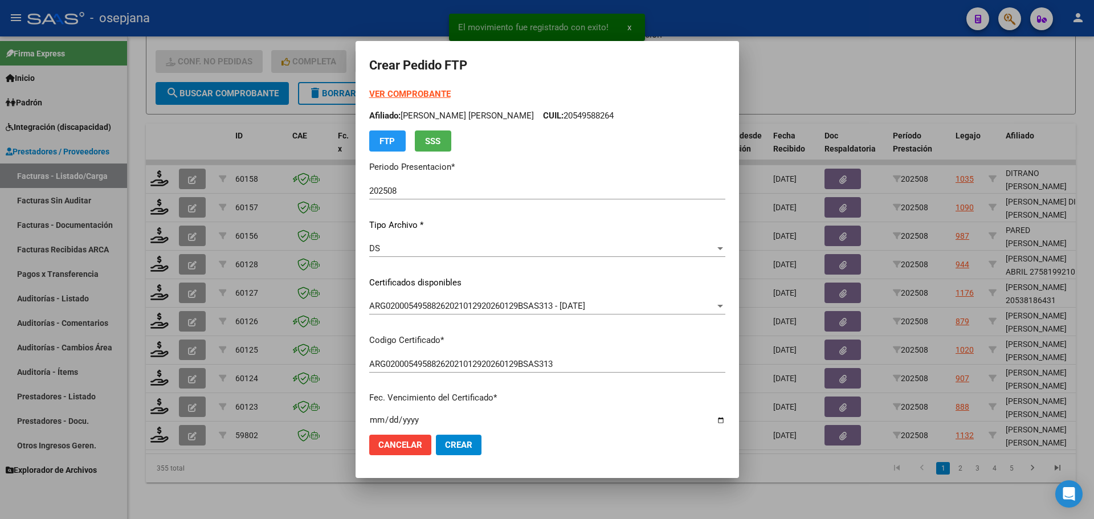
click at [397, 90] on strong "VER COMPROBANTE" at bounding box center [409, 94] width 81 height 10
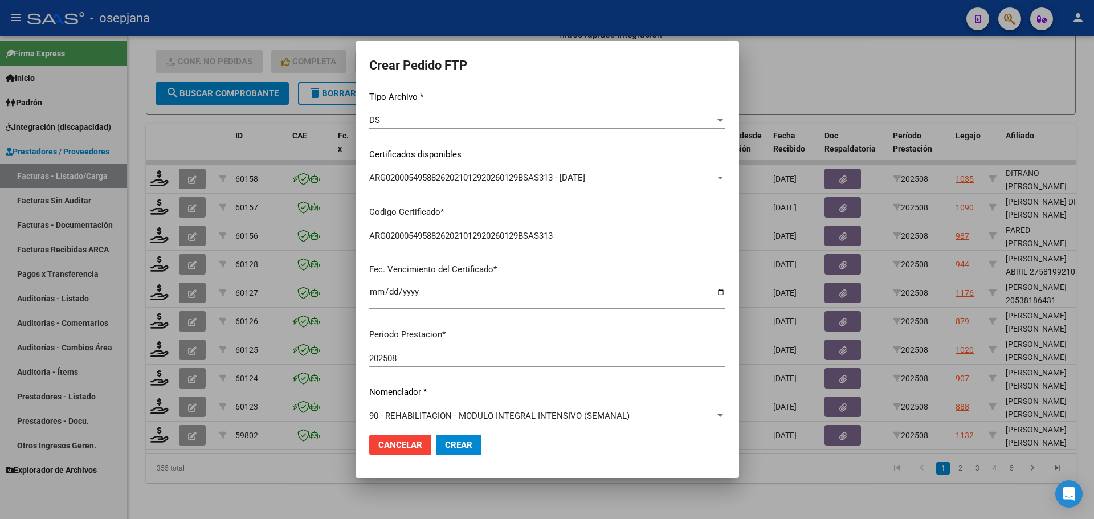
scroll to position [342, 0]
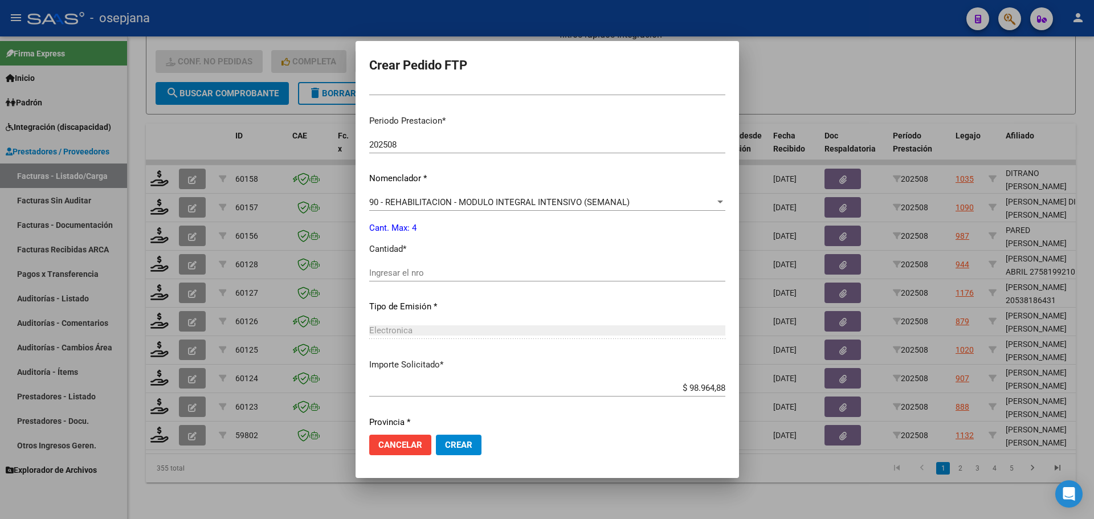
click at [414, 268] on input "Ingresar el nro" at bounding box center [547, 273] width 356 height 10
type input "4"
click at [468, 430] on mat-dialog-actions "Cancelar Crear" at bounding box center [547, 445] width 356 height 39
click at [470, 451] on button "Crear" at bounding box center [459, 445] width 46 height 21
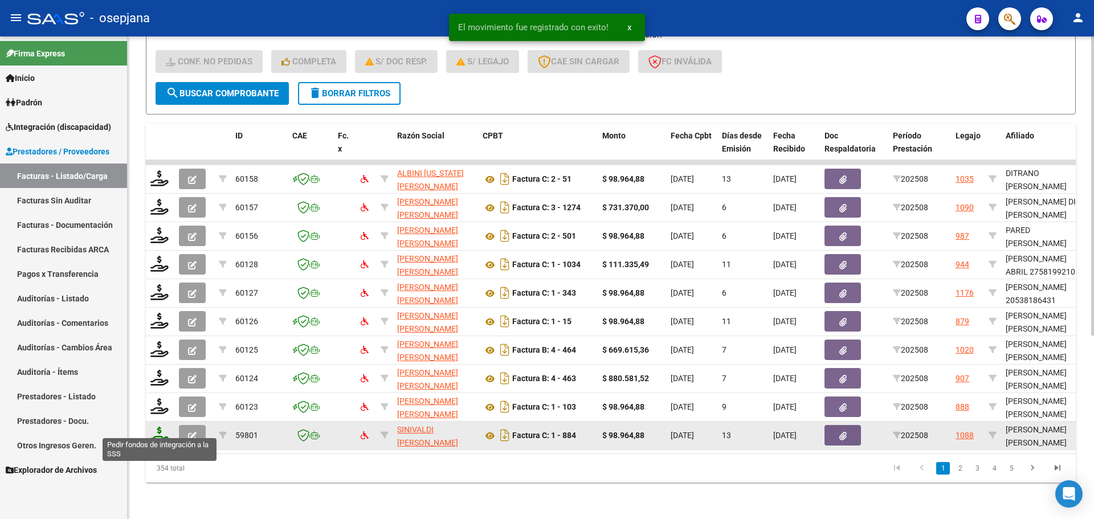
click at [162, 427] on icon at bounding box center [159, 435] width 18 height 16
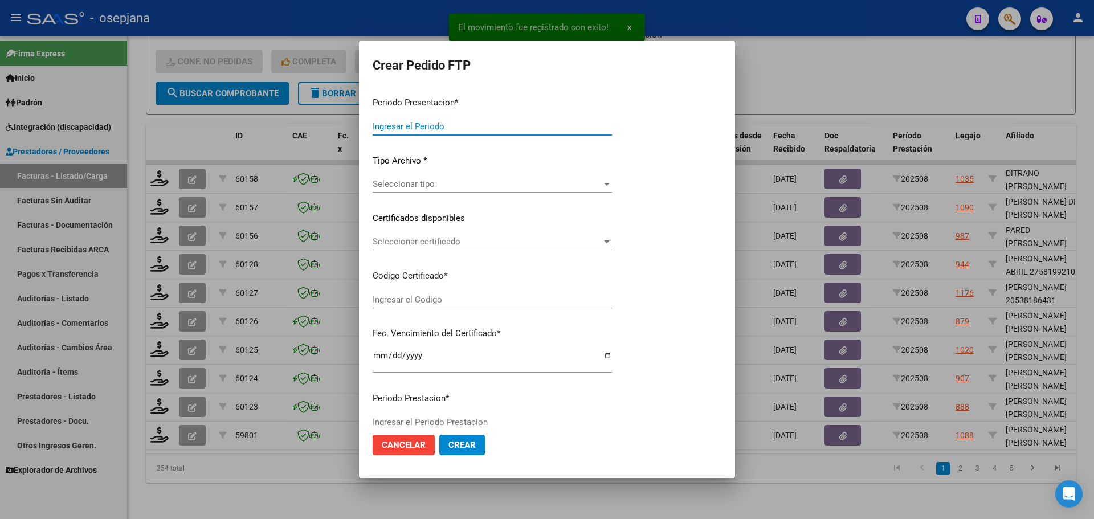
type input "202508"
type input "$ 98.964,88"
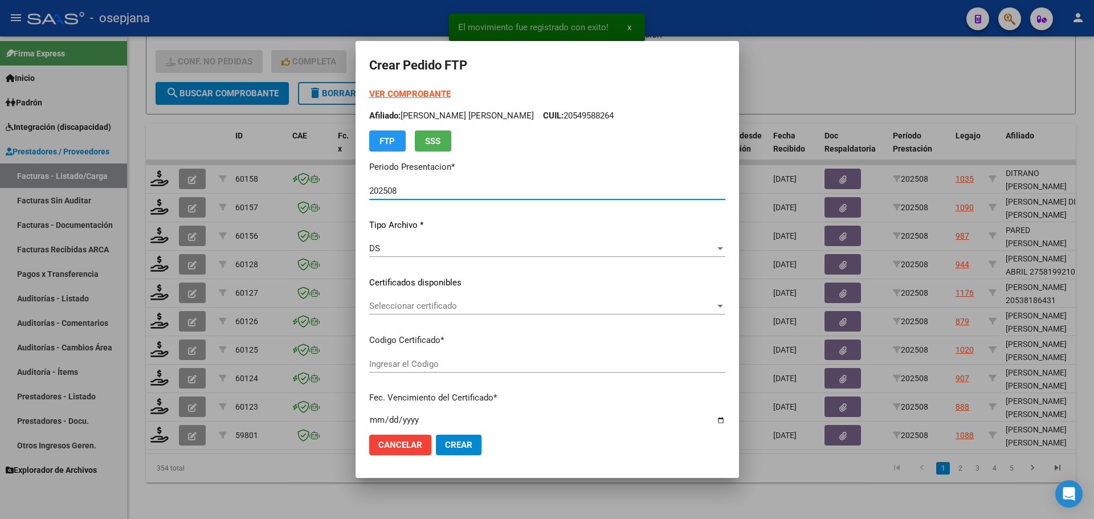
type input "ARG02000548319342022102020271020BSAS313"
type input "[DATE]"
click at [444, 304] on span "Seleccionar certificado" at bounding box center [542, 306] width 346 height 10
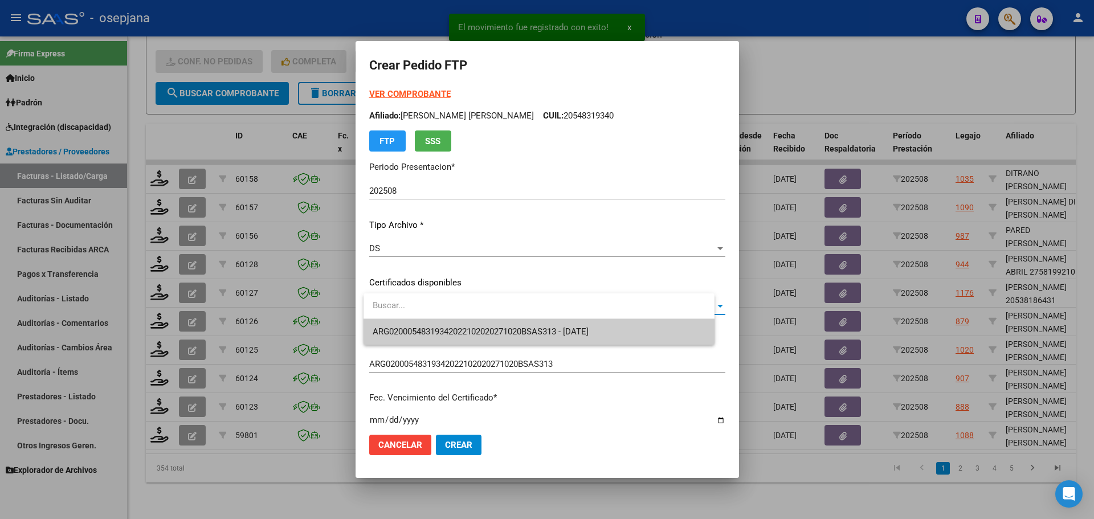
click at [445, 323] on span "ARG02000548319342022102020271020BSAS313 - [DATE]" at bounding box center [539, 332] width 333 height 26
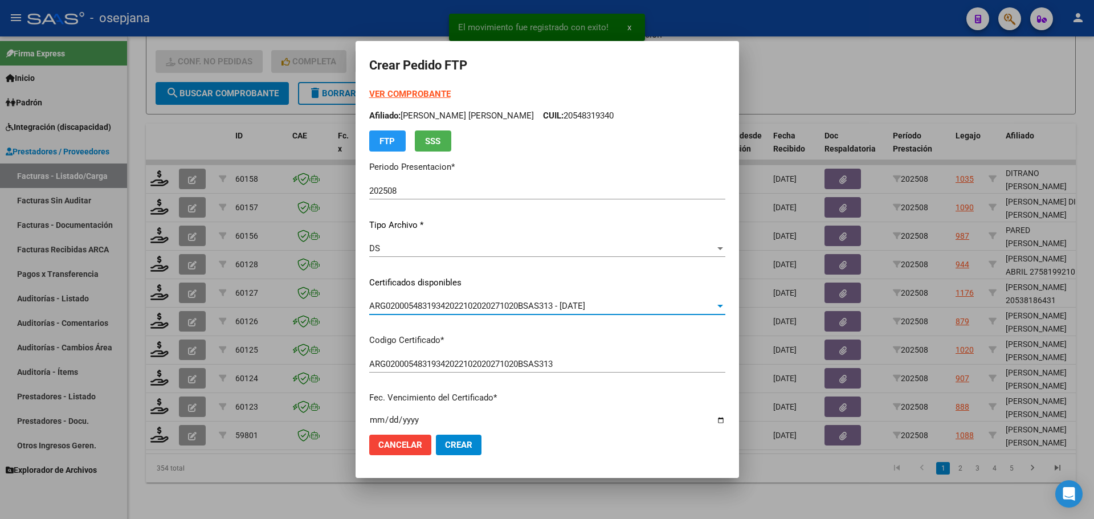
click at [425, 93] on strong "VER COMPROBANTE" at bounding box center [409, 94] width 81 height 10
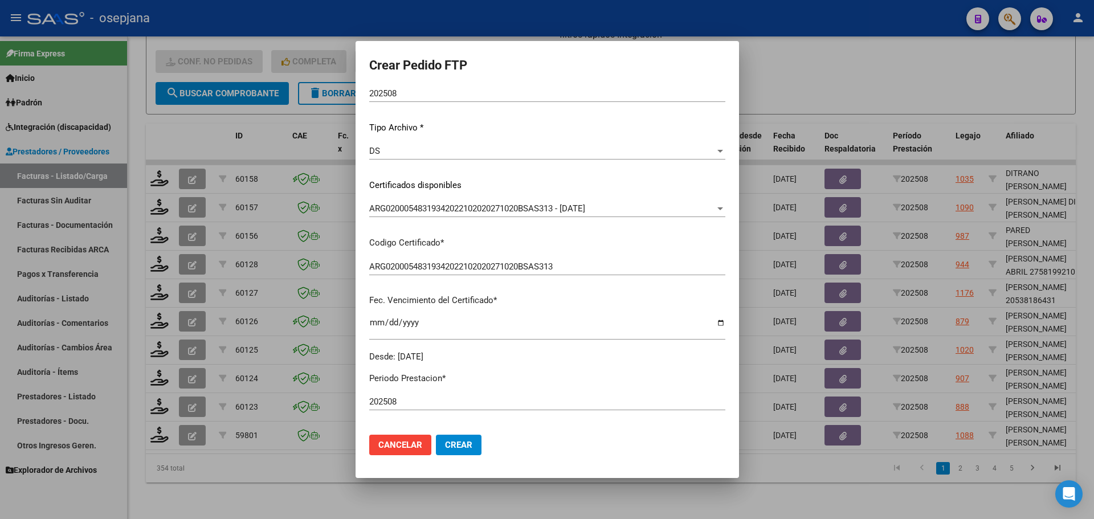
scroll to position [342, 0]
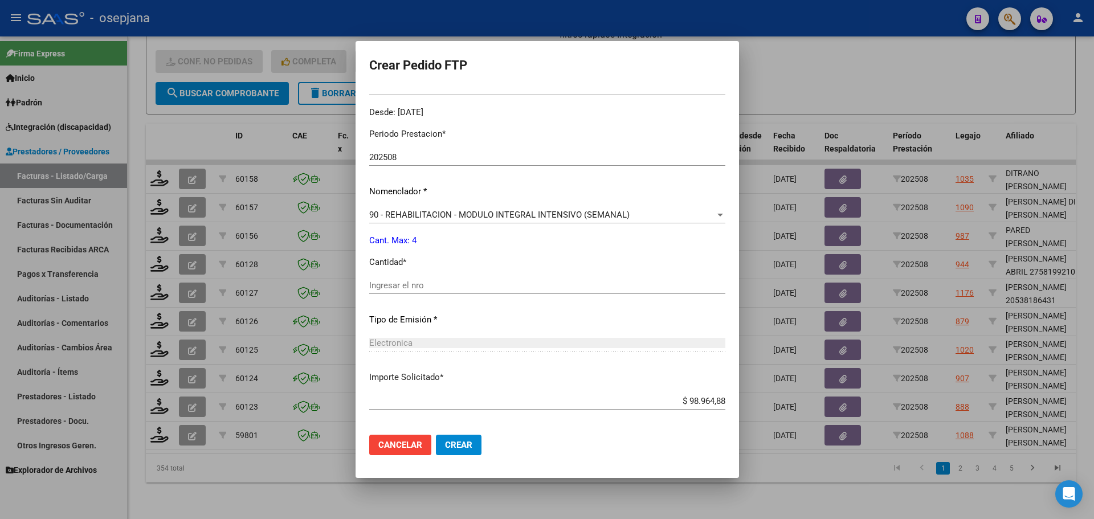
click at [395, 283] on input "Ingresar el nro" at bounding box center [547, 285] width 356 height 10
type input "4"
click at [472, 448] on span "Crear" at bounding box center [458, 445] width 27 height 10
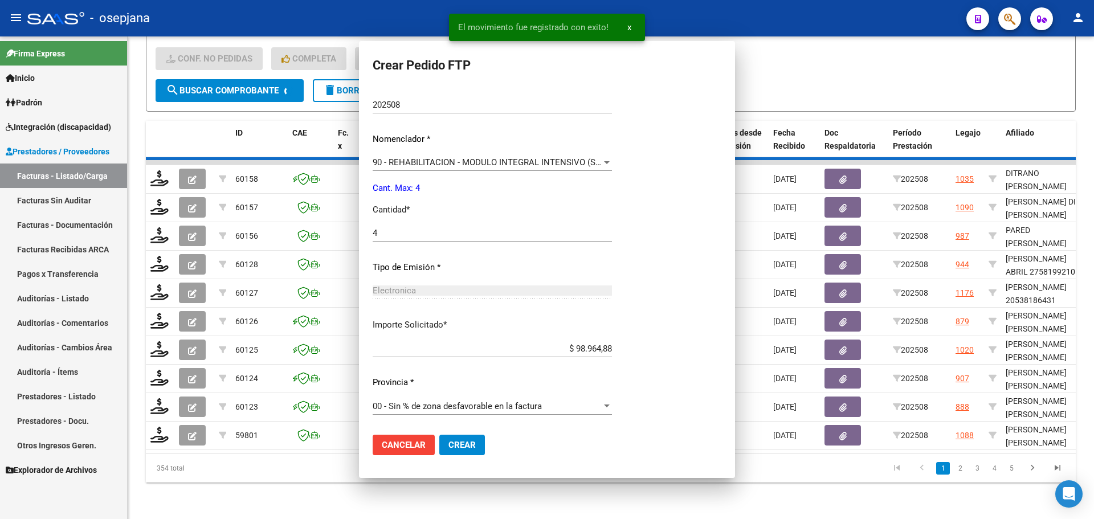
scroll to position [0, 0]
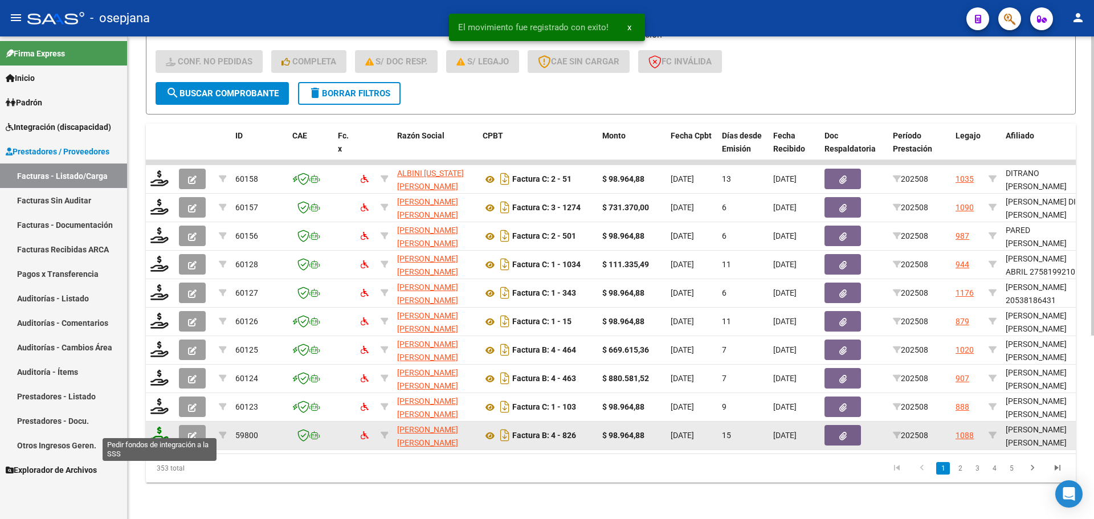
click at [164, 428] on icon at bounding box center [159, 435] width 18 height 16
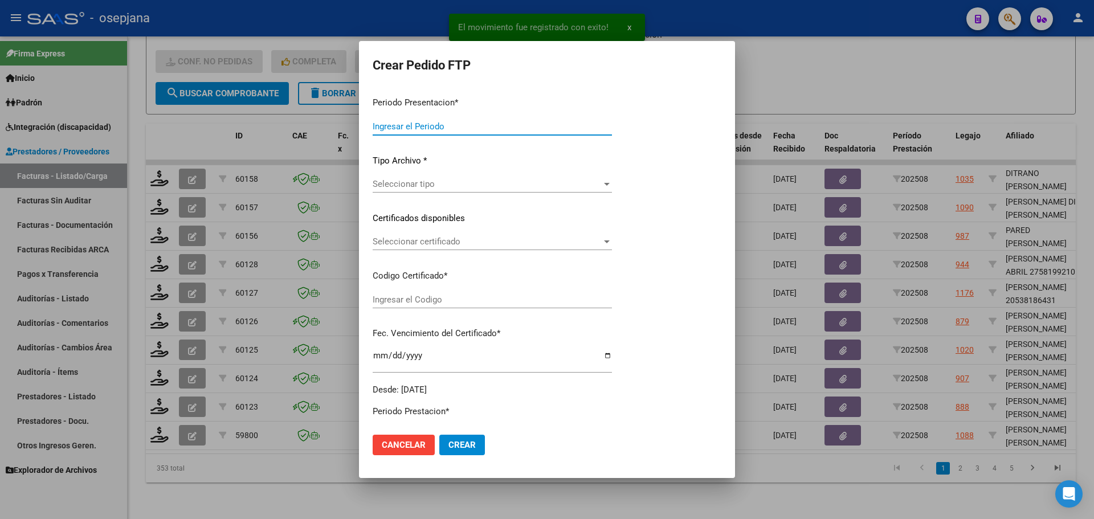
type input "202508"
type input "$ 98.964,88"
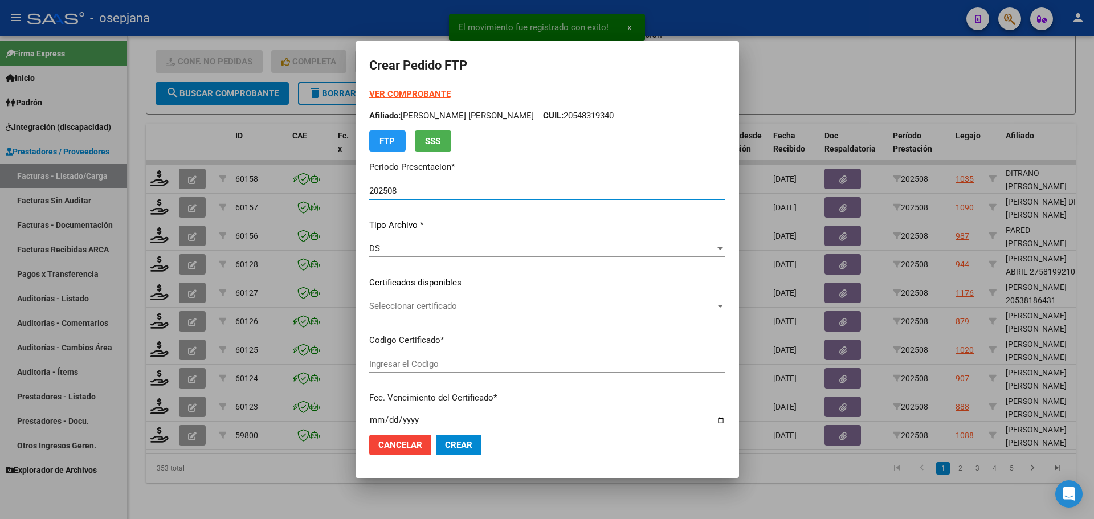
type input "ARG02000548319342022102020271020BSAS313"
type input "[DATE]"
click at [479, 304] on span "Seleccionar certificado" at bounding box center [542, 306] width 346 height 10
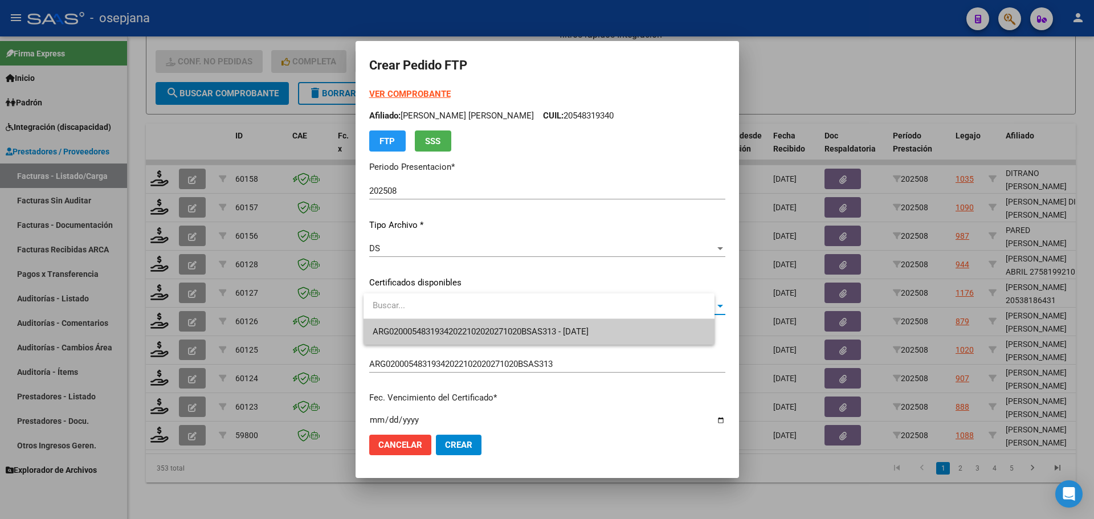
click at [483, 325] on span "ARG02000548319342022102020271020BSAS313 - [DATE]" at bounding box center [539, 332] width 333 height 26
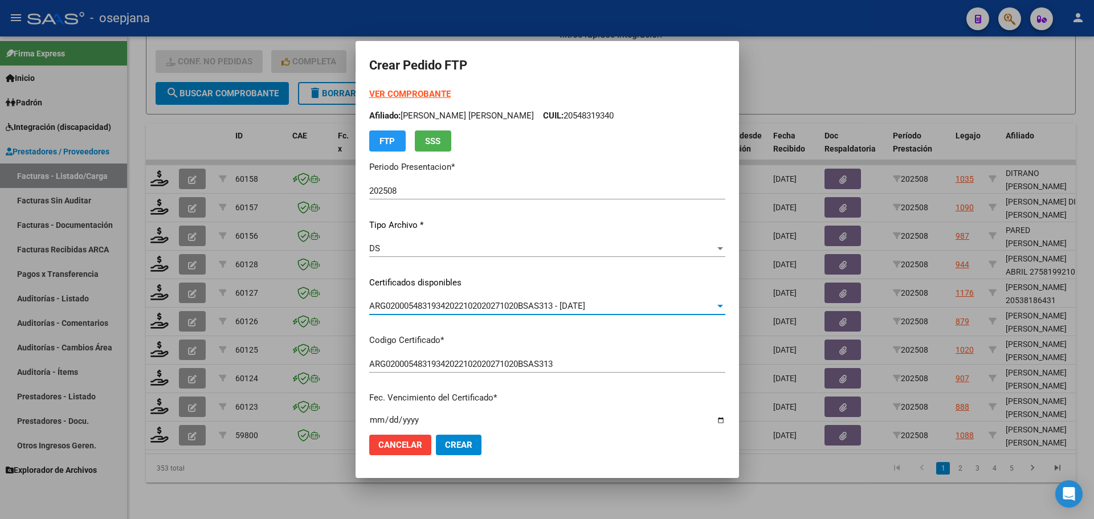
click at [447, 90] on strong "VER COMPROBANTE" at bounding box center [409, 94] width 81 height 10
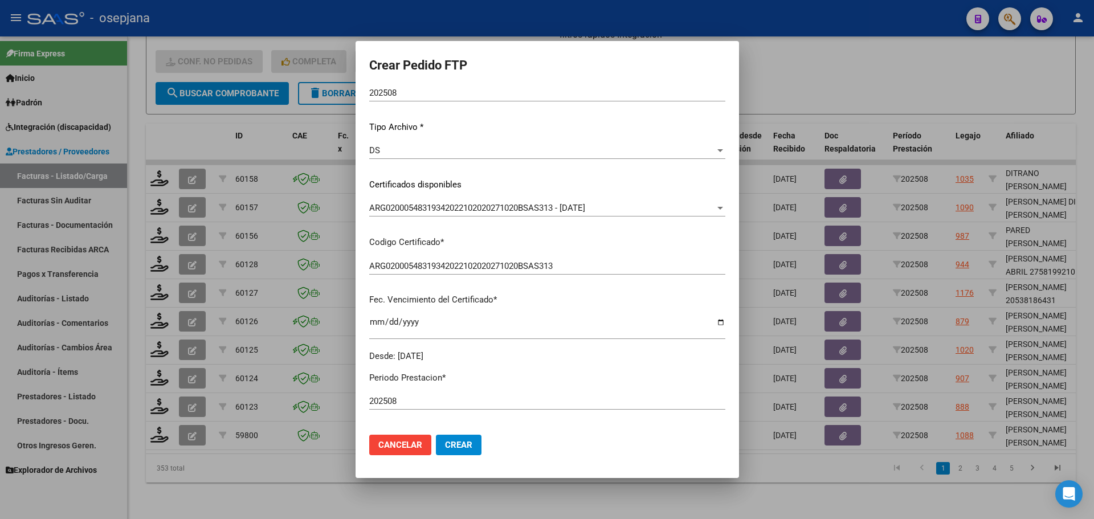
scroll to position [342, 0]
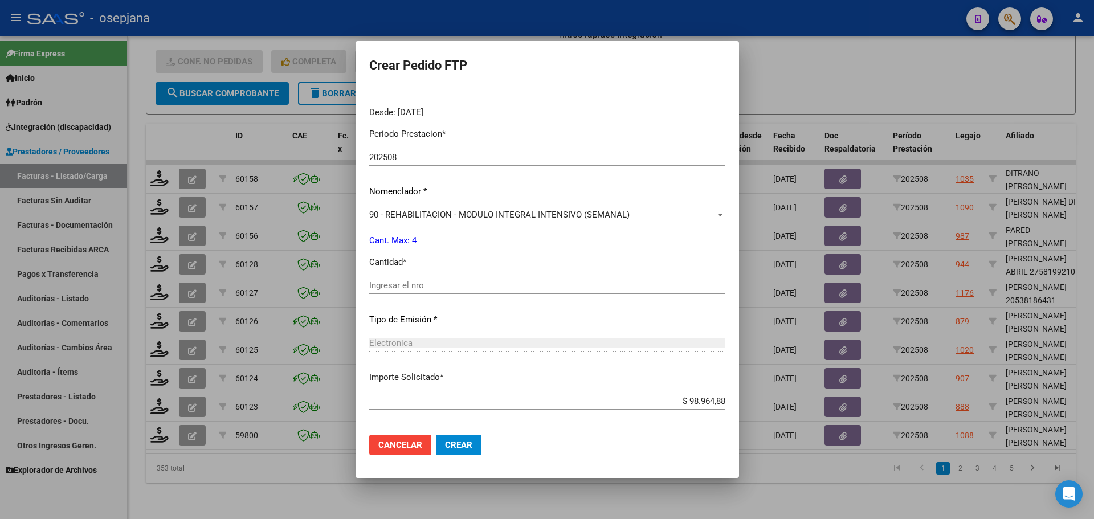
click at [388, 297] on div "Ingresar el nro" at bounding box center [547, 291] width 356 height 28
click at [390, 288] on input "Ingresar el nro" at bounding box center [547, 285] width 356 height 10
type input "4"
click at [465, 444] on span "Crear" at bounding box center [458, 445] width 27 height 10
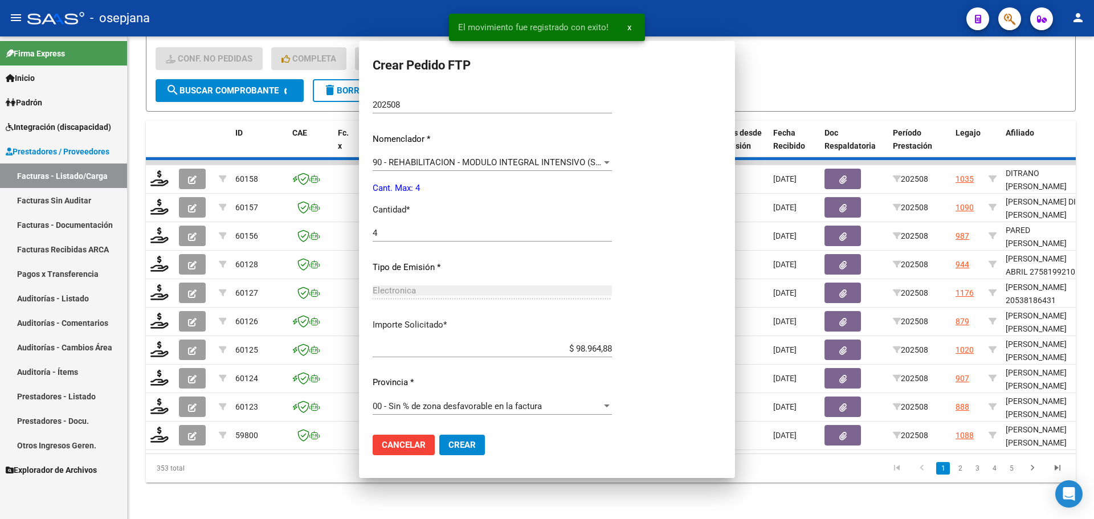
scroll to position [0, 0]
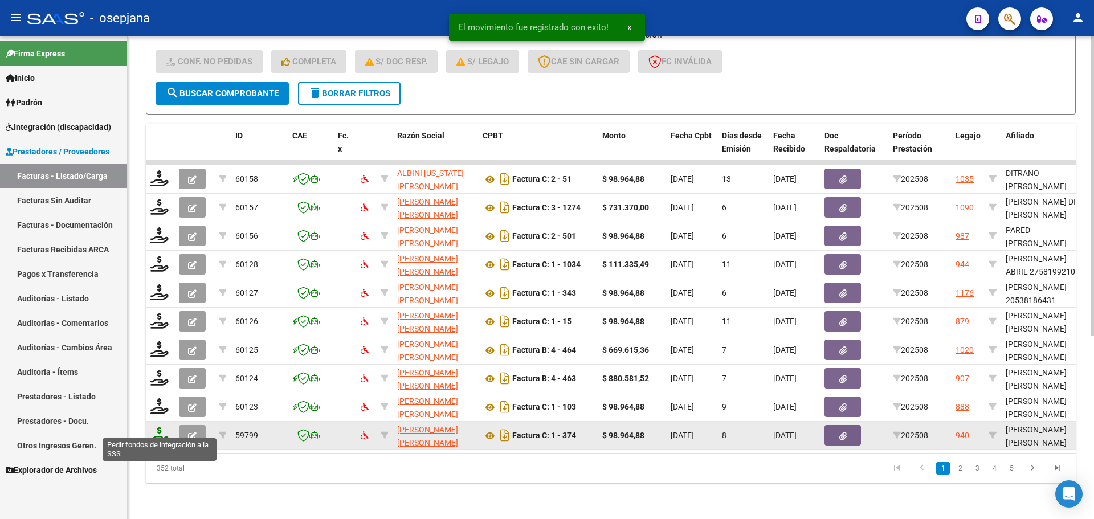
click at [165, 429] on icon at bounding box center [159, 435] width 18 height 16
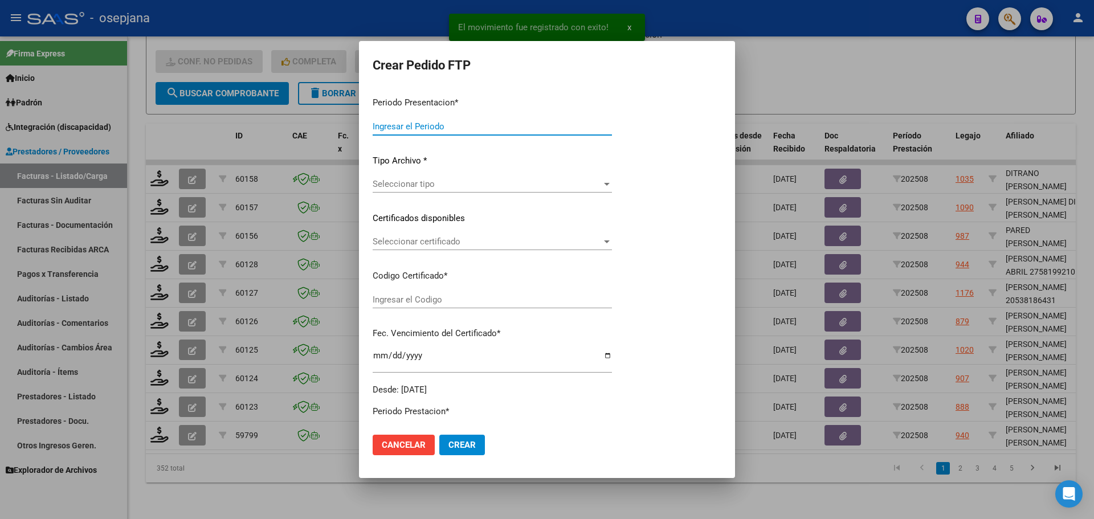
type input "202508"
type input "$ 98.964,88"
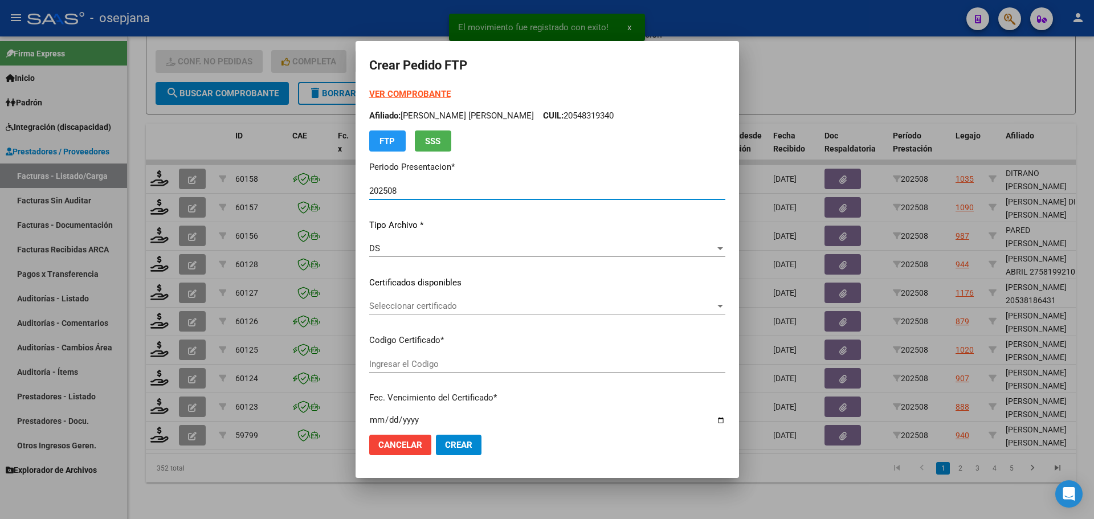
type input "ARG02000534516802022042120270421BSAS448"
type input "[DATE]"
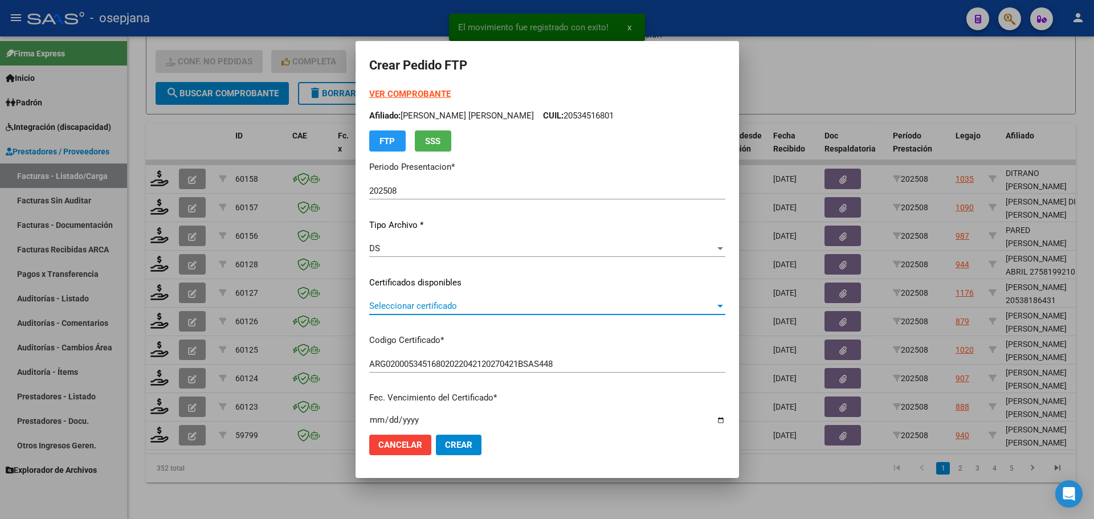
click at [393, 302] on span "Seleccionar certificado" at bounding box center [542, 306] width 346 height 10
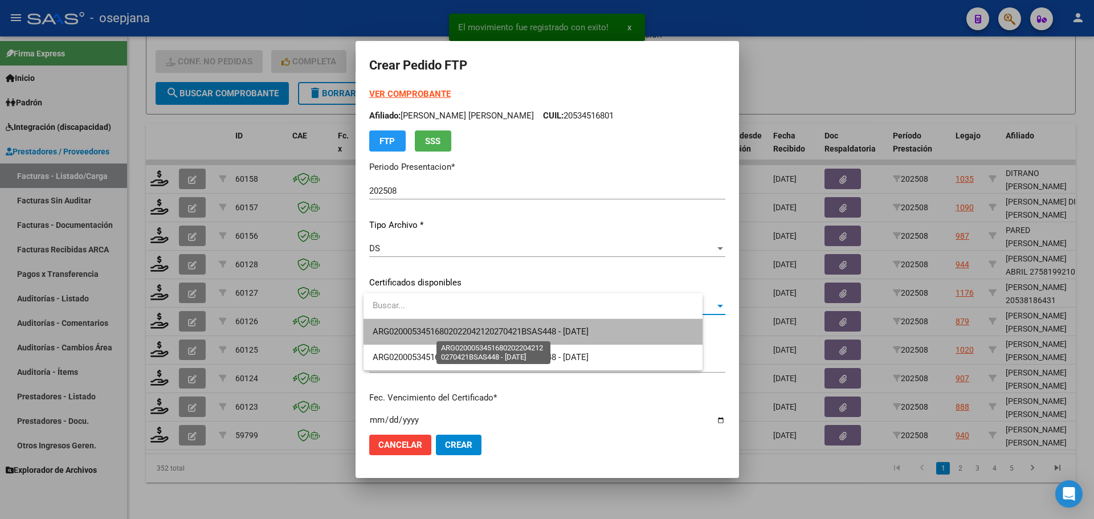
click at [404, 332] on span "ARG02000534516802022042120270421BSAS448 - [DATE]" at bounding box center [481, 332] width 216 height 10
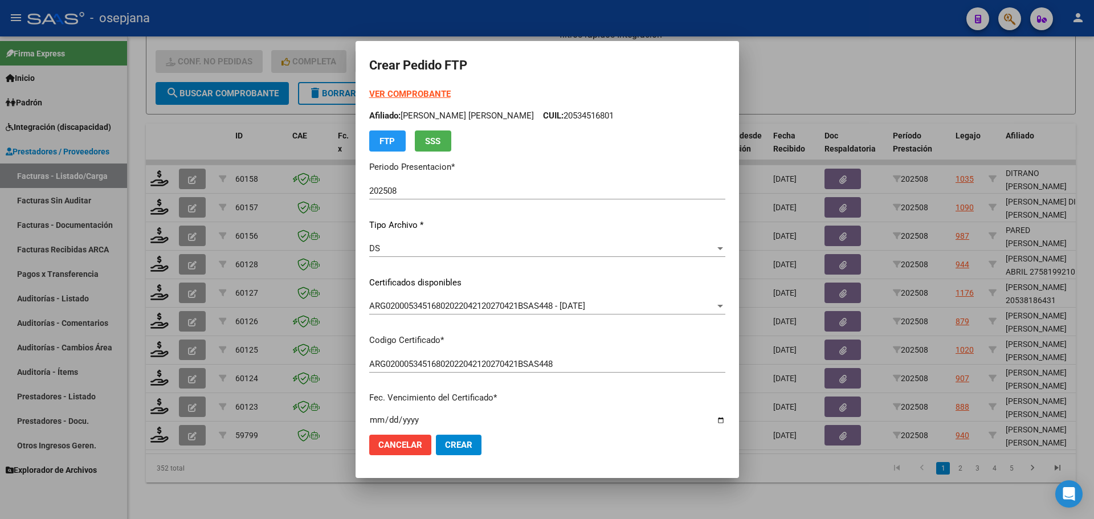
click at [413, 94] on strong "VER COMPROBANTE" at bounding box center [409, 94] width 81 height 10
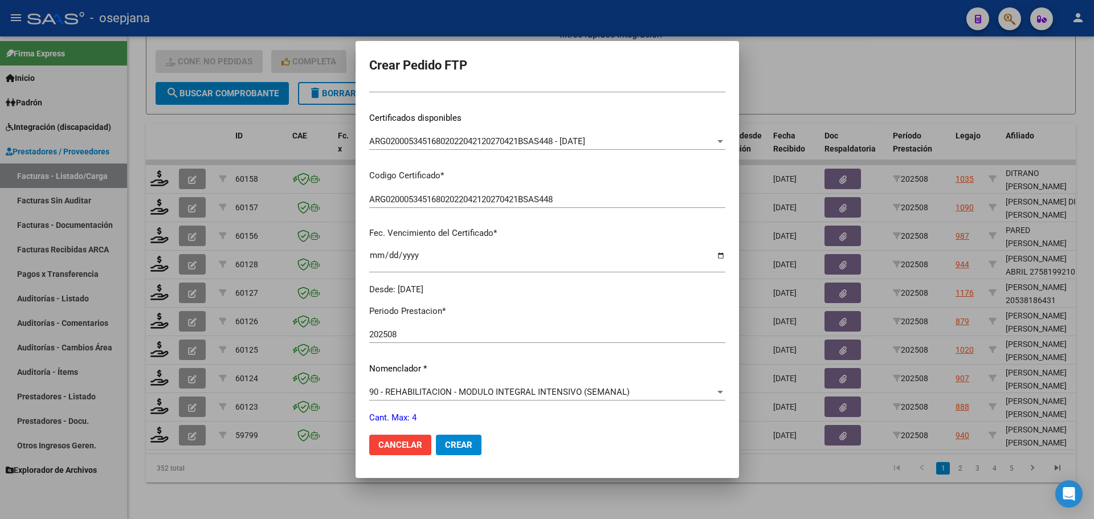
scroll to position [342, 0]
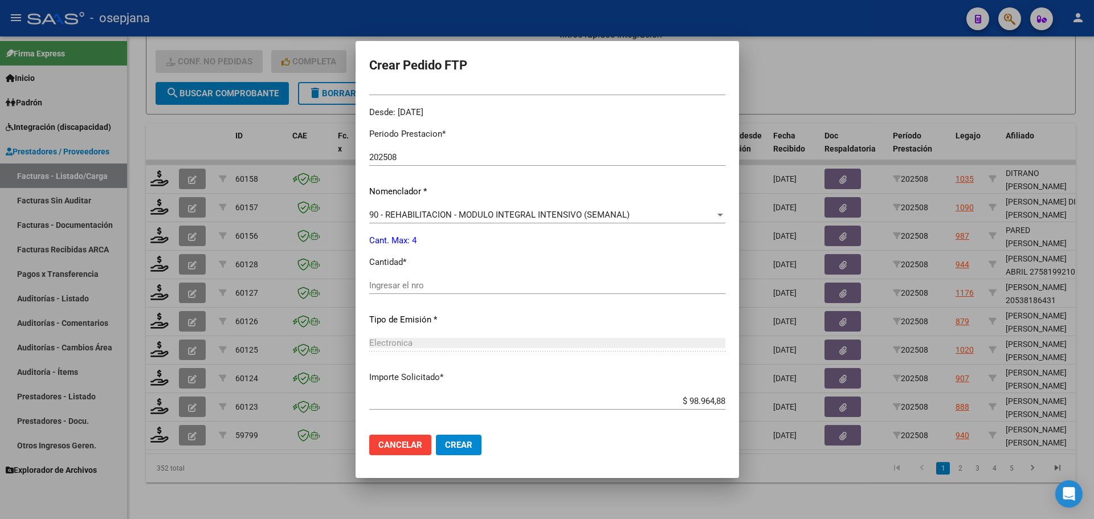
click at [383, 286] on input "Ingresar el nro" at bounding box center [547, 285] width 356 height 10
type input "4"
click at [470, 450] on span "Crear" at bounding box center [458, 445] width 27 height 10
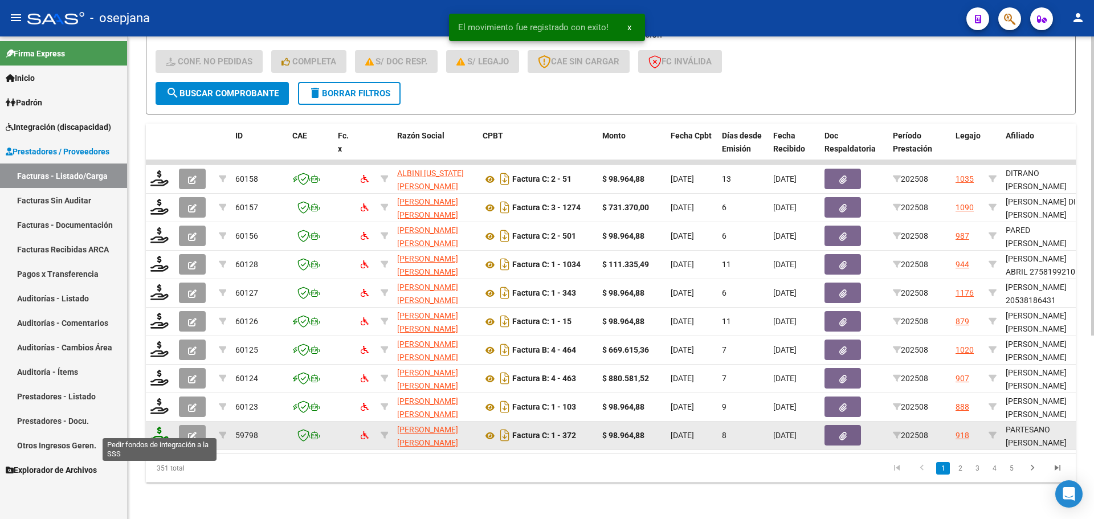
click at [161, 427] on icon at bounding box center [159, 435] width 18 height 16
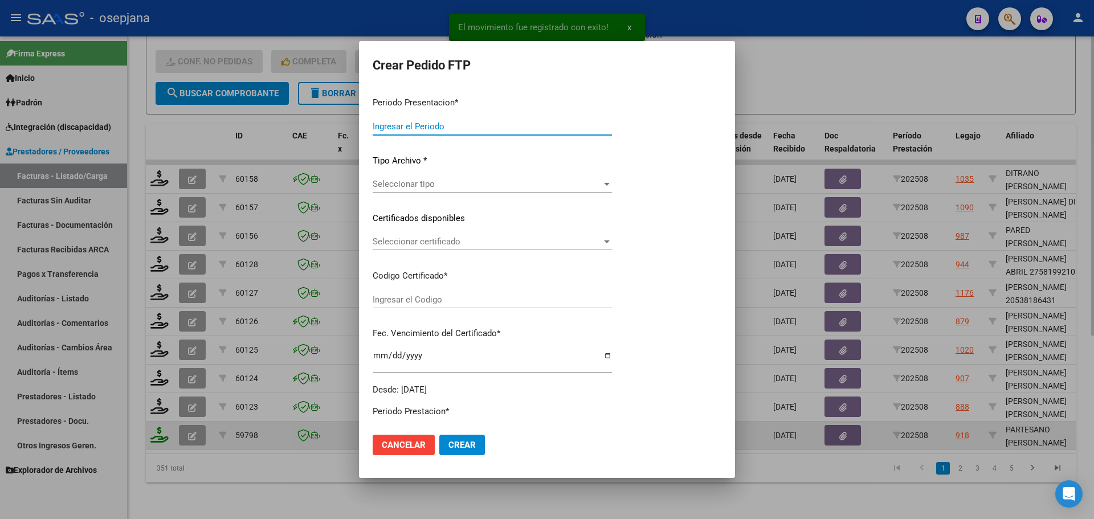
type input "202508"
type input "$ 98.964,88"
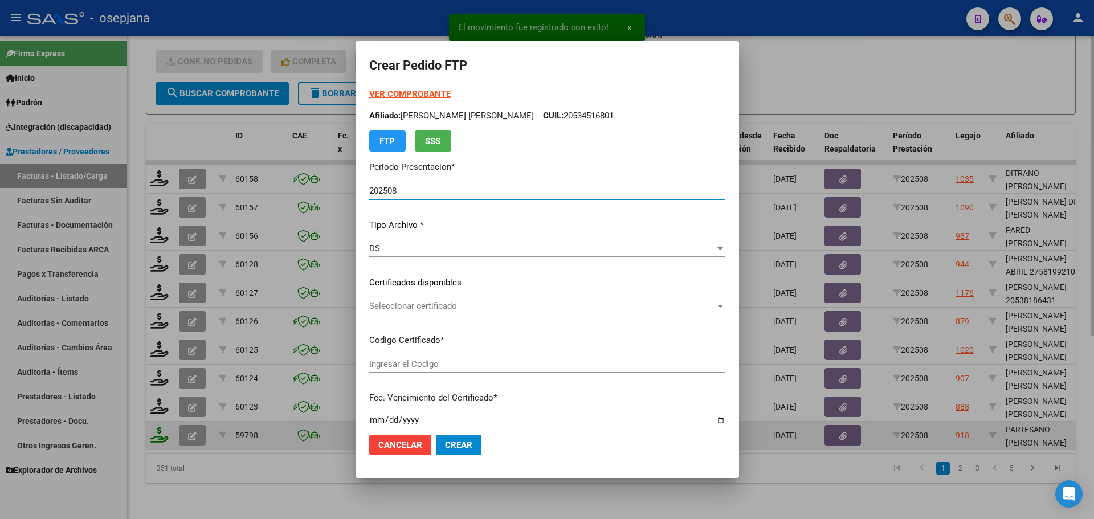
type input "ARG02000561185902024102120261021BSAS313"
type input "[DATE]"
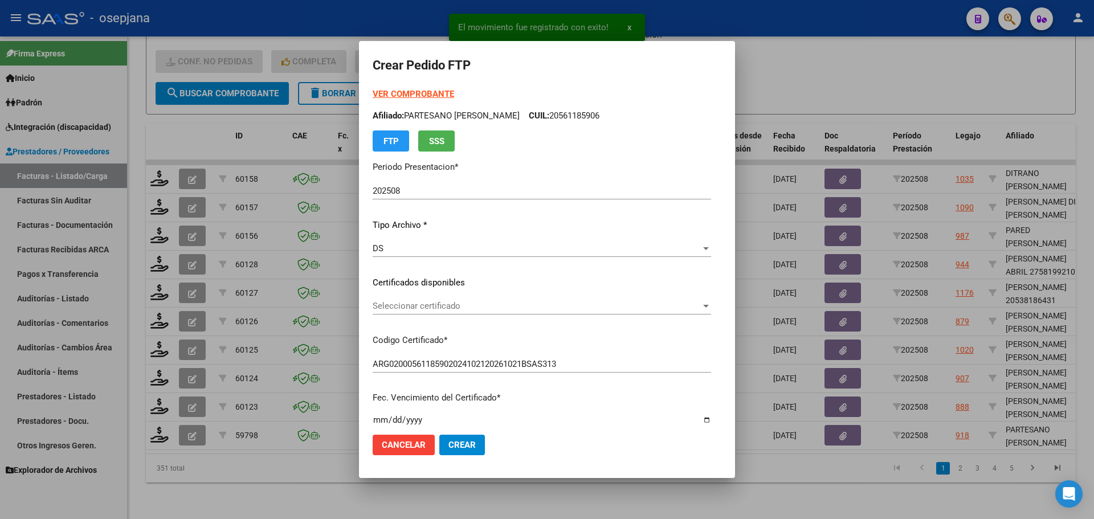
click at [406, 312] on div "Seleccionar certificado Seleccionar certificado" at bounding box center [542, 305] width 338 height 17
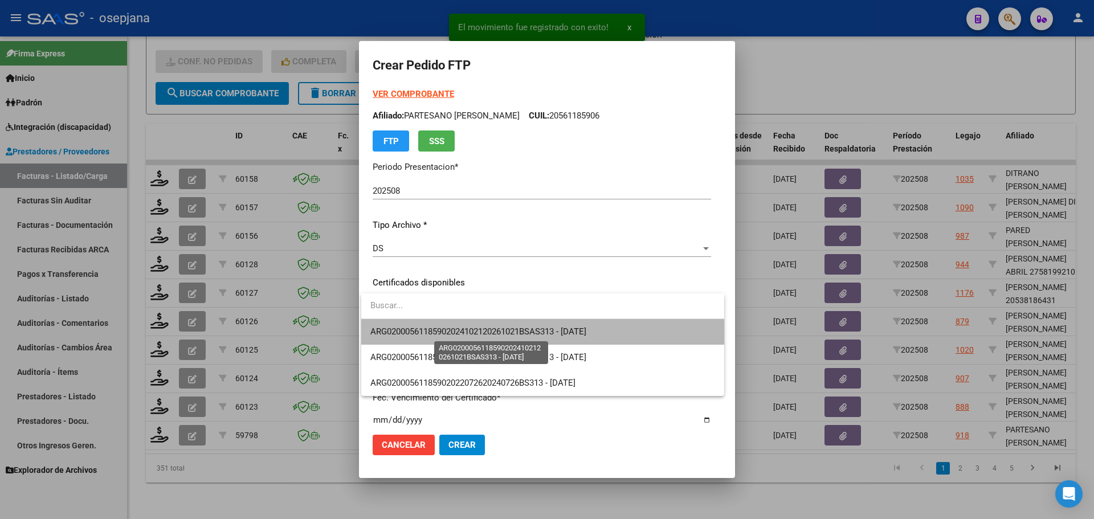
click at [407, 333] on span "ARG02000561185902024102120261021BSAS313 - [DATE]" at bounding box center [478, 332] width 216 height 10
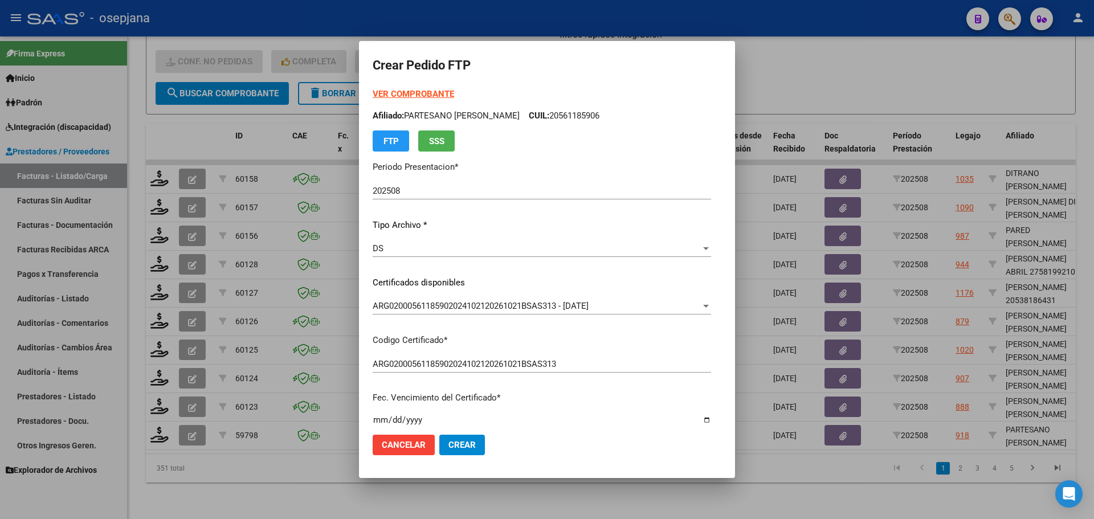
click at [426, 92] on strong "VER COMPROBANTE" at bounding box center [413, 94] width 81 height 10
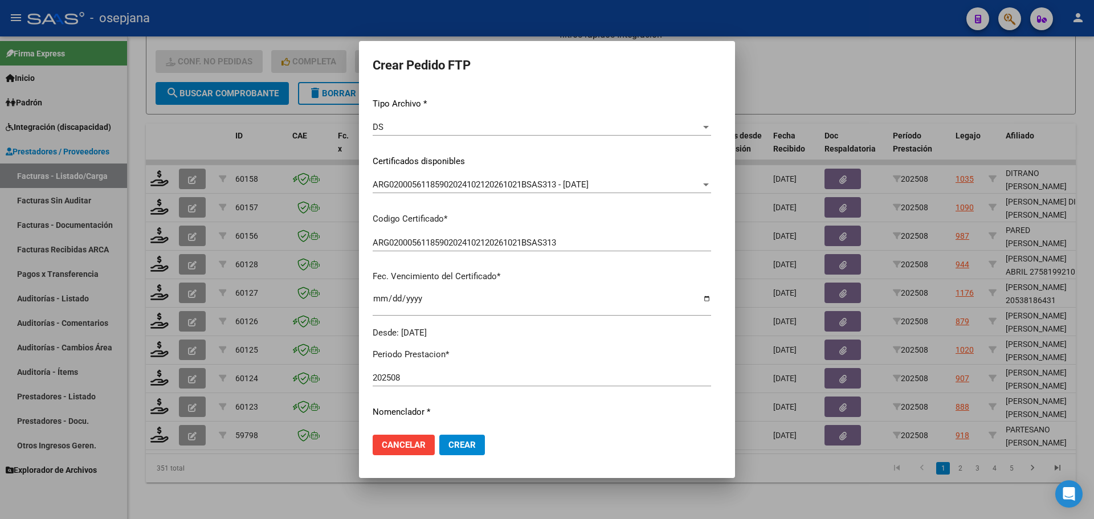
scroll to position [342, 0]
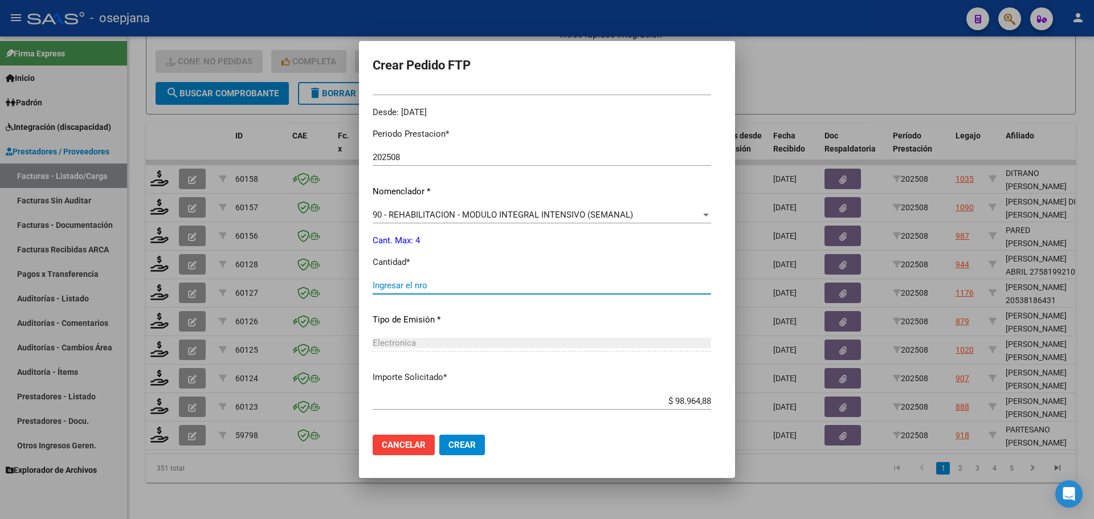
click at [410, 283] on input "Ingresar el nro" at bounding box center [542, 285] width 338 height 10
type input "4"
click at [458, 435] on button "Crear" at bounding box center [462, 445] width 46 height 21
